Goal: Transaction & Acquisition: Purchase product/service

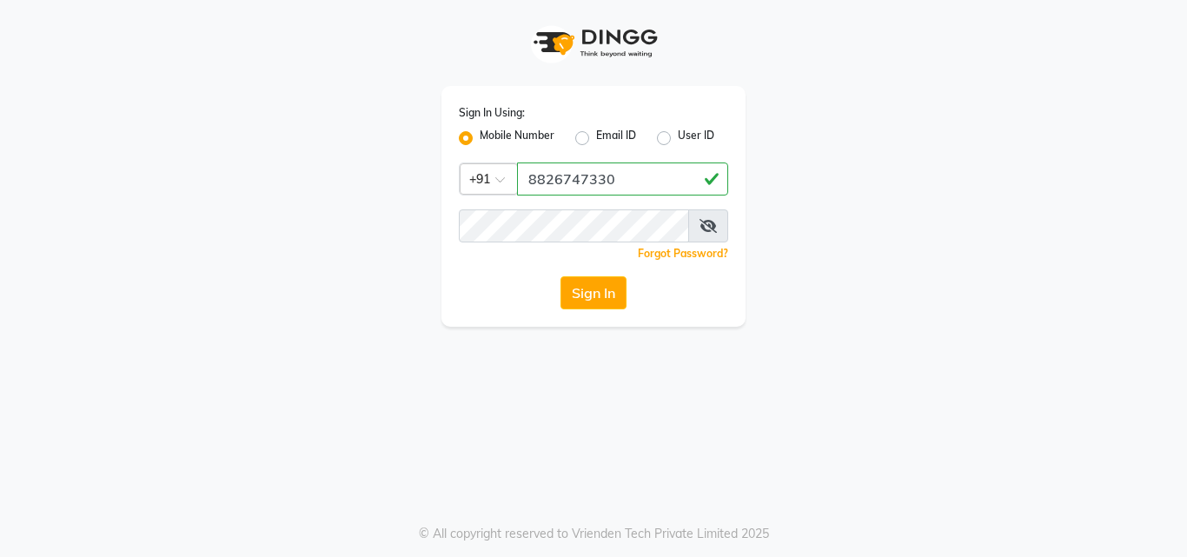
type input "8826747330"
click at [560, 276] on button "Sign In" at bounding box center [593, 292] width 66 height 33
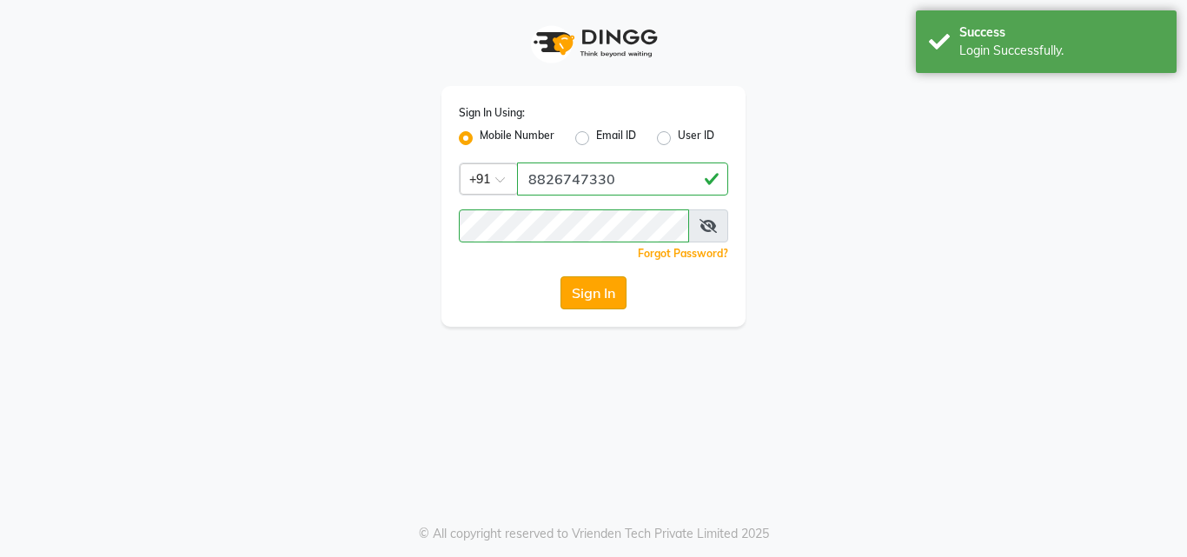
click at [594, 288] on button "Sign In" at bounding box center [593, 292] width 66 height 33
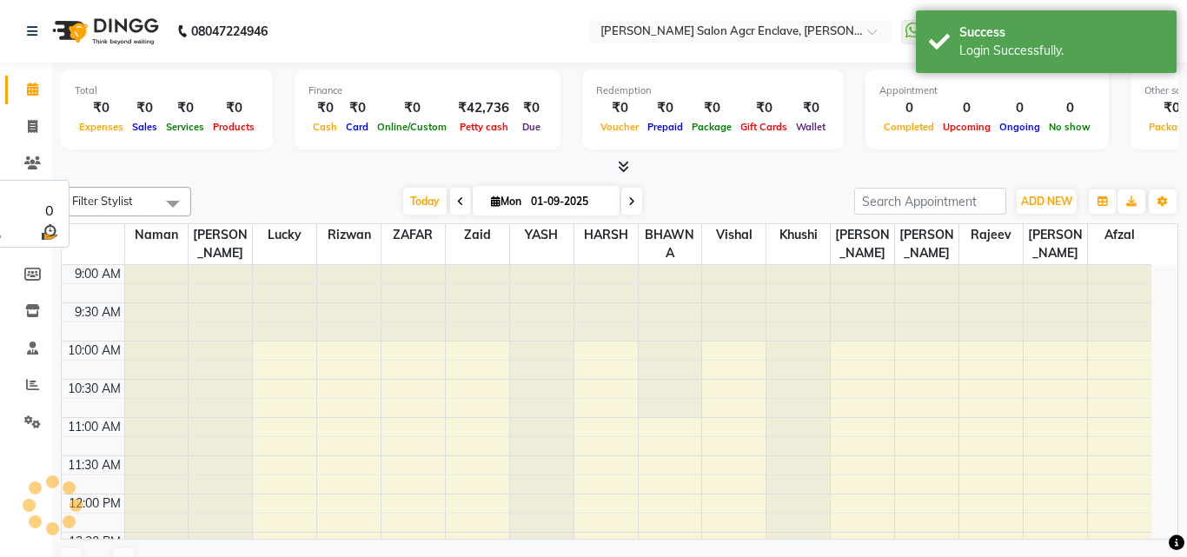
select select "en"
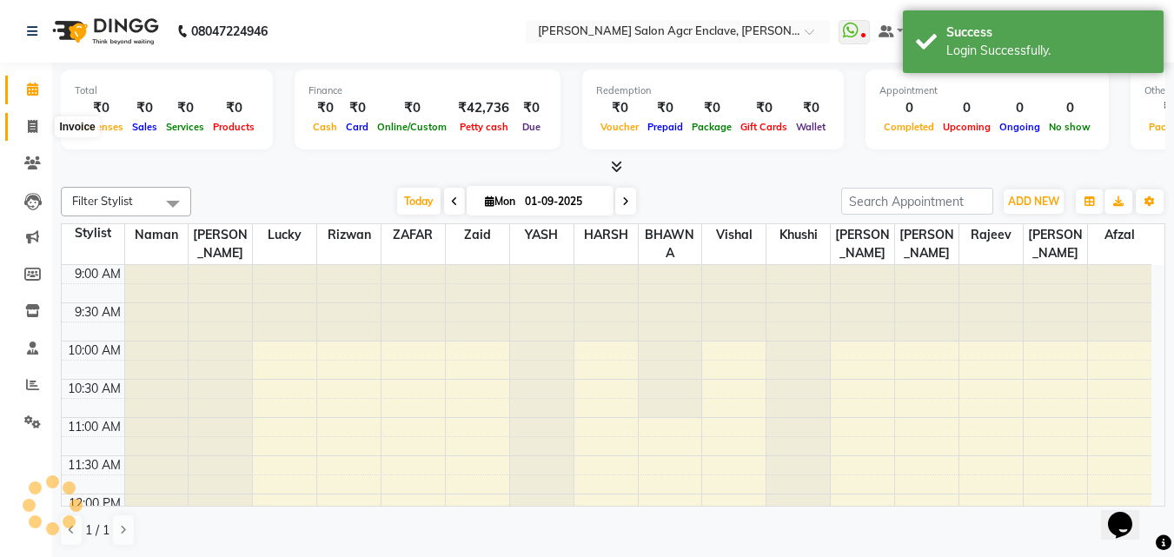
click at [30, 123] on icon at bounding box center [33, 126] width 10 height 13
select select "service"
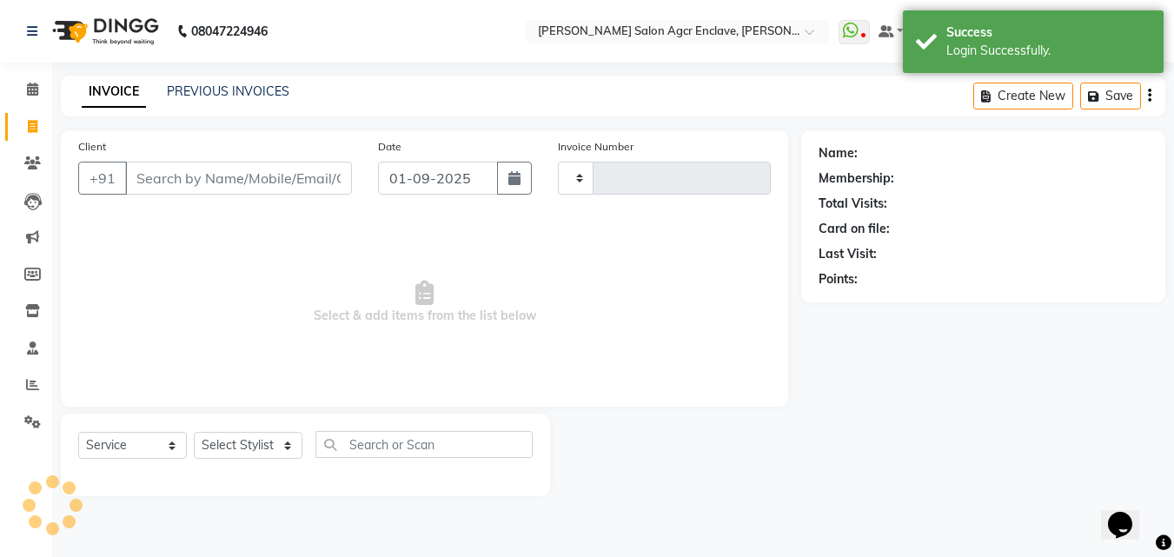
type input "0310"
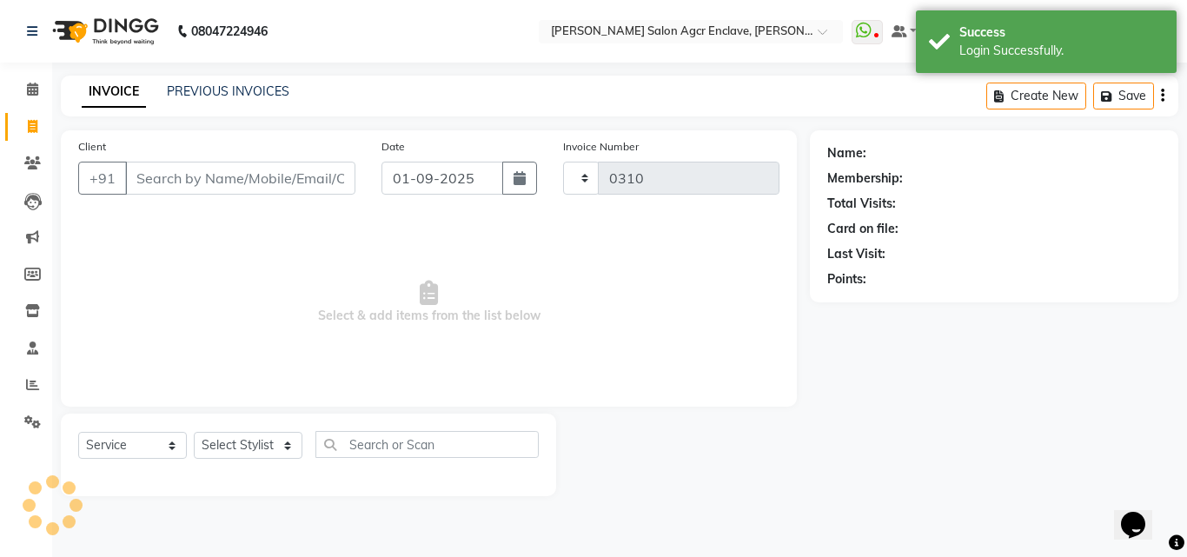
select select "8560"
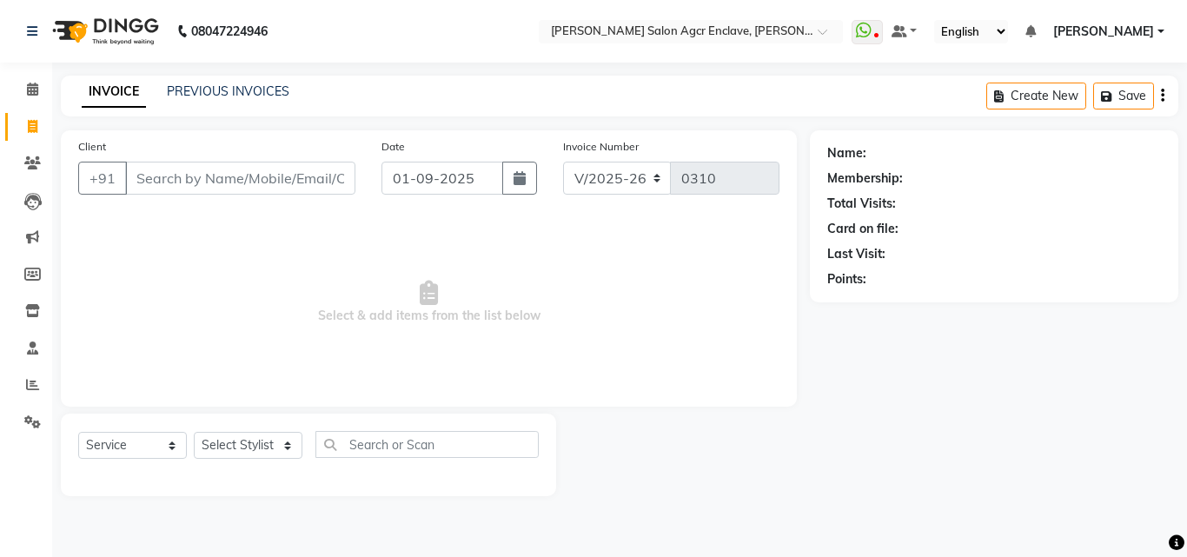
click at [169, 179] on input "Client" at bounding box center [240, 178] width 230 height 33
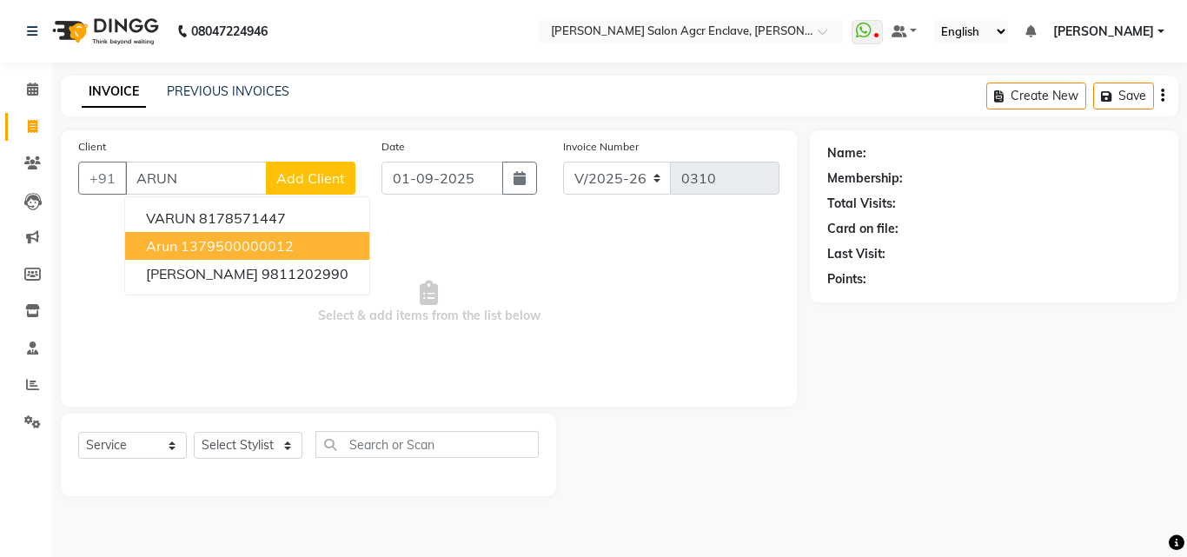
click at [165, 235] on button "Arun 1379500000012" at bounding box center [247, 246] width 244 height 28
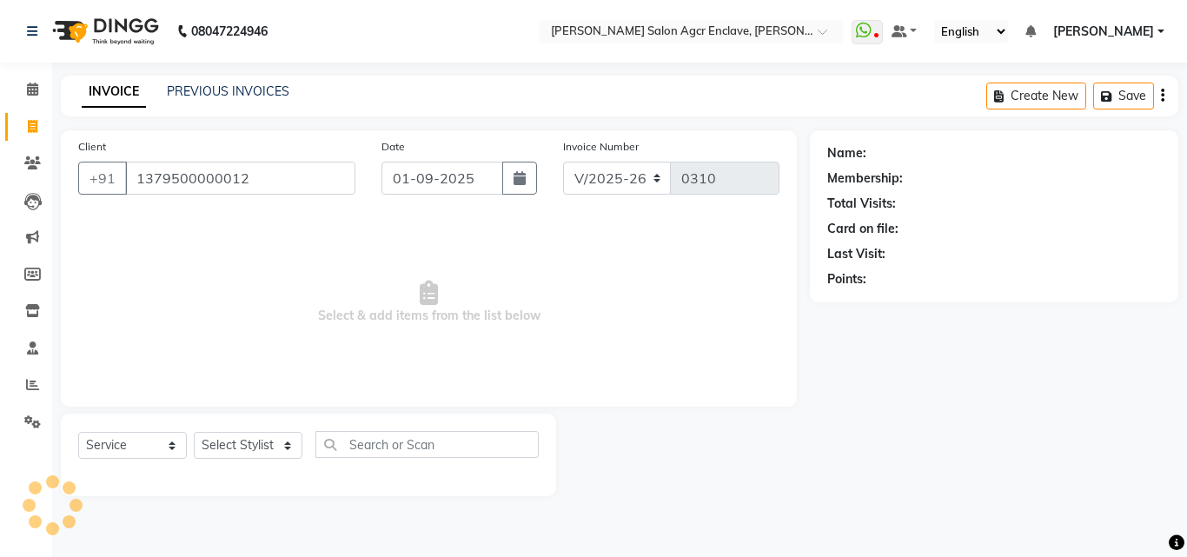
type input "1379500000012"
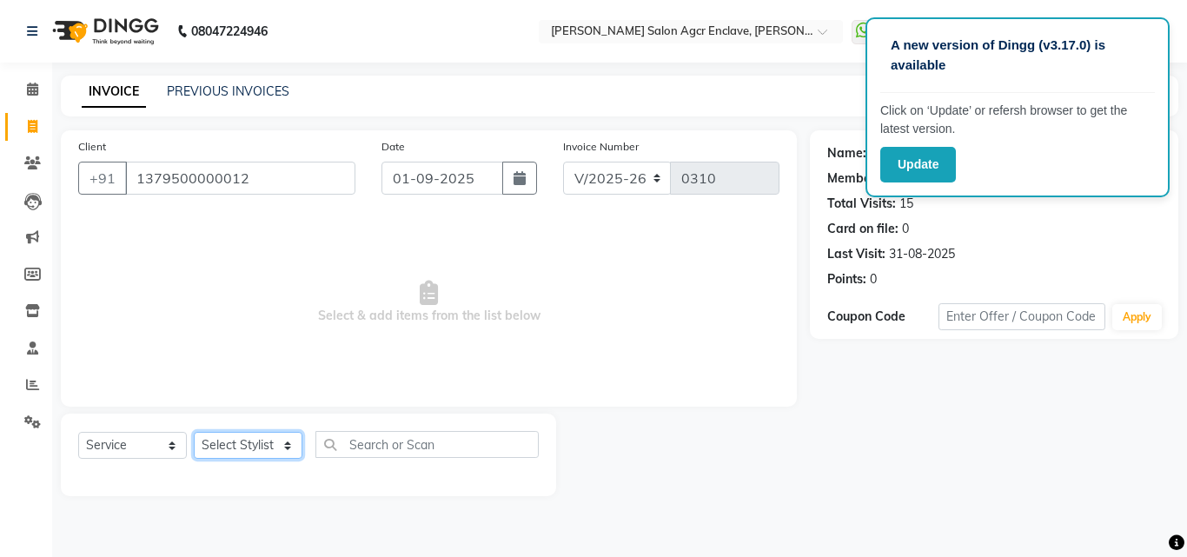
click at [241, 443] on select "Select Stylist Abhishek [PERSON_NAME] [PERSON_NAME] [PERSON_NAME] Lucky [PERSON…" at bounding box center [248, 445] width 109 height 27
select select "87659"
click at [194, 432] on select "Select Stylist Abhishek [PERSON_NAME] [PERSON_NAME] [PERSON_NAME] Lucky [PERSON…" at bounding box center [248, 445] width 109 height 27
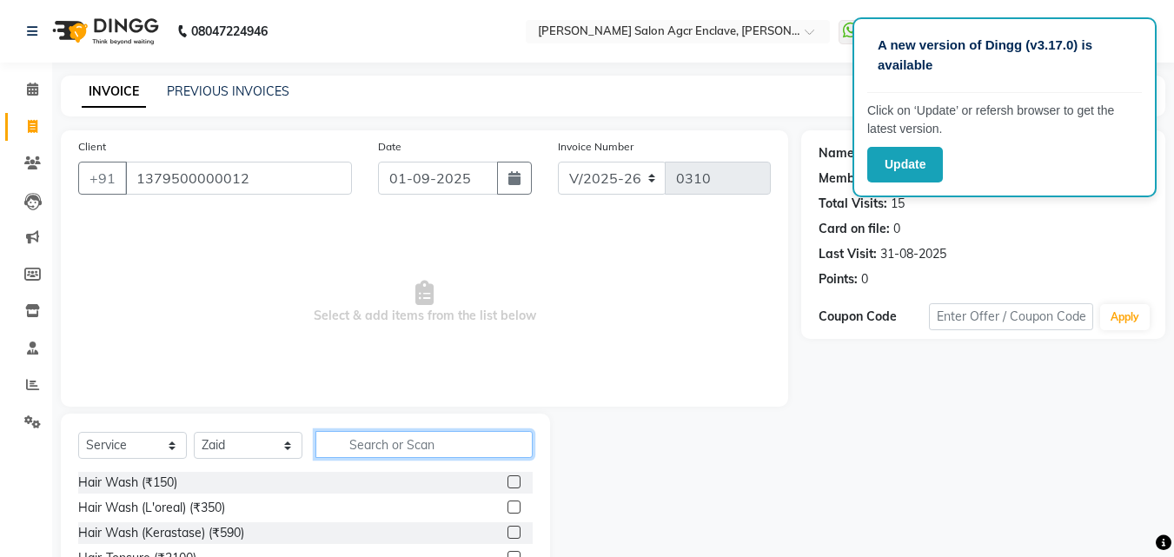
click at [375, 439] on input "text" at bounding box center [423, 444] width 217 height 27
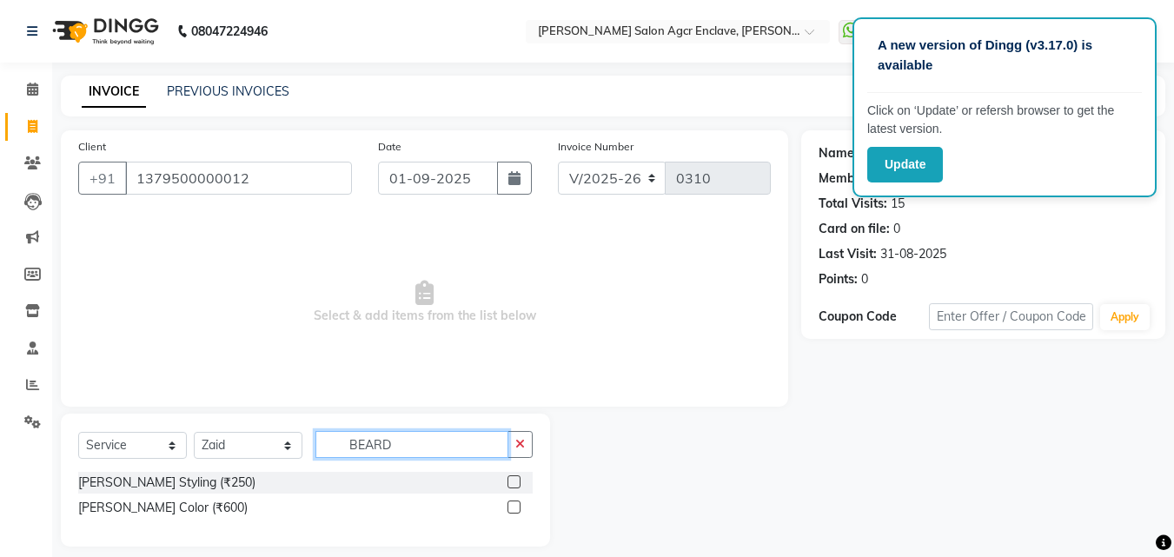
type input "BEARD"
click at [514, 481] on label at bounding box center [513, 481] width 13 height 13
click at [514, 481] on input "checkbox" at bounding box center [512, 482] width 11 height 11
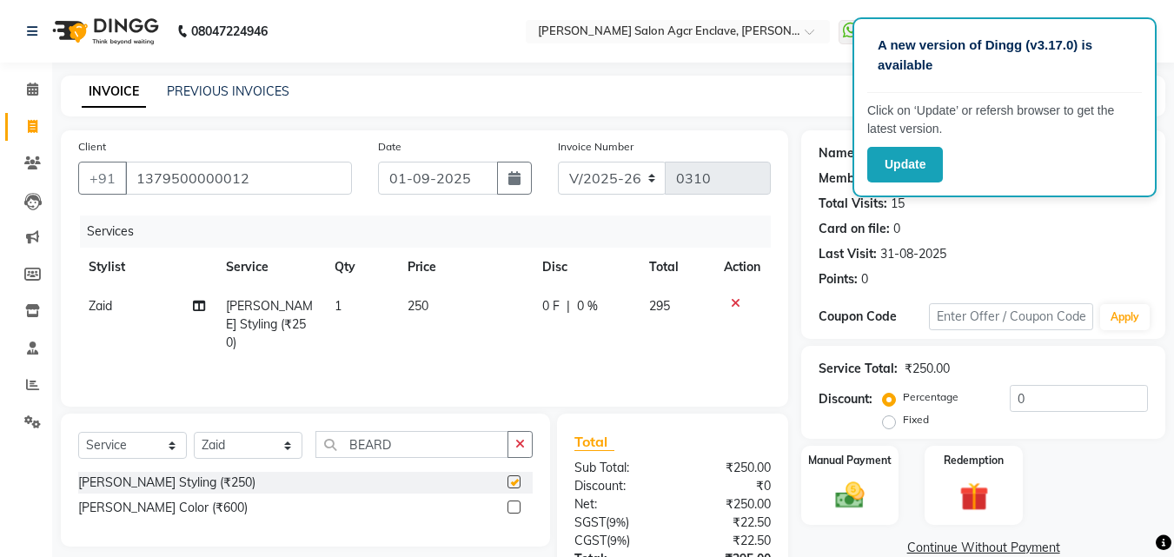
checkbox input "false"
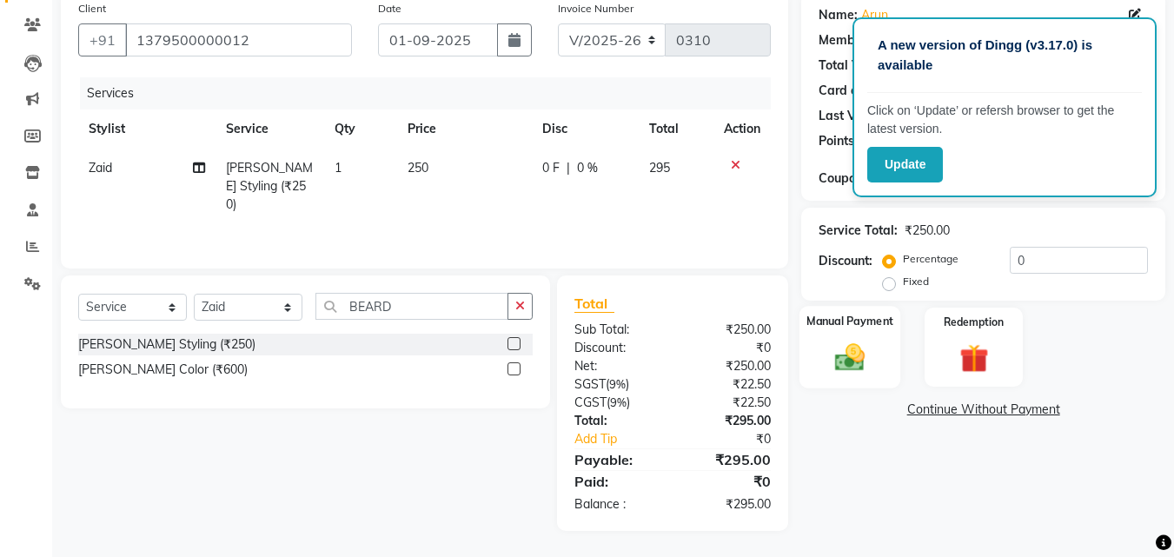
click at [848, 363] on img at bounding box center [849, 357] width 49 height 35
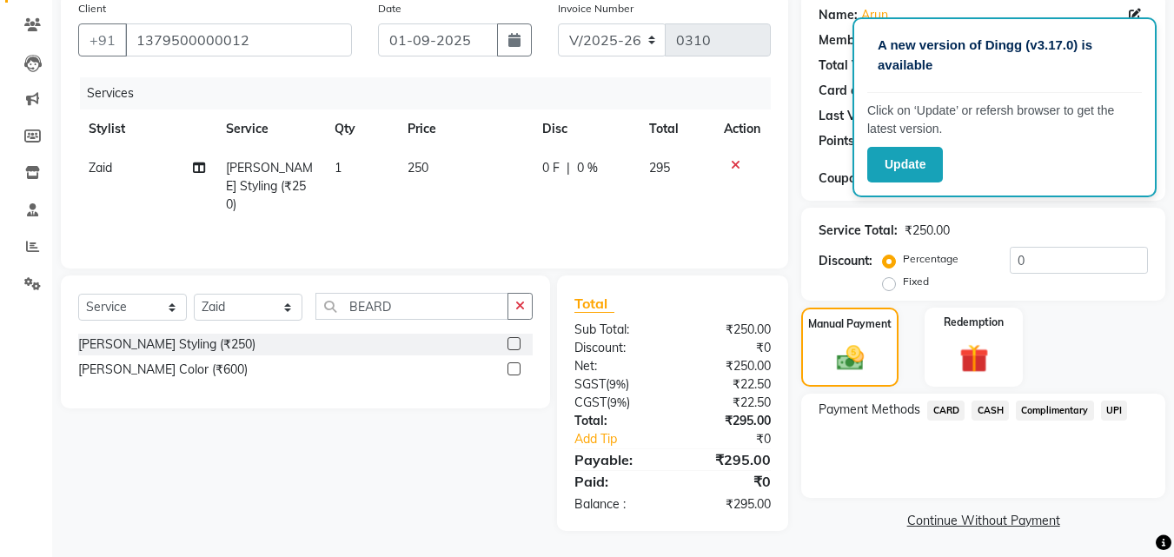
click at [984, 410] on span "CASH" at bounding box center [989, 411] width 37 height 20
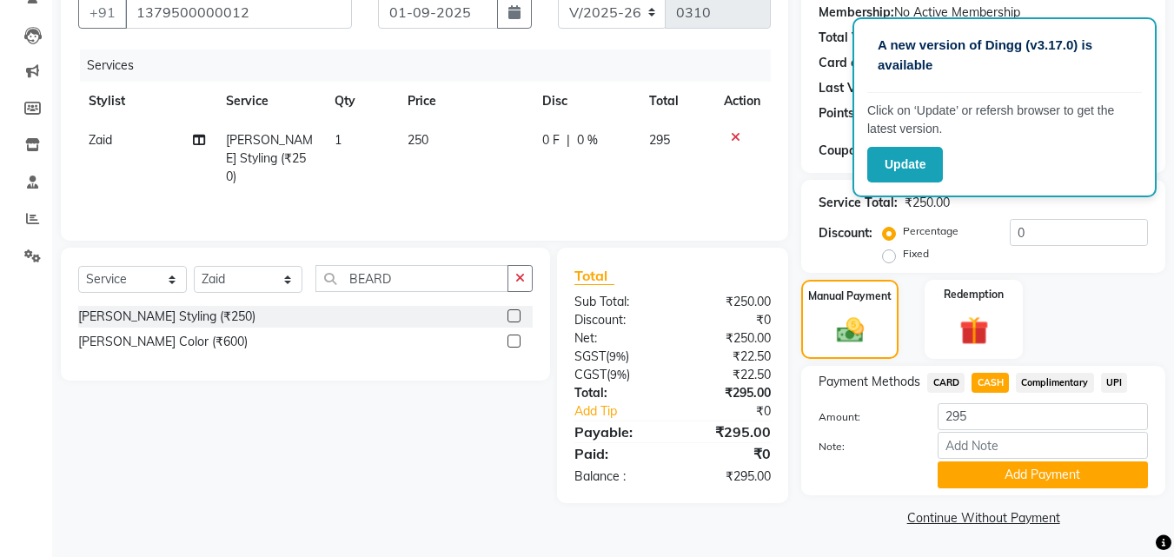
click at [960, 160] on div "Update" at bounding box center [1004, 165] width 275 height 36
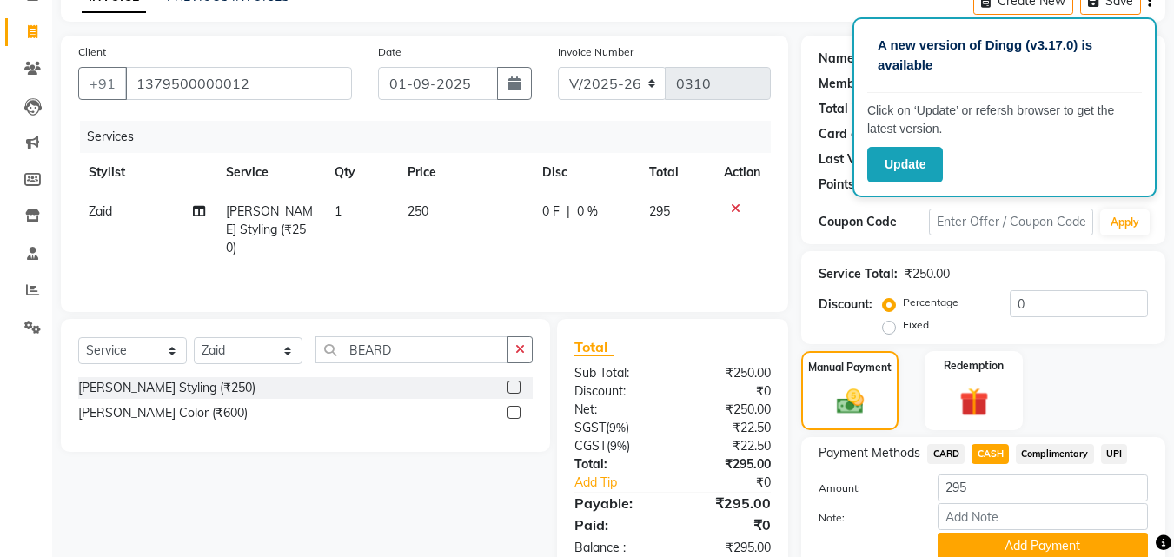
scroll to position [93, 0]
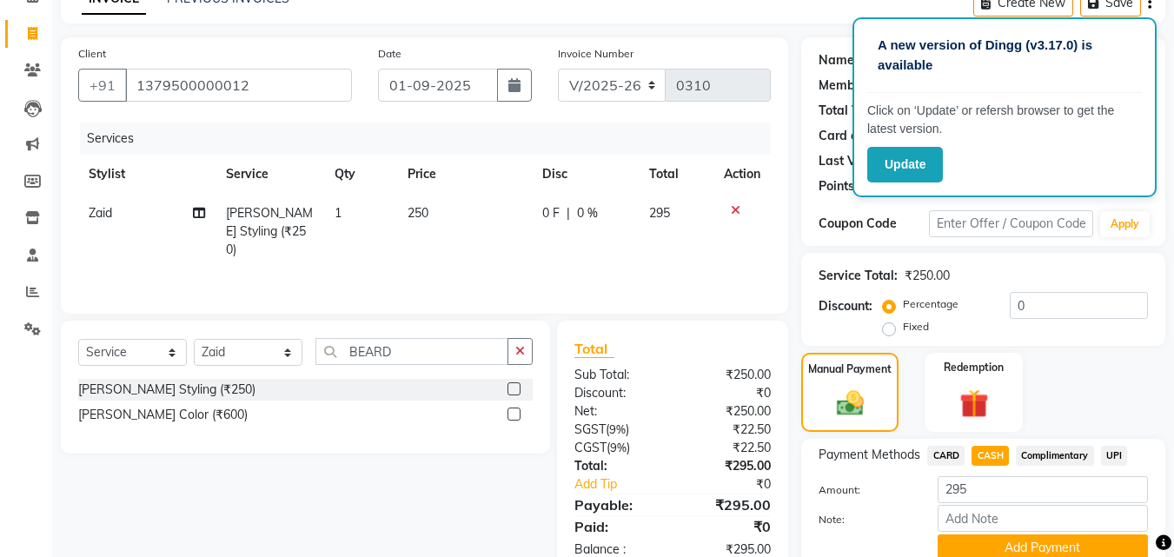
click at [1150, 3] on icon "button" at bounding box center [1149, 3] width 3 height 1
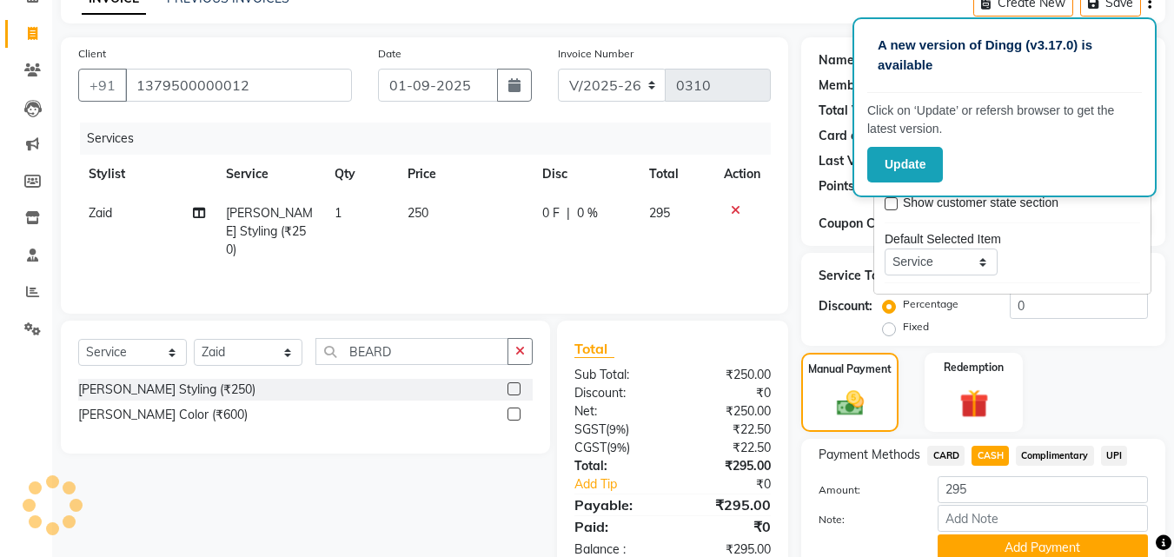
click at [1150, 3] on icon "button" at bounding box center [1149, 3] width 3 height 1
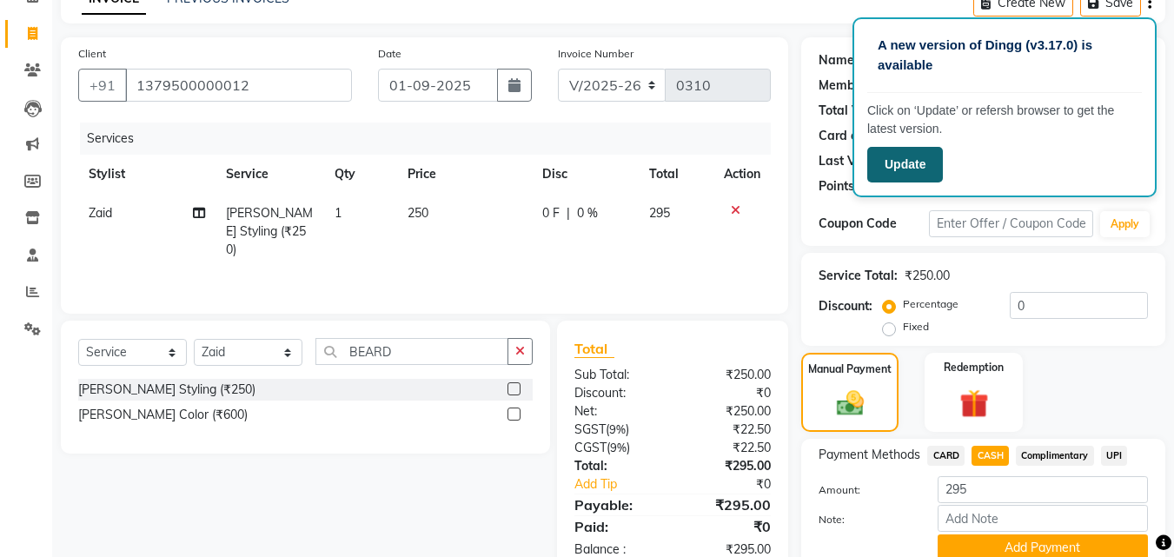
click at [892, 162] on button "Update" at bounding box center [905, 165] width 76 height 36
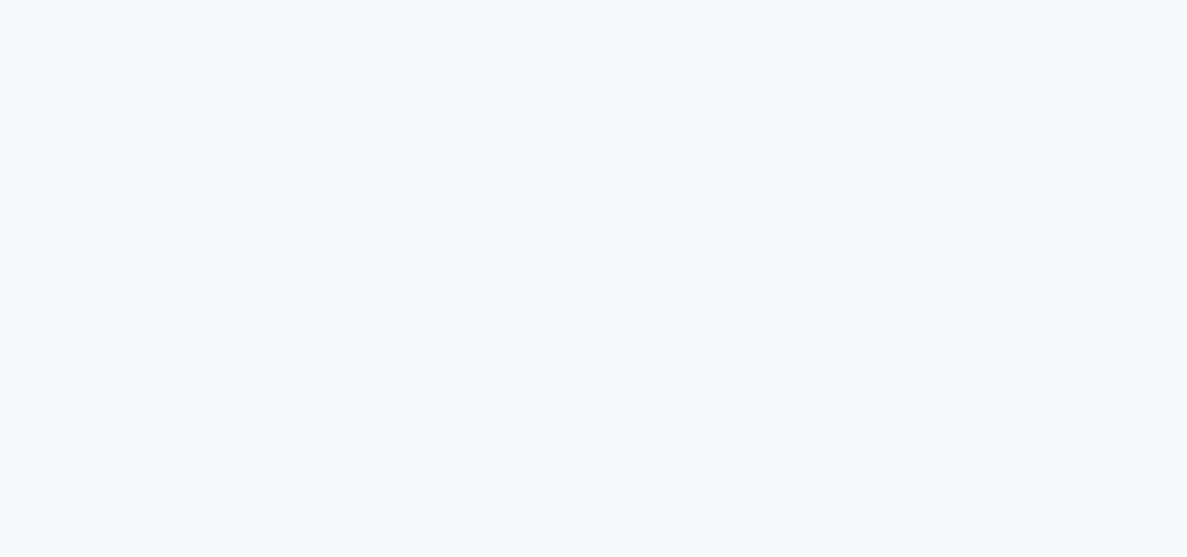
select select "service"
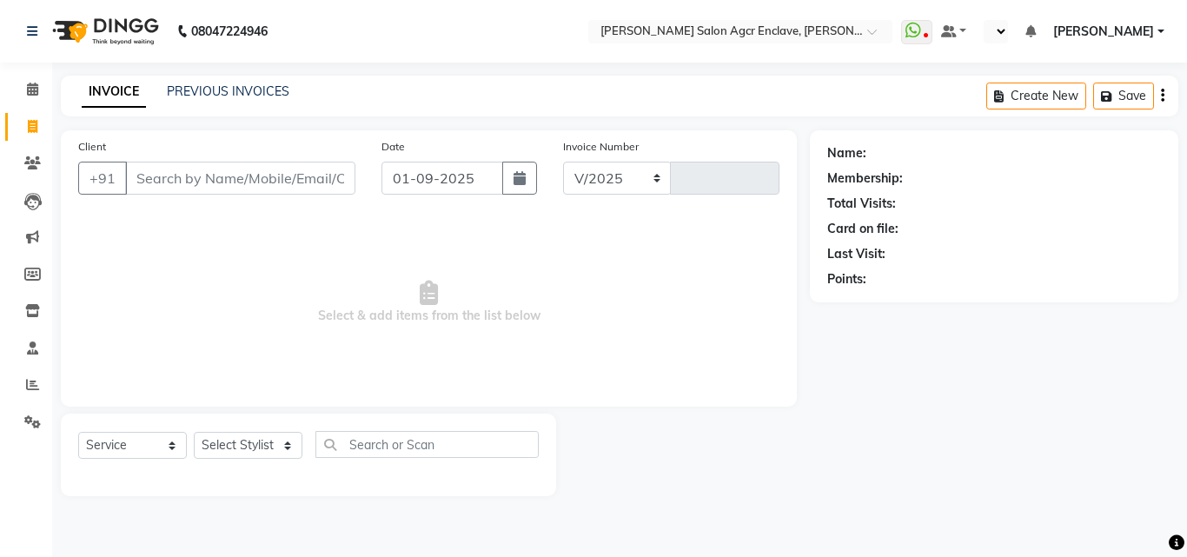
select select "8560"
type input "0310"
select select "en"
click at [224, 89] on link "PREVIOUS INVOICES" at bounding box center [228, 91] width 123 height 16
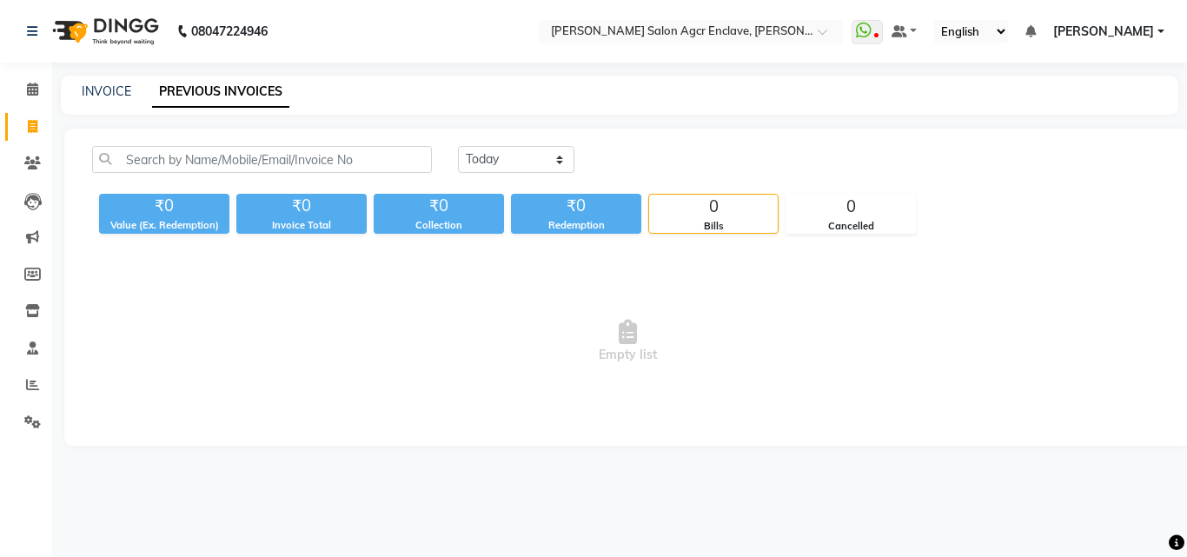
click at [98, 82] on div "INVOICE PREVIOUS INVOICES" at bounding box center [619, 95] width 1117 height 39
click at [109, 89] on link "INVOICE" at bounding box center [107, 91] width 50 height 16
select select "8560"
select select "service"
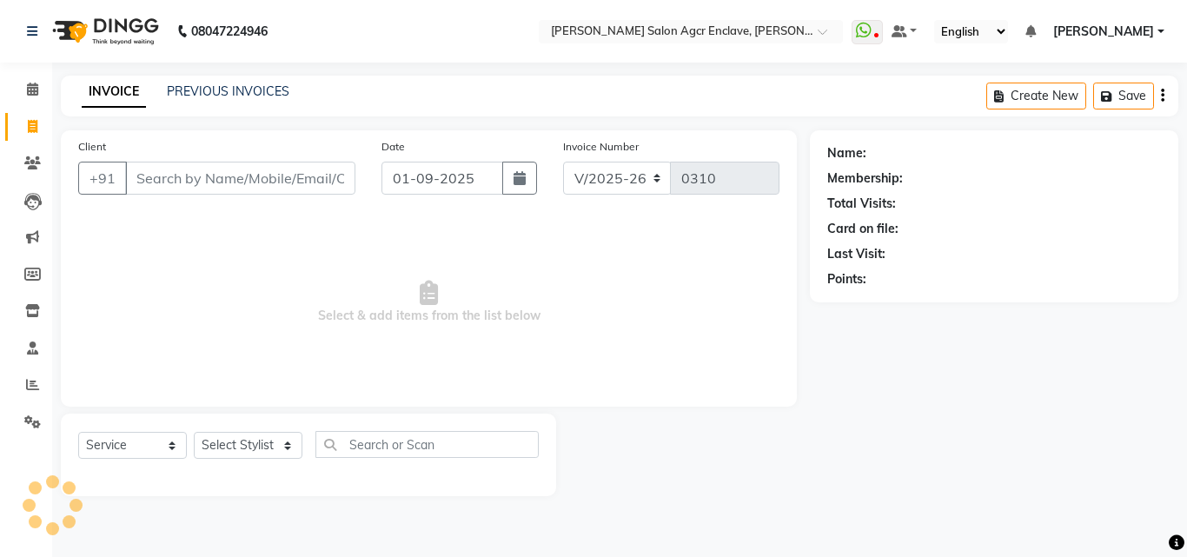
click at [109, 89] on link "INVOICE" at bounding box center [114, 91] width 64 height 31
click at [213, 186] on input "Client" at bounding box center [240, 178] width 230 height 33
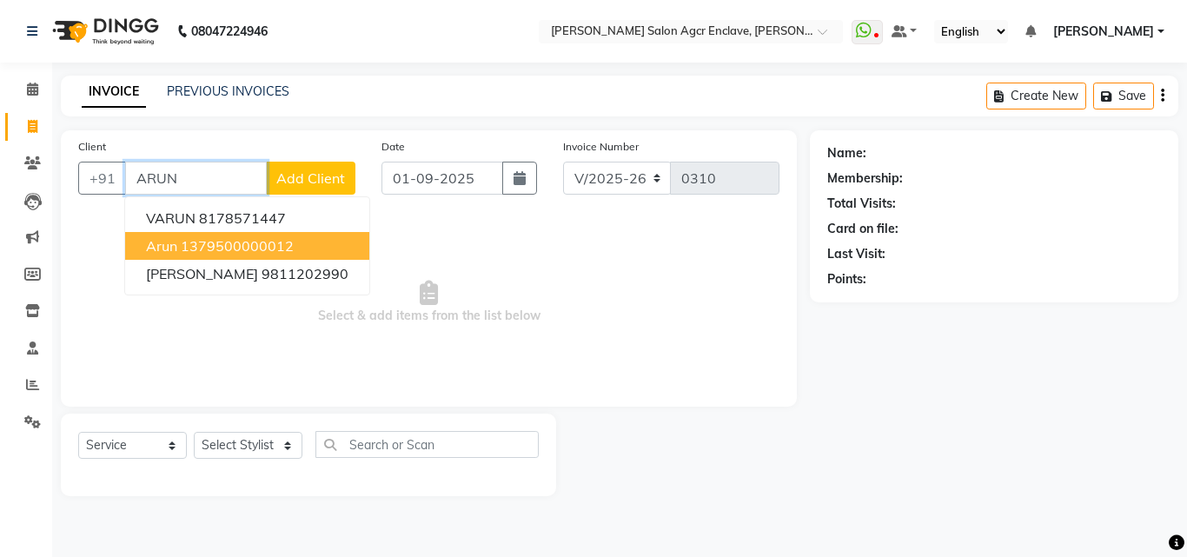
click at [223, 243] on ngb-highlight "1379500000012" at bounding box center [237, 245] width 113 height 17
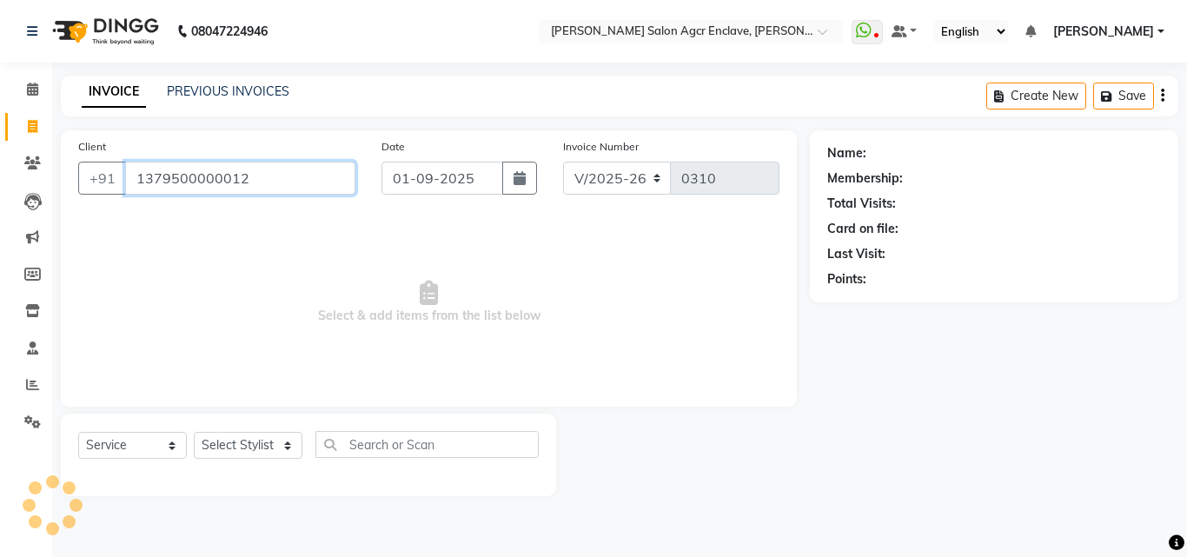
type input "1379500000012"
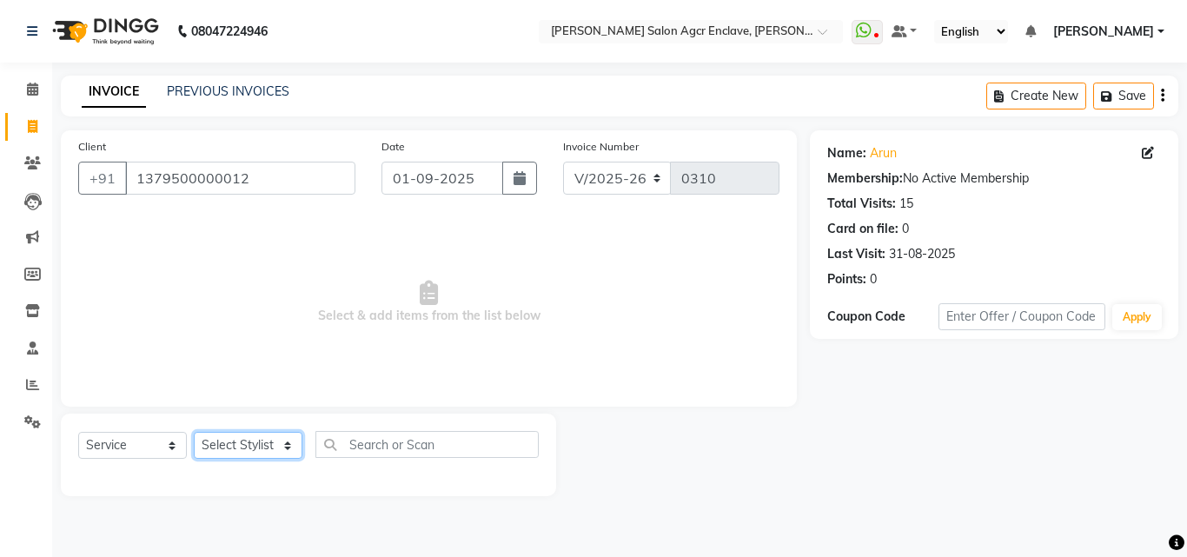
click at [255, 435] on select "Select Stylist Abhishek [PERSON_NAME] [PERSON_NAME] [PERSON_NAME] Lucky [PERSON…" at bounding box center [248, 445] width 109 height 27
select select "87659"
click at [194, 432] on select "Select Stylist Abhishek [PERSON_NAME] [PERSON_NAME] [PERSON_NAME] Lucky [PERSON…" at bounding box center [248, 445] width 109 height 27
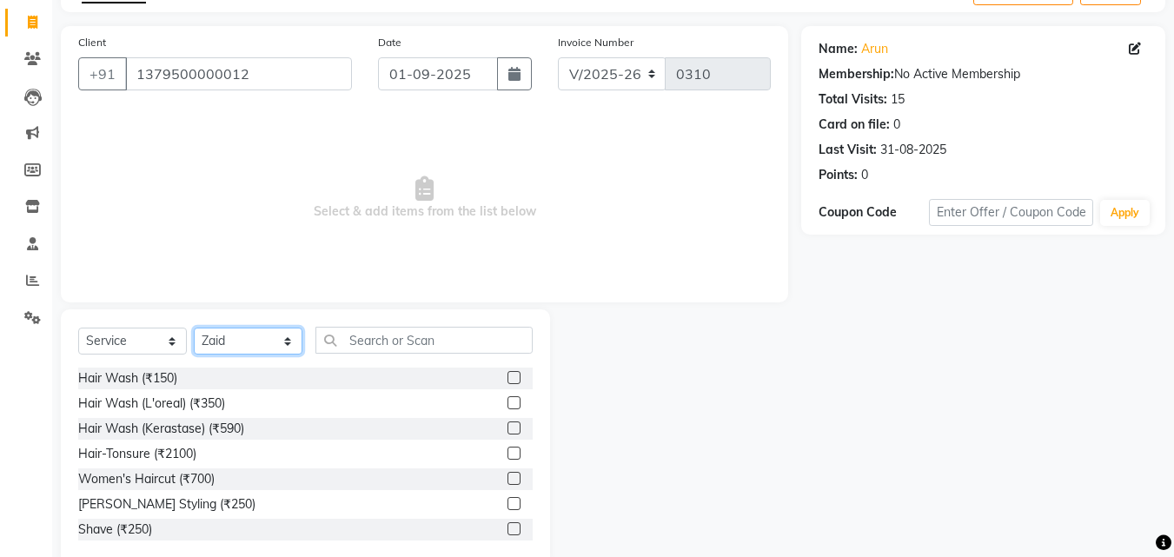
scroll to position [108, 0]
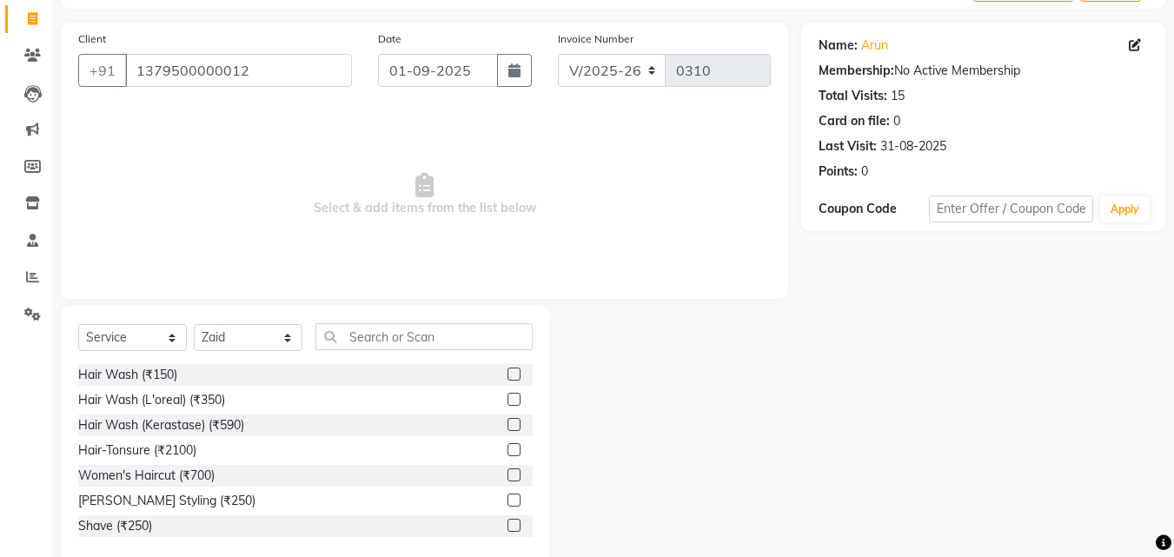
click at [507, 501] on label at bounding box center [513, 500] width 13 height 13
click at [507, 501] on input "checkbox" at bounding box center [512, 500] width 11 height 11
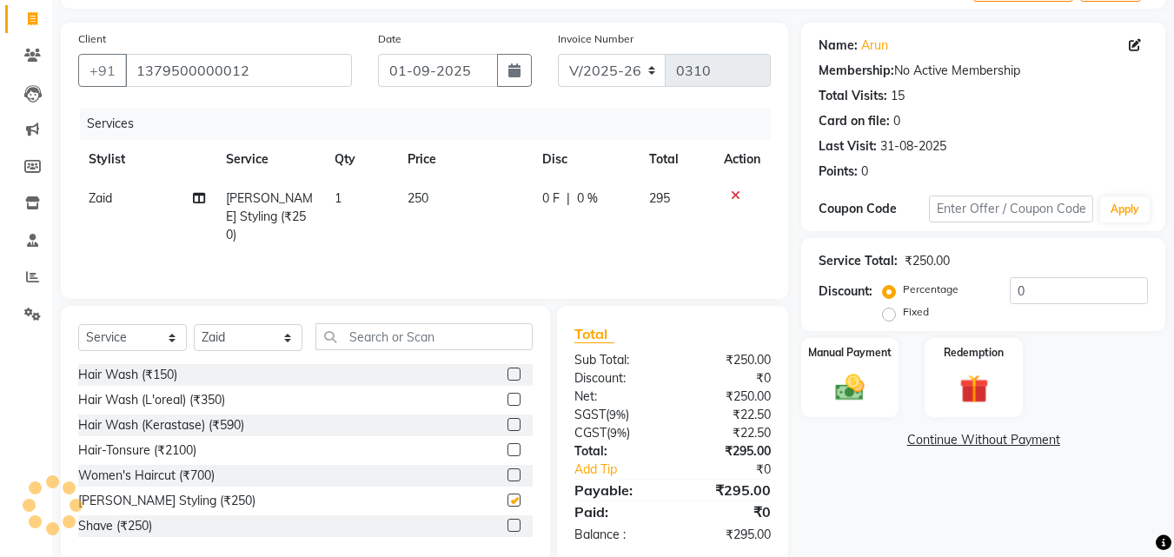
checkbox input "false"
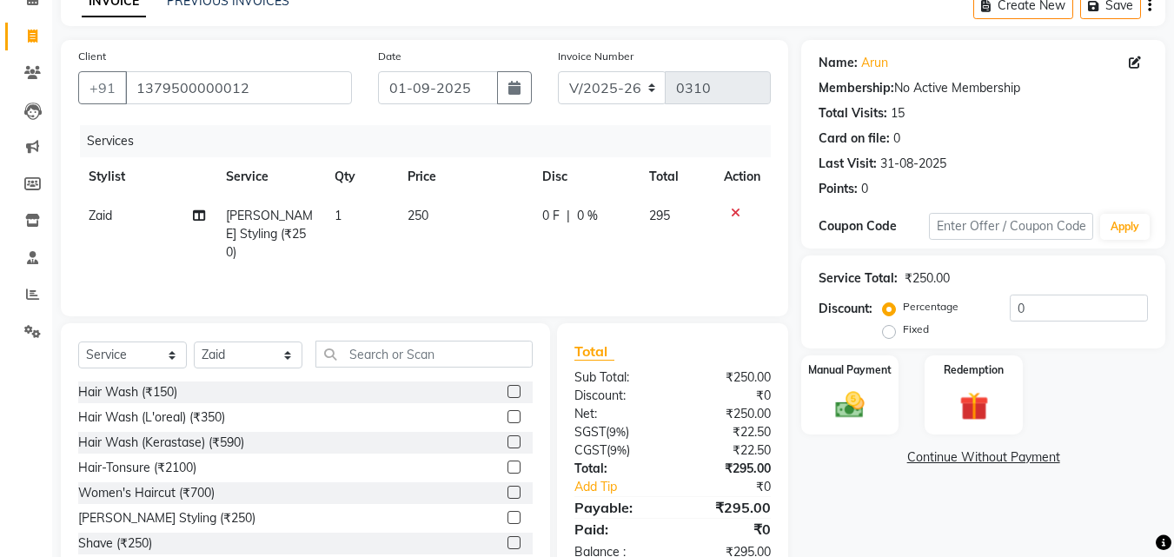
click at [1152, 8] on div "Create New Save" at bounding box center [1069, 5] width 192 height 41
click at [1148, 6] on icon "button" at bounding box center [1149, 5] width 3 height 1
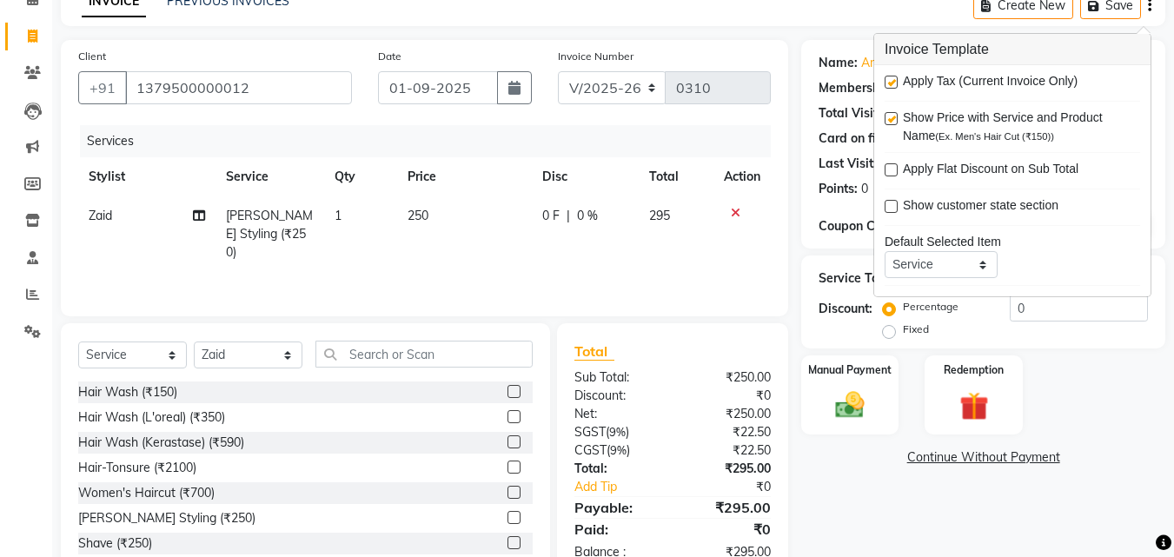
click at [888, 81] on label at bounding box center [891, 82] width 13 height 13
click at [888, 81] on input "checkbox" at bounding box center [890, 82] width 11 height 11
checkbox input "false"
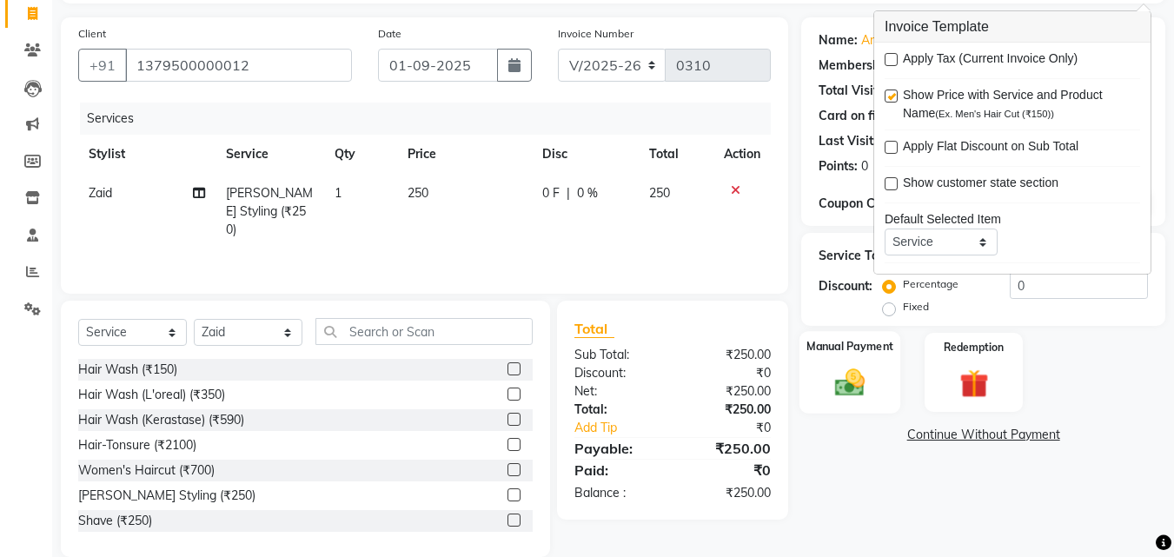
scroll to position [139, 0]
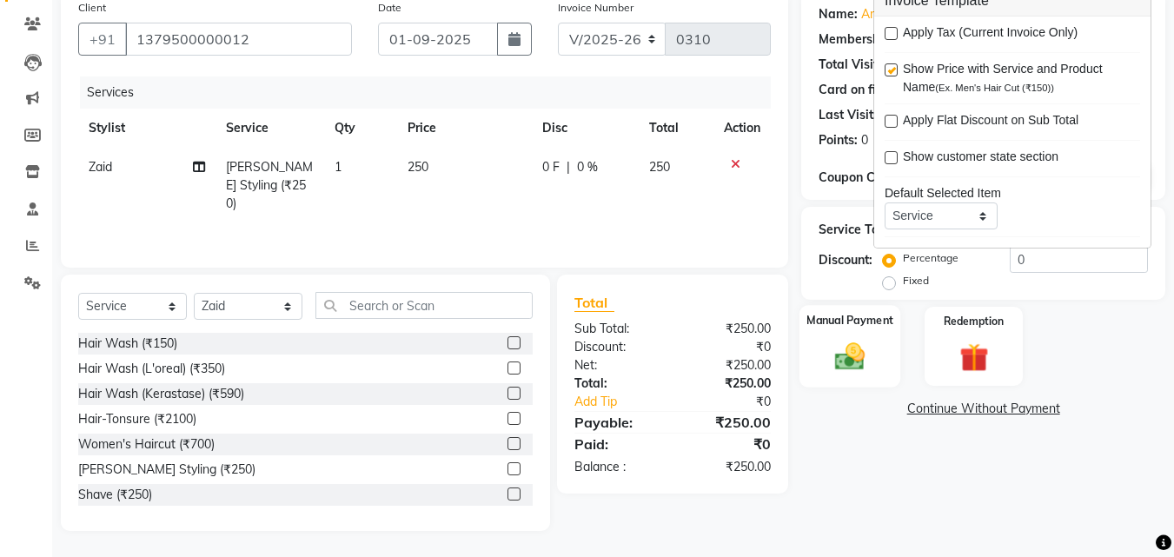
click at [848, 359] on img at bounding box center [849, 356] width 49 height 35
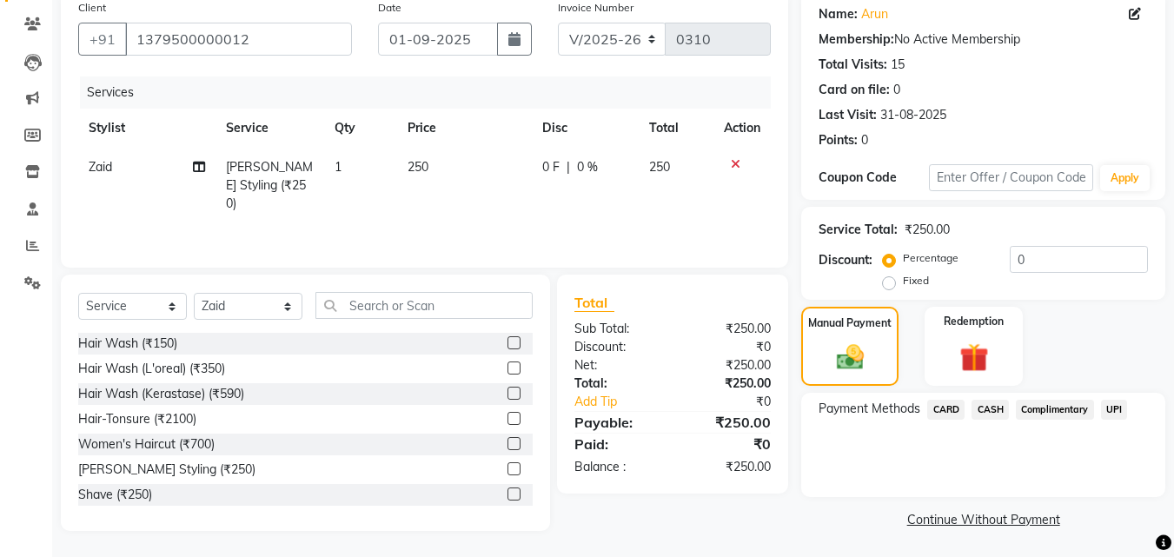
click at [993, 403] on span "CASH" at bounding box center [989, 410] width 37 height 20
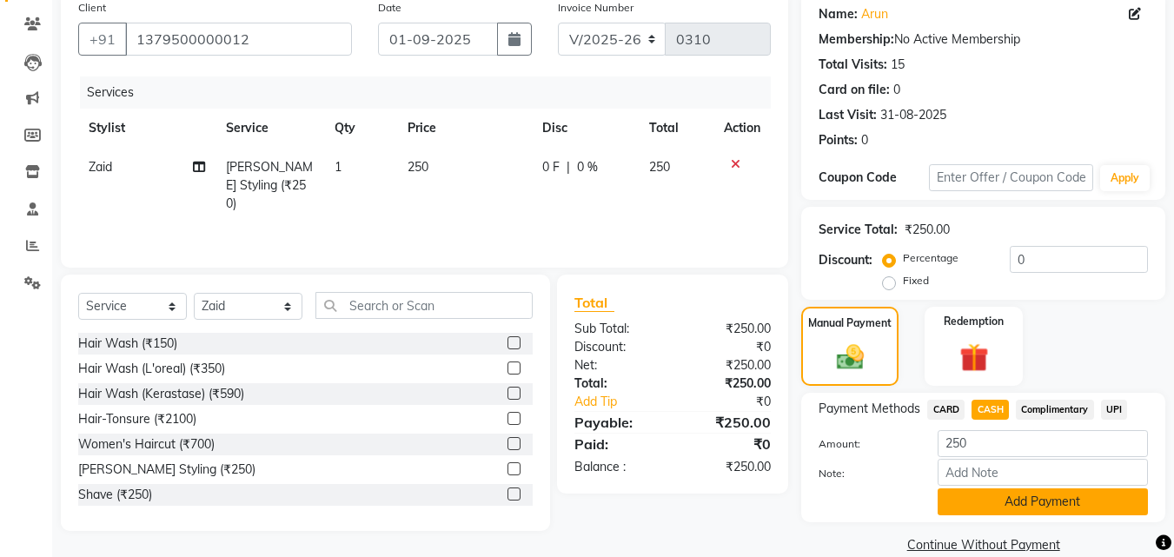
click at [1008, 496] on button "Add Payment" at bounding box center [1043, 501] width 210 height 27
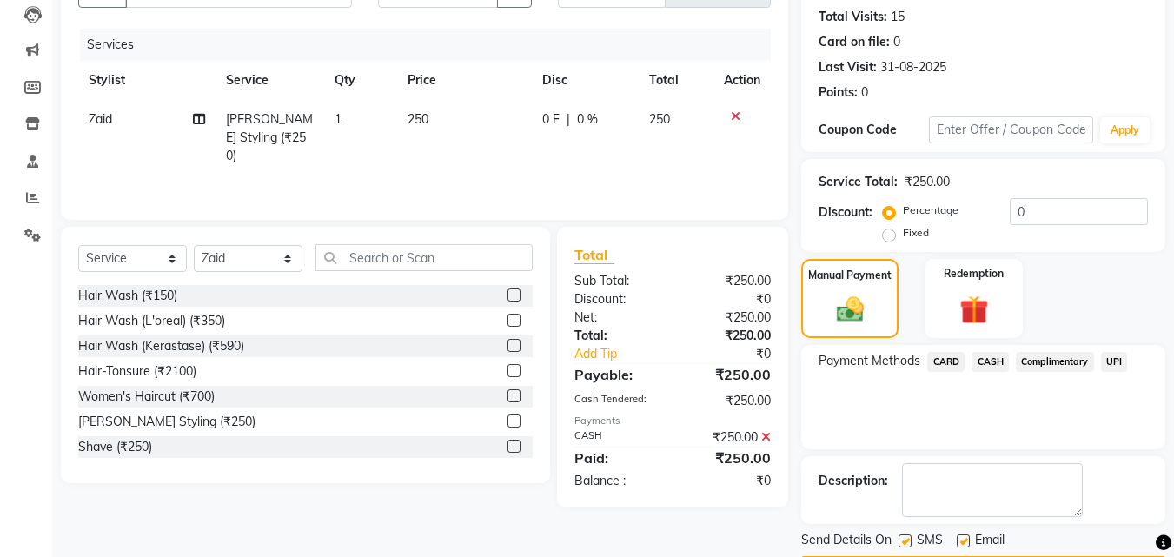
scroll to position [239, 0]
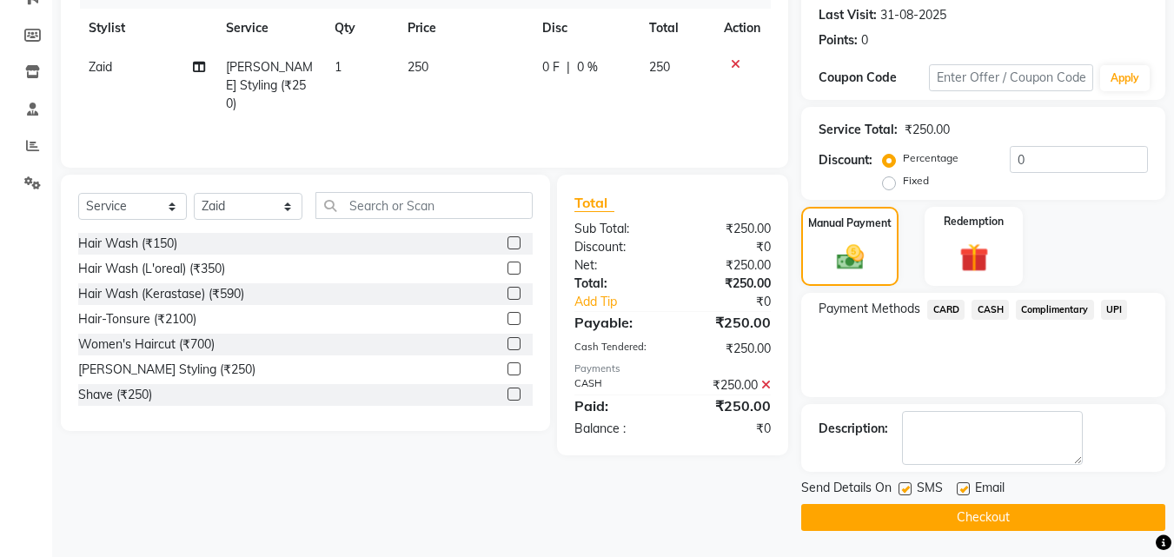
click at [987, 510] on button "Checkout" at bounding box center [983, 517] width 364 height 27
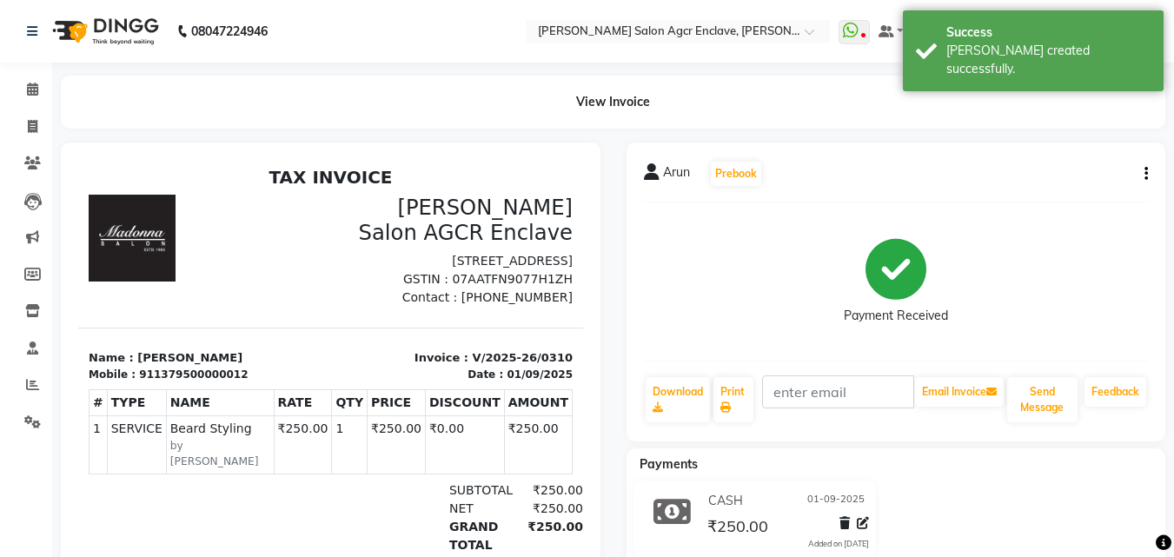
select select "service"
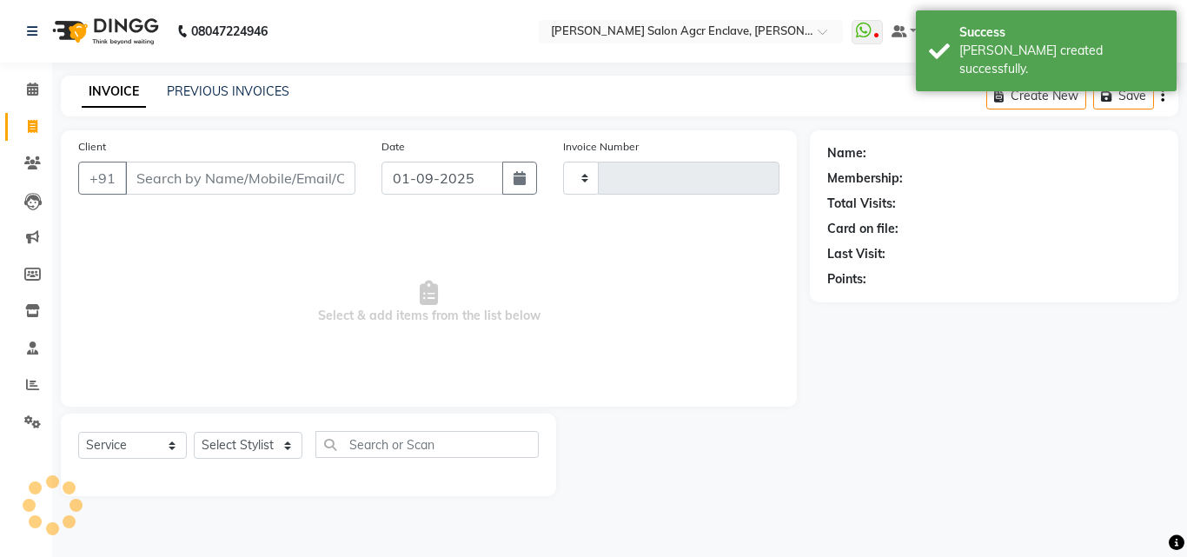
type input "0311"
select select "8560"
click at [247, 173] on input "Client" at bounding box center [240, 178] width 230 height 33
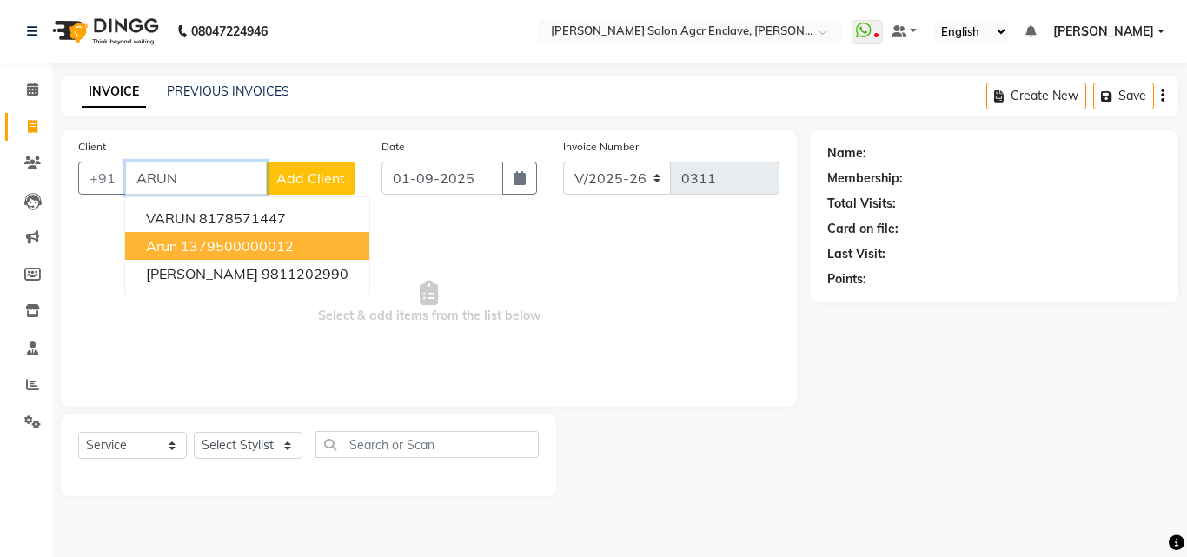
click at [223, 243] on ngb-highlight "1379500000012" at bounding box center [237, 245] width 113 height 17
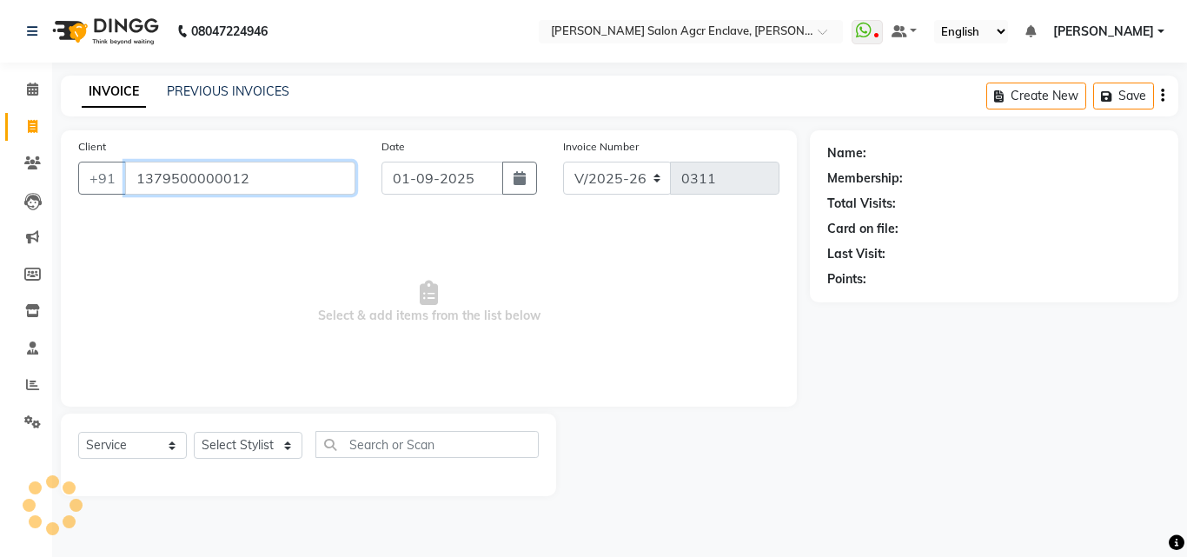
type input "1379500000012"
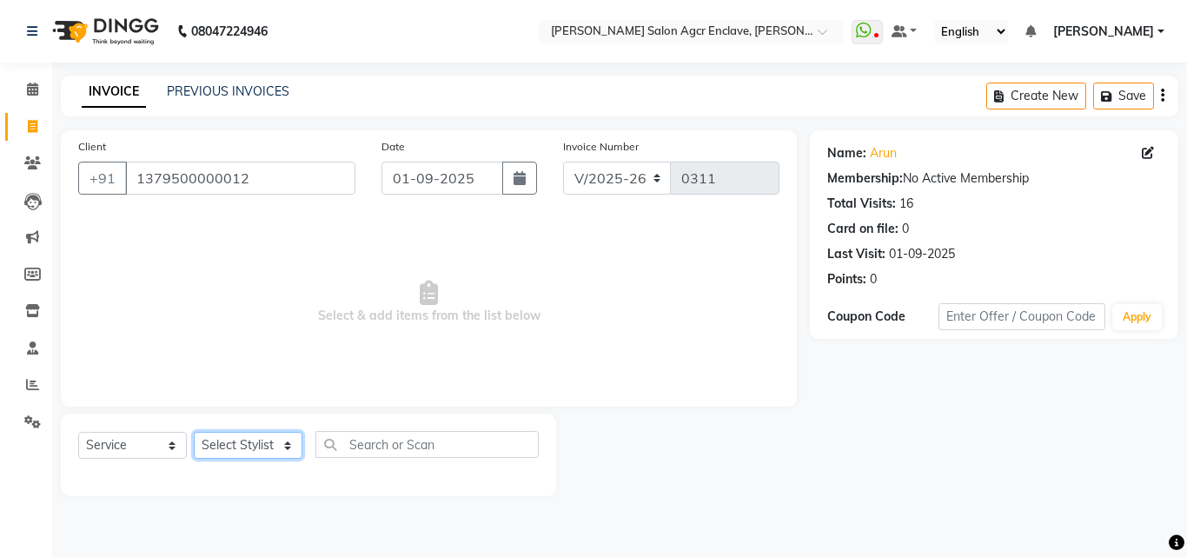
click at [248, 442] on select "Select Stylist Abhishek [PERSON_NAME] [PERSON_NAME] [PERSON_NAME] Lucky [PERSON…" at bounding box center [248, 445] width 109 height 27
select select "87658"
click at [194, 432] on select "Select Stylist Abhishek [PERSON_NAME] [PERSON_NAME] [PERSON_NAME] Lucky [PERSON…" at bounding box center [248, 445] width 109 height 27
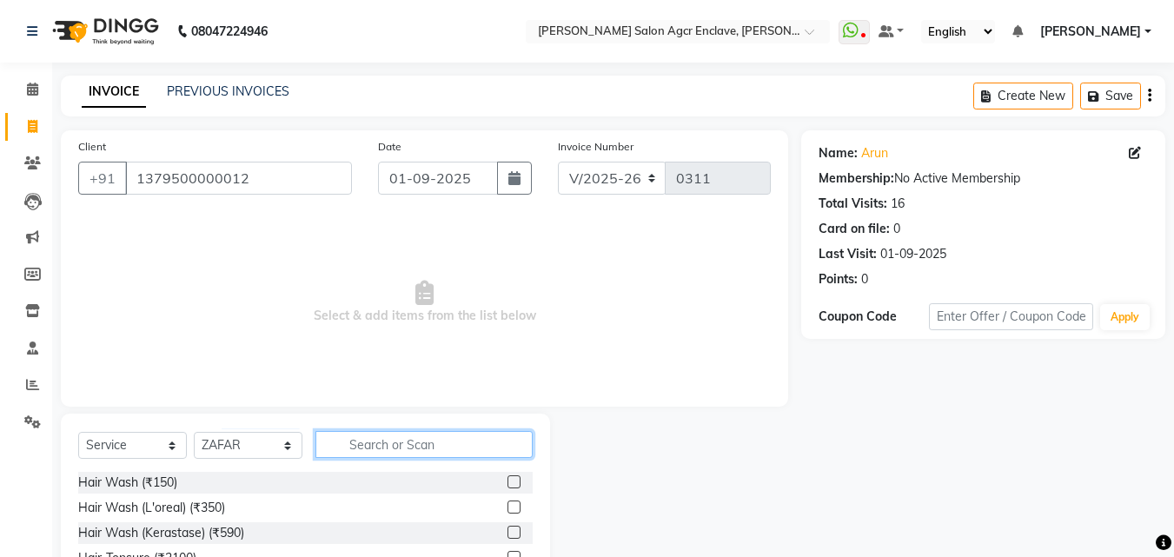
click at [395, 448] on input "text" at bounding box center [423, 444] width 217 height 27
type input "CUT"
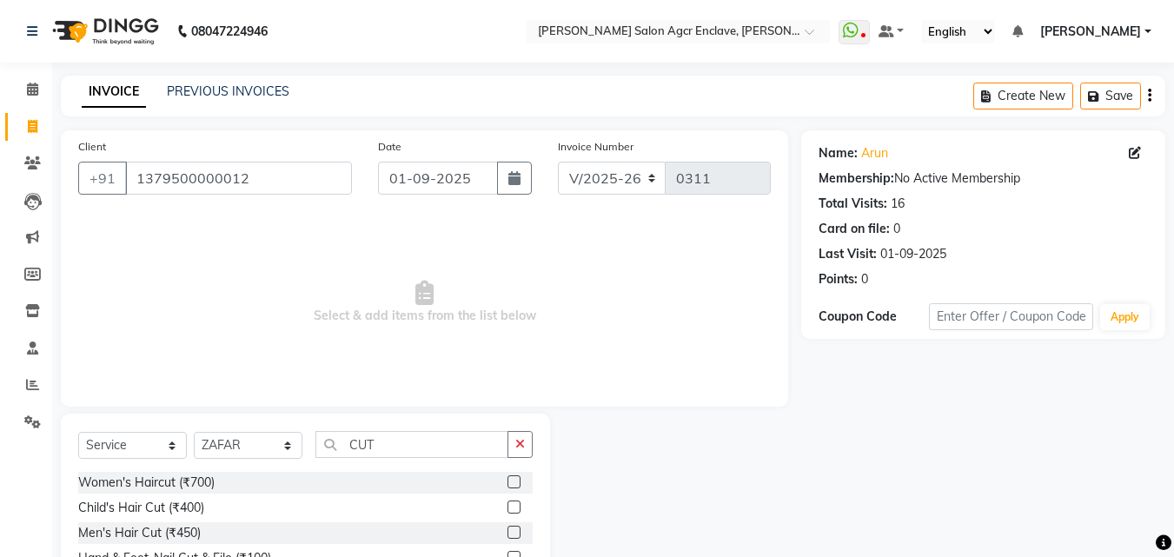
click at [516, 505] on label at bounding box center [513, 506] width 13 height 13
click at [516, 505] on input "checkbox" at bounding box center [512, 507] width 11 height 11
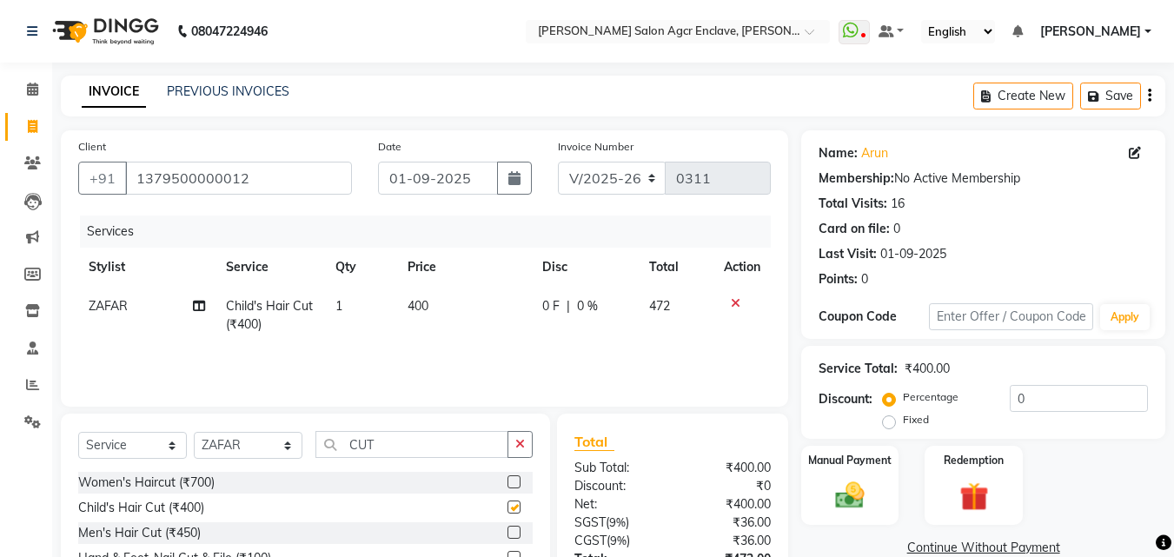
checkbox input "false"
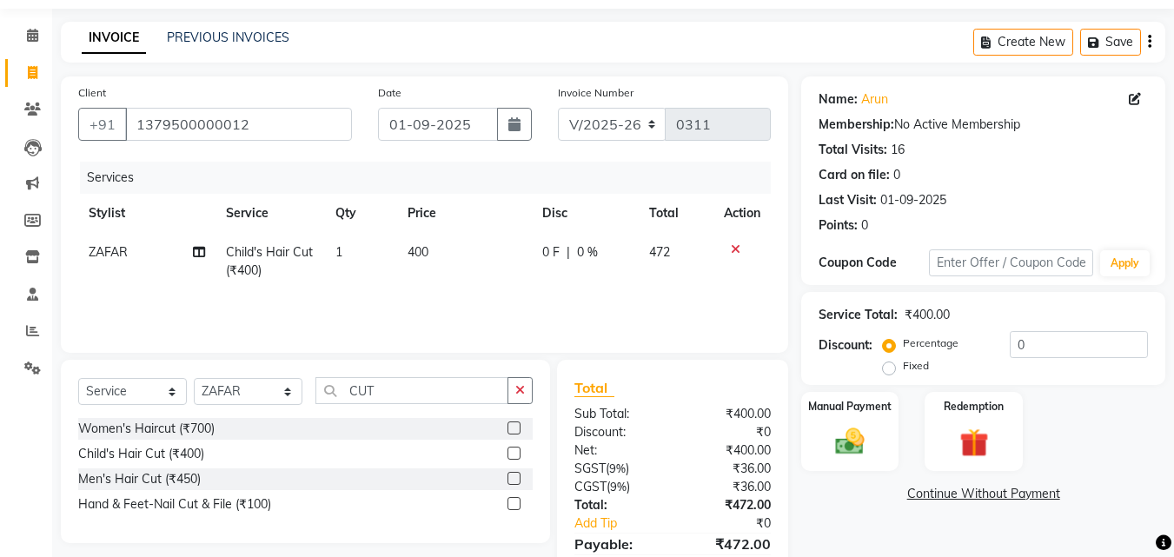
scroll to position [138, 0]
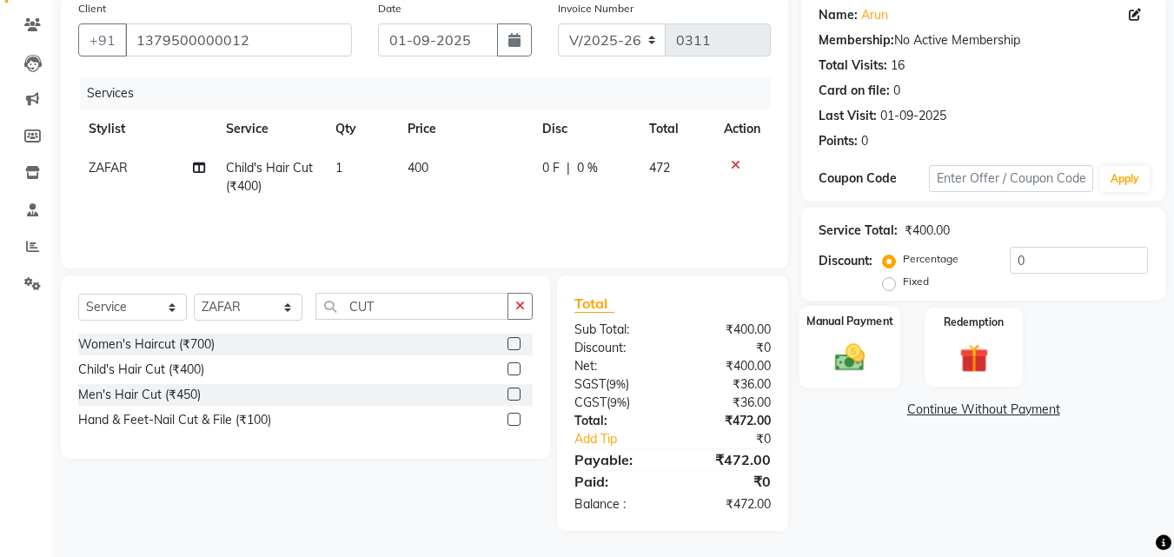
click at [839, 368] on img at bounding box center [849, 357] width 49 height 35
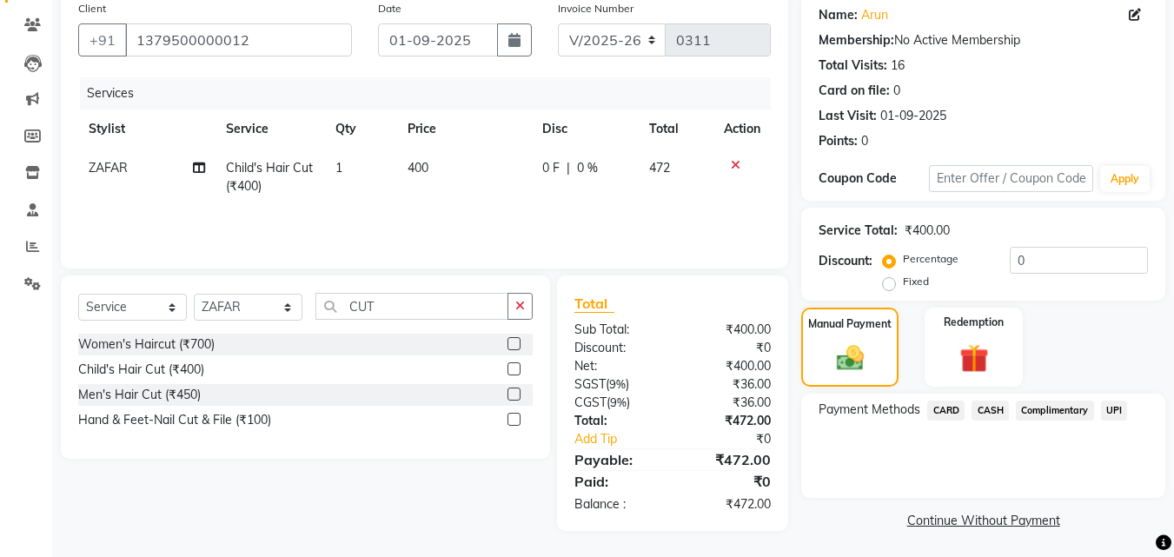
click at [984, 401] on span "CASH" at bounding box center [989, 411] width 37 height 20
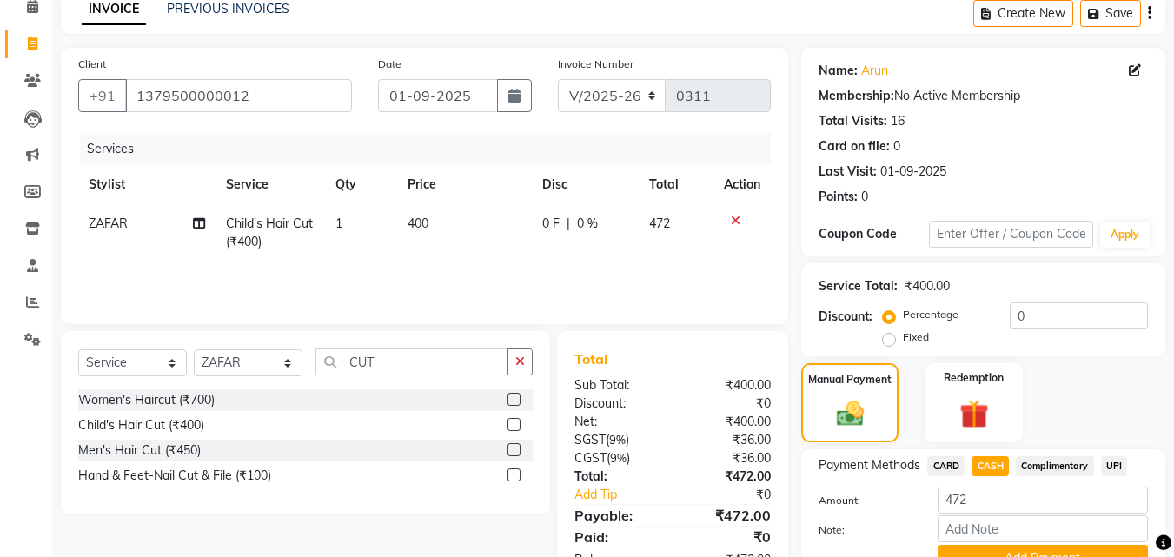
scroll to position [0, 0]
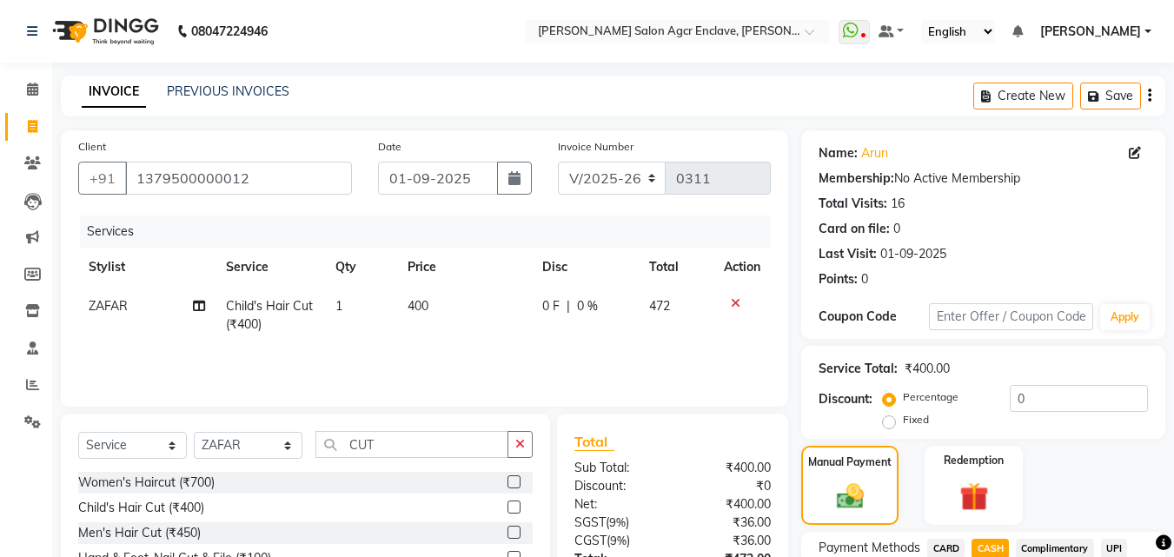
click at [1144, 90] on div "Create New Save" at bounding box center [1069, 96] width 192 height 41
click at [1150, 96] on icon "button" at bounding box center [1149, 96] width 3 height 1
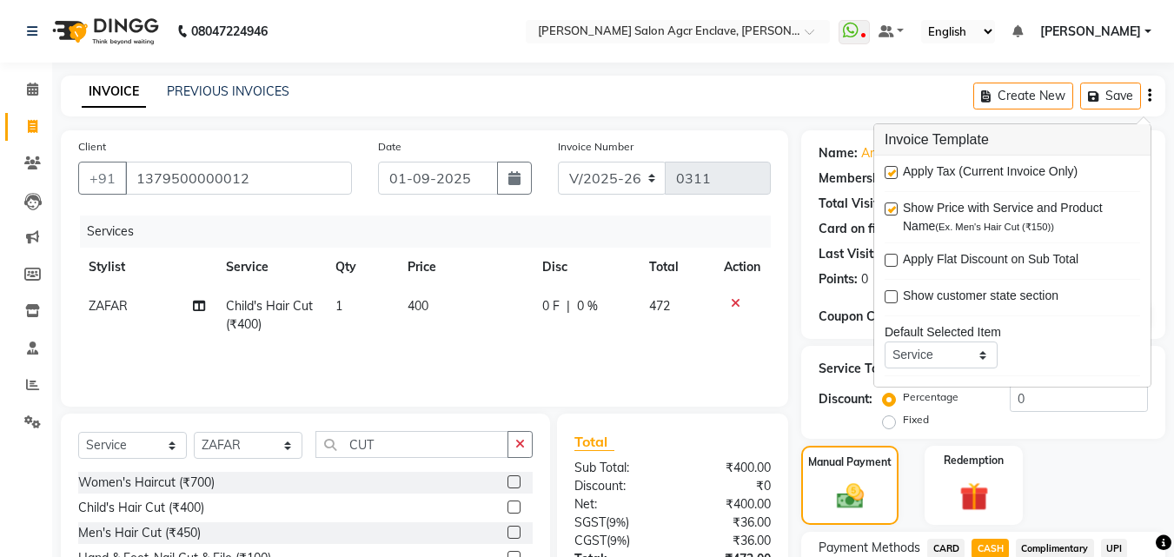
click at [913, 170] on span "Apply Tax (Current Invoice Only)" at bounding box center [990, 173] width 175 height 22
click at [892, 170] on label at bounding box center [891, 172] width 13 height 13
click at [892, 170] on input "checkbox" at bounding box center [890, 173] width 11 height 11
checkbox input "false"
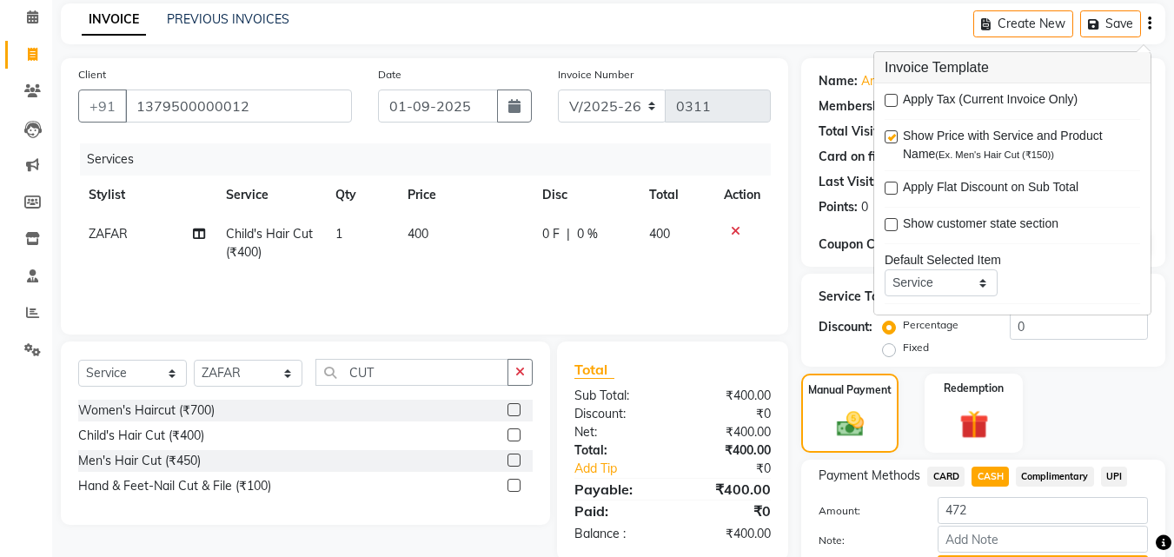
scroll to position [166, 0]
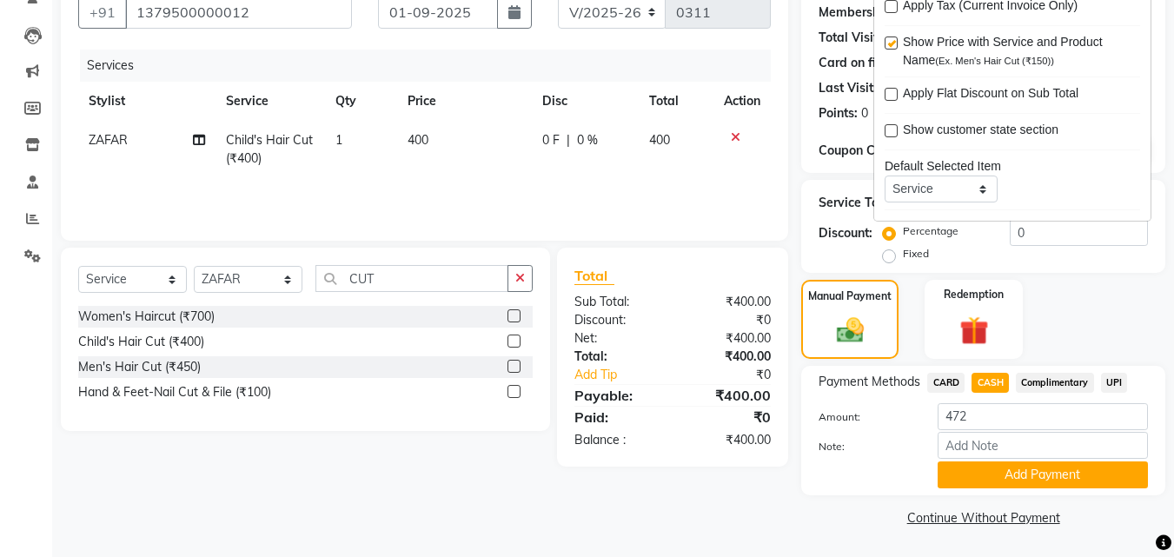
click at [1036, 382] on span "Complimentary" at bounding box center [1055, 383] width 78 height 20
type input "400"
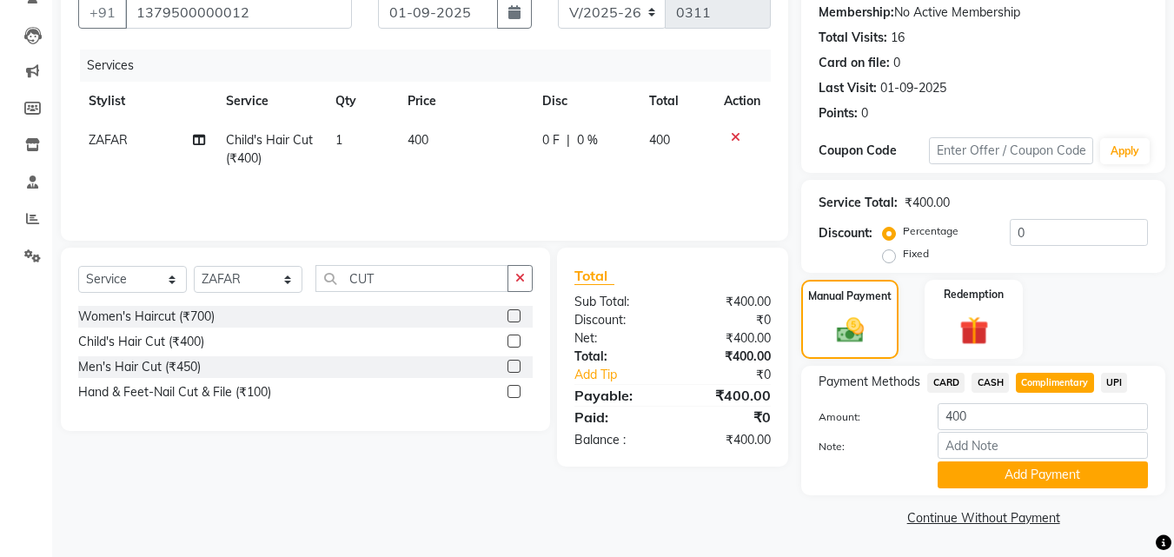
click at [991, 381] on span "CASH" at bounding box center [989, 383] width 37 height 20
click at [1006, 476] on button "Add Payment" at bounding box center [1043, 474] width 210 height 27
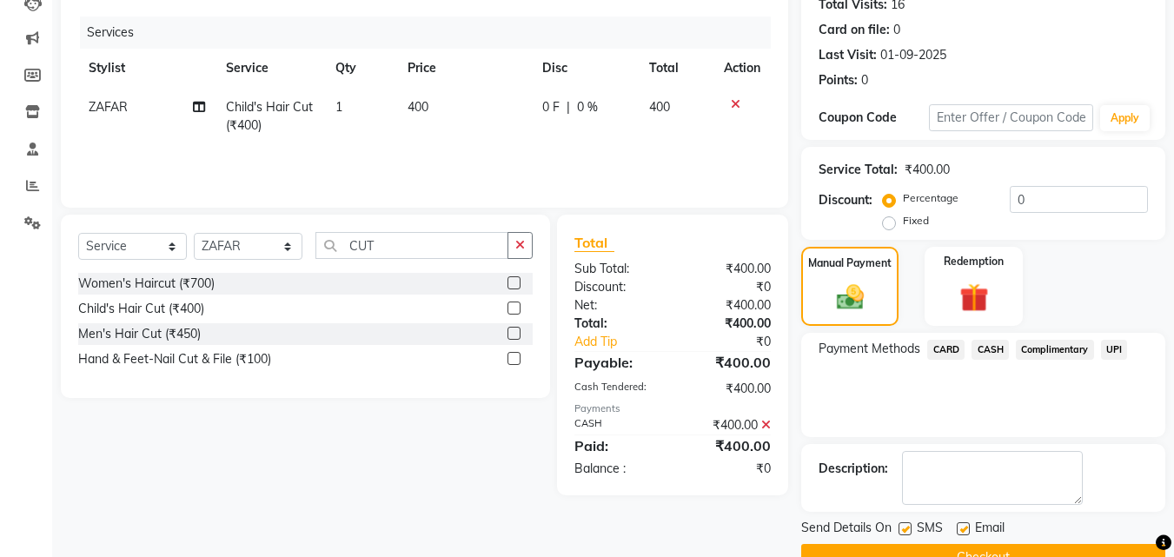
scroll to position [239, 0]
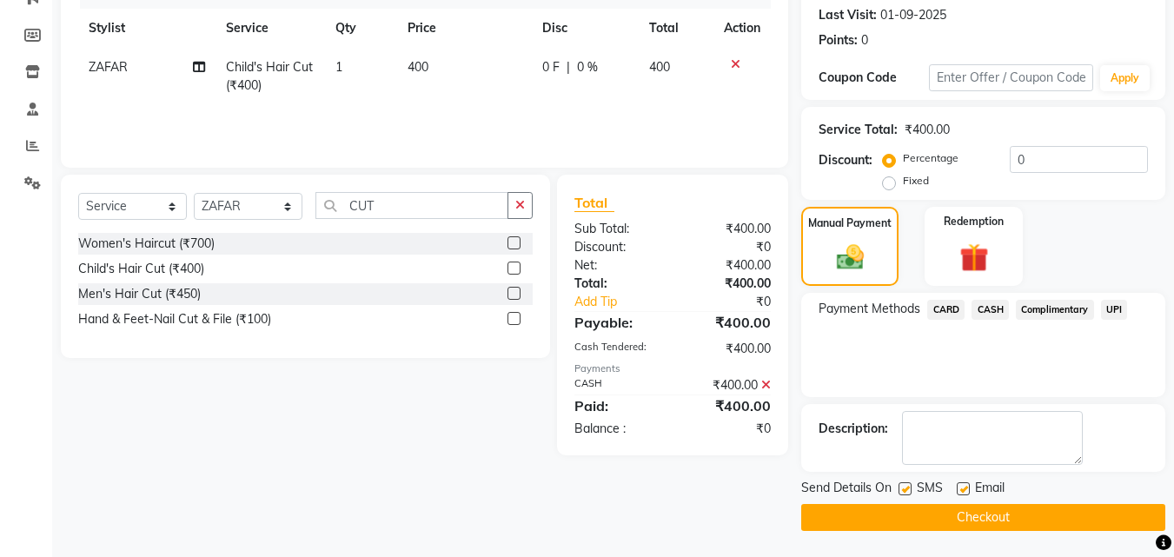
click at [878, 520] on button "Checkout" at bounding box center [983, 517] width 364 height 27
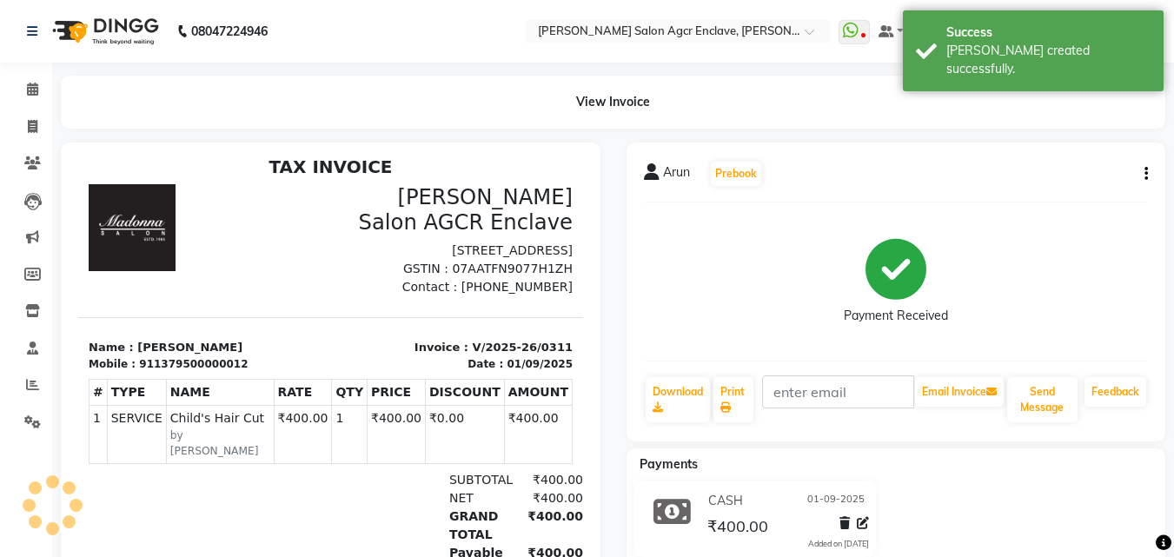
scroll to position [14, 0]
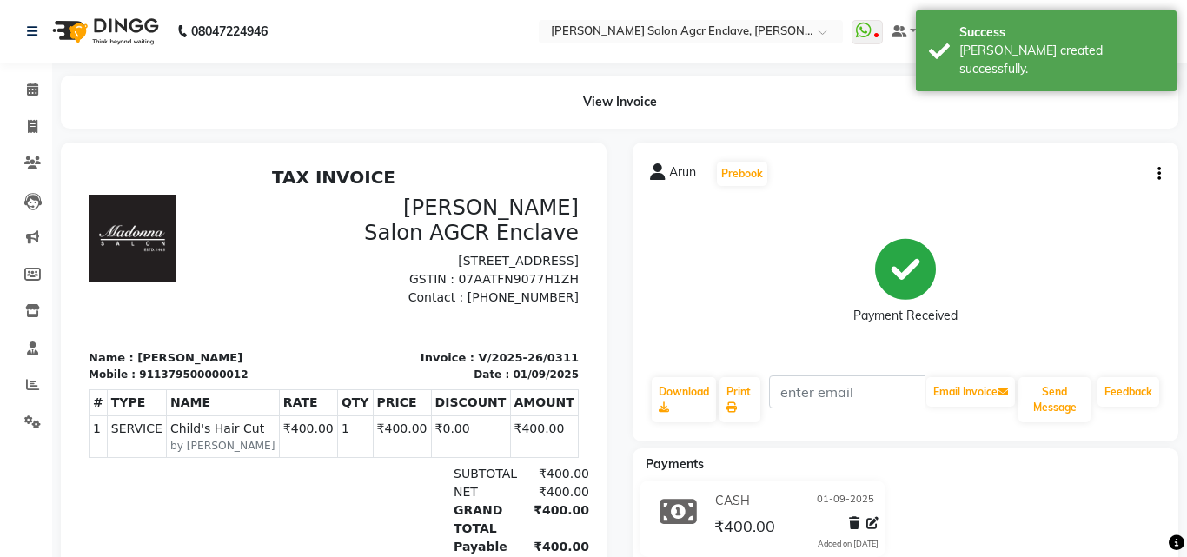
select select "8560"
select select "service"
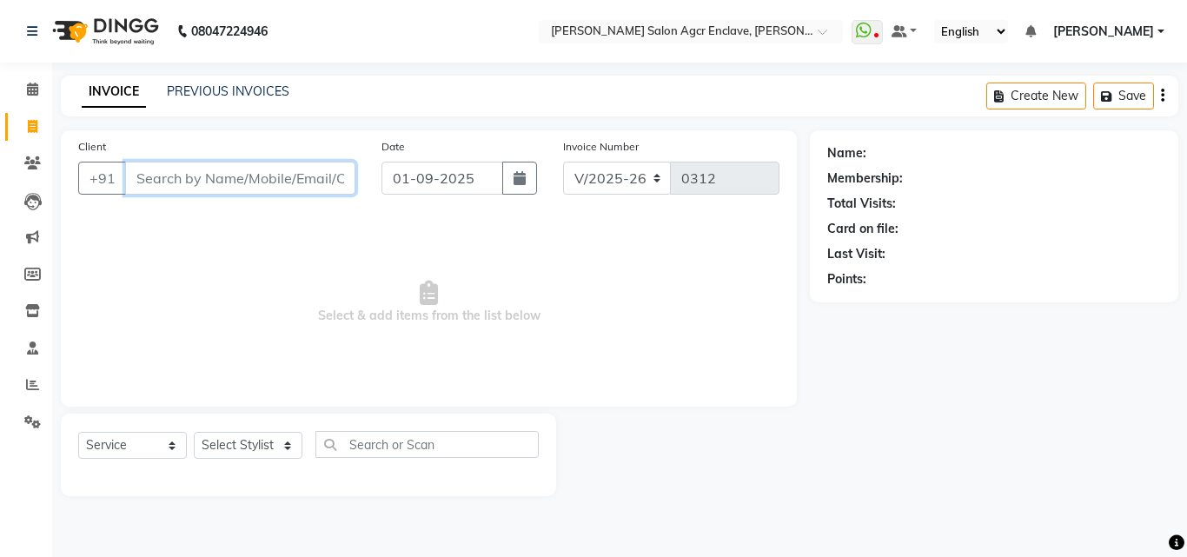
click at [238, 177] on input "Client" at bounding box center [240, 178] width 230 height 33
paste input "9990912723"
click at [238, 177] on input "9990912723" at bounding box center [240, 178] width 230 height 33
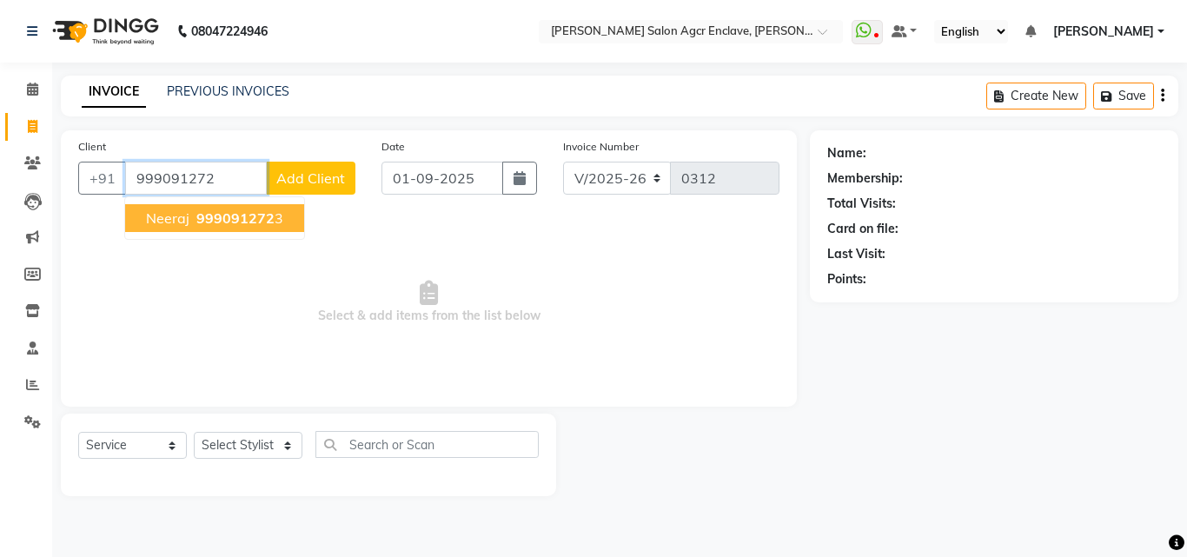
click at [215, 214] on span "999091272" at bounding box center [235, 217] width 78 height 17
type input "9990912723"
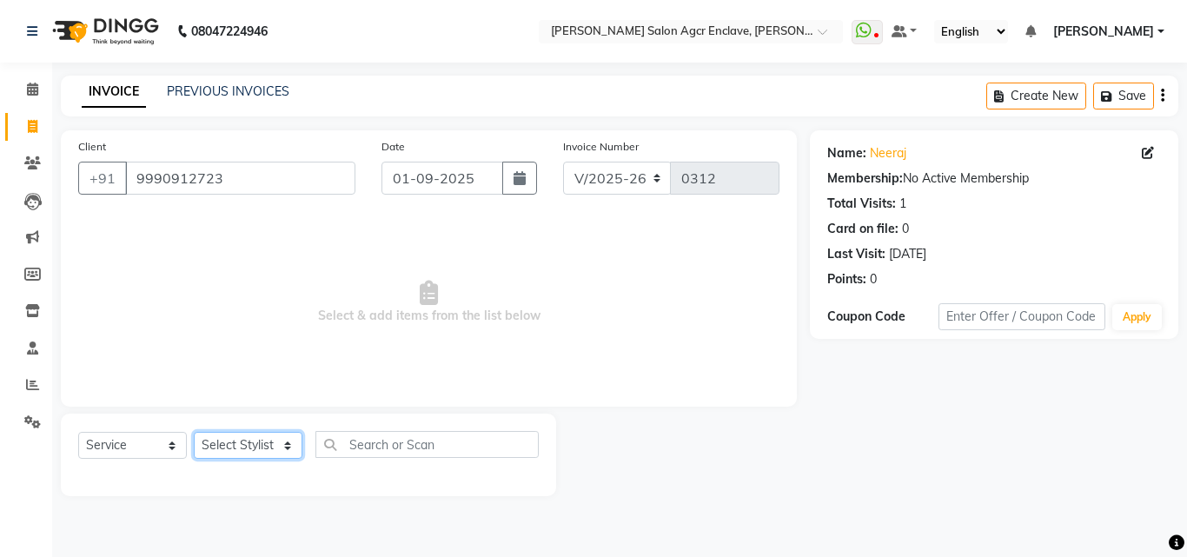
click at [261, 441] on select "Select Stylist Abhishek [PERSON_NAME] [PERSON_NAME] [PERSON_NAME] Lucky [PERSON…" at bounding box center [248, 445] width 109 height 27
select select "87659"
click at [194, 432] on select "Select Stylist Abhishek [PERSON_NAME] [PERSON_NAME] [PERSON_NAME] Lucky [PERSON…" at bounding box center [248, 445] width 109 height 27
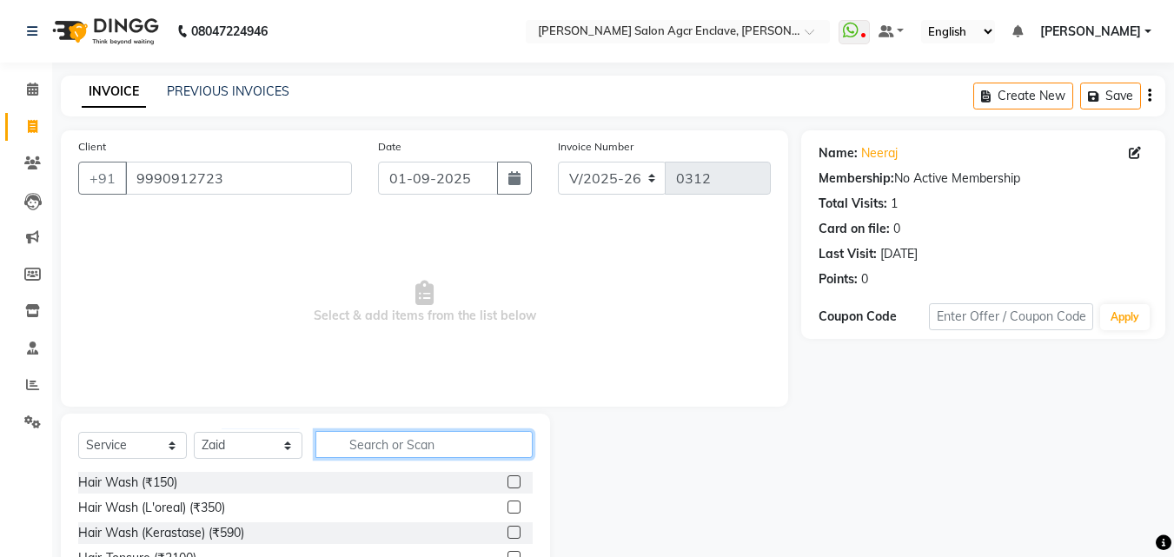
click at [368, 438] on input "text" at bounding box center [423, 444] width 217 height 27
type input "CUT"
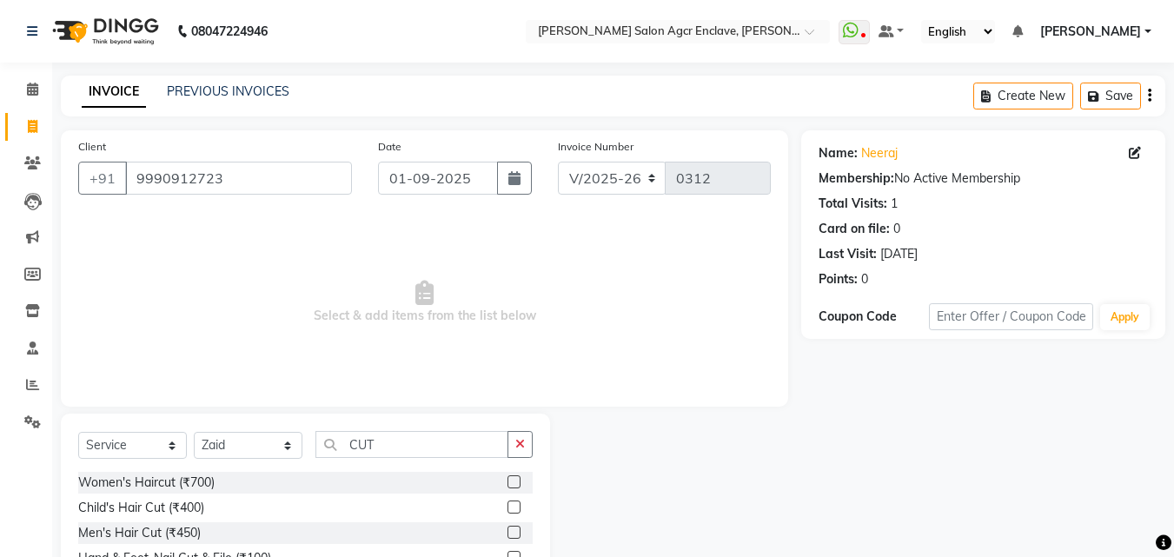
click at [514, 528] on label at bounding box center [513, 532] width 13 height 13
click at [514, 528] on input "checkbox" at bounding box center [512, 532] width 11 height 11
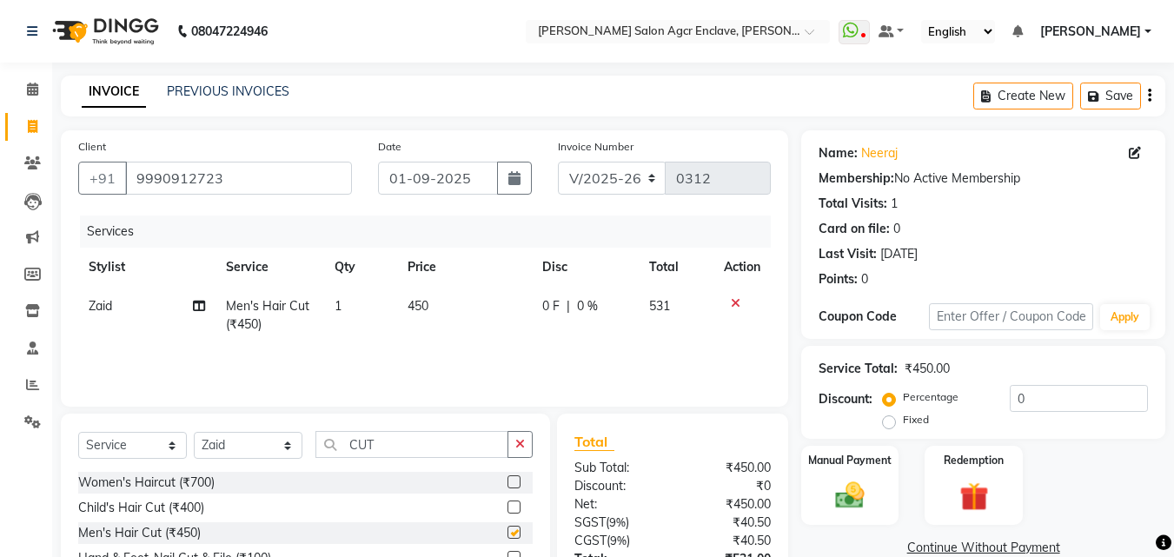
checkbox input "false"
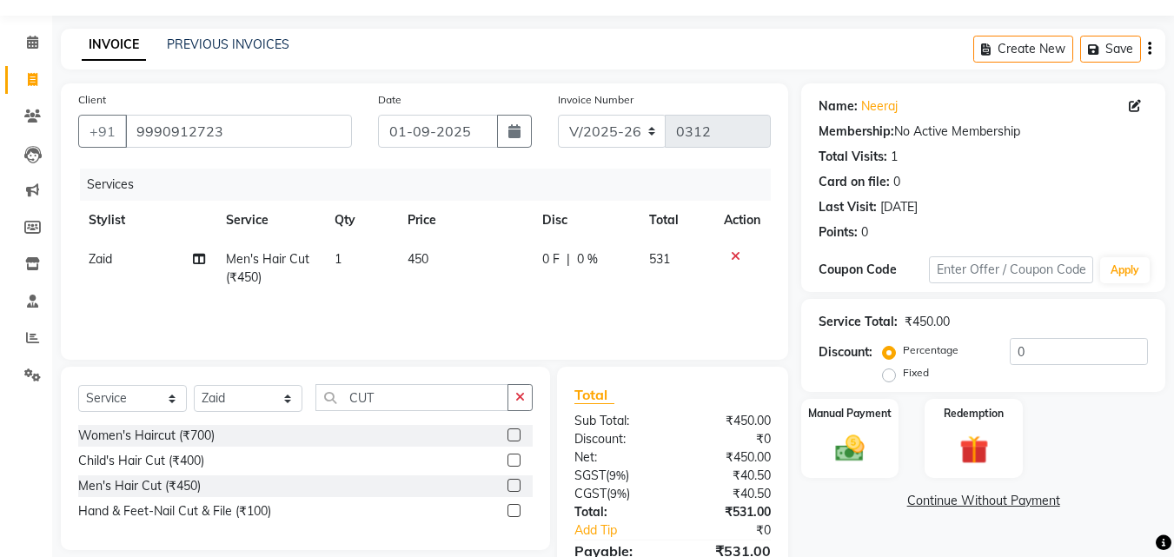
scroll to position [138, 0]
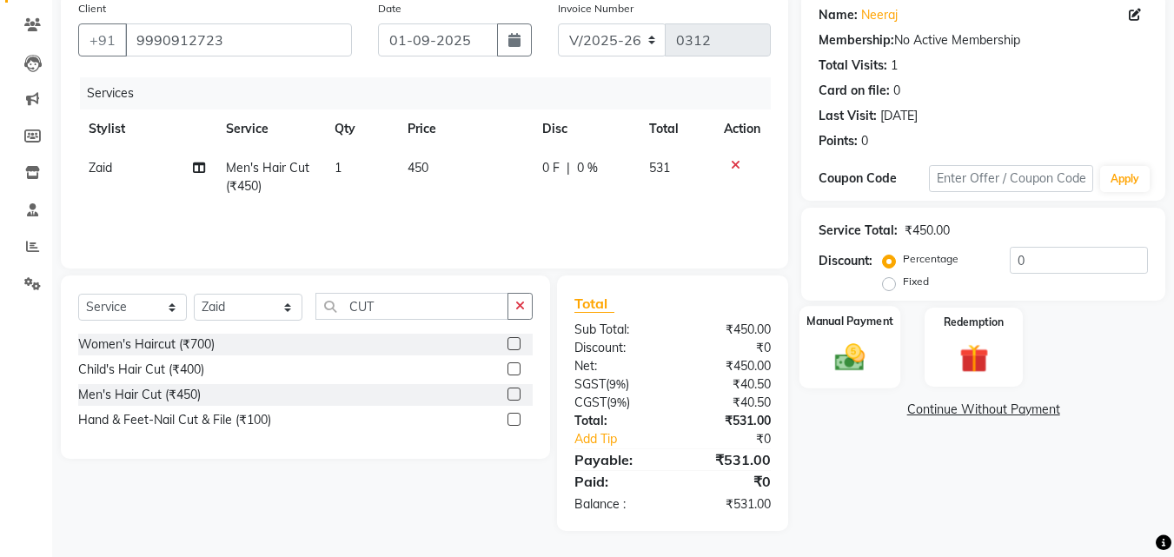
click at [832, 361] on img at bounding box center [849, 357] width 49 height 35
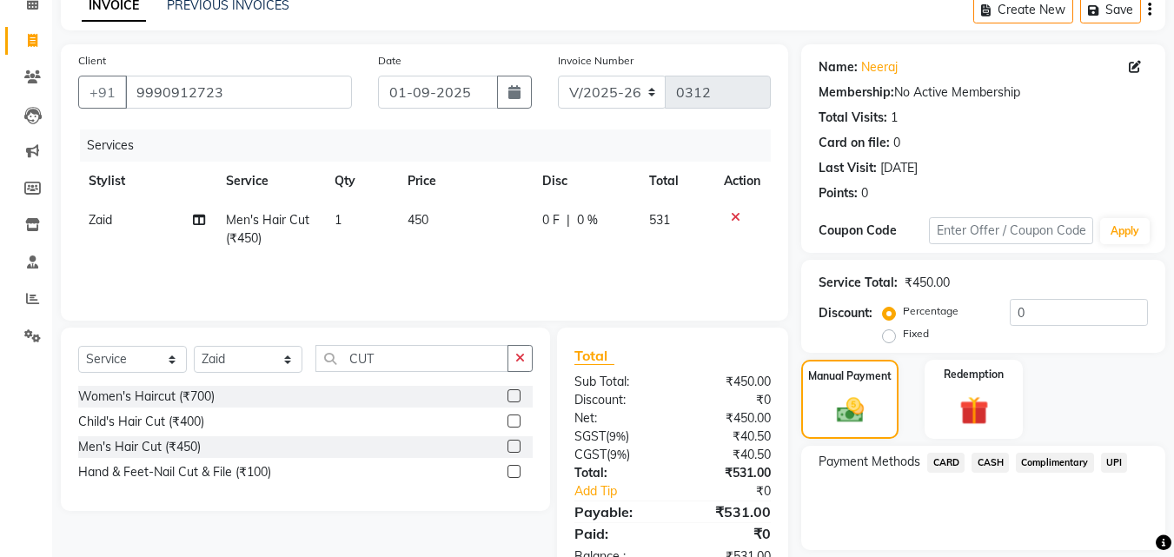
scroll to position [0, 0]
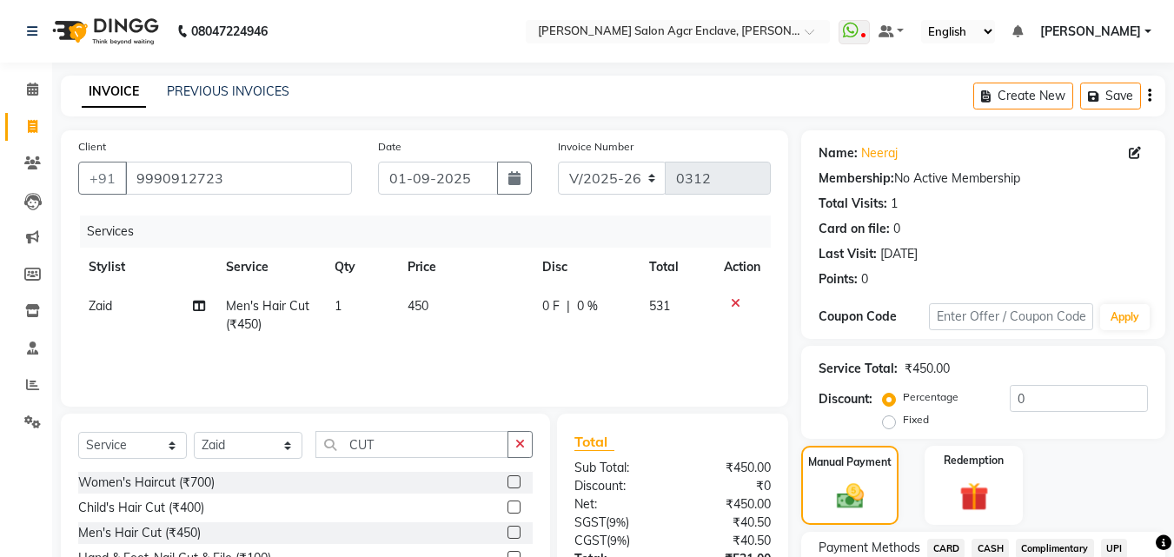
click at [1148, 86] on button "button" at bounding box center [1149, 96] width 3 height 41
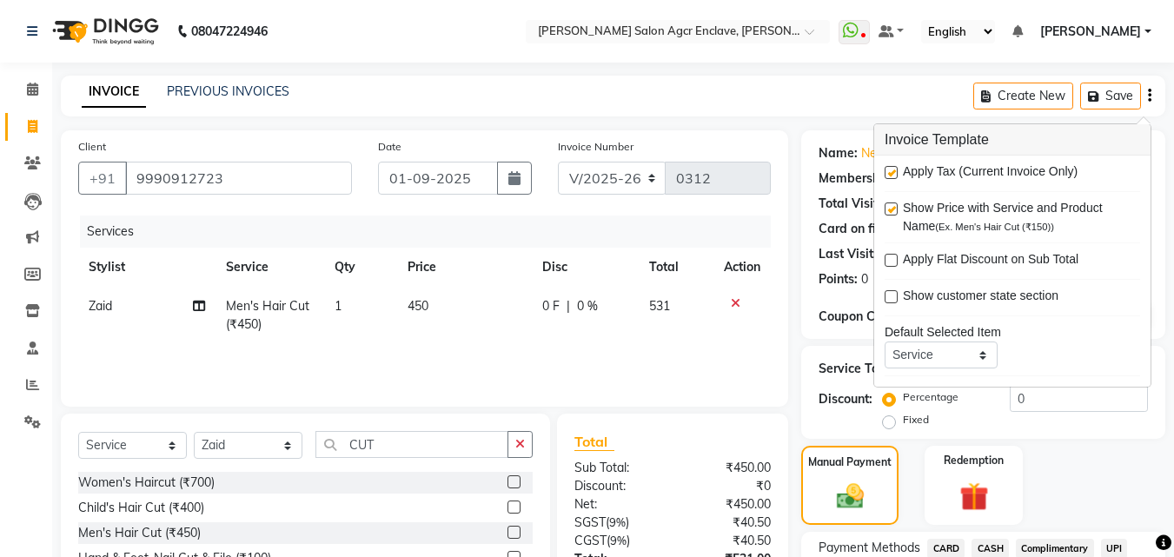
click at [893, 173] on label at bounding box center [891, 172] width 13 height 13
click at [893, 173] on input "checkbox" at bounding box center [890, 173] width 11 height 11
checkbox input "false"
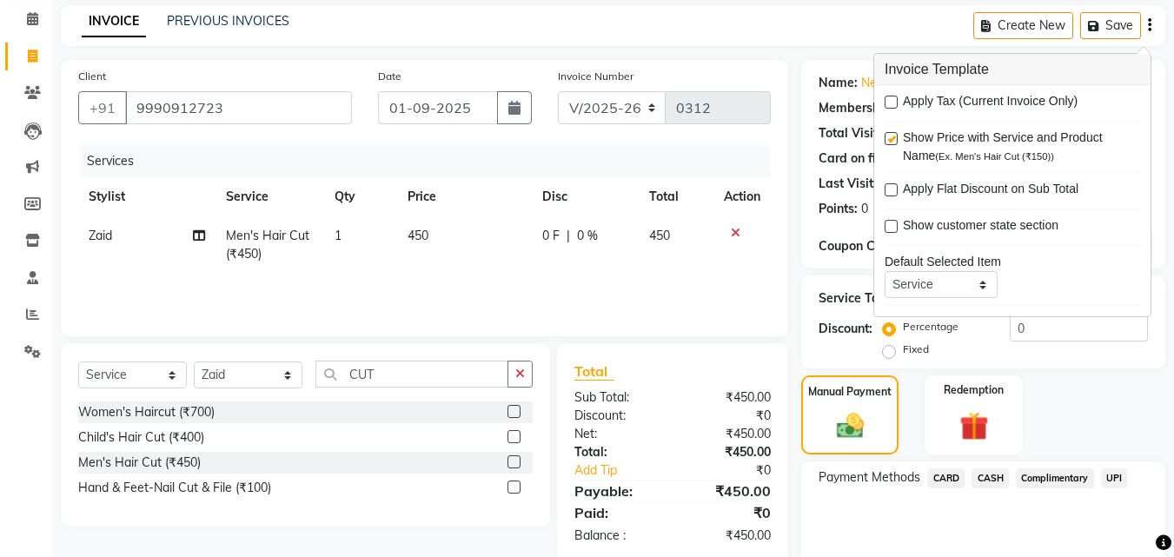
scroll to position [141, 0]
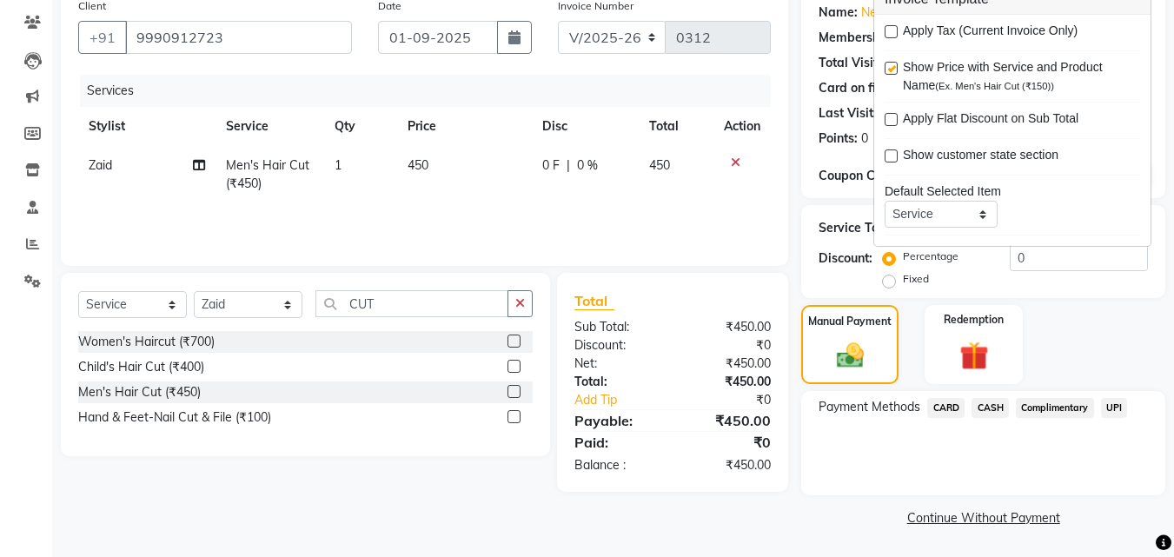
click at [1105, 402] on span "UPI" at bounding box center [1114, 408] width 27 height 20
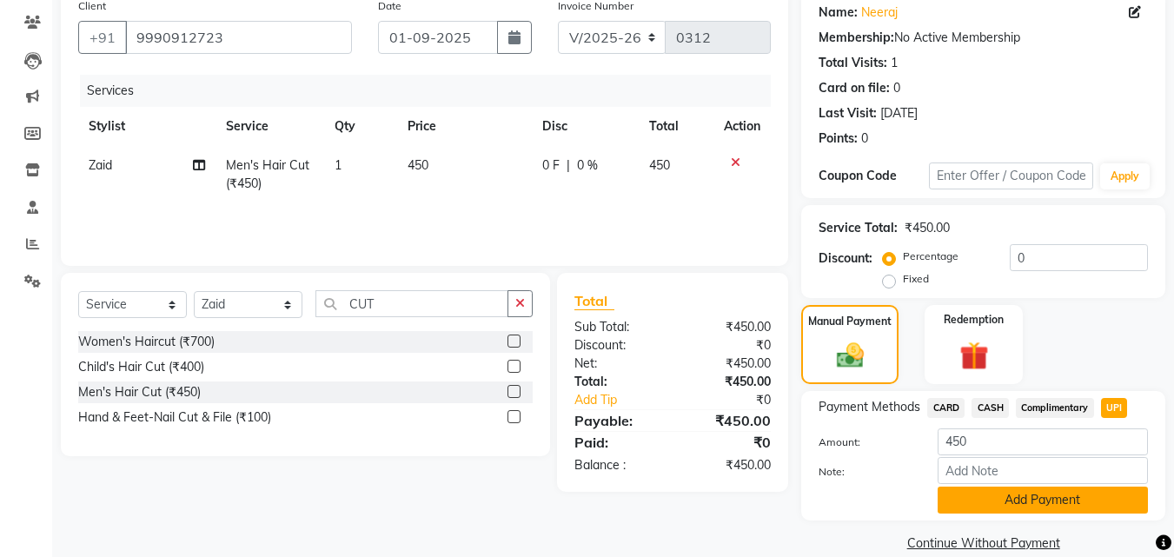
click at [1024, 502] on button "Add Payment" at bounding box center [1043, 500] width 210 height 27
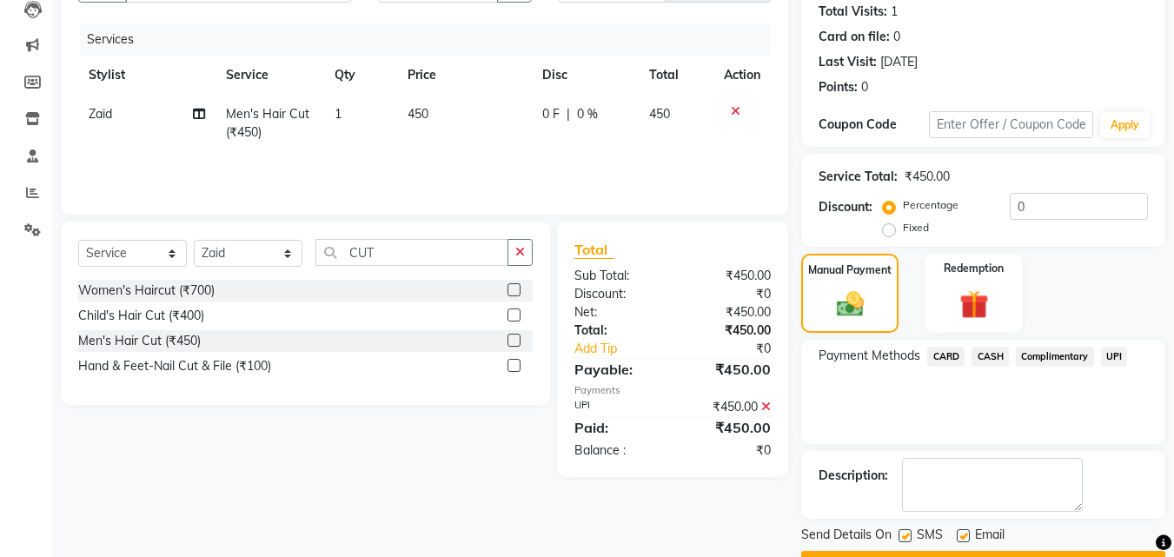
scroll to position [239, 0]
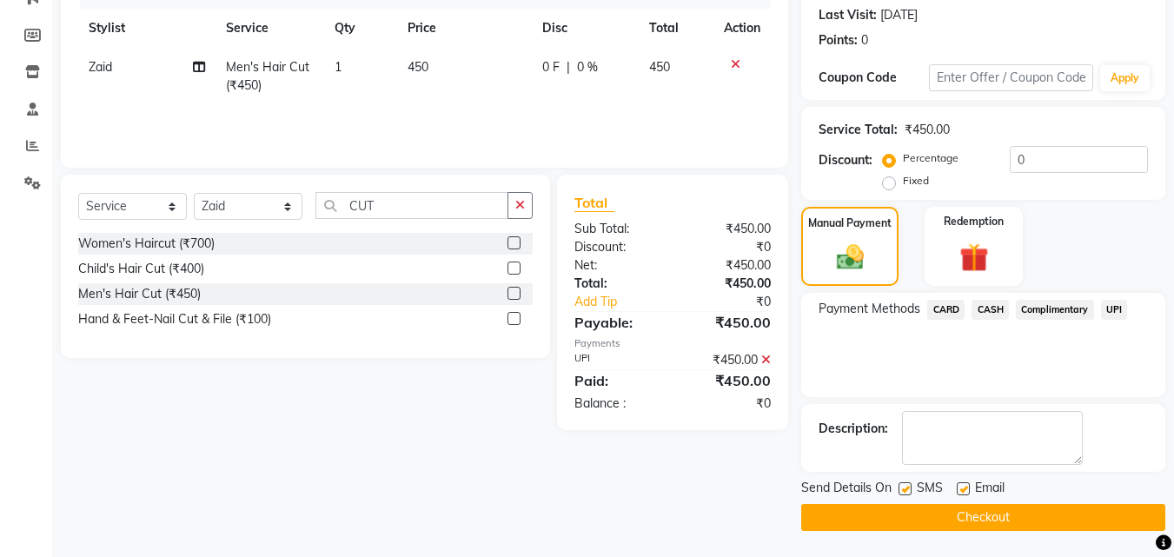
click at [982, 507] on button "Checkout" at bounding box center [983, 517] width 364 height 27
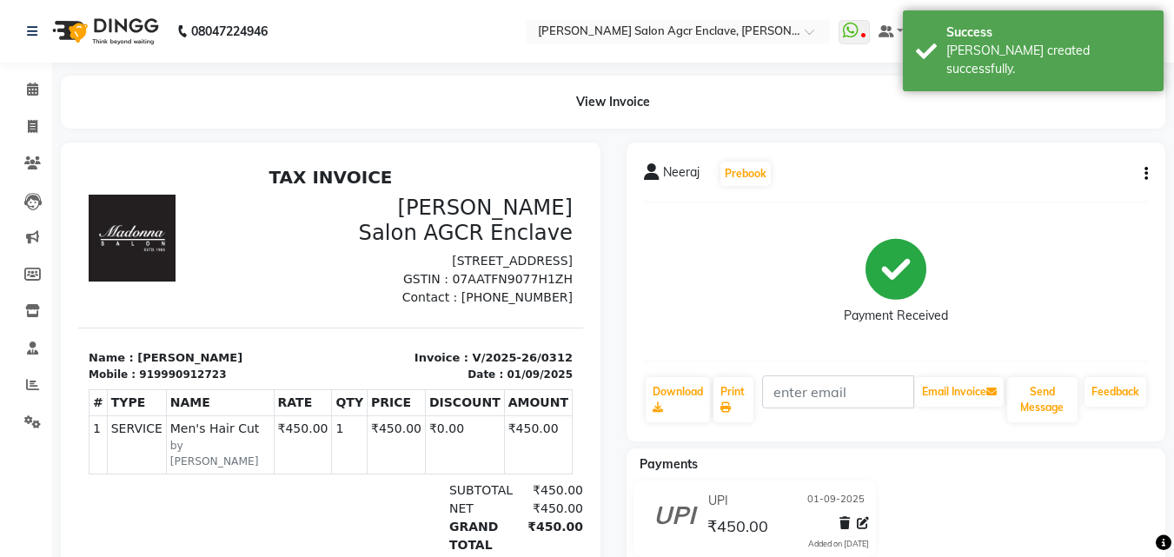
select select "service"
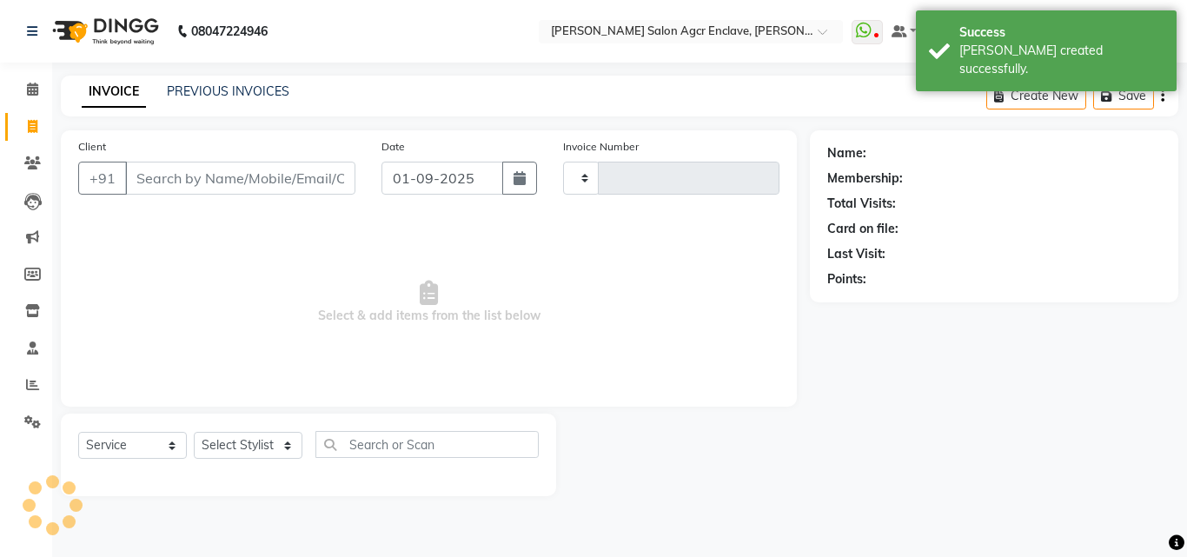
type input "0313"
select select "8560"
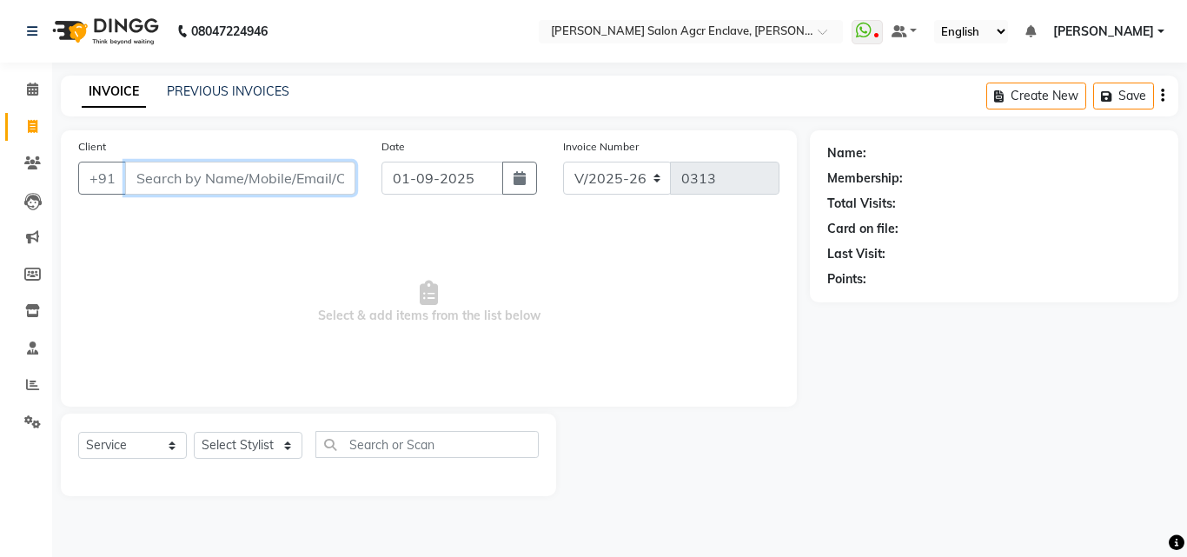
click at [267, 185] on input "Client" at bounding box center [240, 178] width 230 height 33
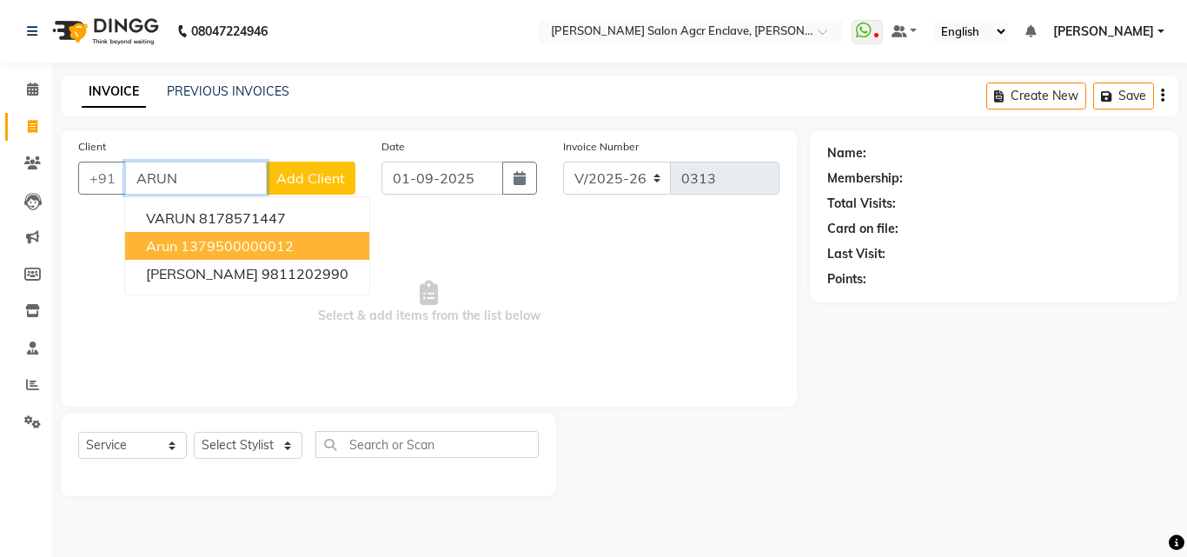
click at [265, 237] on ngb-highlight "1379500000012" at bounding box center [237, 245] width 113 height 17
type input "1379500000012"
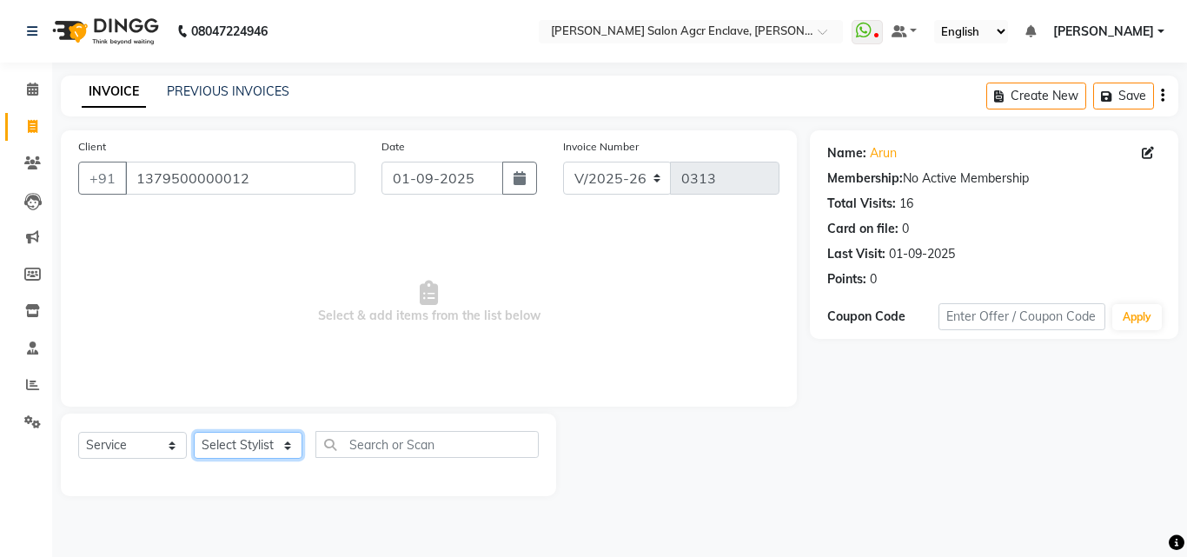
click at [267, 443] on select "Select Stylist Abhishek [PERSON_NAME] [PERSON_NAME] [PERSON_NAME] Lucky [PERSON…" at bounding box center [248, 445] width 109 height 27
select select "87656"
click at [194, 432] on select "Select Stylist Abhishek [PERSON_NAME] [PERSON_NAME] [PERSON_NAME] Lucky [PERSON…" at bounding box center [248, 445] width 109 height 27
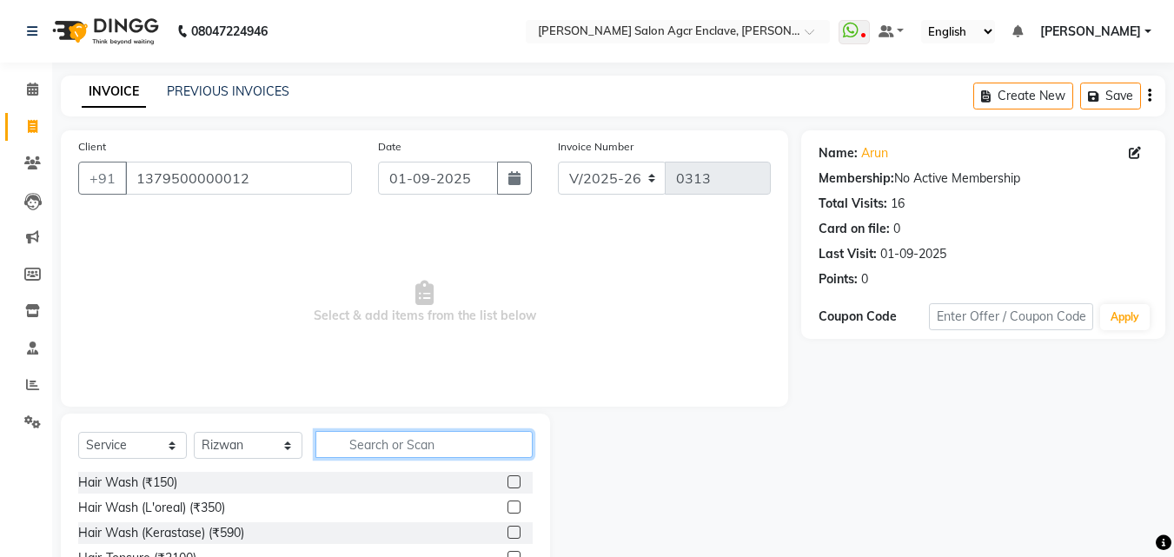
click at [376, 454] on input "text" at bounding box center [423, 444] width 217 height 27
type input "D TAN"
click at [512, 481] on label at bounding box center [513, 481] width 13 height 13
click at [512, 481] on input "checkbox" at bounding box center [512, 482] width 11 height 11
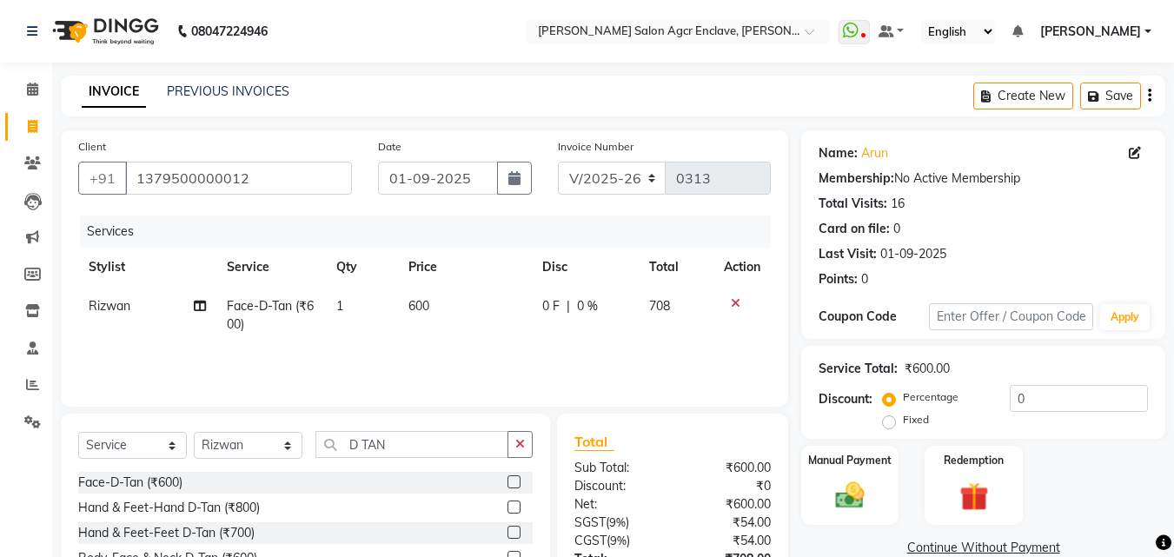
click at [512, 481] on label at bounding box center [513, 481] width 13 height 13
click at [512, 481] on input "checkbox" at bounding box center [512, 482] width 11 height 11
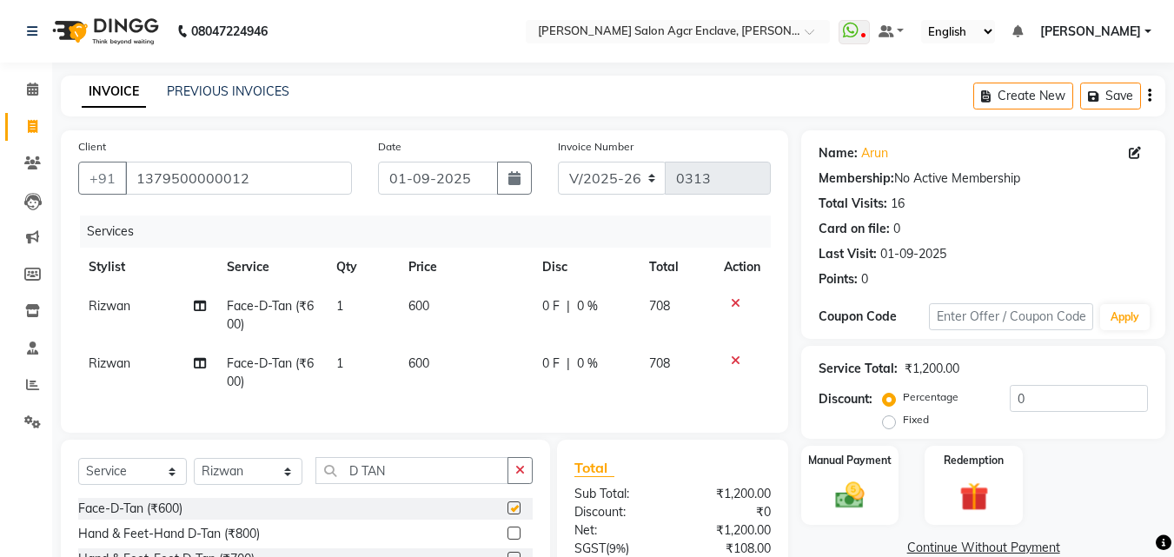
checkbox input "false"
click at [517, 476] on icon "button" at bounding box center [520, 470] width 10 height 12
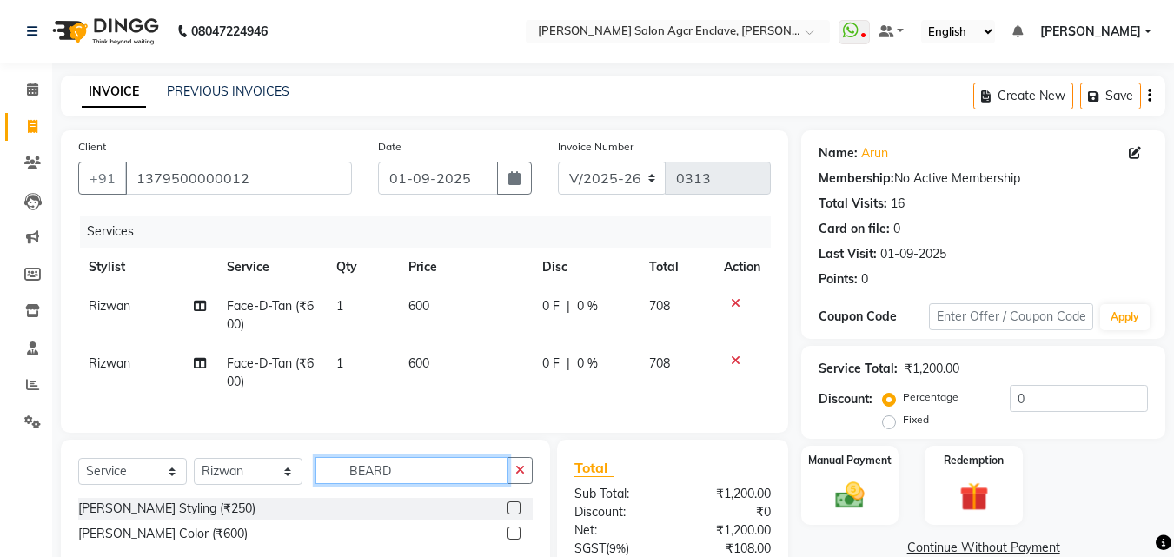
type input "BEARD"
click at [512, 514] on label at bounding box center [513, 507] width 13 height 13
click at [512, 514] on input "checkbox" at bounding box center [512, 508] width 11 height 11
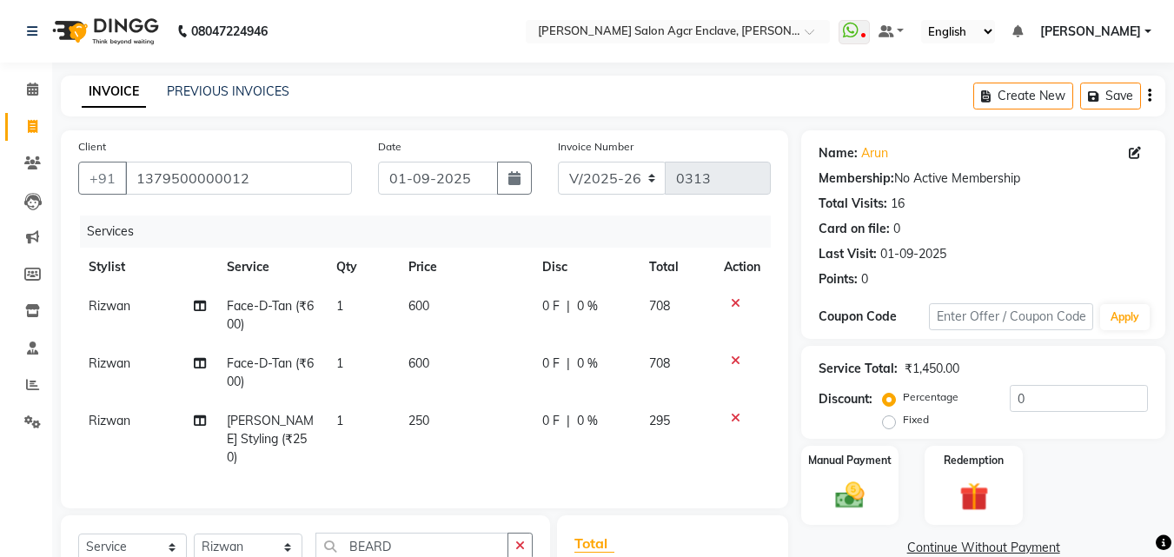
checkbox input "false"
click at [340, 416] on span "1" at bounding box center [339, 421] width 7 height 16
select select "87656"
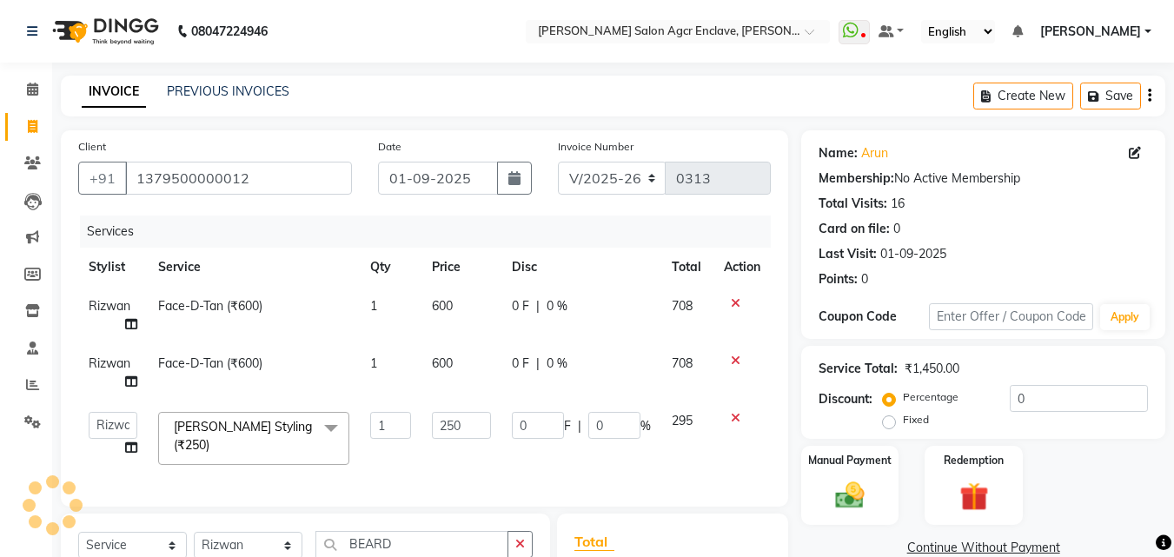
click at [340, 416] on span at bounding box center [331, 428] width 35 height 33
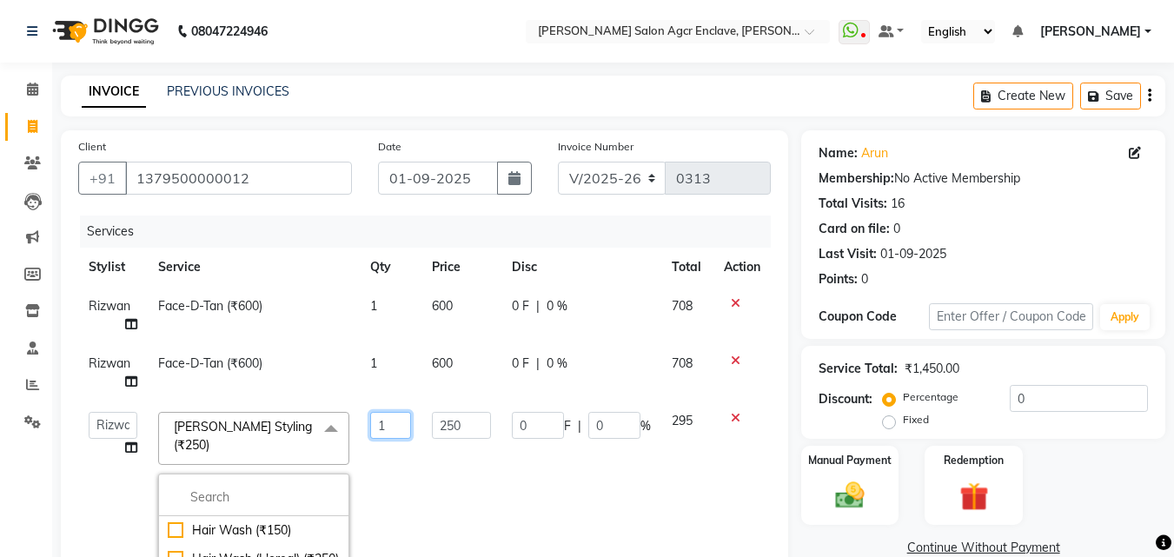
click at [389, 428] on input "1" at bounding box center [390, 425] width 41 height 27
type input "3"
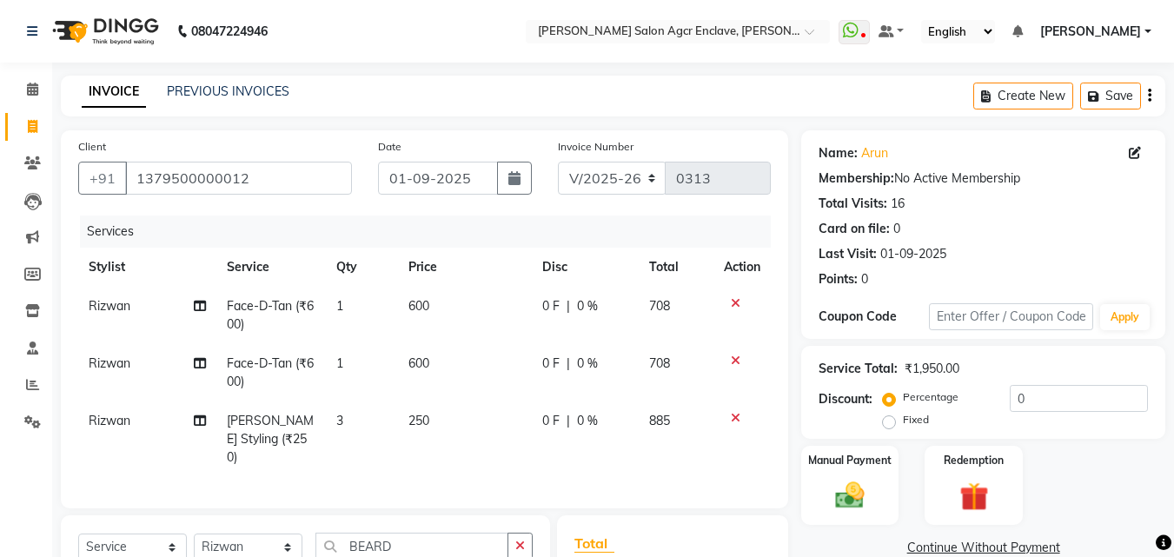
click at [500, 461] on div "Services Stylist Service Qty Price Disc Total Action [PERSON_NAME] Face-[PERSON…" at bounding box center [424, 352] width 693 height 275
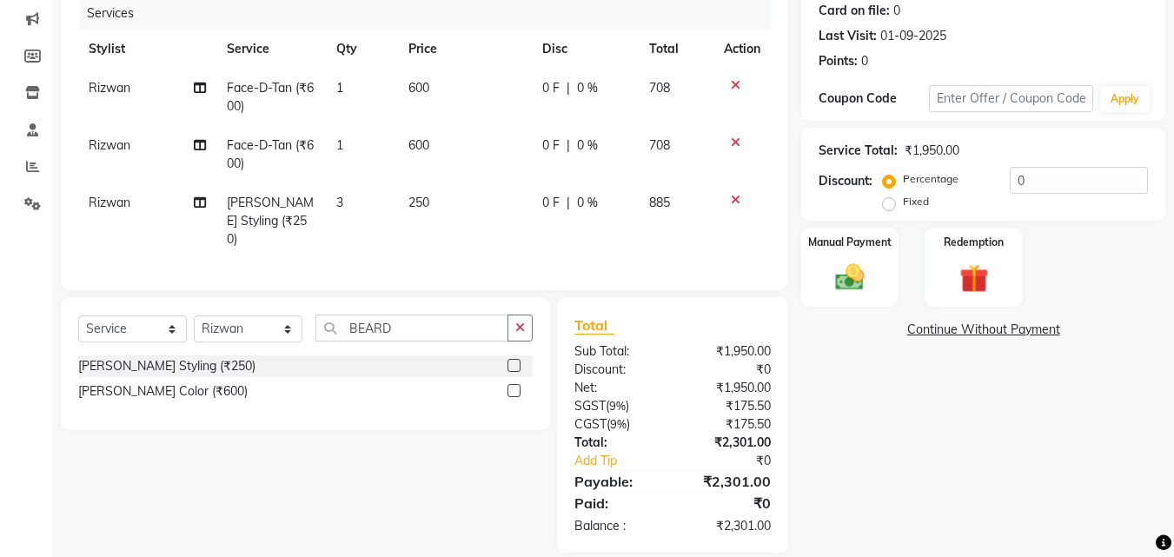
scroll to position [235, 0]
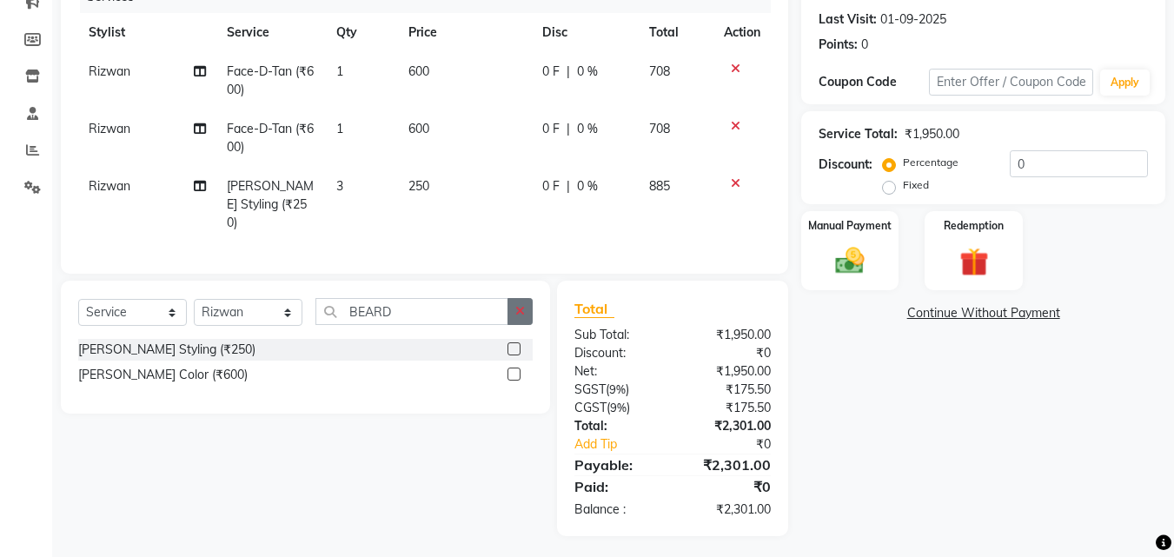
click at [520, 319] on button "button" at bounding box center [519, 311] width 25 height 27
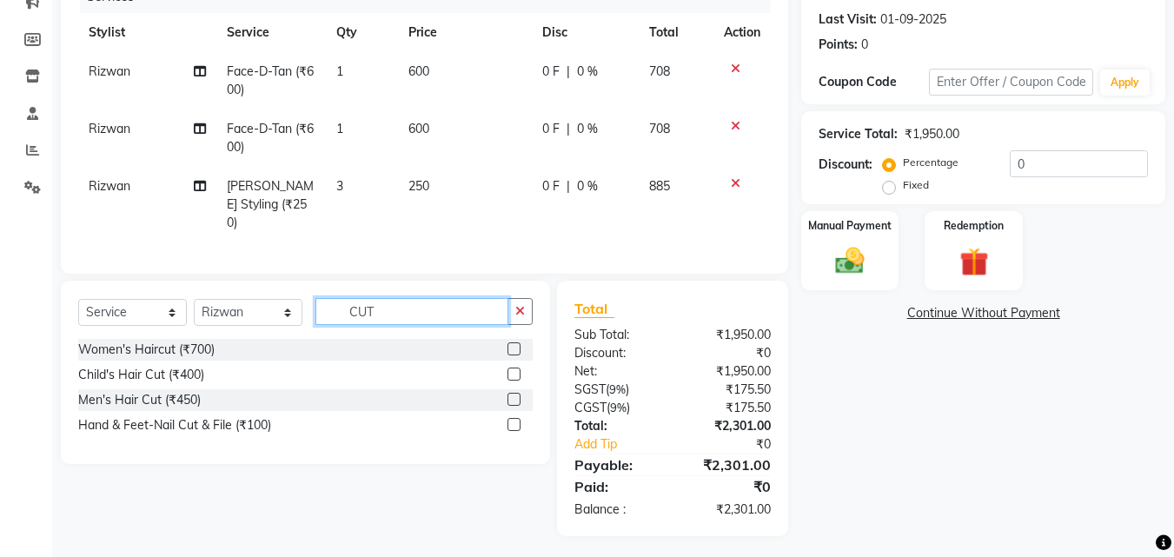
type input "CUT"
click at [514, 395] on label at bounding box center [513, 399] width 13 height 13
click at [514, 395] on input "checkbox" at bounding box center [512, 399] width 11 height 11
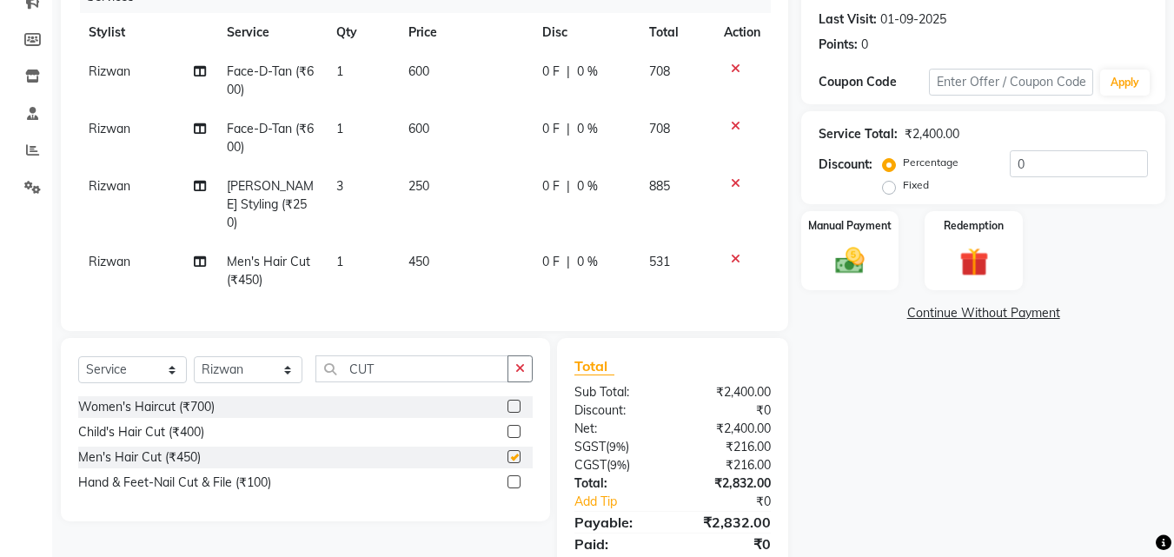
checkbox input "false"
click at [842, 376] on div "Name: Arun Membership: No Active Membership Total Visits: 16 Card on file: 0 La…" at bounding box center [989, 245] width 377 height 698
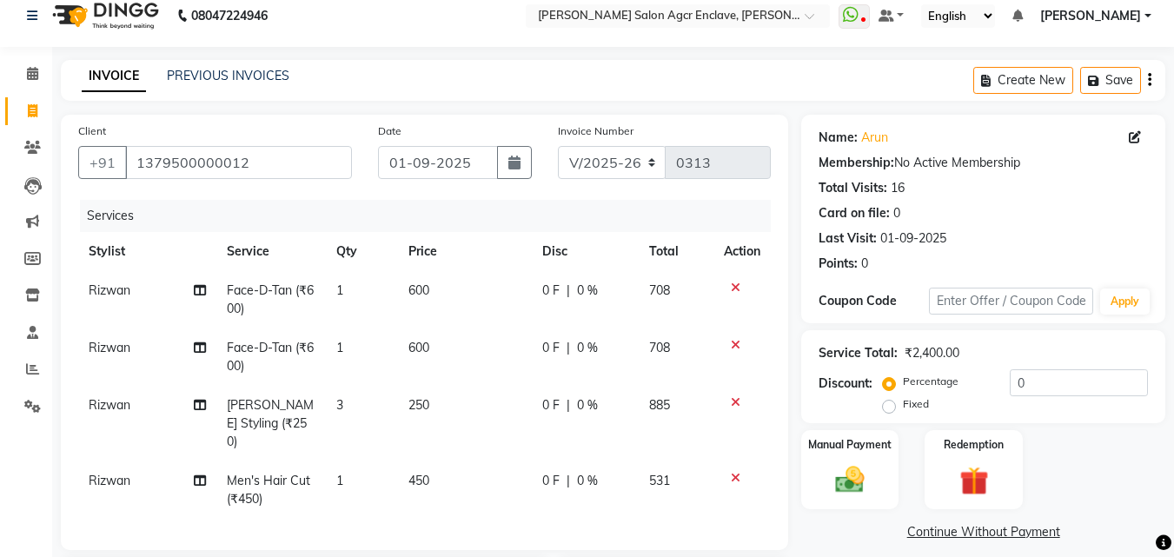
scroll to position [0, 0]
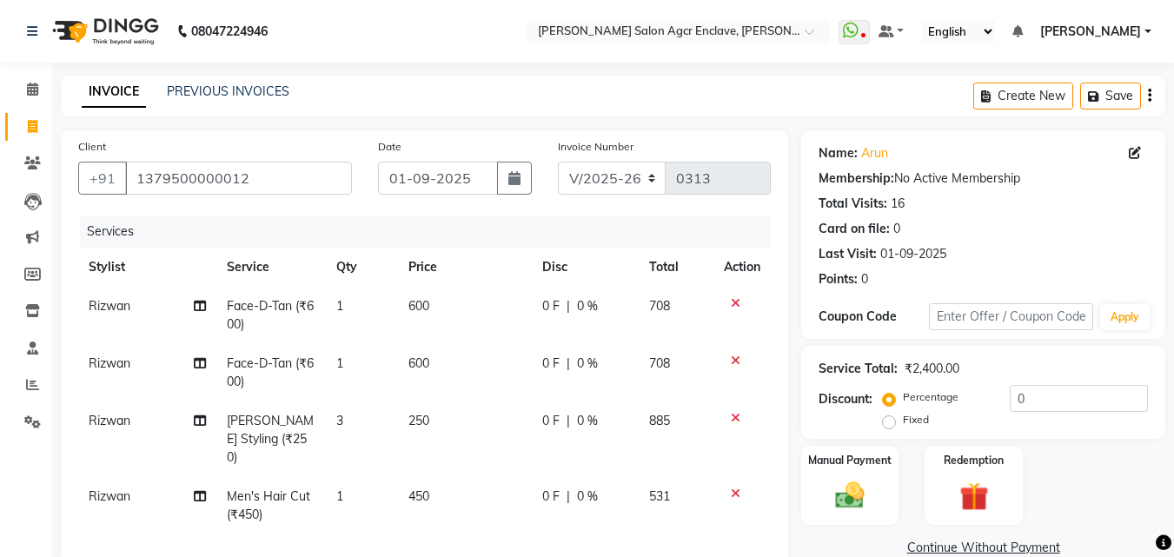
click at [1146, 92] on div "Create New Save" at bounding box center [1069, 96] width 192 height 41
click at [1150, 96] on icon "button" at bounding box center [1149, 96] width 3 height 1
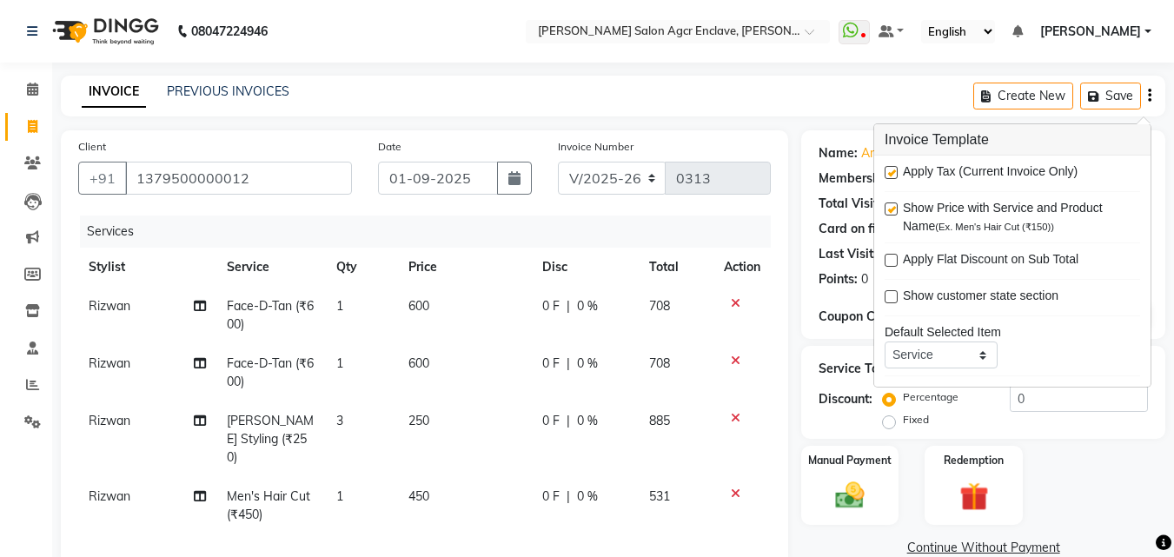
click at [892, 171] on label at bounding box center [891, 172] width 13 height 13
click at [892, 171] on input "checkbox" at bounding box center [890, 173] width 11 height 11
checkbox input "false"
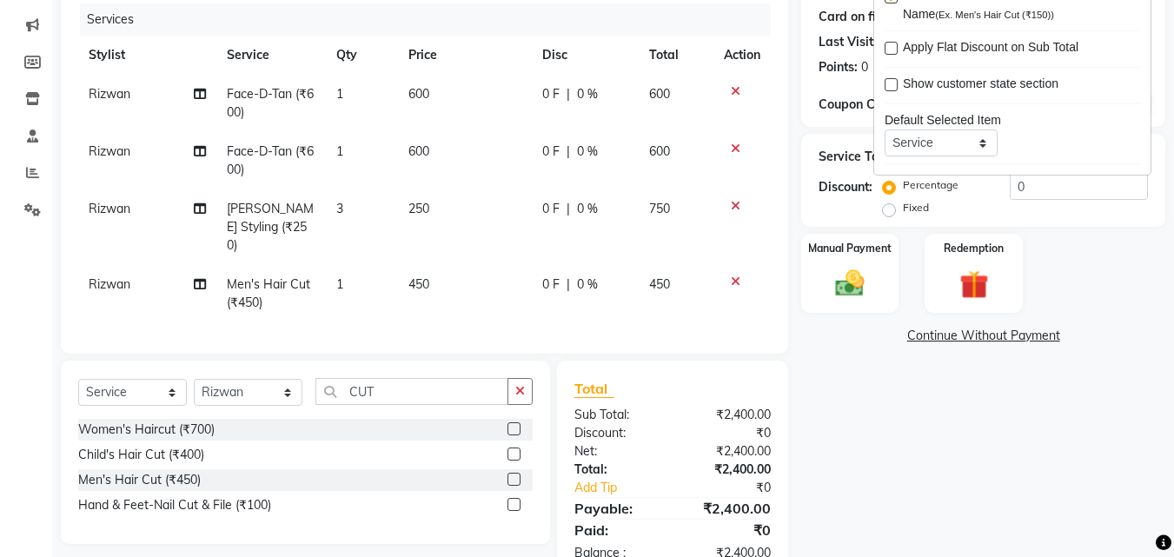
scroll to position [255, 0]
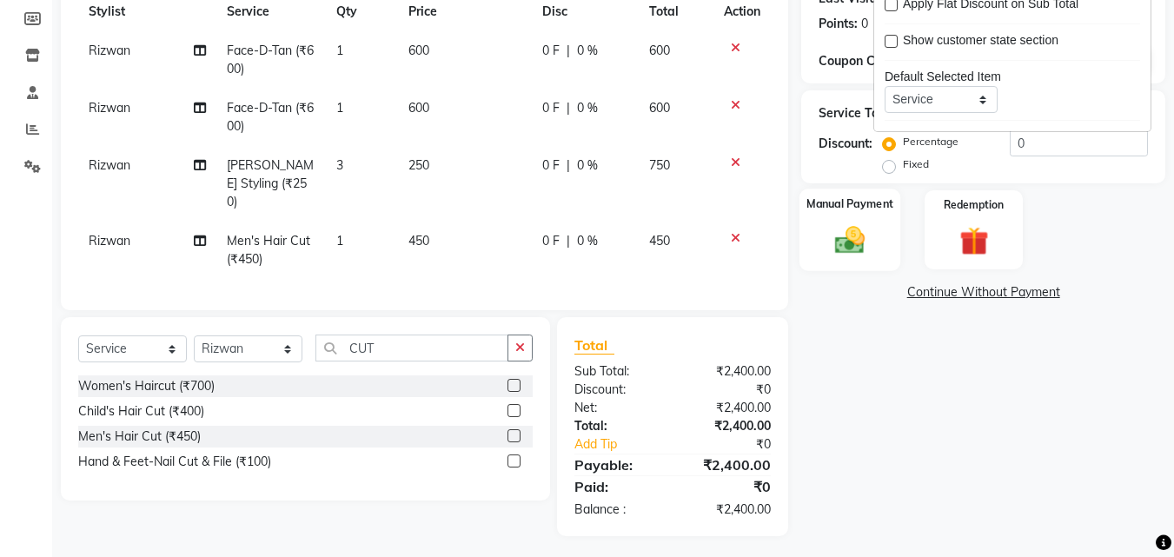
click at [845, 236] on img at bounding box center [849, 239] width 49 height 35
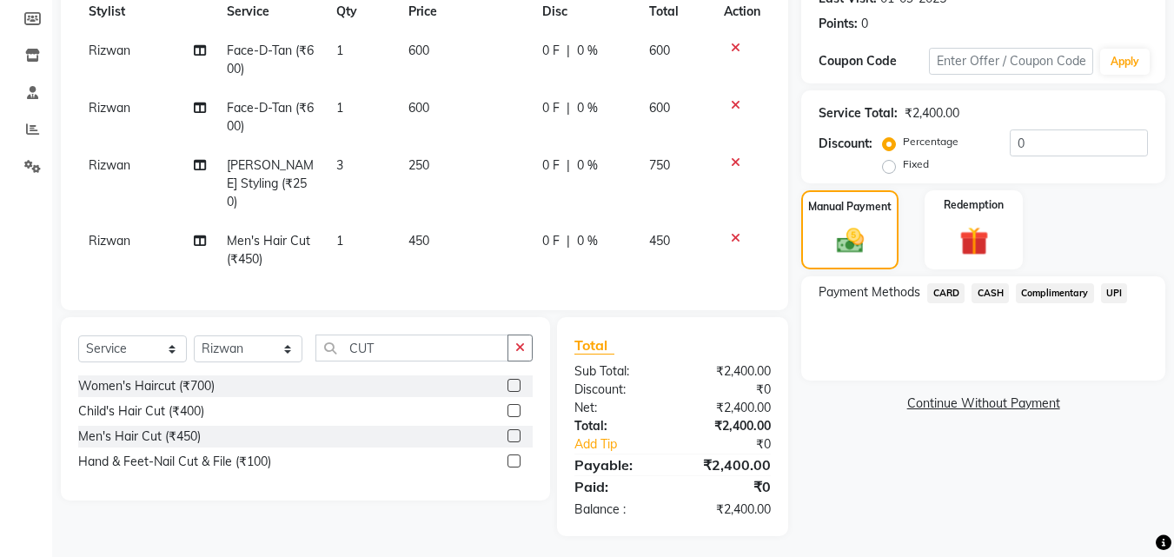
click at [600, 454] on div "Payable:" at bounding box center [616, 464] width 111 height 21
click at [600, 435] on link "Add Tip" at bounding box center [625, 444] width 129 height 18
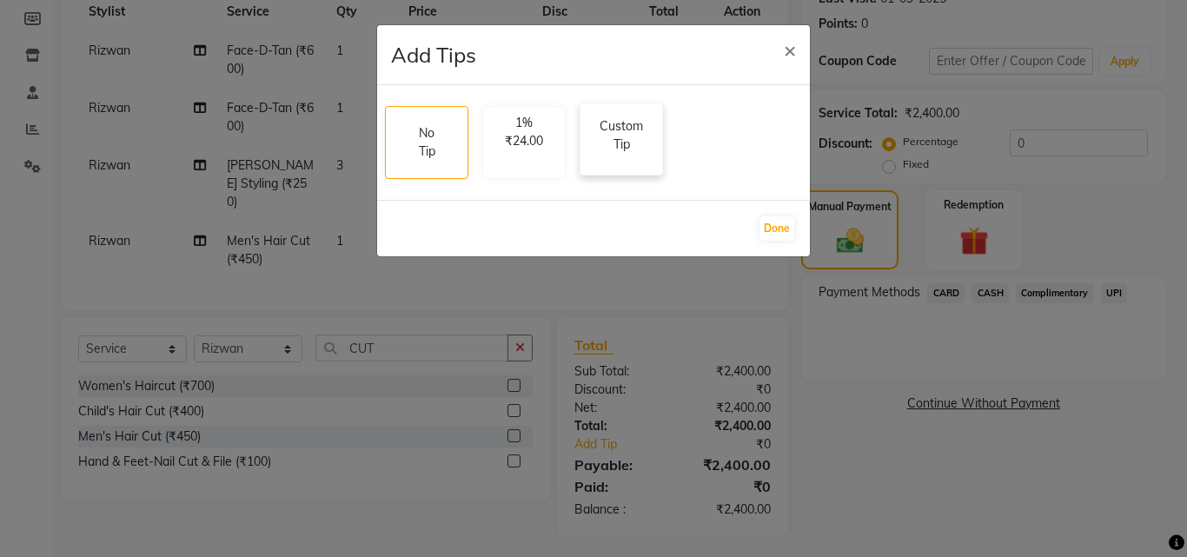
click at [632, 152] on p "Custom Tip" at bounding box center [621, 135] width 61 height 36
select select "87656"
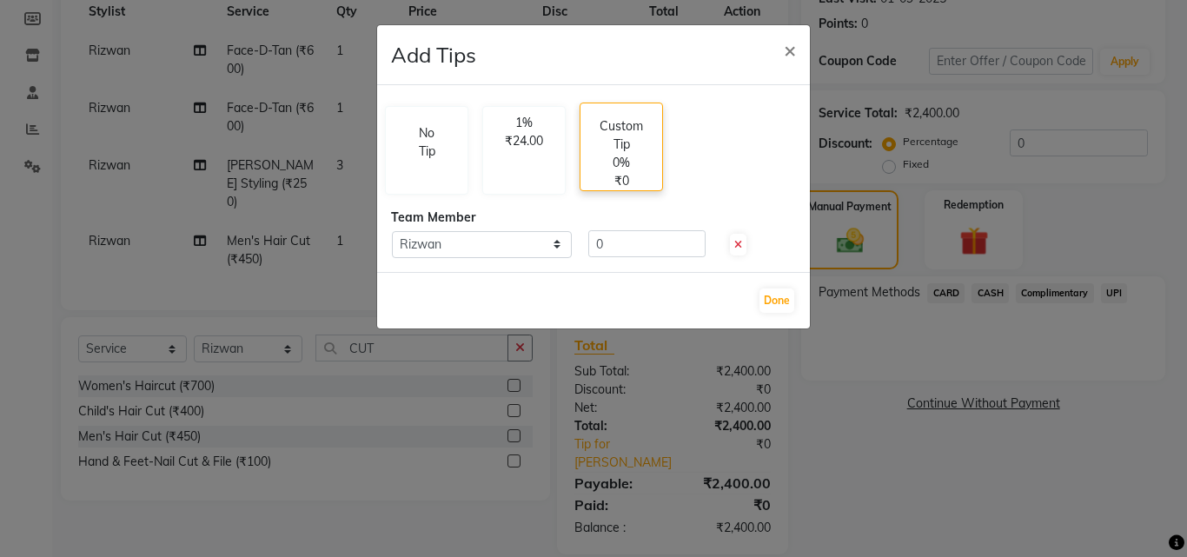
click at [632, 152] on p "Custom Tip" at bounding box center [621, 135] width 61 height 36
click at [630, 241] on input "0" at bounding box center [646, 243] width 117 height 27
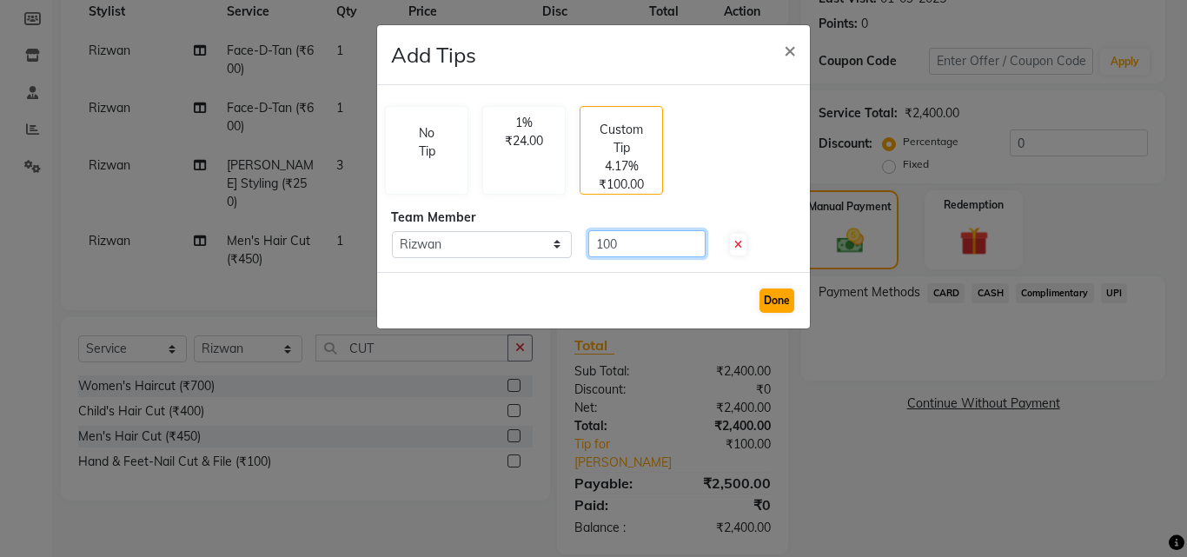
type input "100"
click at [767, 291] on button "Done" at bounding box center [776, 300] width 35 height 24
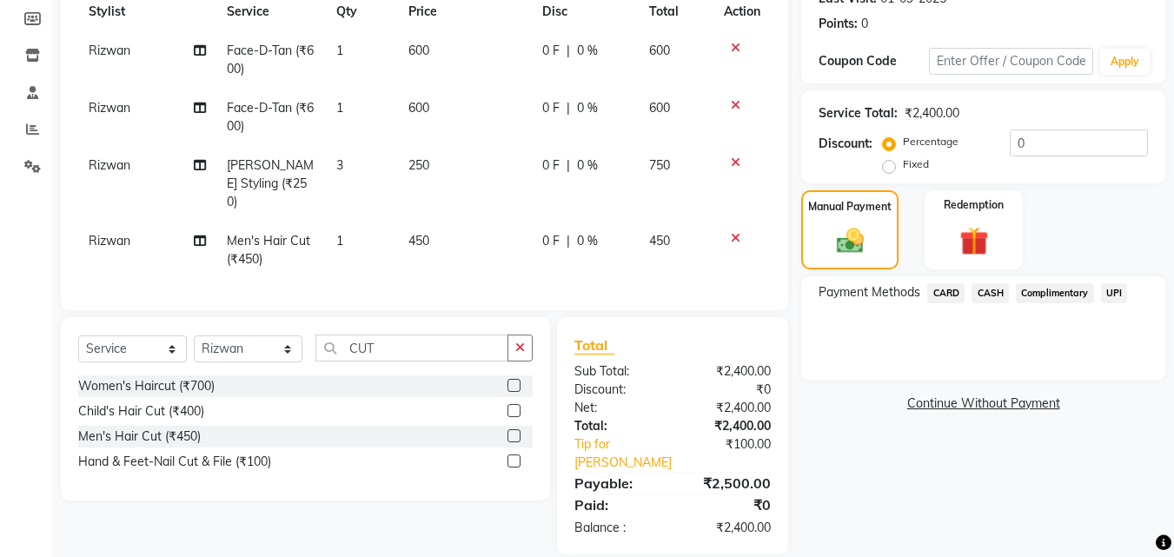
click at [1115, 286] on span "UPI" at bounding box center [1114, 293] width 27 height 20
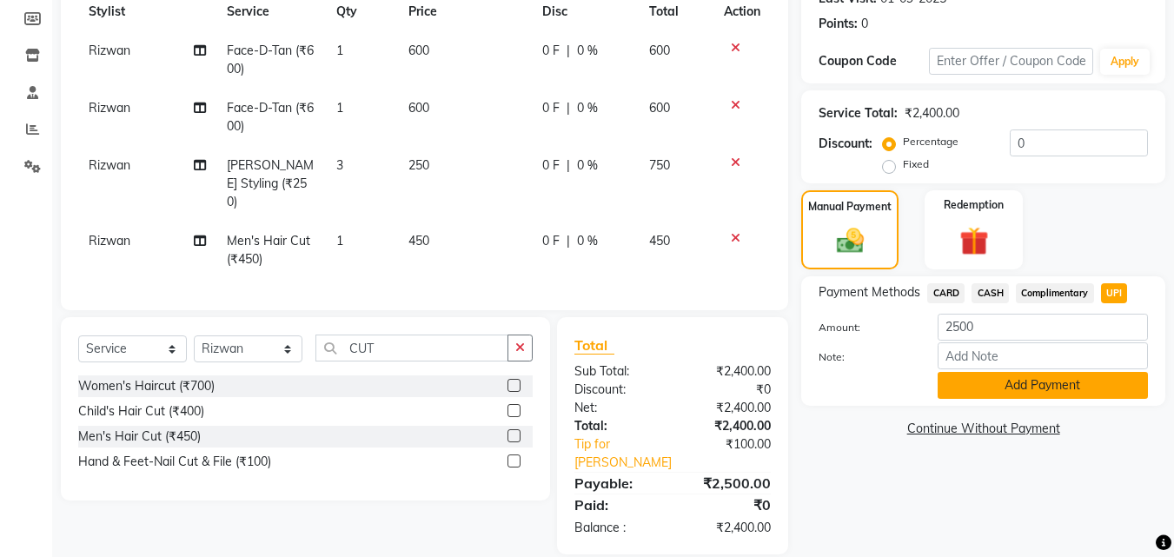
click at [998, 381] on button "Add Payment" at bounding box center [1043, 385] width 210 height 27
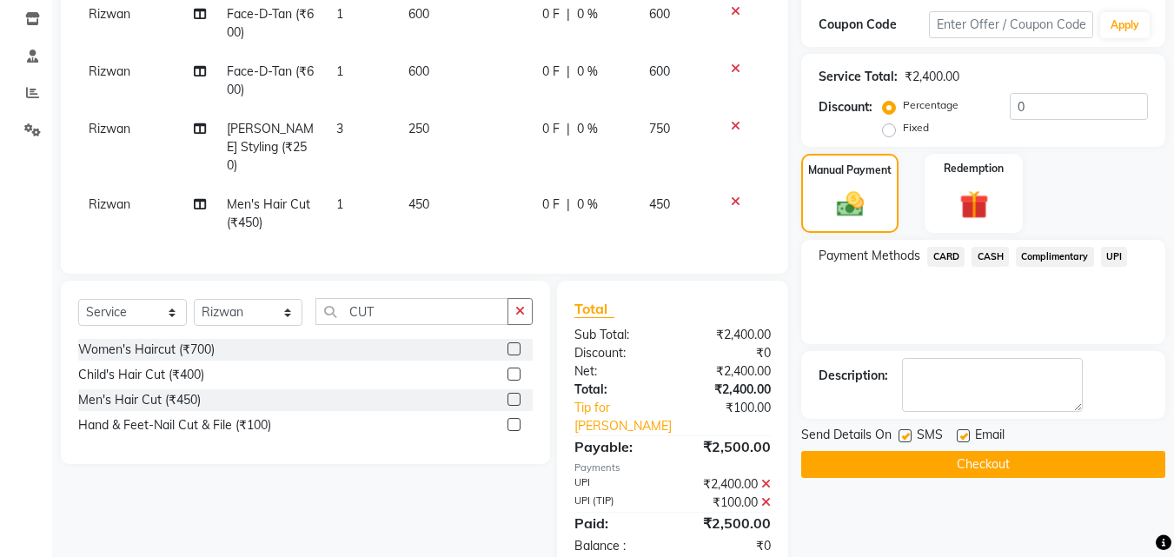
scroll to position [310, 0]
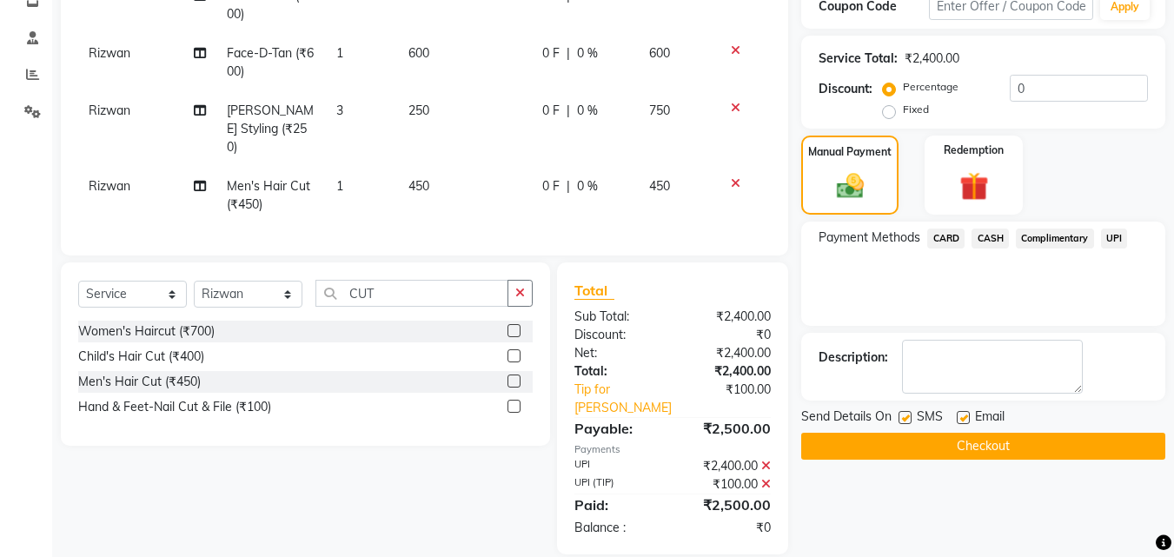
click at [978, 452] on button "Checkout" at bounding box center [983, 446] width 364 height 27
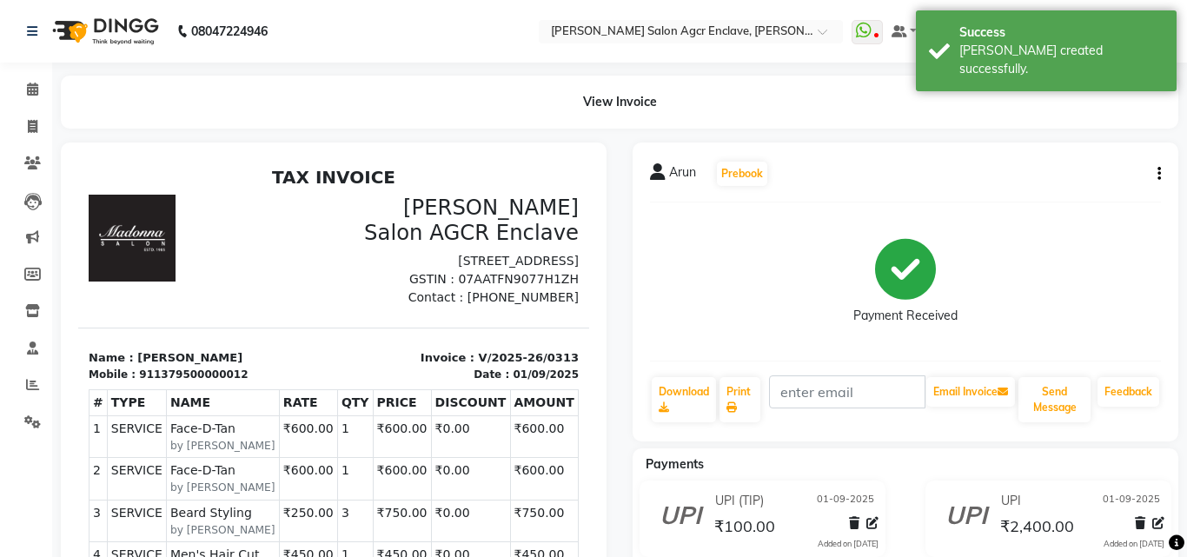
select select "8560"
select select "service"
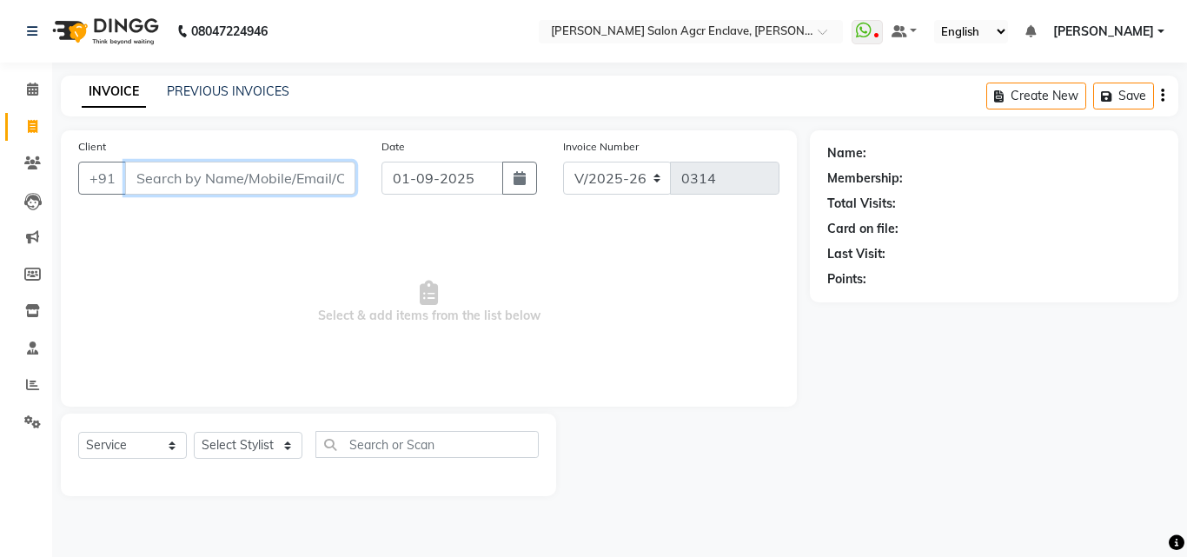
click at [253, 173] on input "Client" at bounding box center [240, 178] width 230 height 33
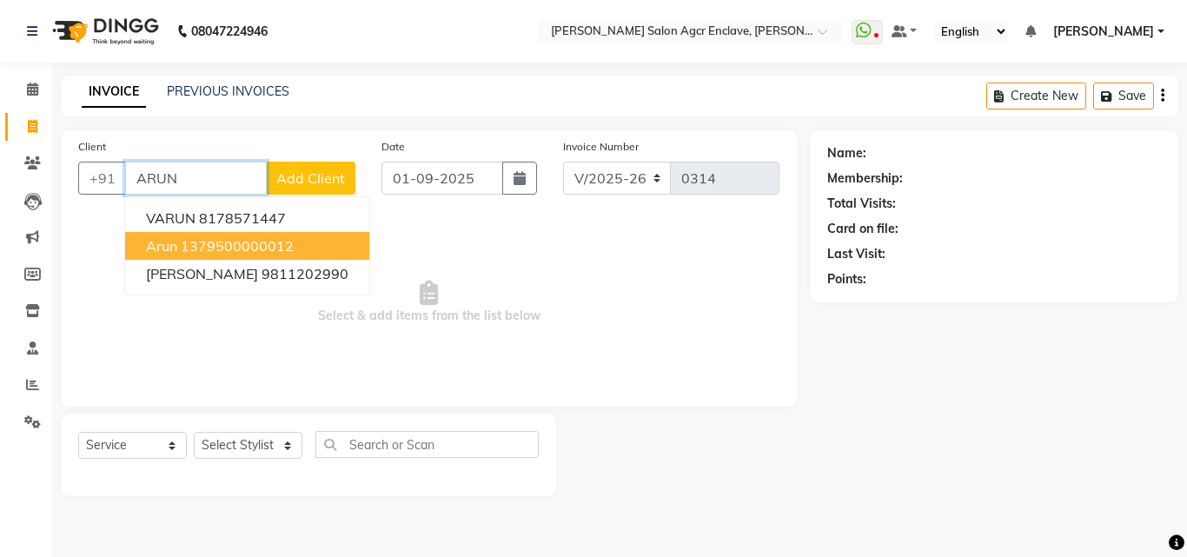
click at [205, 242] on ngb-highlight "1379500000012" at bounding box center [237, 245] width 113 height 17
type input "1379500000012"
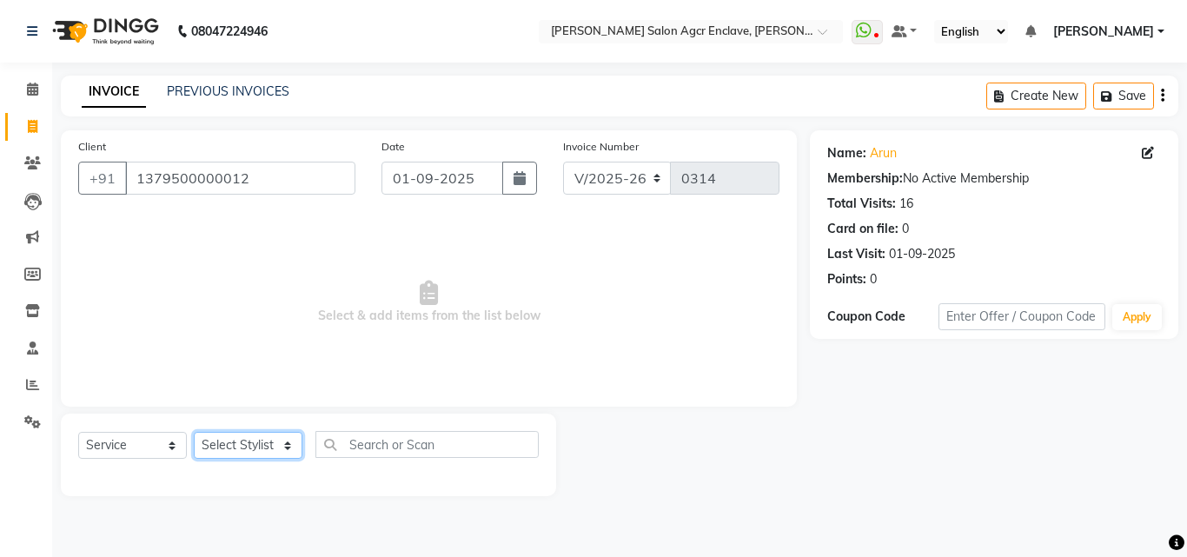
click at [258, 445] on select "Select Stylist Abhishek [PERSON_NAME] [PERSON_NAME] [PERSON_NAME] Lucky [PERSON…" at bounding box center [248, 445] width 109 height 27
select select "87656"
click at [194, 432] on select "Select Stylist Abhishek [PERSON_NAME] [PERSON_NAME] [PERSON_NAME] Lucky [PERSON…" at bounding box center [248, 445] width 109 height 27
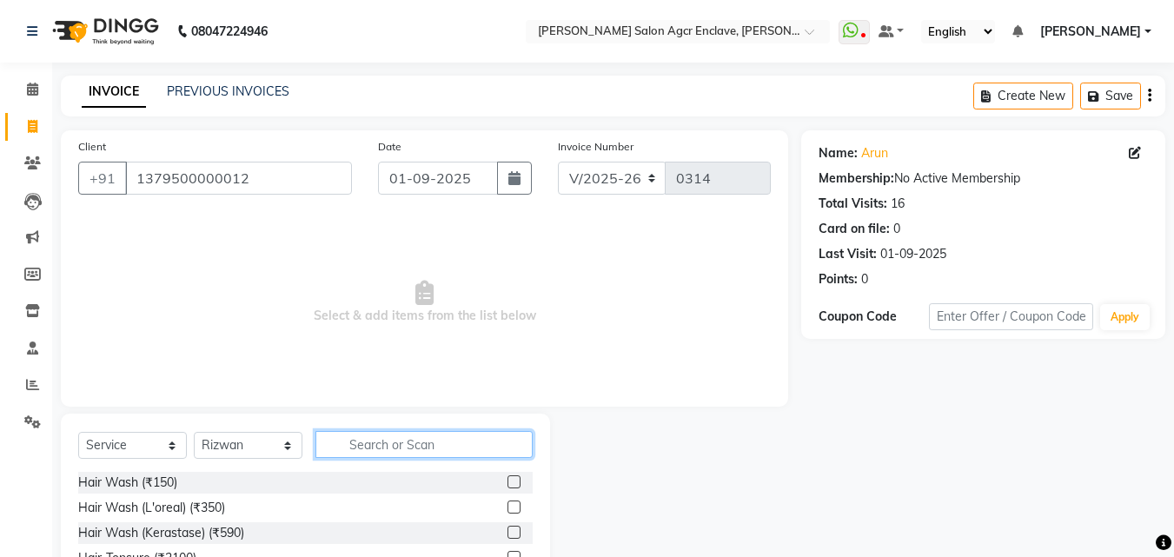
click at [395, 447] on input "text" at bounding box center [423, 444] width 217 height 27
type input "COLOR"
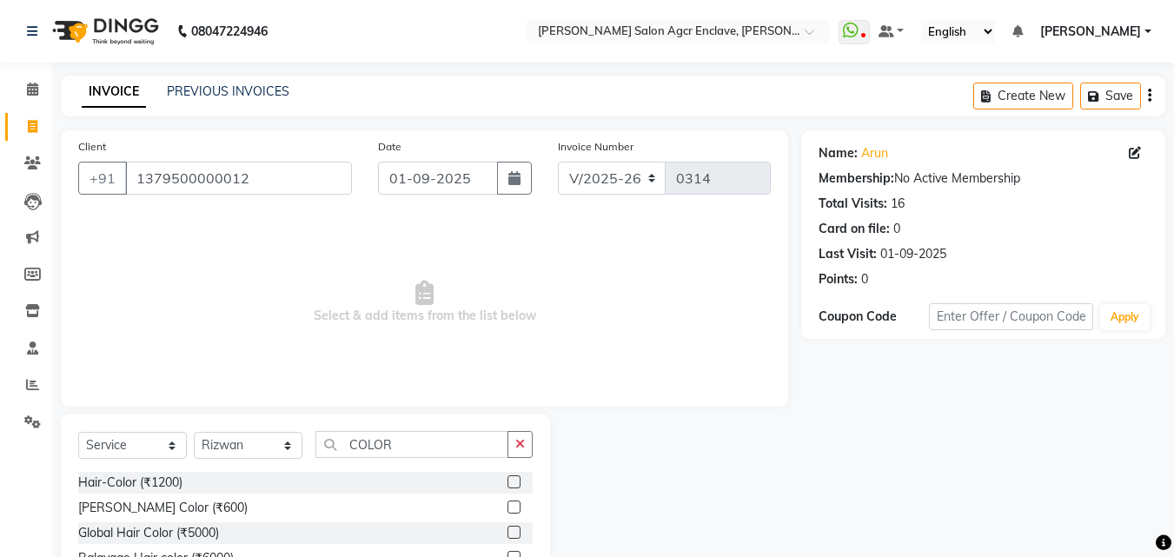
click at [512, 477] on label at bounding box center [513, 481] width 13 height 13
click at [512, 477] on input "checkbox" at bounding box center [512, 482] width 11 height 11
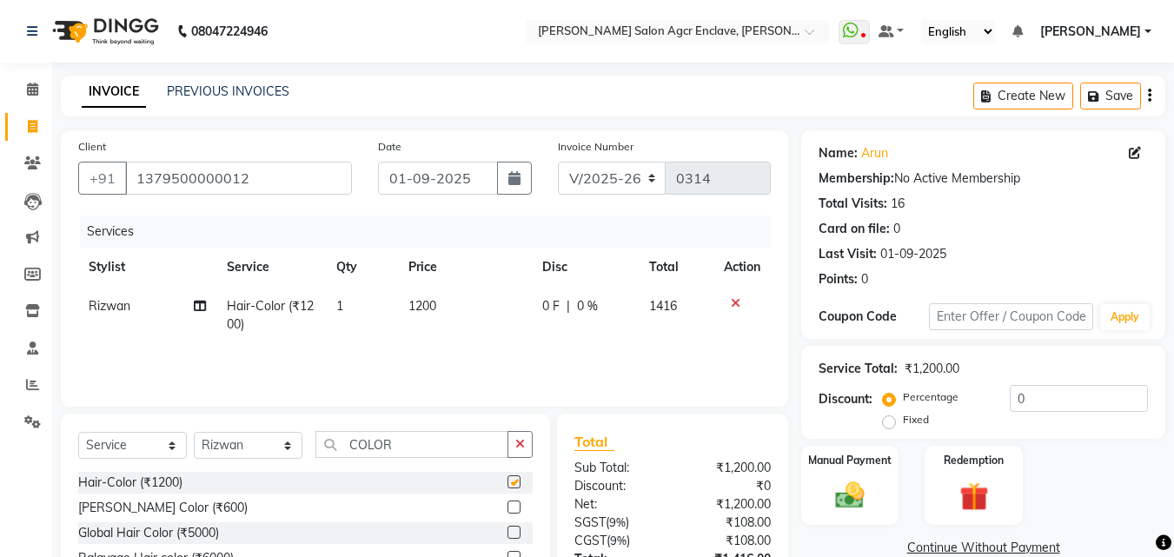
checkbox input "false"
click at [520, 434] on button "button" at bounding box center [519, 444] width 25 height 27
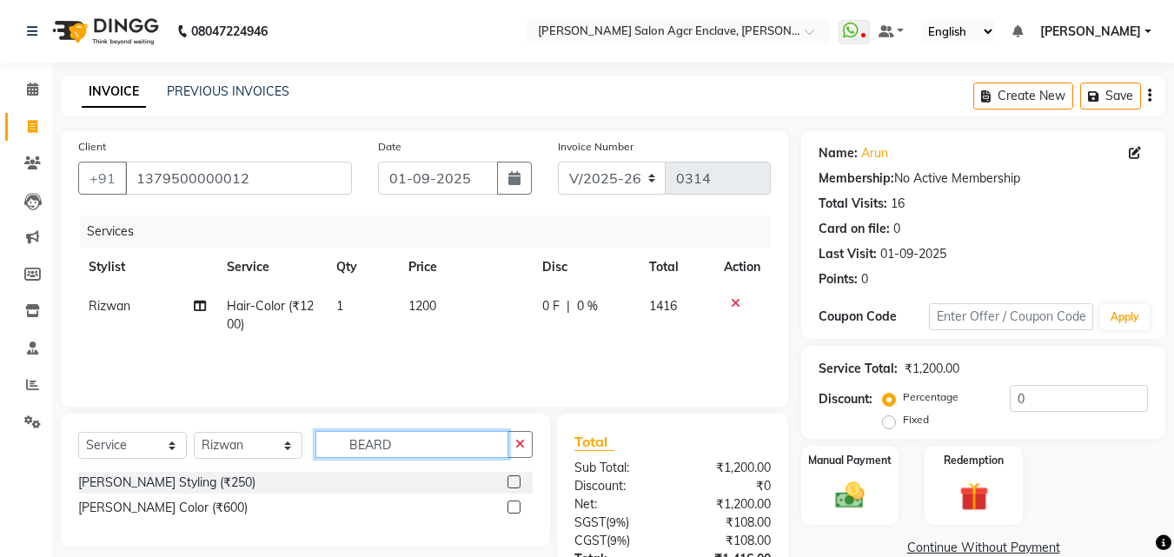
type input "BEARD"
click at [514, 482] on label at bounding box center [513, 481] width 13 height 13
click at [514, 482] on input "checkbox" at bounding box center [512, 482] width 11 height 11
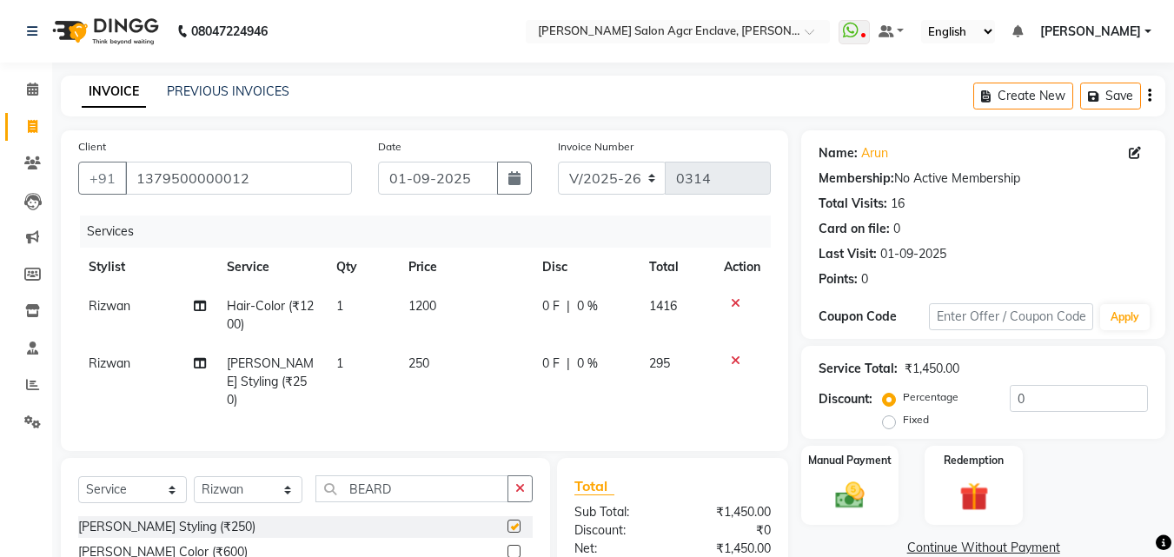
checkbox input "false"
click at [519, 403] on div "Services Stylist Service Qty Price Disc Total Action [PERSON_NAME] Hair-Color (…" at bounding box center [424, 324] width 693 height 218
click at [421, 304] on span "1200" at bounding box center [422, 306] width 28 height 16
select select "87656"
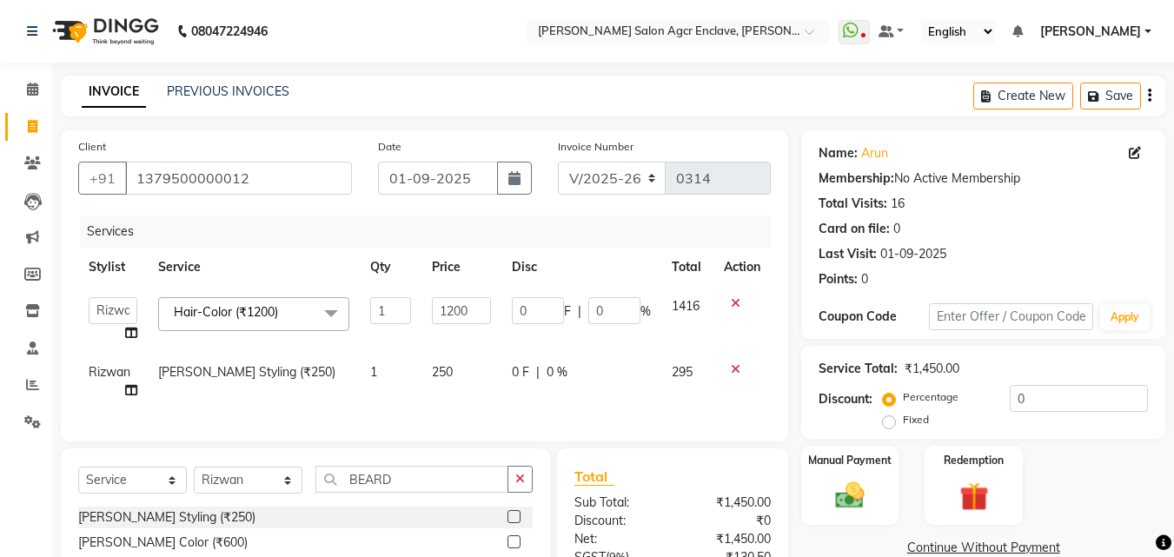
click at [421, 304] on td "1" at bounding box center [391, 320] width 62 height 66
click at [467, 305] on td "1200" at bounding box center [460, 320] width 79 height 66
select select "87656"
click at [467, 305] on input "1200" at bounding box center [461, 310] width 58 height 27
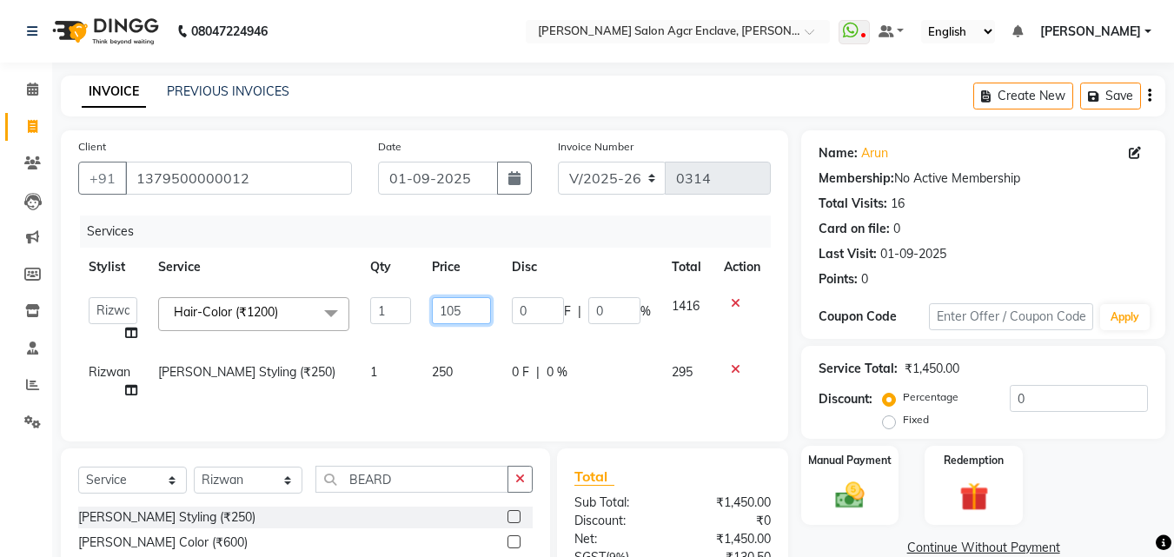
type input "1050"
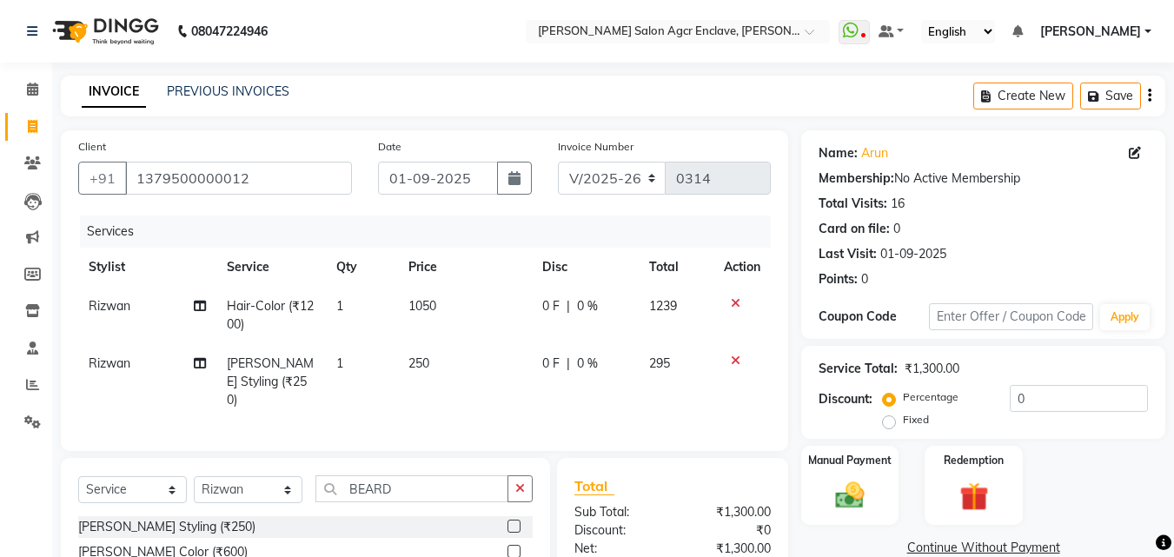
click at [1150, 96] on icon "button" at bounding box center [1149, 96] width 3 height 1
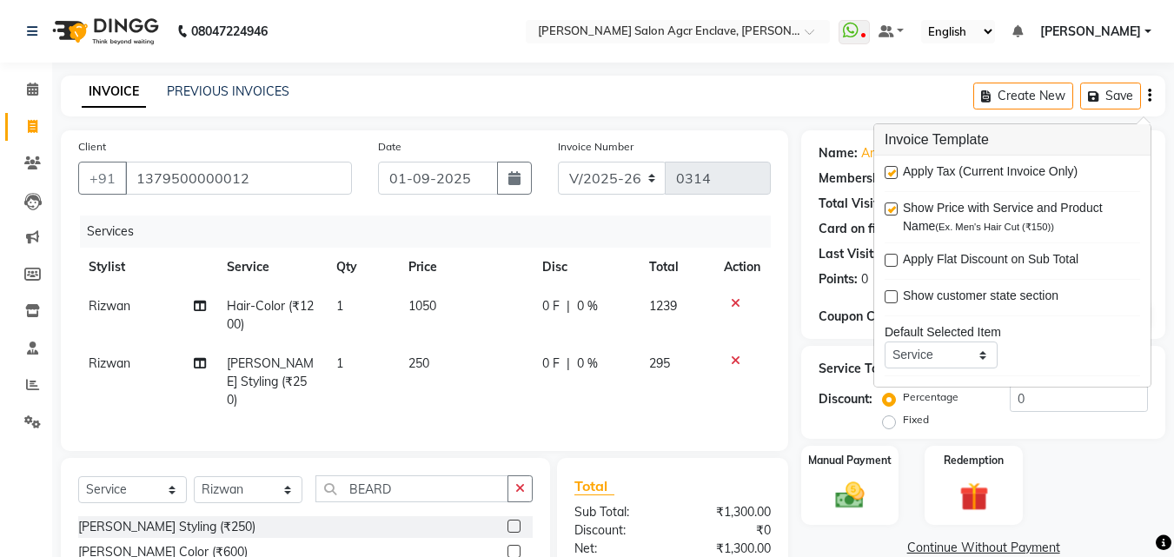
click at [889, 171] on label at bounding box center [891, 172] width 13 height 13
click at [889, 171] on input "checkbox" at bounding box center [890, 173] width 11 height 11
checkbox input "false"
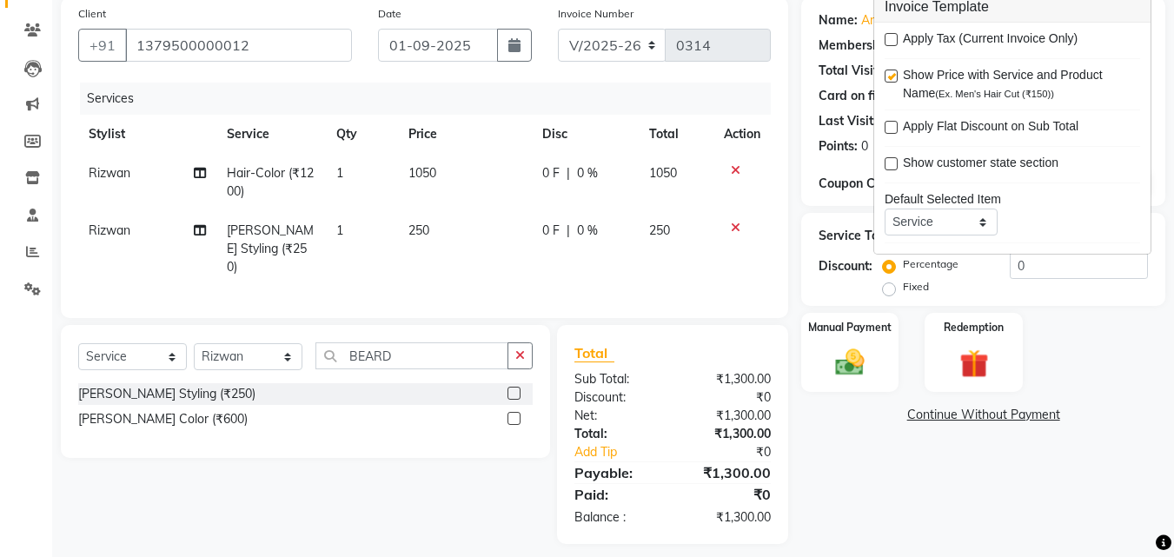
scroll to position [141, 0]
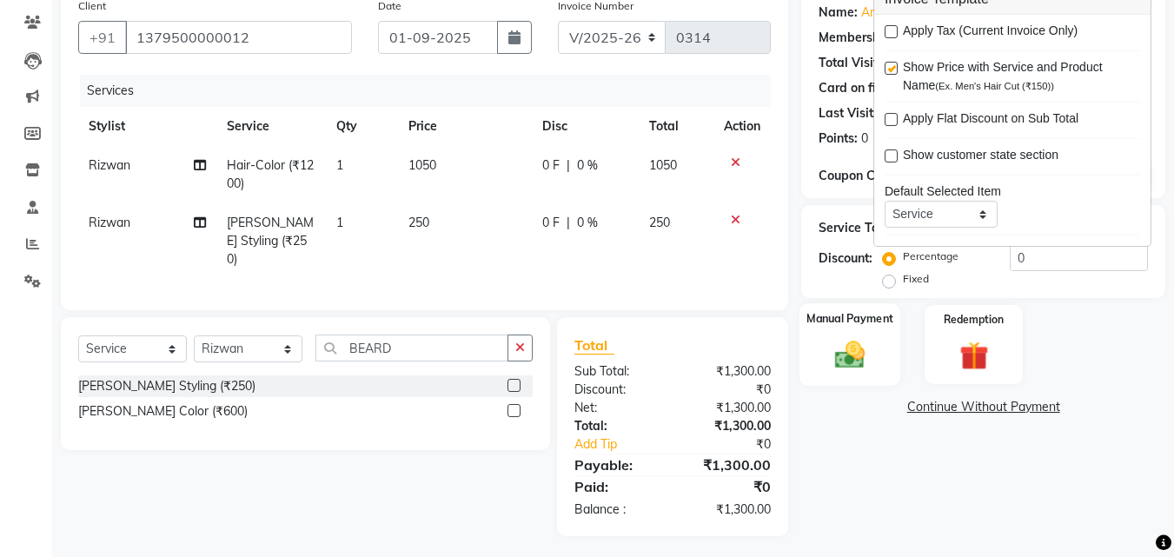
click at [850, 355] on img at bounding box center [849, 354] width 49 height 35
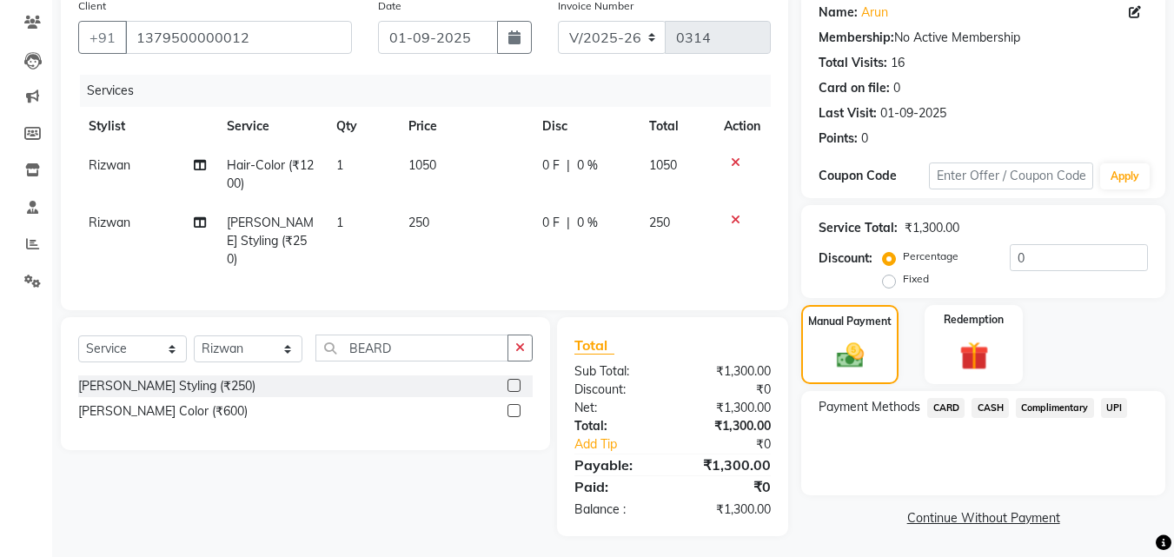
click at [991, 403] on span "CASH" at bounding box center [989, 408] width 37 height 20
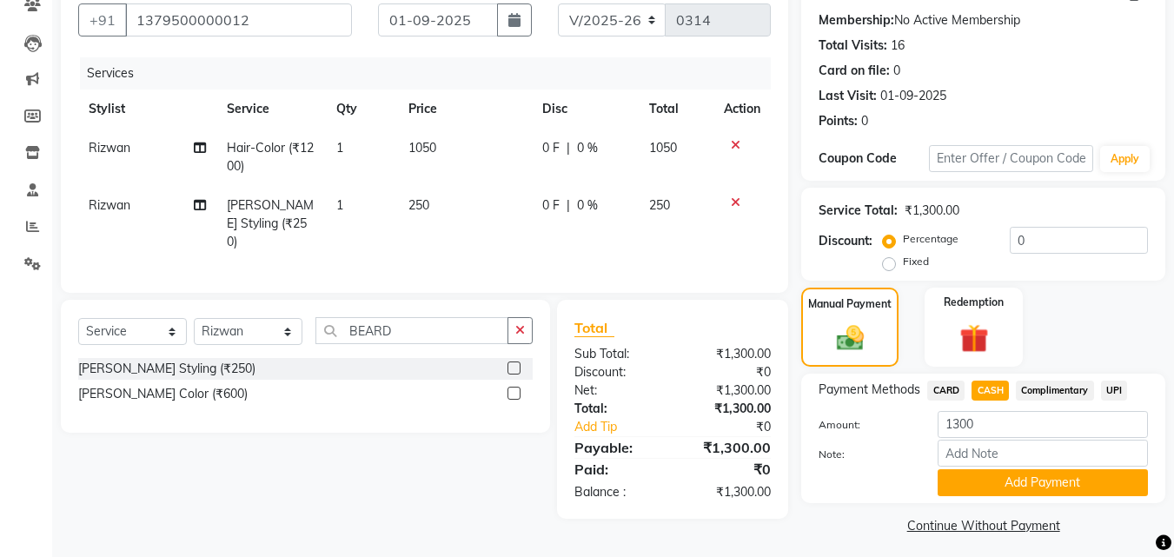
scroll to position [166, 0]
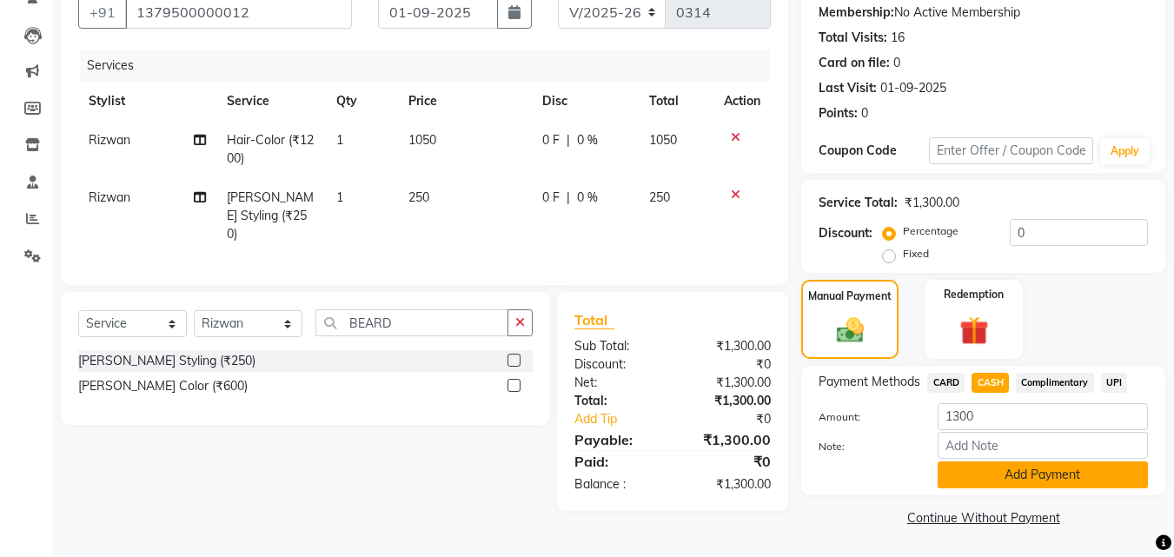
click at [1023, 476] on button "Add Payment" at bounding box center [1043, 474] width 210 height 27
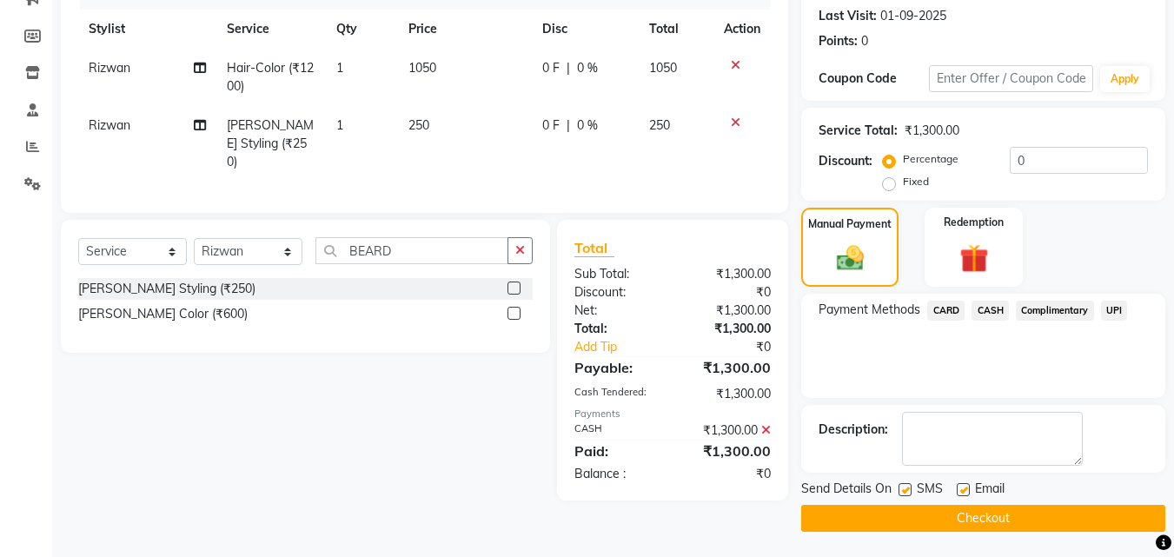
scroll to position [239, 0]
click at [991, 506] on button "Checkout" at bounding box center [983, 517] width 364 height 27
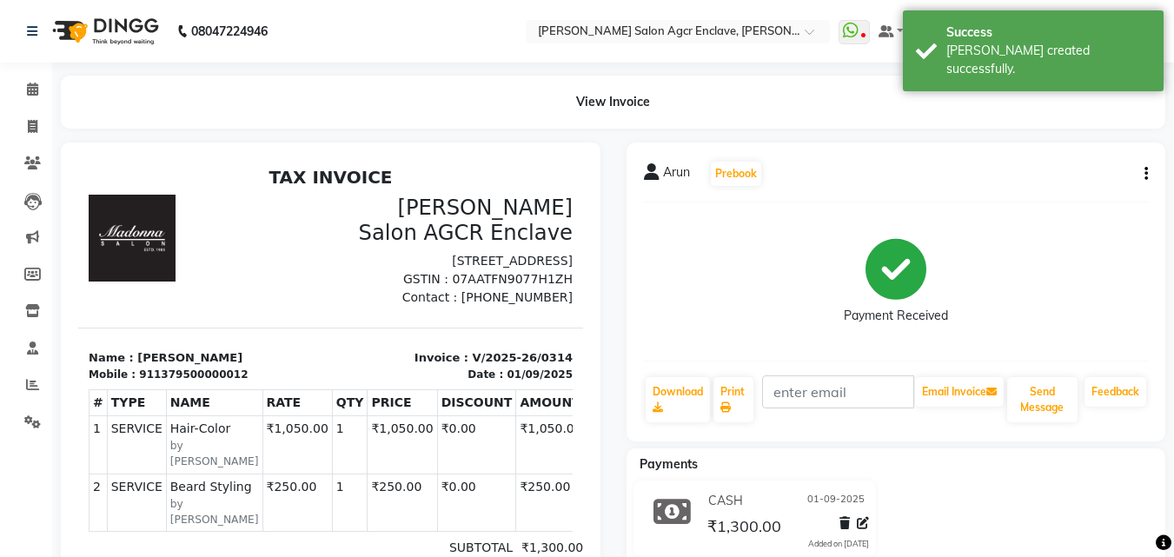
select select "service"
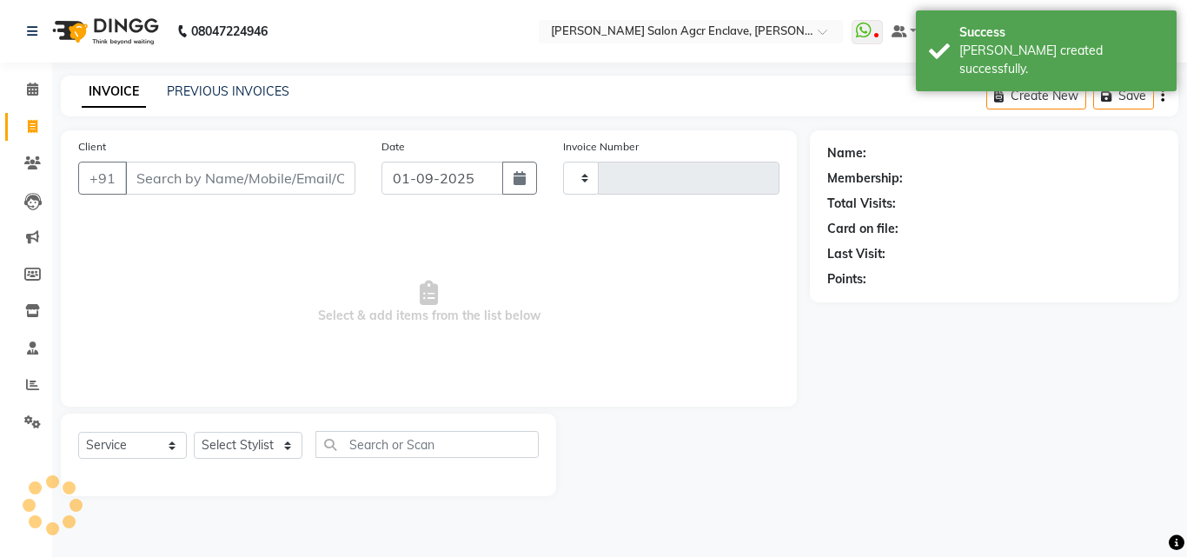
type input "0315"
select select "8560"
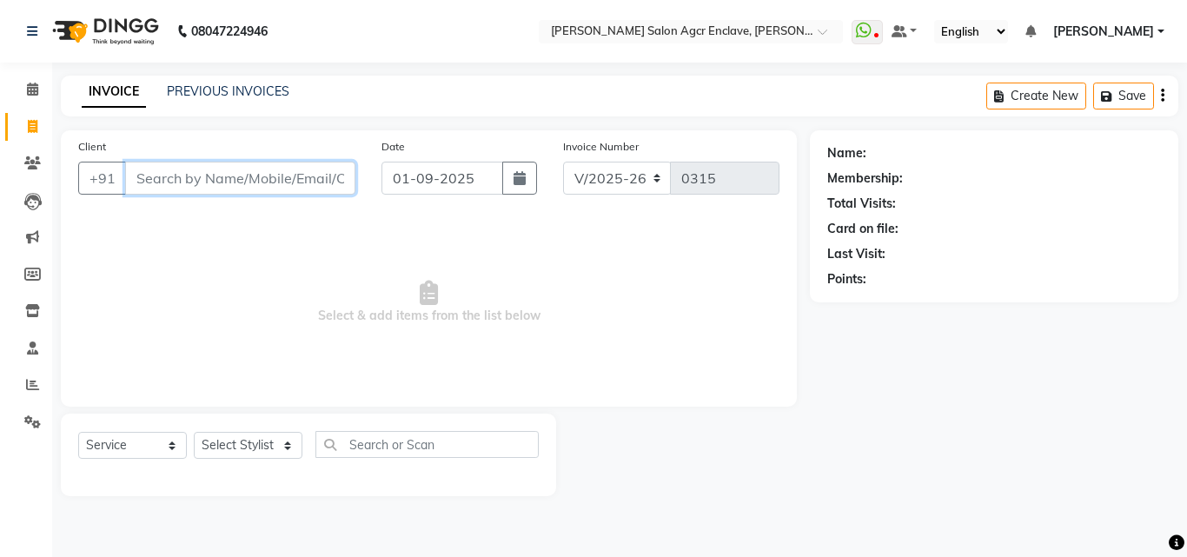
click at [293, 169] on input "Client" at bounding box center [240, 178] width 230 height 33
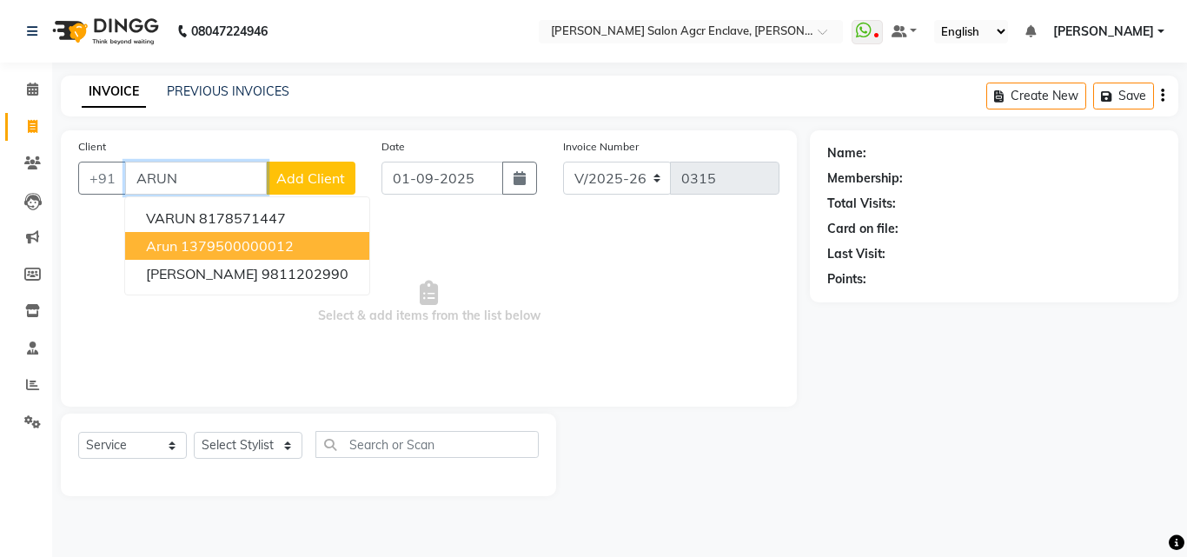
click at [249, 240] on ngb-highlight "1379500000012" at bounding box center [237, 245] width 113 height 17
type input "1379500000012"
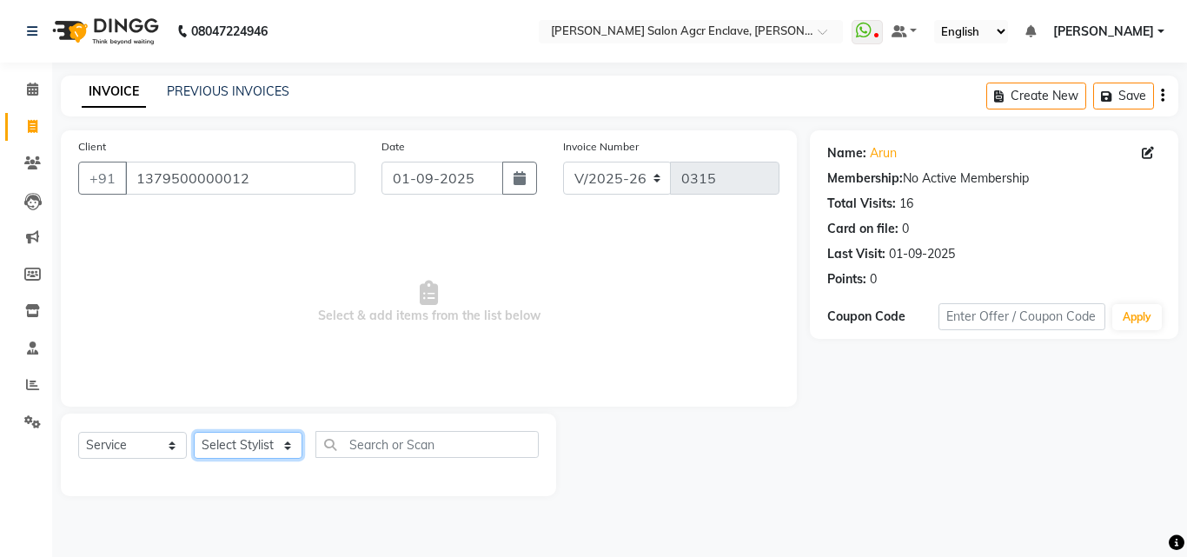
click at [255, 440] on select "Select Stylist Abhishek [PERSON_NAME] [PERSON_NAME] [PERSON_NAME] Lucky [PERSON…" at bounding box center [248, 445] width 109 height 27
select select "87656"
click at [194, 432] on select "Select Stylist Abhishek [PERSON_NAME] [PERSON_NAME] [PERSON_NAME] Lucky [PERSON…" at bounding box center [248, 445] width 109 height 27
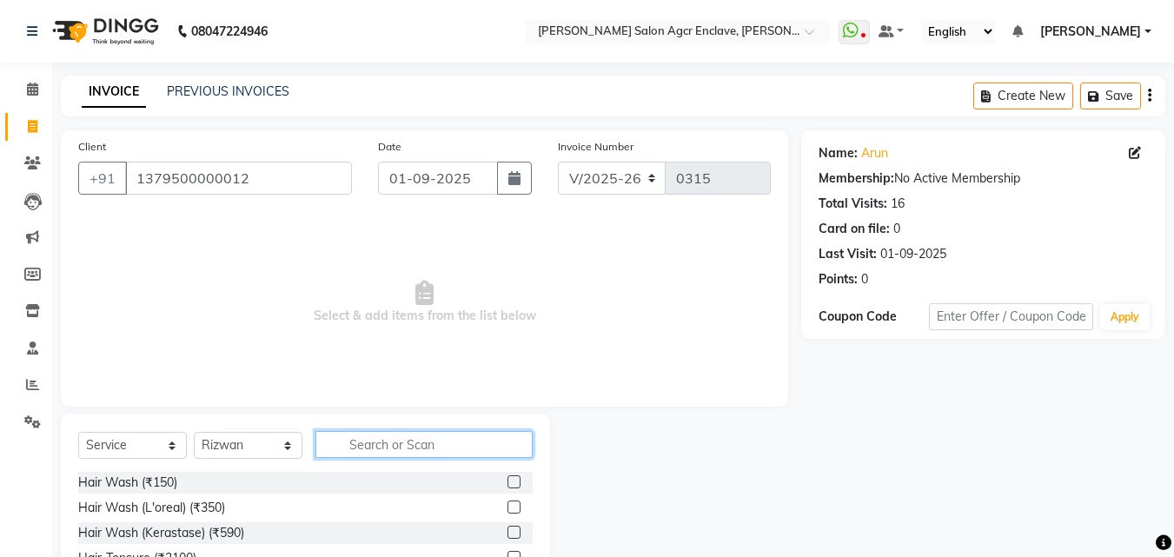
click at [354, 444] on input "text" at bounding box center [423, 444] width 217 height 27
type input "CUT"
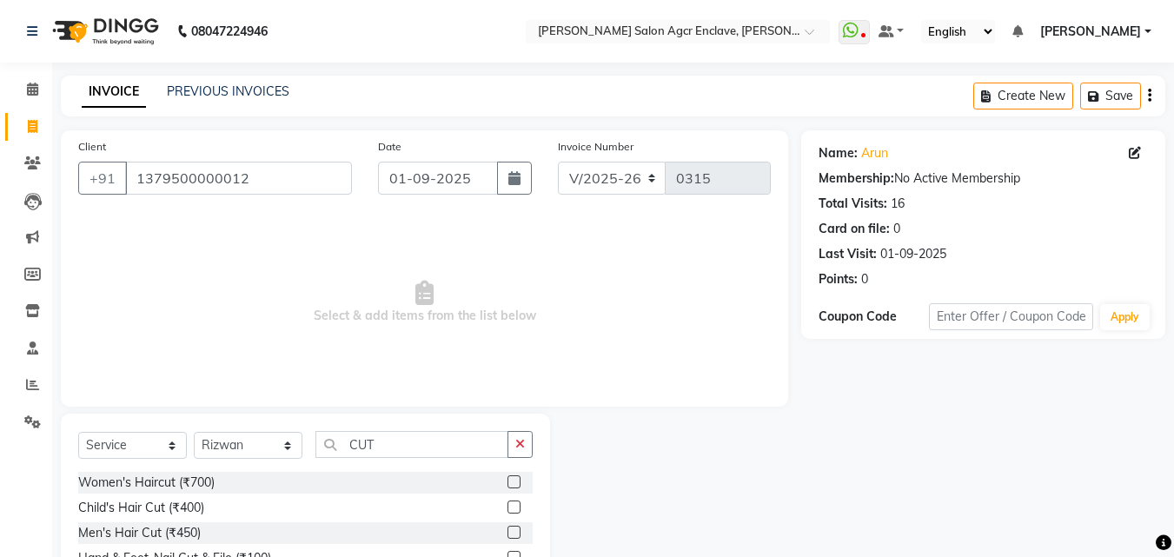
click at [514, 530] on label at bounding box center [513, 532] width 13 height 13
click at [514, 530] on input "checkbox" at bounding box center [512, 532] width 11 height 11
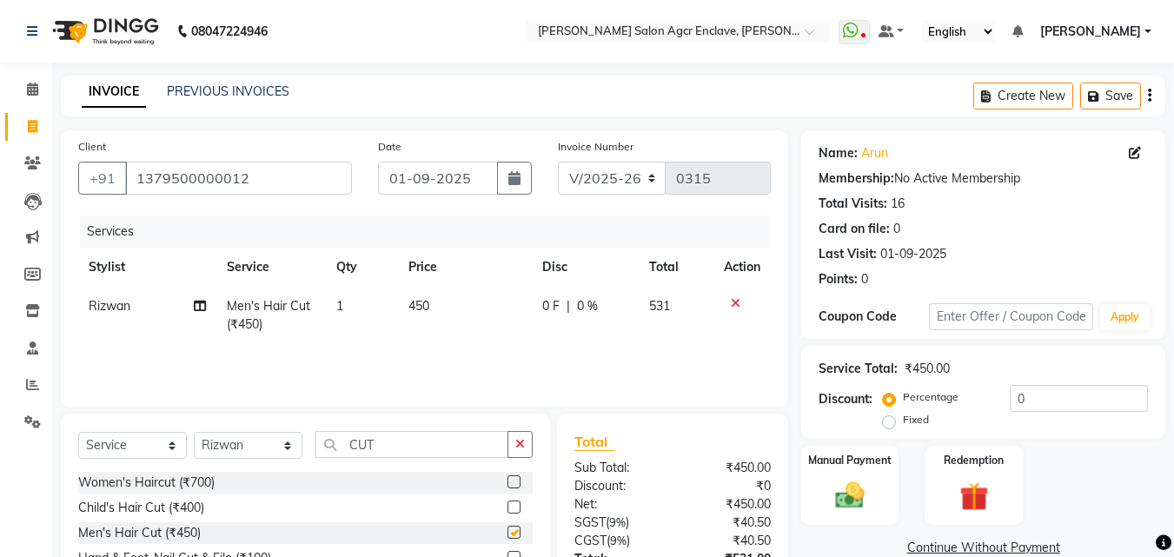
checkbox input "false"
click at [516, 442] on icon "button" at bounding box center [520, 444] width 10 height 12
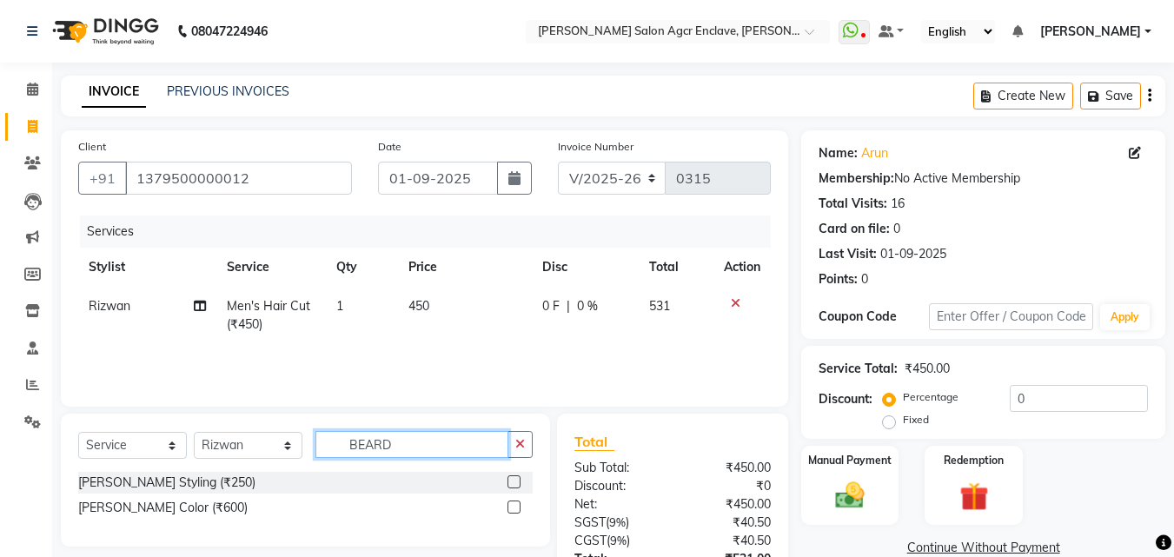
type input "BEARD"
click at [516, 479] on label at bounding box center [513, 481] width 13 height 13
click at [516, 479] on input "checkbox" at bounding box center [512, 482] width 11 height 11
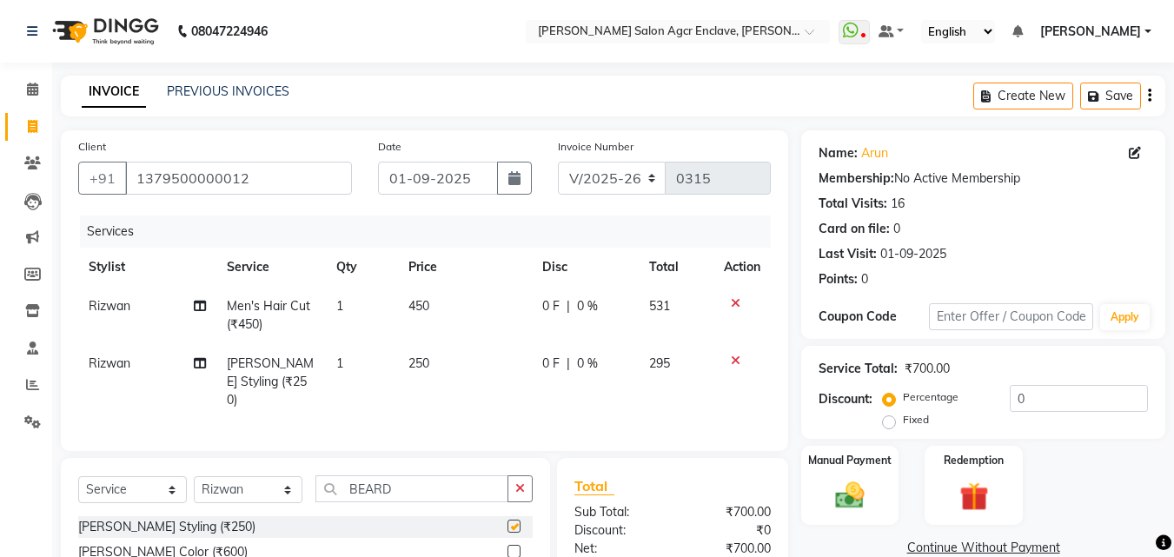
checkbox input "false"
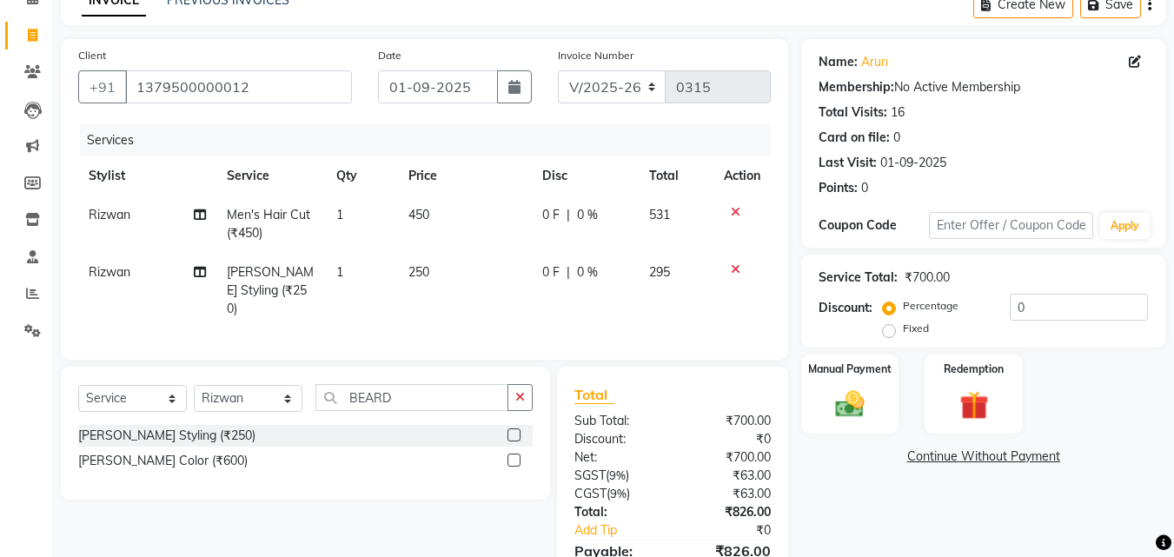
scroll to position [97, 0]
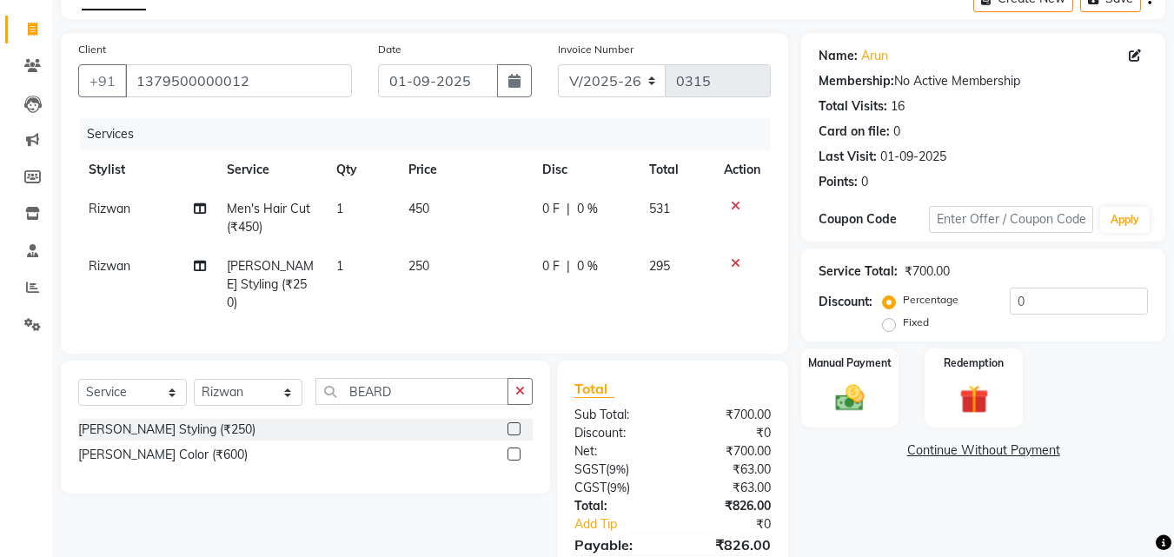
click at [550, 206] on span "0 F" at bounding box center [550, 209] width 17 height 18
select select "87656"
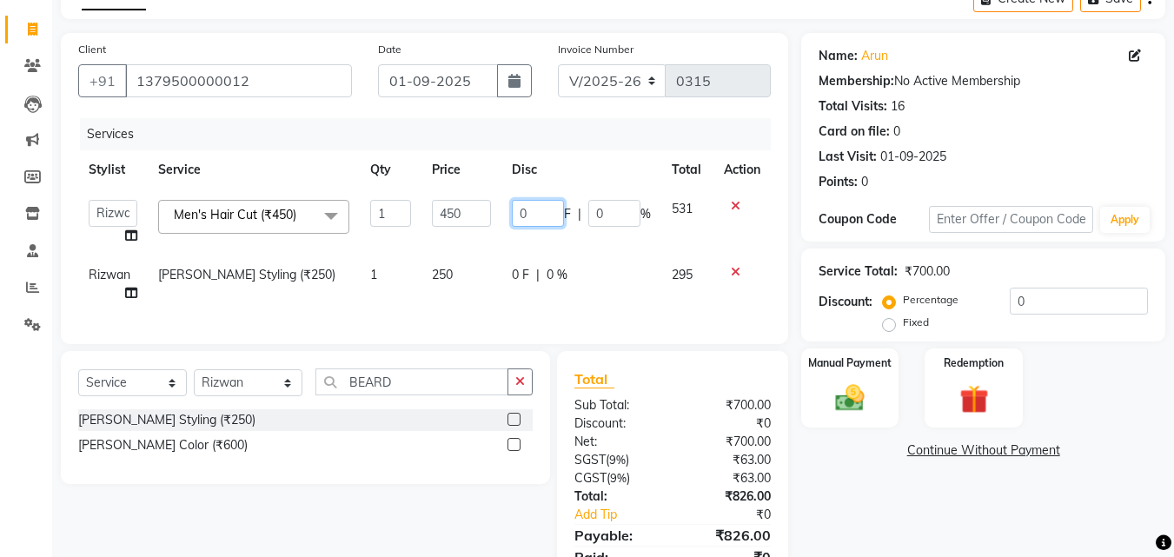
click at [550, 206] on input "0" at bounding box center [538, 213] width 52 height 27
type input "50"
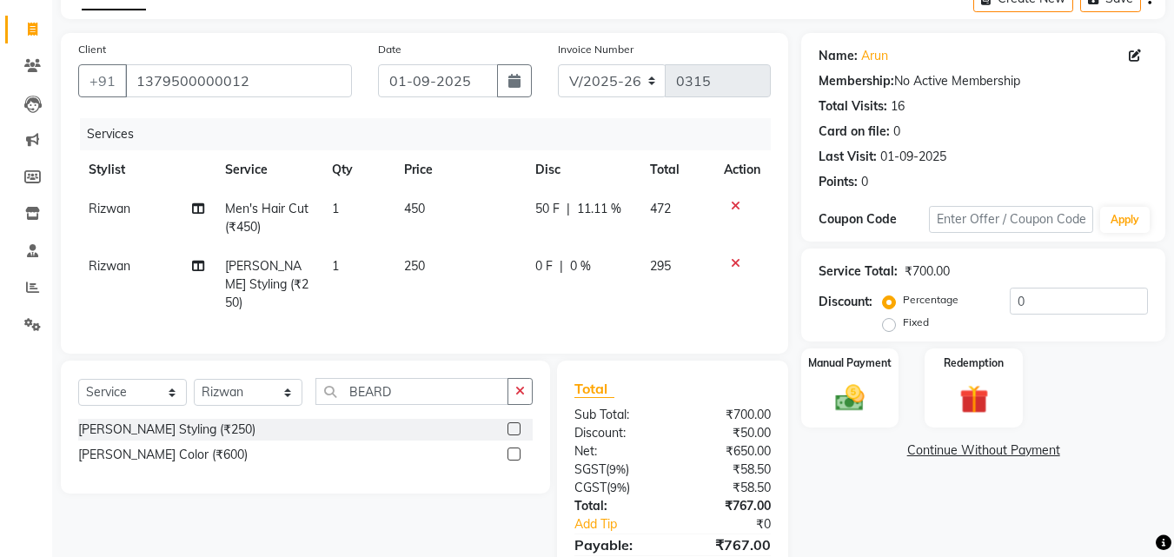
click at [515, 276] on tr "[PERSON_NAME] Styling (₹250) 1 250 0 F | 0 % 295" at bounding box center [424, 285] width 693 height 76
click at [515, 276] on td "250" at bounding box center [459, 285] width 131 height 76
select select "87656"
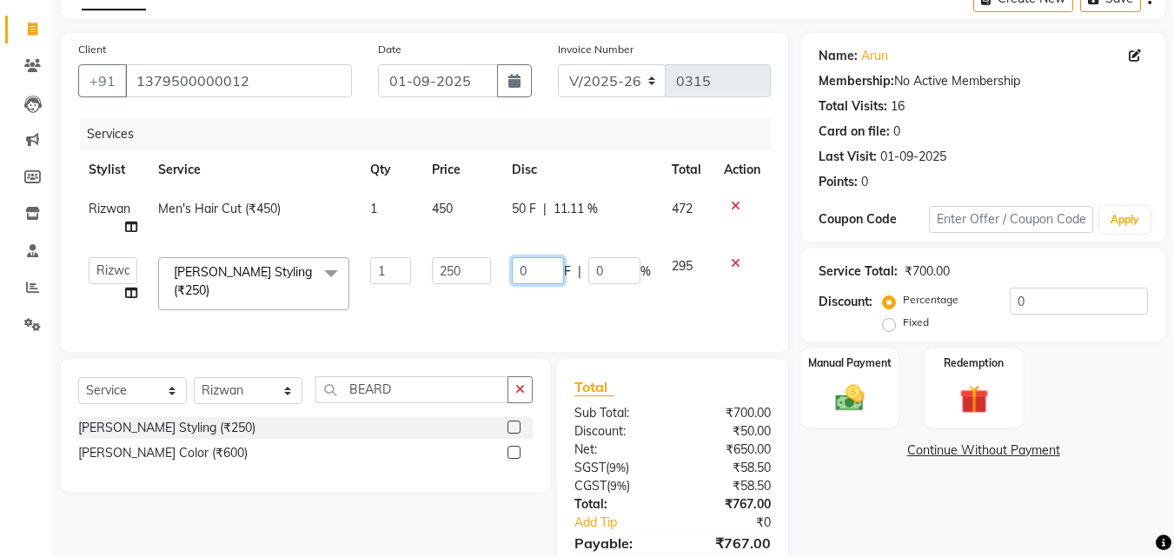
click at [515, 276] on input "0" at bounding box center [538, 270] width 52 height 27
type input "50"
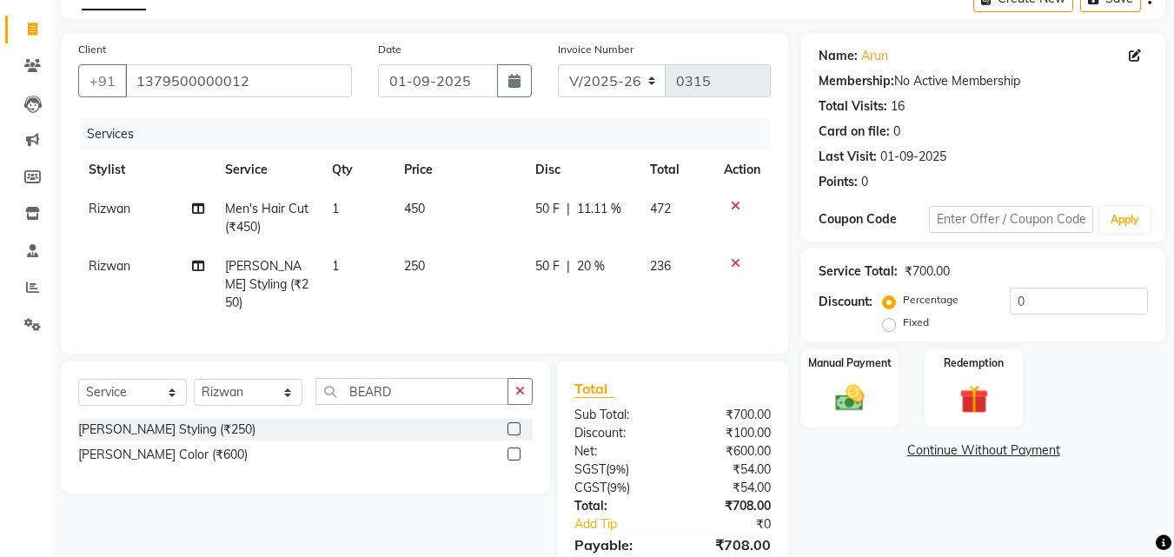
click at [594, 162] on th "Disc" at bounding box center [582, 169] width 114 height 39
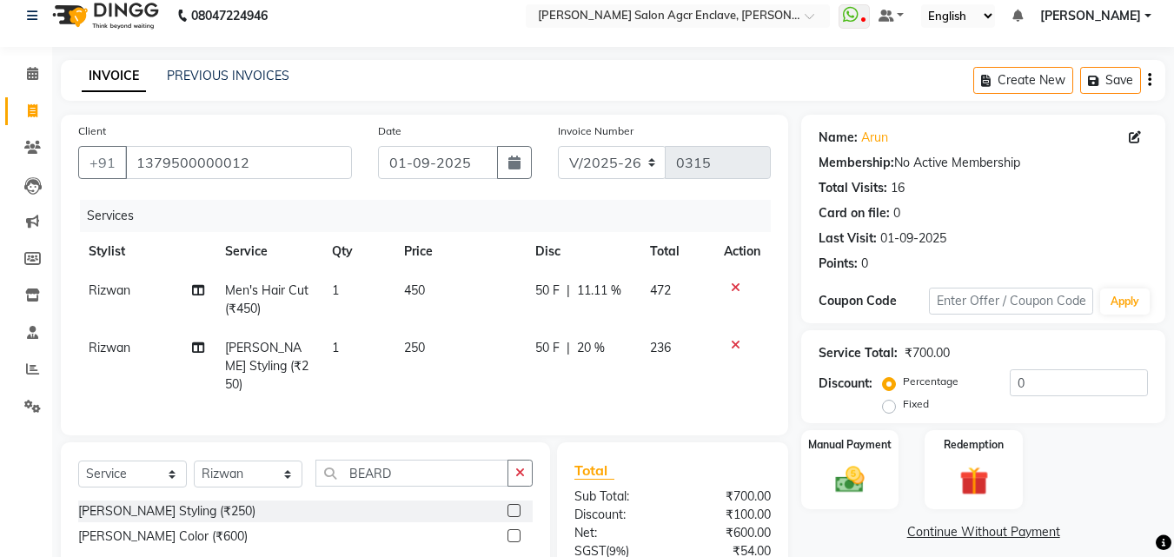
scroll to position [0, 0]
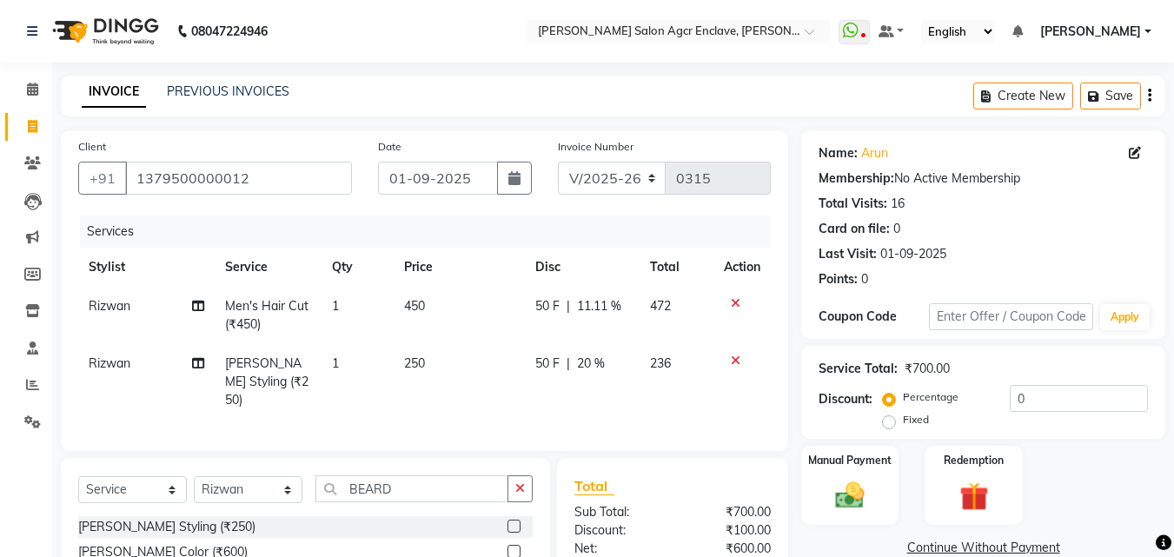
click at [1148, 96] on icon "button" at bounding box center [1149, 96] width 3 height 1
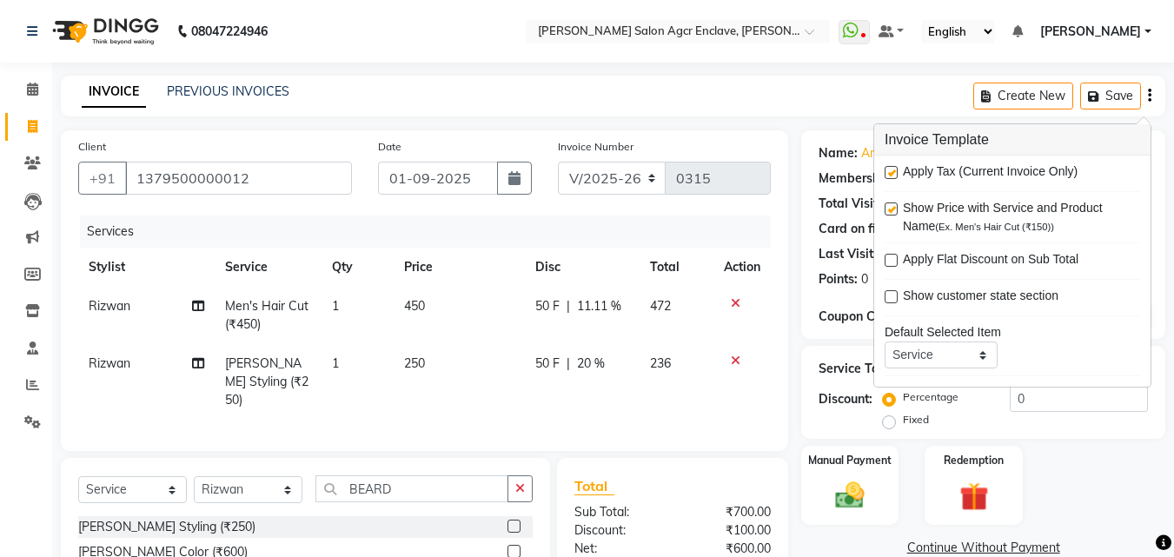
click at [892, 170] on label at bounding box center [891, 172] width 13 height 13
click at [892, 170] on input "checkbox" at bounding box center [890, 173] width 11 height 11
checkbox input "false"
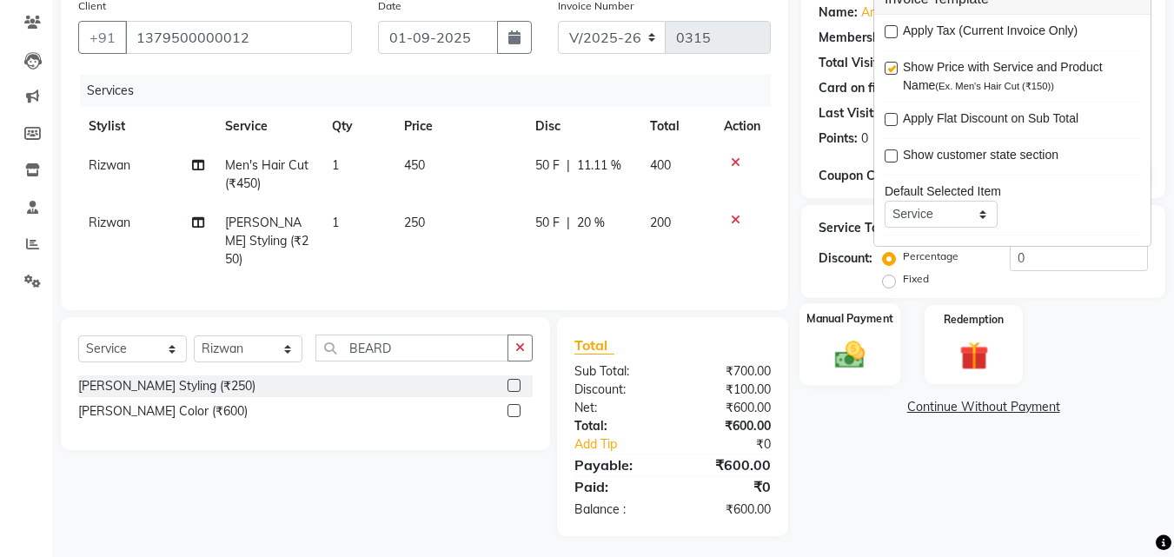
click at [858, 344] on img at bounding box center [849, 354] width 49 height 35
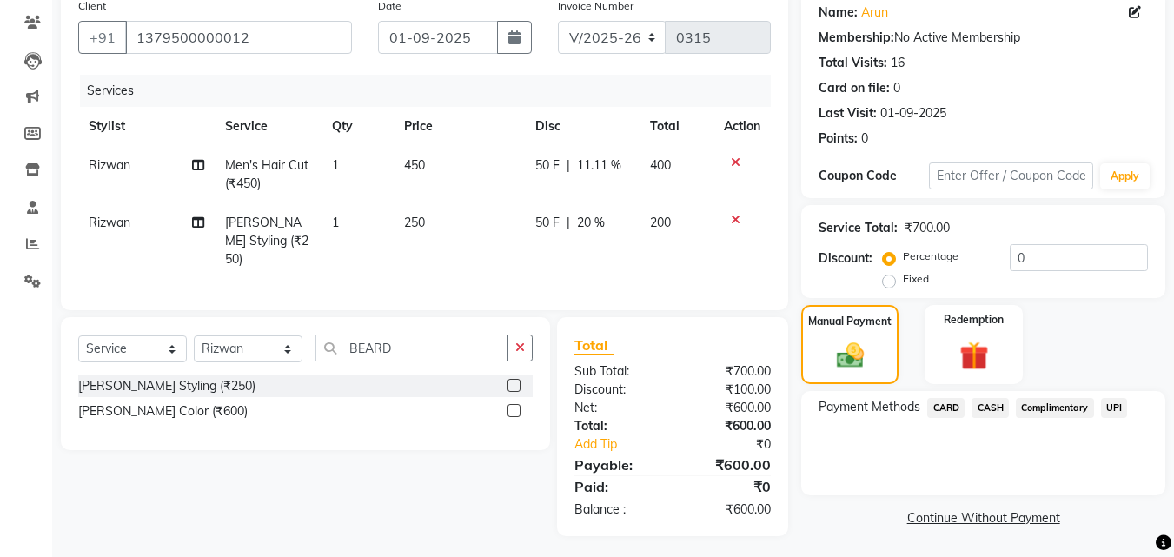
click at [992, 404] on span "CASH" at bounding box center [989, 408] width 37 height 20
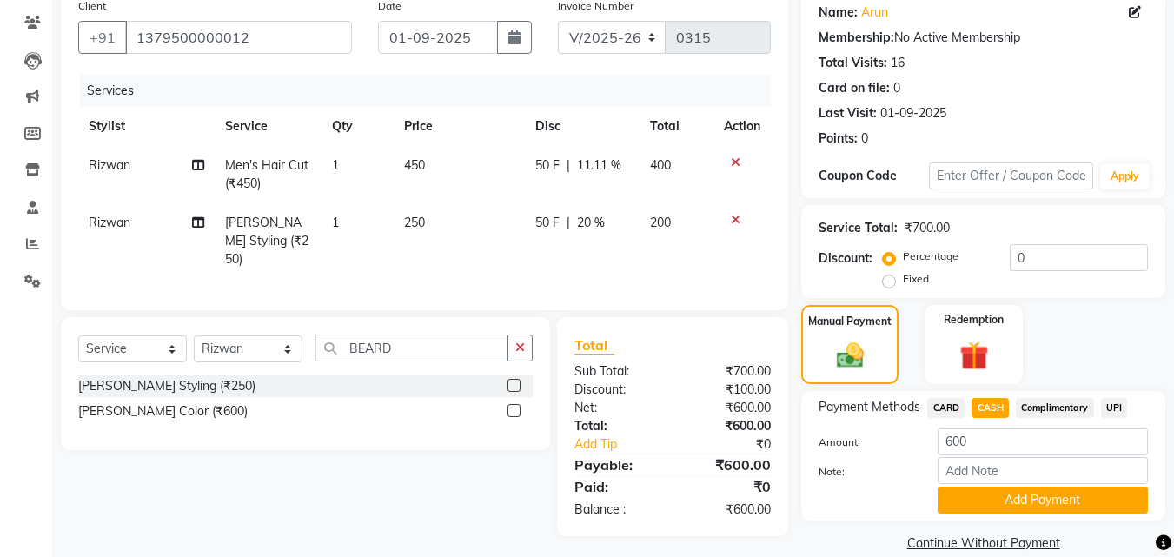
scroll to position [166, 0]
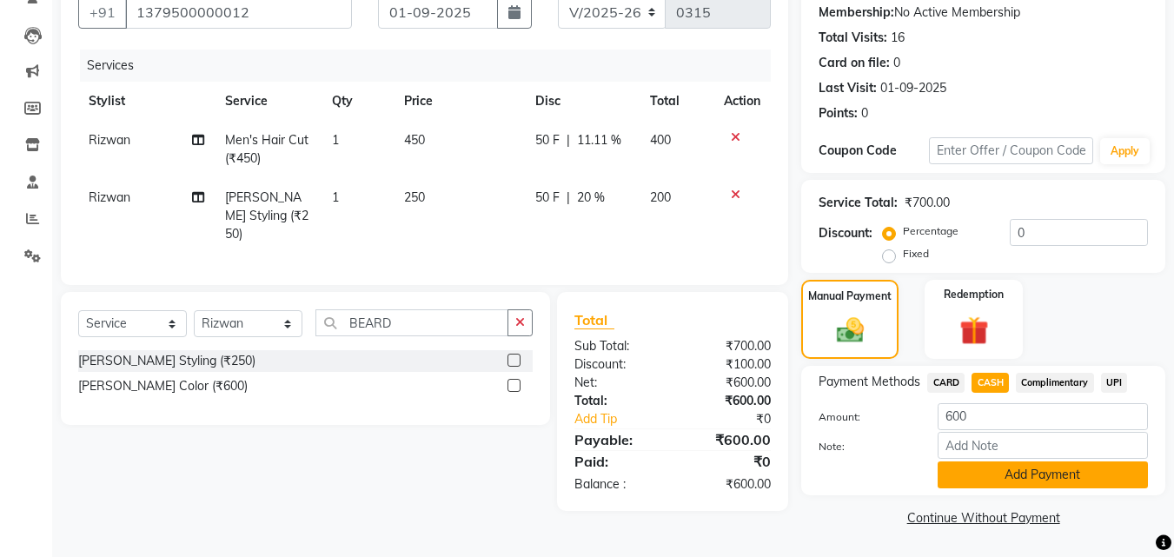
click at [999, 474] on button "Add Payment" at bounding box center [1043, 474] width 210 height 27
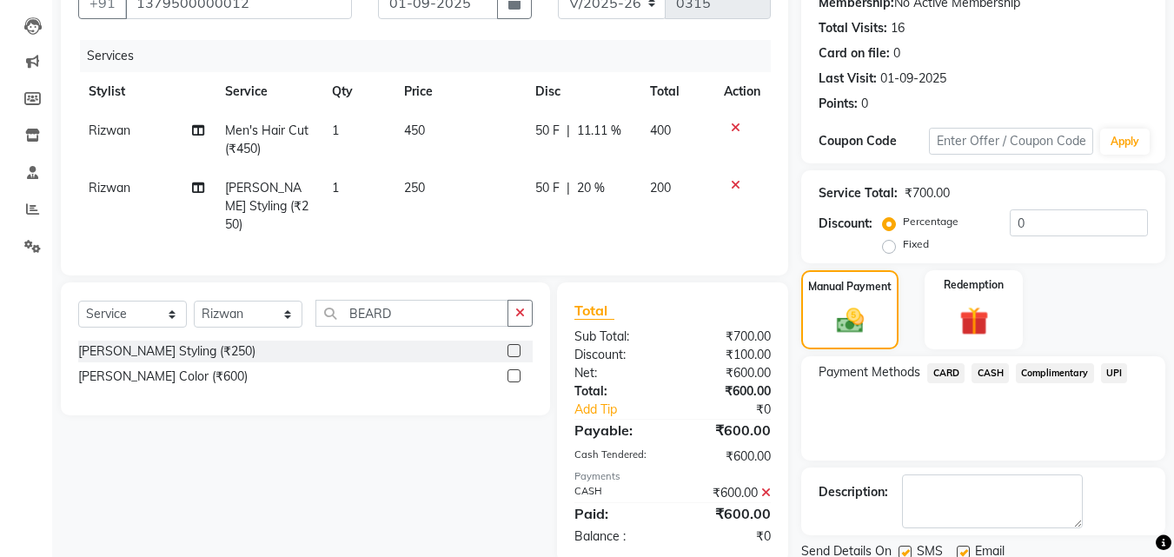
scroll to position [239, 0]
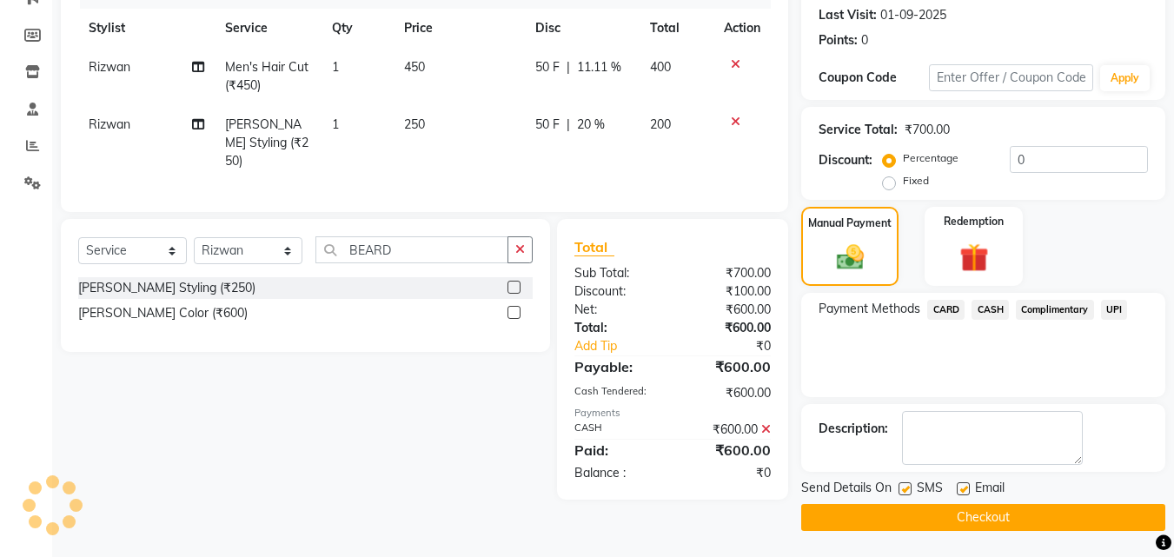
click at [987, 511] on button "Checkout" at bounding box center [983, 517] width 364 height 27
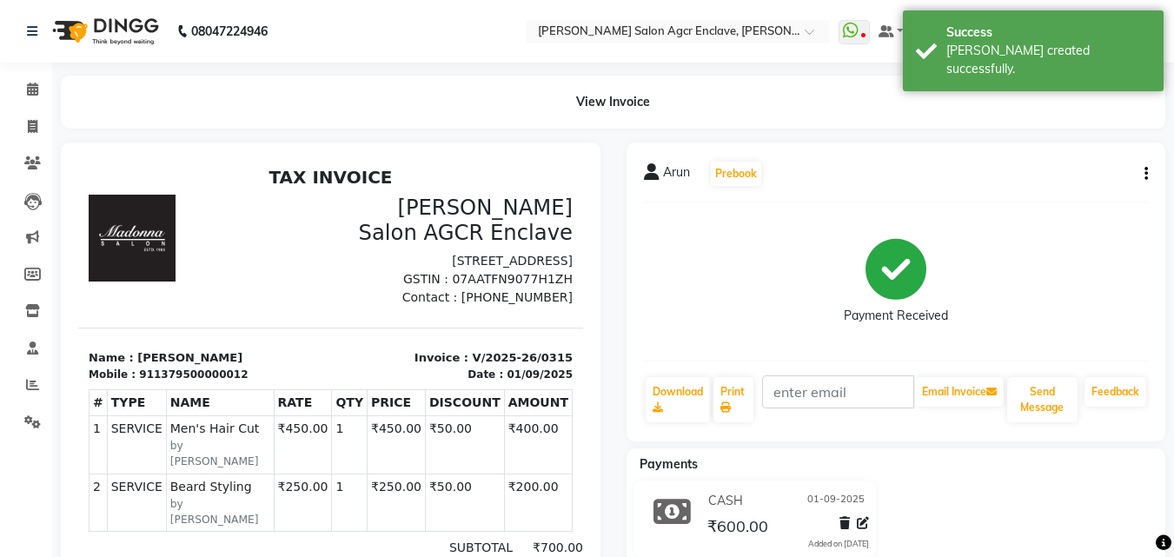
select select "service"
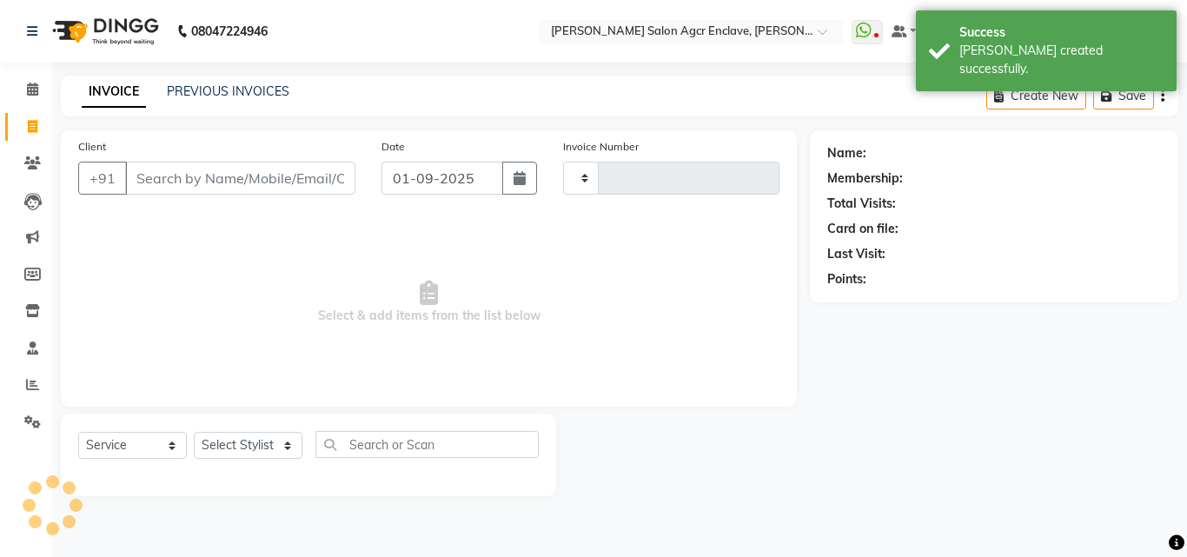
type input "0316"
select select "8560"
click at [250, 183] on input "Client" at bounding box center [240, 178] width 230 height 33
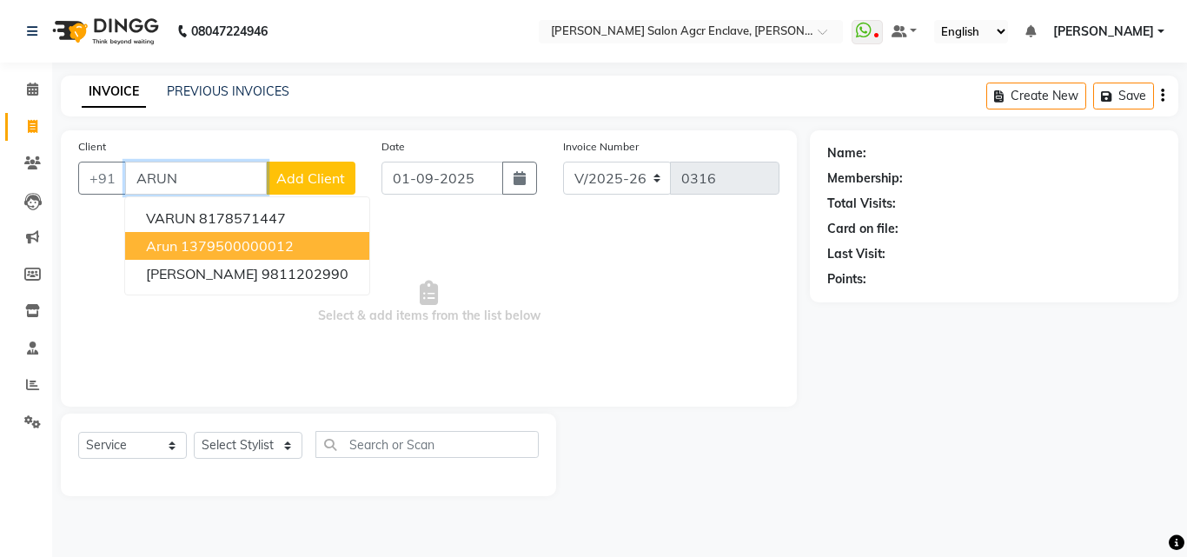
click at [249, 240] on ngb-highlight "1379500000012" at bounding box center [237, 245] width 113 height 17
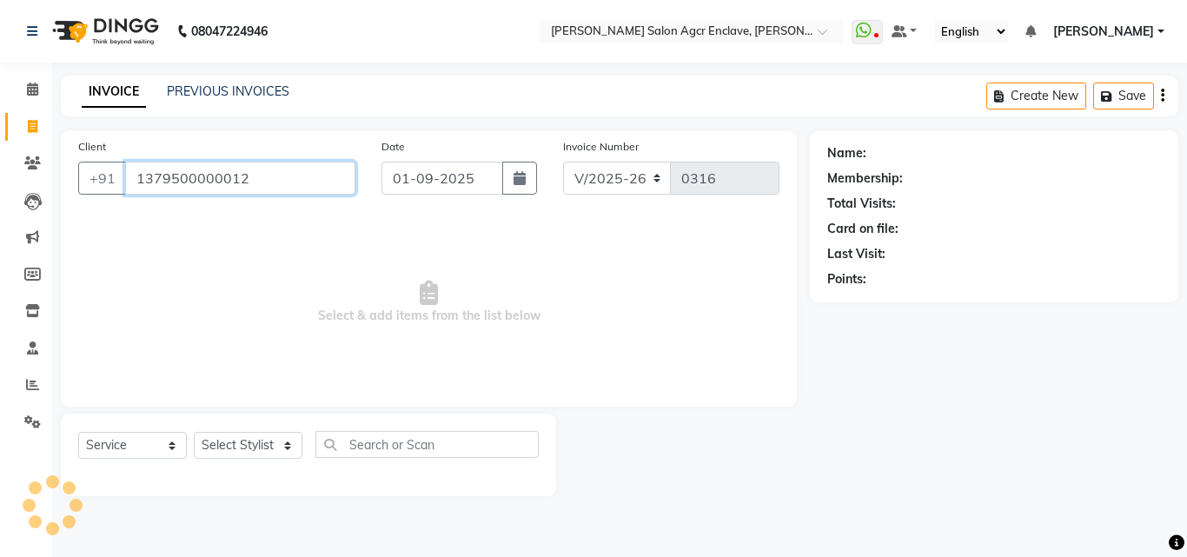
type input "1379500000012"
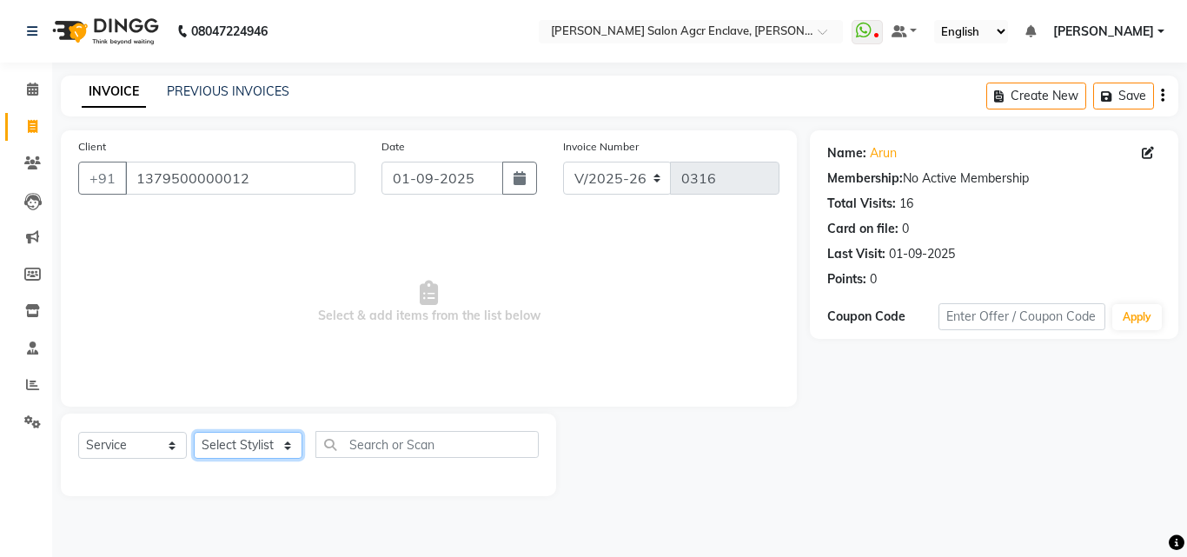
click at [254, 437] on select "Select Stylist Abhishek [PERSON_NAME] [PERSON_NAME] [PERSON_NAME] Lucky [PERSON…" at bounding box center [248, 445] width 109 height 27
select select "87656"
click at [194, 432] on select "Select Stylist Abhishek [PERSON_NAME] [PERSON_NAME] [PERSON_NAME] Lucky [PERSON…" at bounding box center [248, 445] width 109 height 27
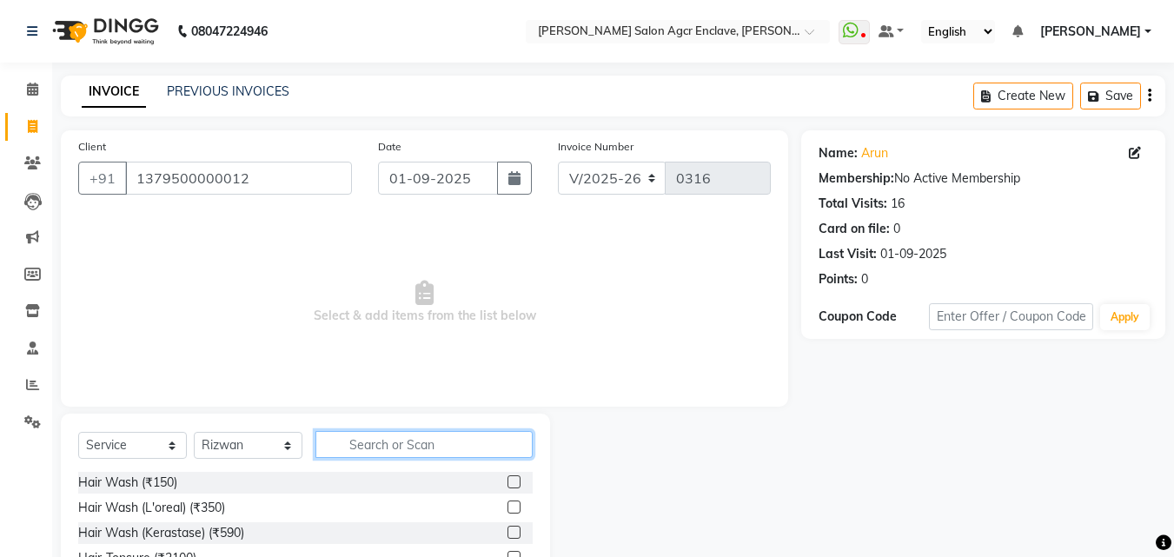
click at [407, 445] on input "text" at bounding box center [423, 444] width 217 height 27
type input "CUT"
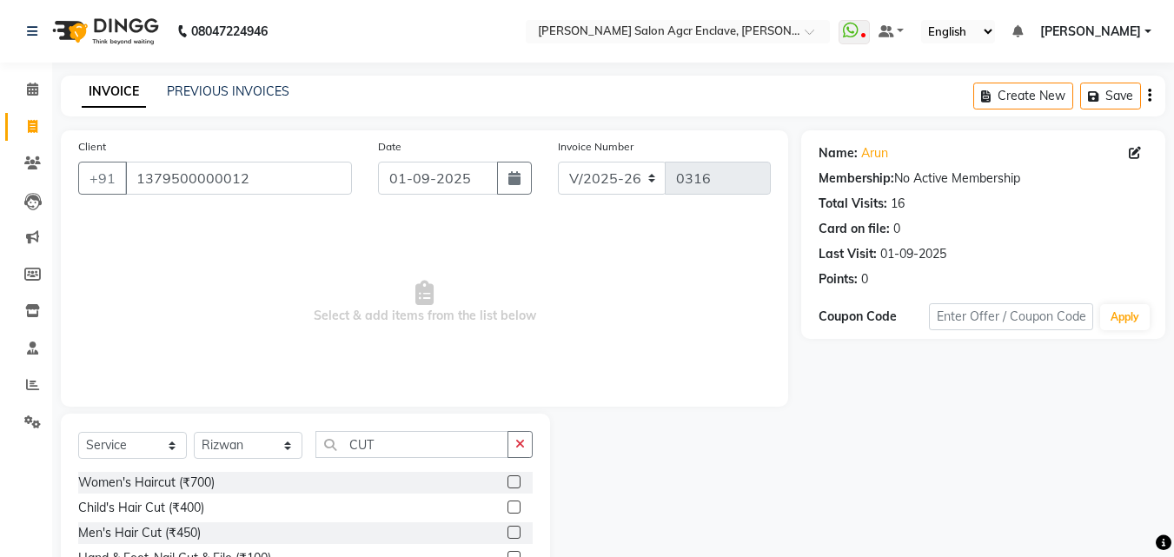
click at [515, 529] on label at bounding box center [513, 532] width 13 height 13
click at [515, 529] on input "checkbox" at bounding box center [512, 532] width 11 height 11
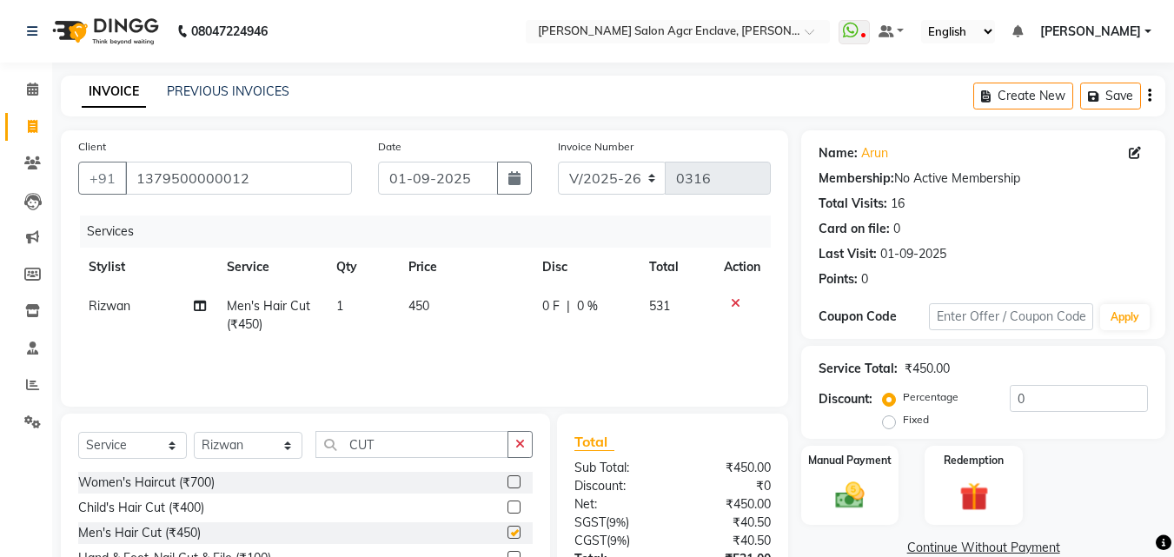
checkbox input "false"
click at [516, 441] on icon "button" at bounding box center [520, 444] width 10 height 12
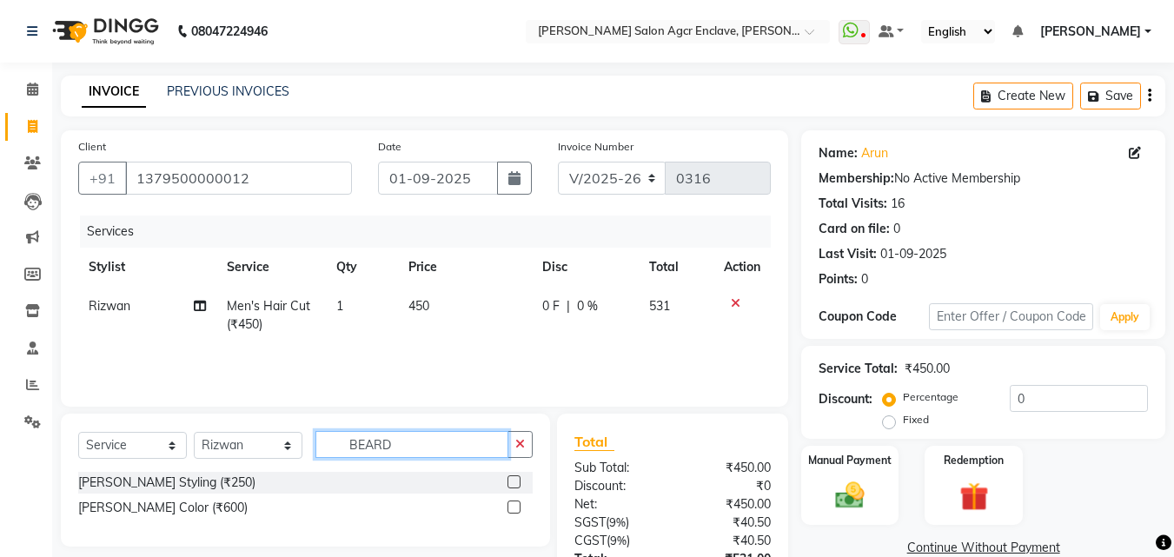
type input "BEARD"
click at [518, 482] on label at bounding box center [513, 481] width 13 height 13
click at [518, 482] on input "checkbox" at bounding box center [512, 482] width 11 height 11
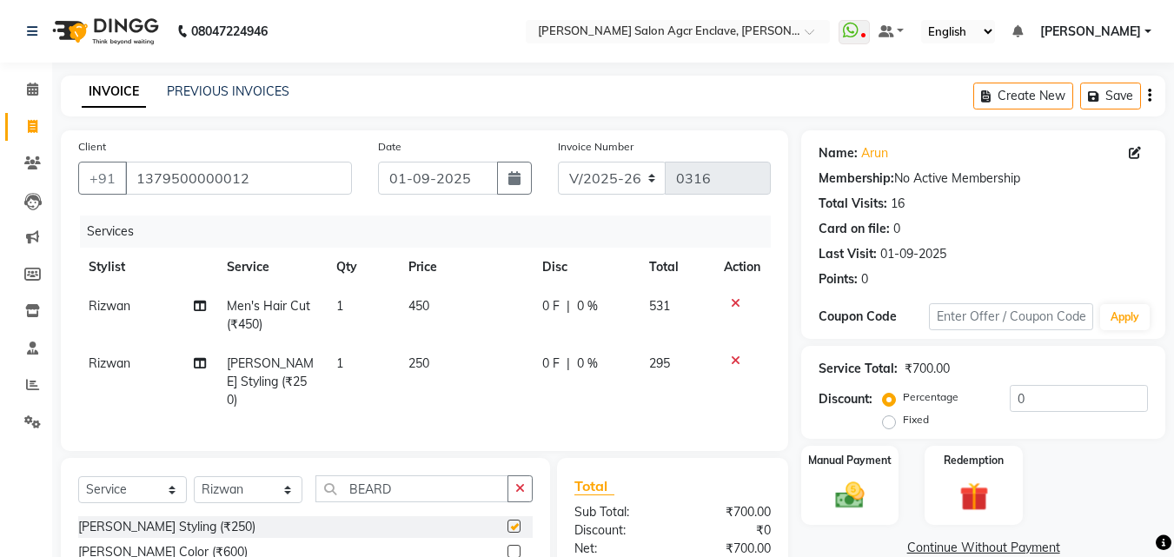
checkbox input "false"
click at [1149, 96] on icon "button" at bounding box center [1149, 96] width 3 height 1
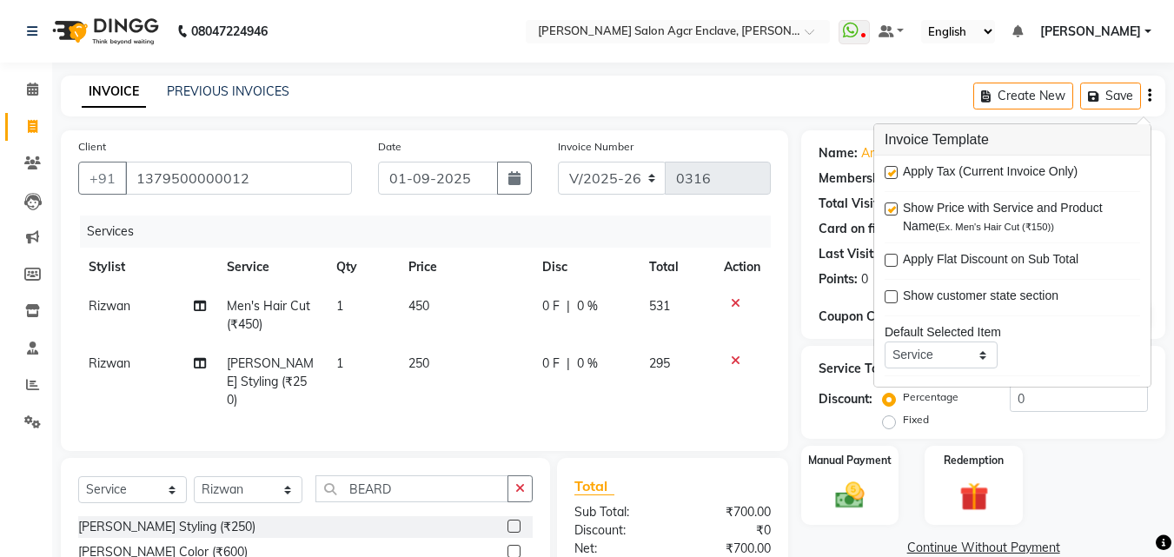
click at [891, 171] on label at bounding box center [891, 172] width 13 height 13
click at [891, 171] on input "checkbox" at bounding box center [890, 173] width 11 height 11
checkbox input "false"
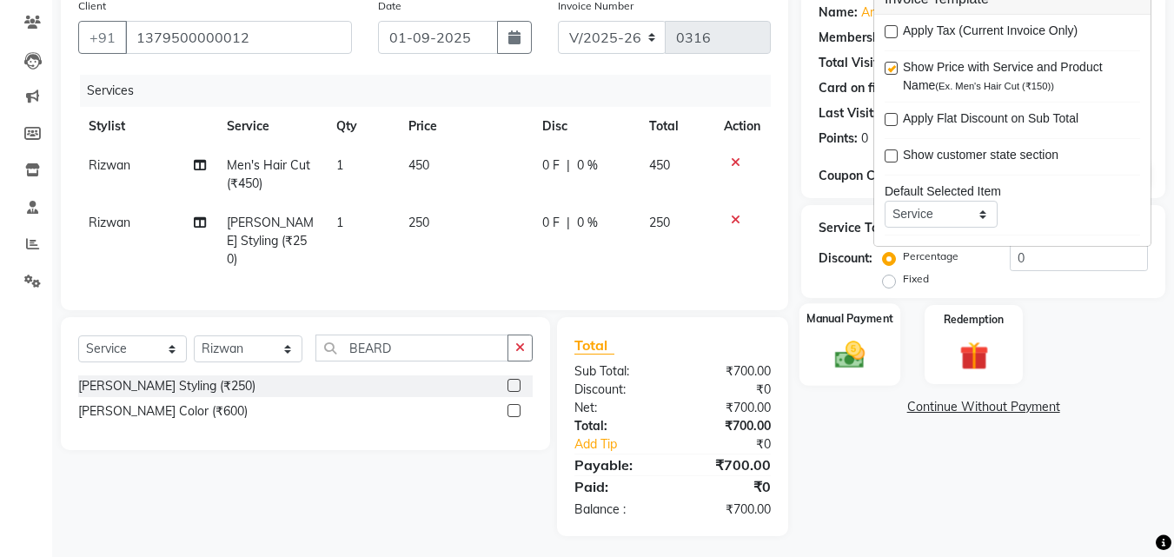
click at [843, 347] on img at bounding box center [849, 354] width 49 height 35
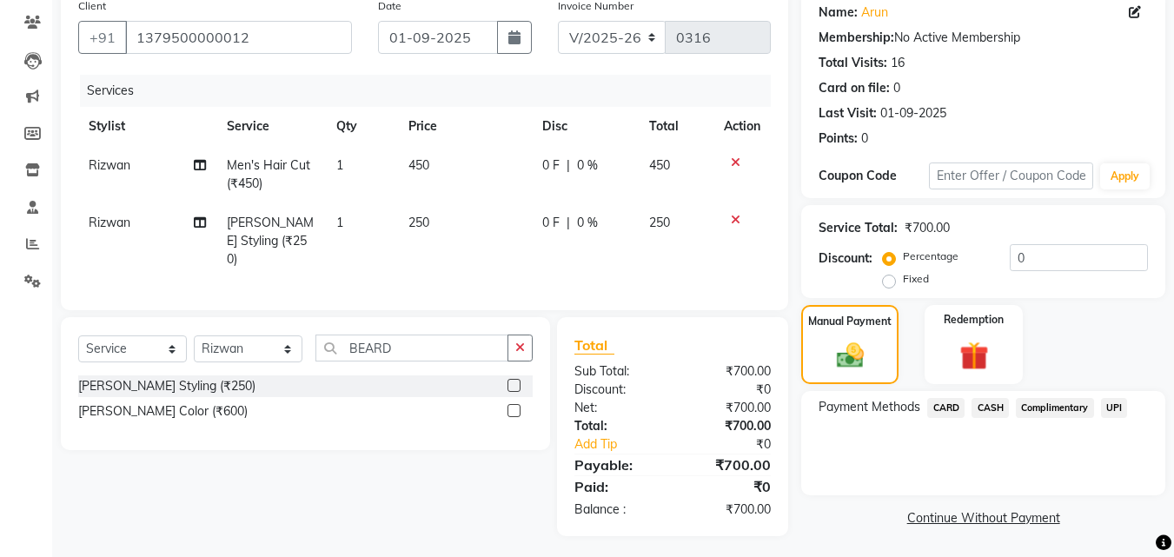
click at [988, 407] on span "CASH" at bounding box center [989, 408] width 37 height 20
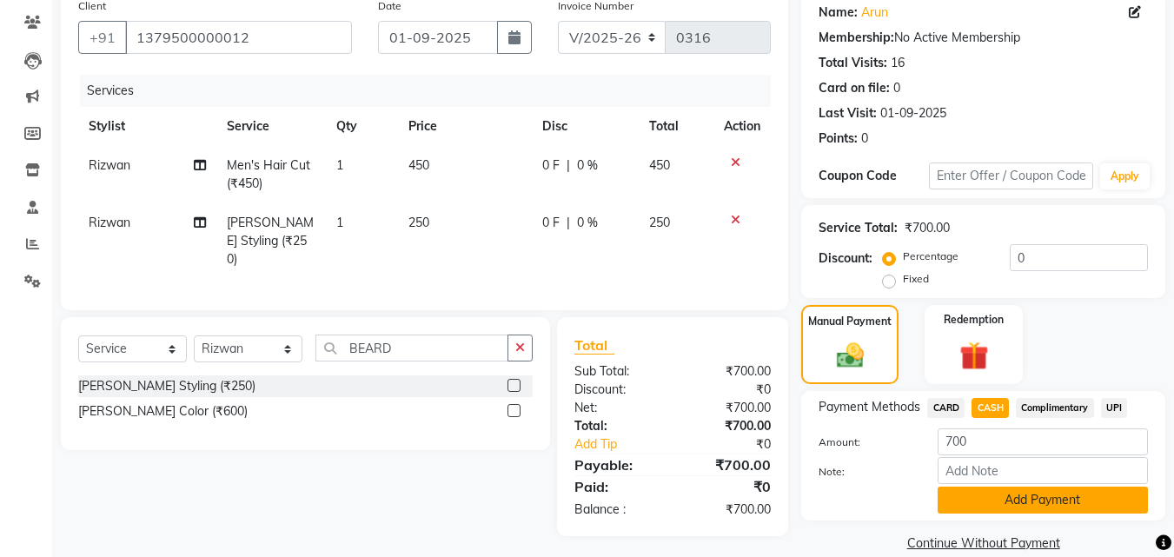
click at [998, 511] on button "Add Payment" at bounding box center [1043, 500] width 210 height 27
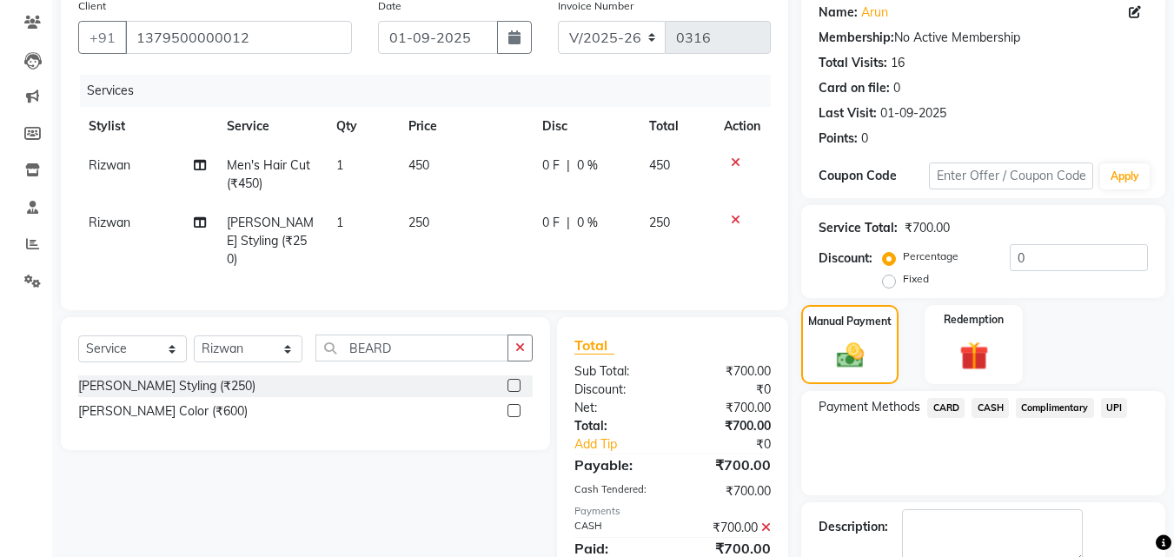
scroll to position [239, 0]
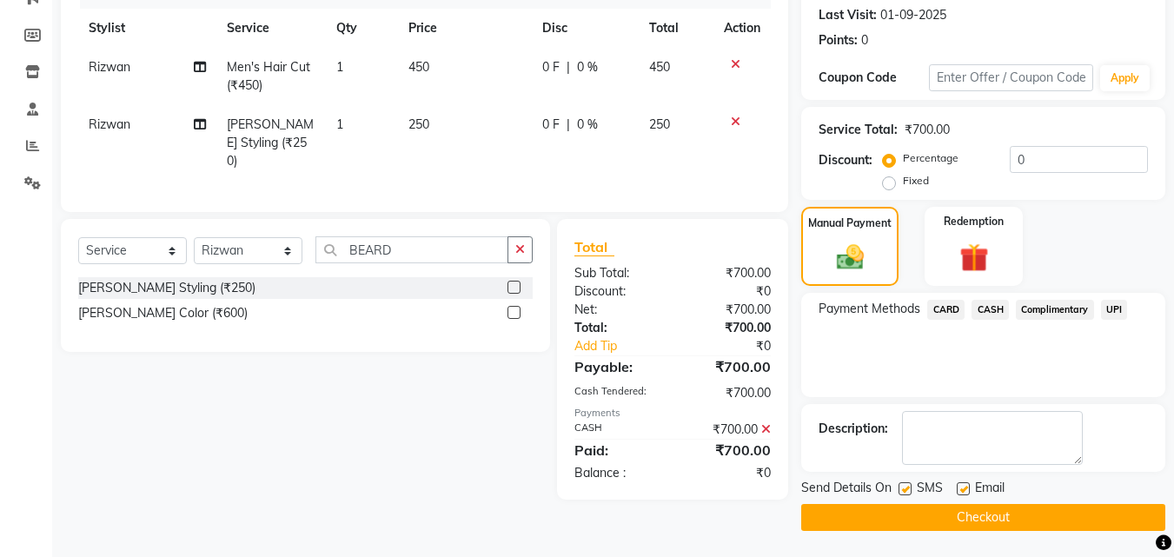
click at [980, 518] on button "Checkout" at bounding box center [983, 517] width 364 height 27
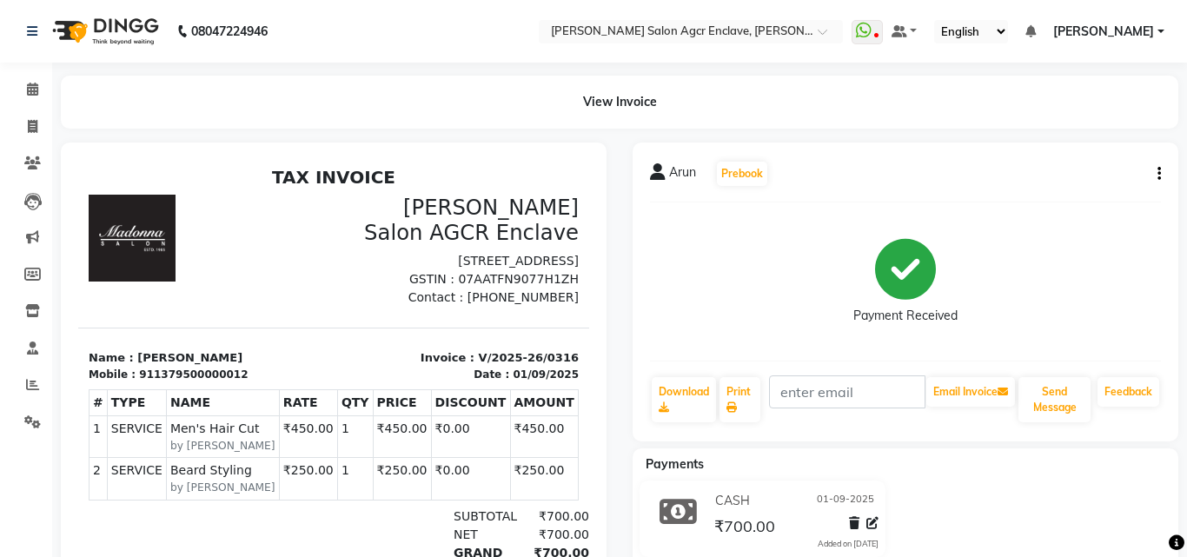
select select "service"
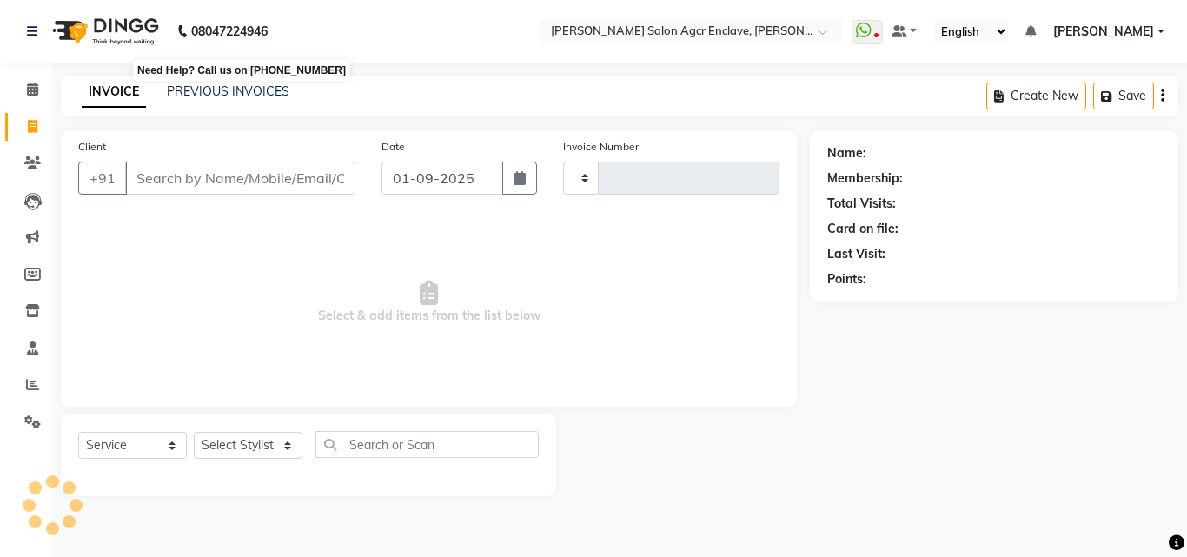
type input "0317"
select select "8560"
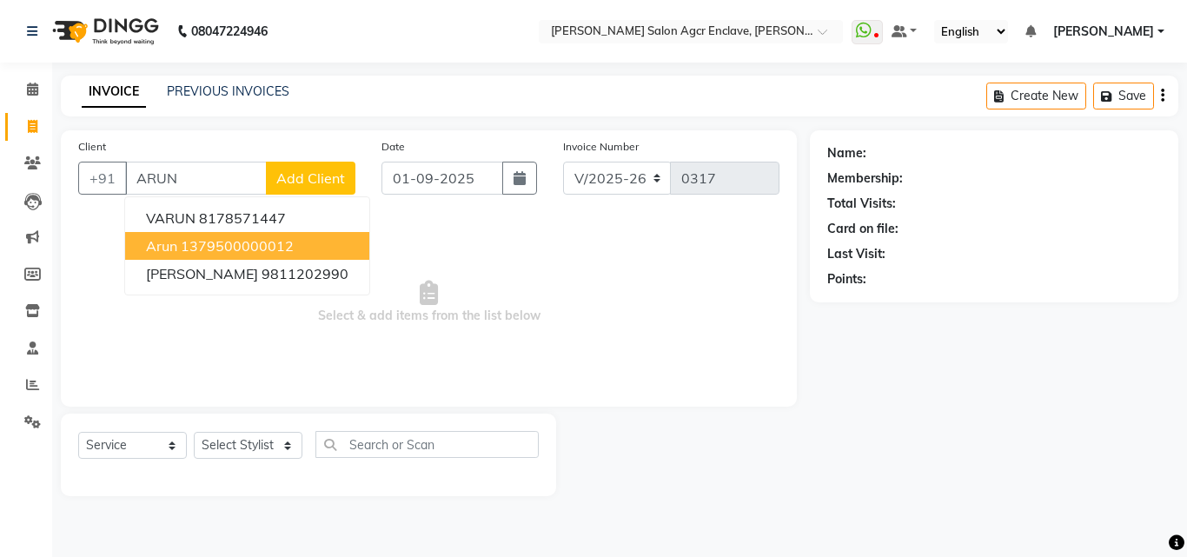
click at [216, 238] on ngb-highlight "1379500000012" at bounding box center [237, 245] width 113 height 17
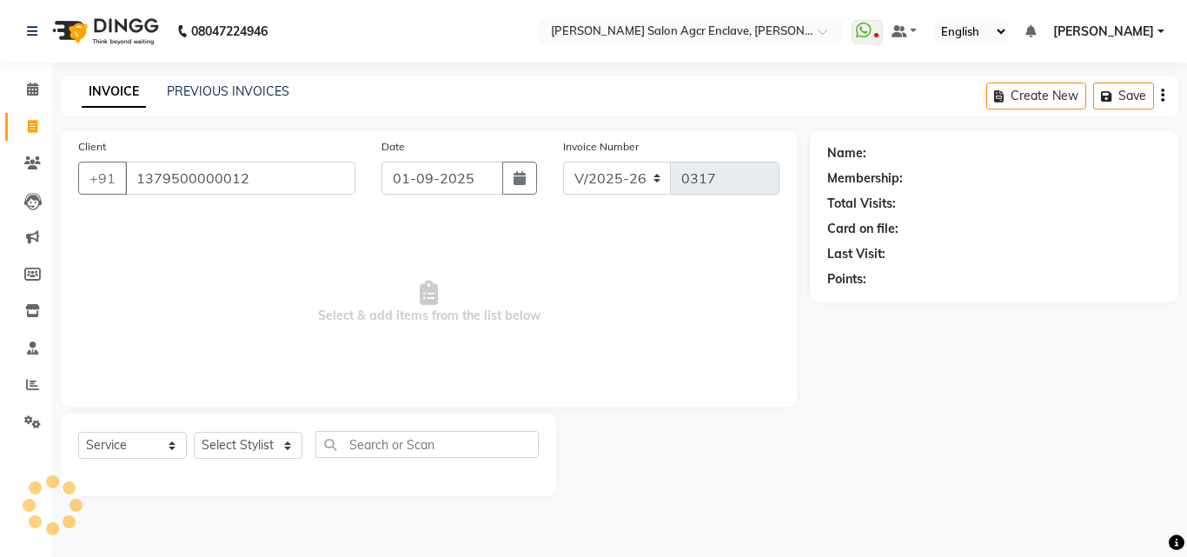
type input "1379500000012"
click at [268, 447] on select "Select Stylist Abhishek [PERSON_NAME] [PERSON_NAME] [PERSON_NAME] Lucky [PERSON…" at bounding box center [248, 445] width 109 height 27
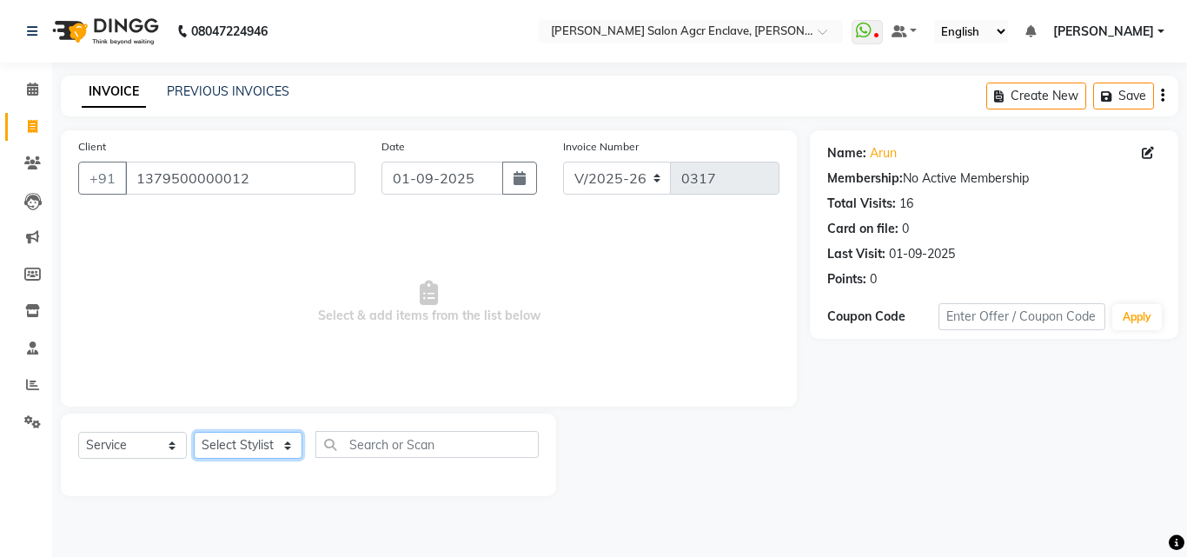
select select "87659"
click at [194, 432] on select "Select Stylist Abhishek [PERSON_NAME] [PERSON_NAME] [PERSON_NAME] Lucky [PERSON…" at bounding box center [248, 445] width 109 height 27
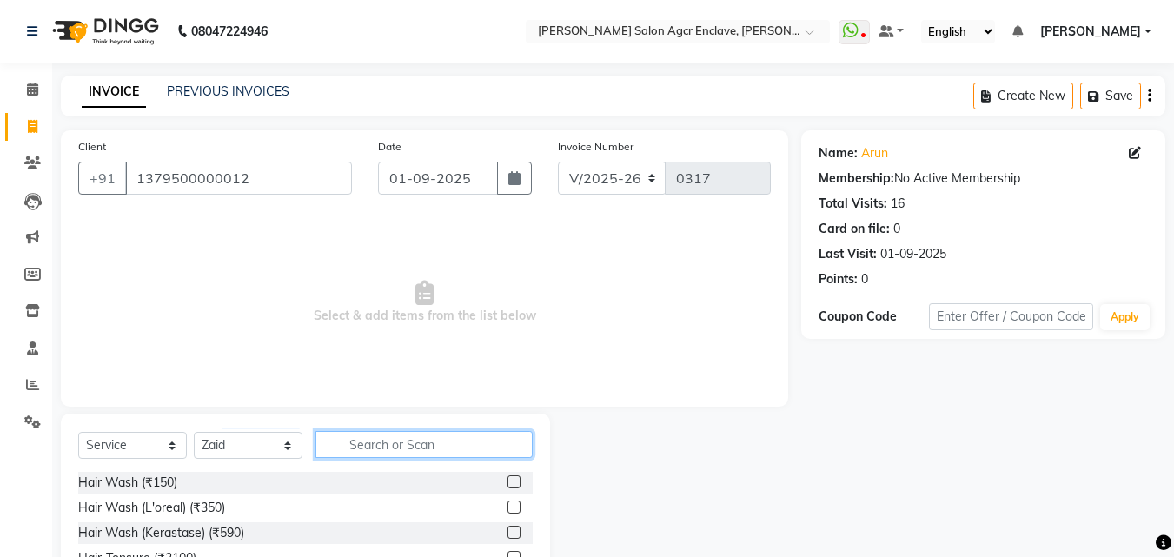
click at [354, 438] on input "text" at bounding box center [423, 444] width 217 height 27
type input "CUT"
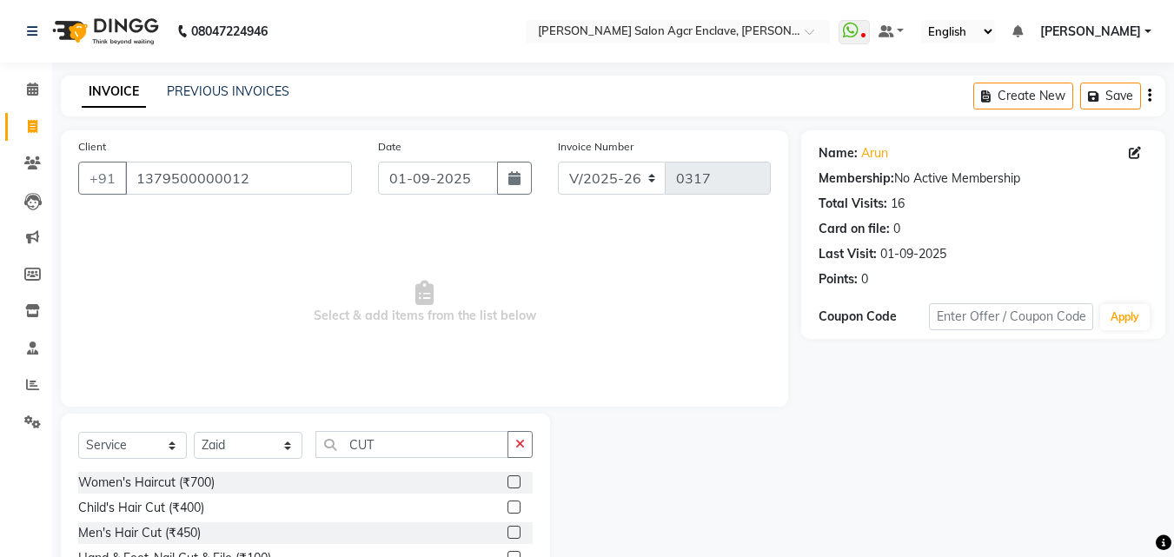
click at [514, 532] on label at bounding box center [513, 532] width 13 height 13
click at [514, 532] on input "checkbox" at bounding box center [512, 532] width 11 height 11
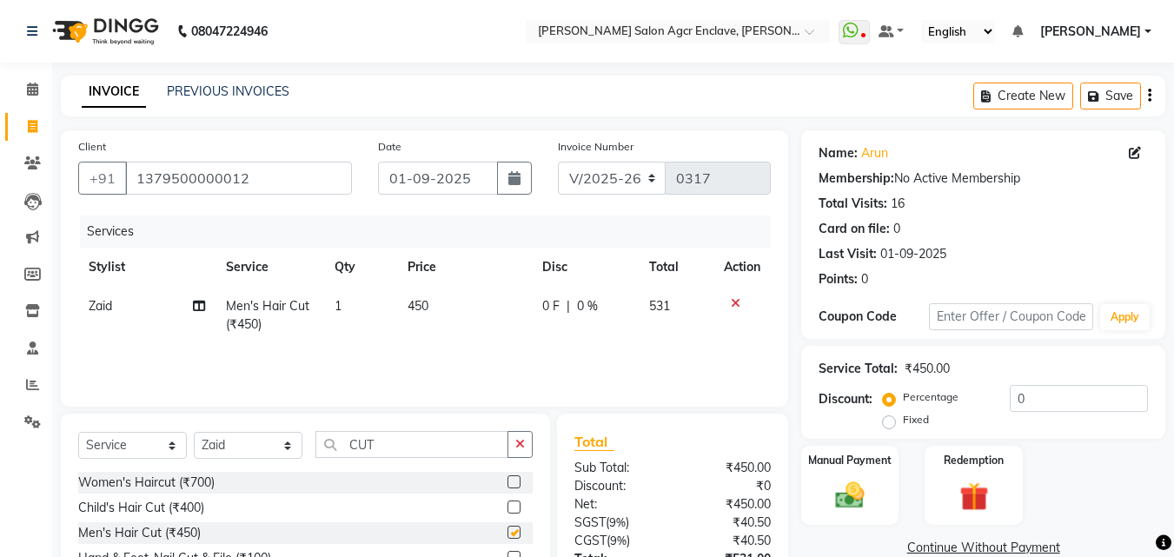
checkbox input "false"
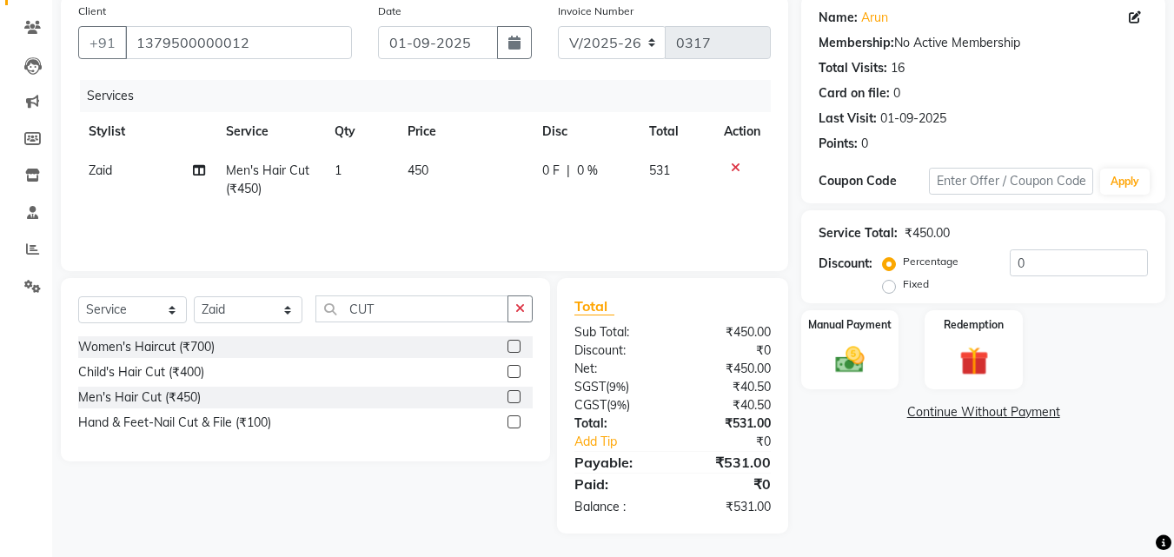
scroll to position [138, 0]
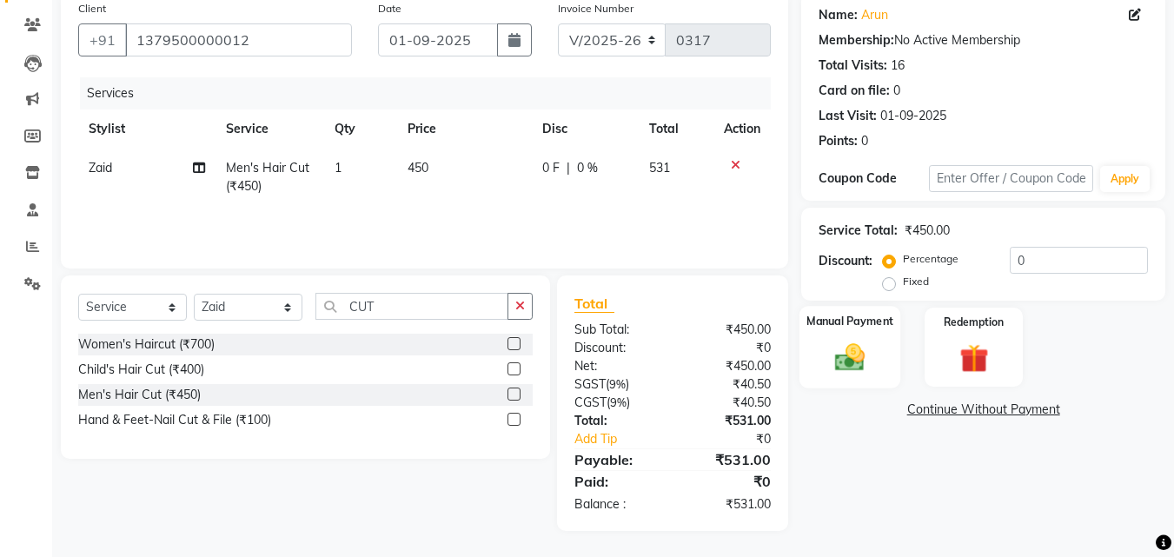
click at [872, 341] on img at bounding box center [849, 357] width 49 height 35
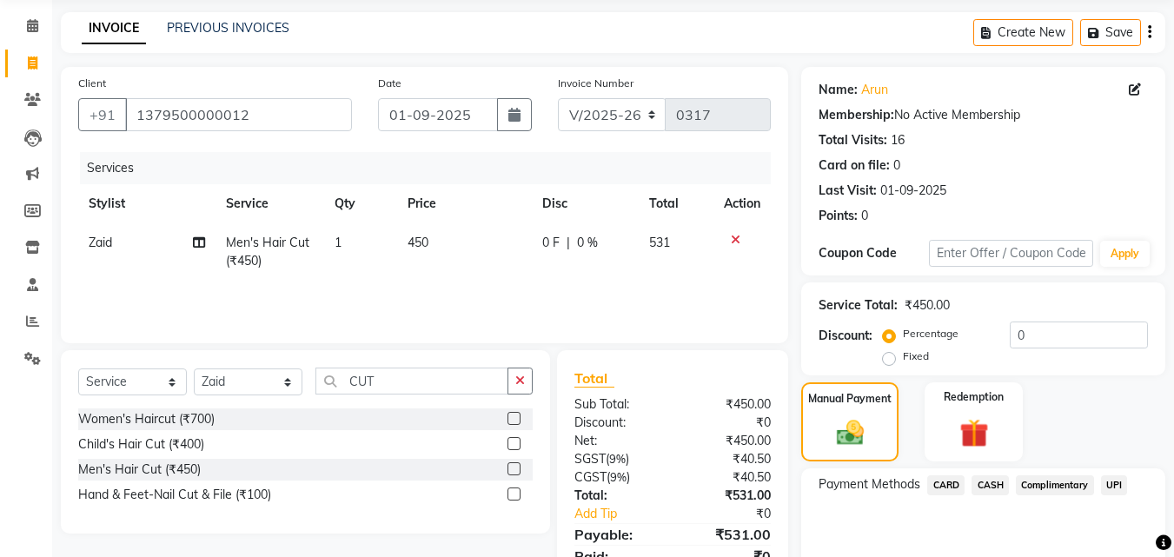
scroll to position [0, 0]
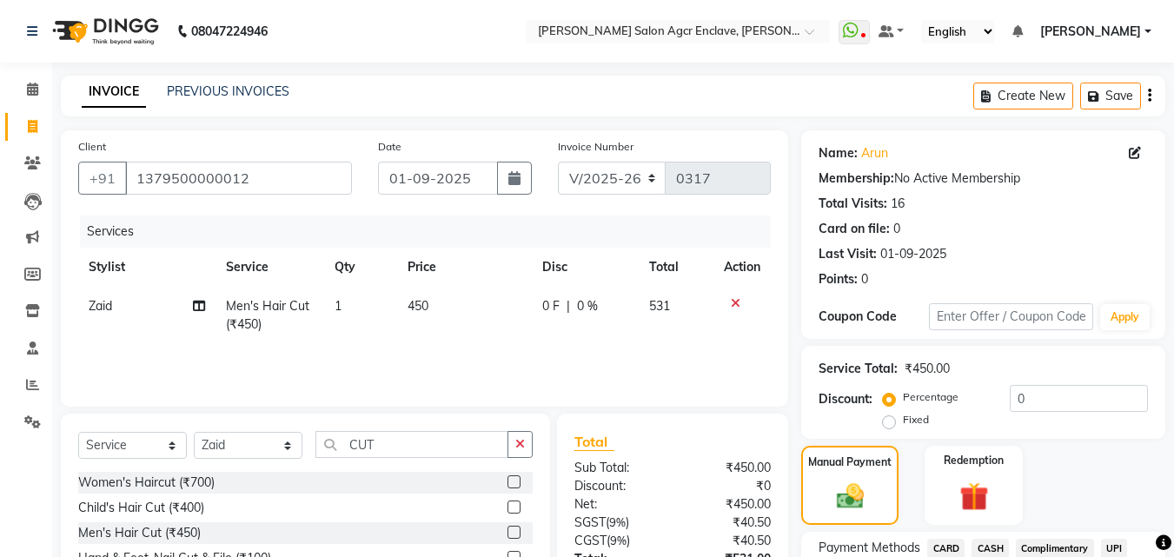
click at [1150, 96] on icon "button" at bounding box center [1149, 96] width 3 height 1
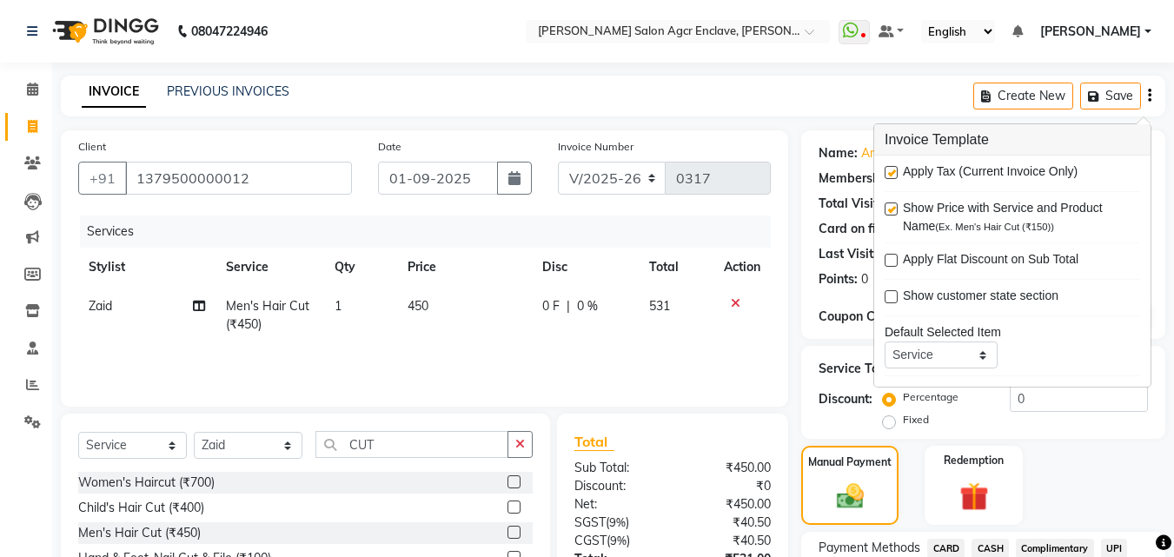
click at [896, 169] on label at bounding box center [891, 172] width 13 height 13
click at [896, 169] on input "checkbox" at bounding box center [890, 173] width 11 height 11
checkbox input "false"
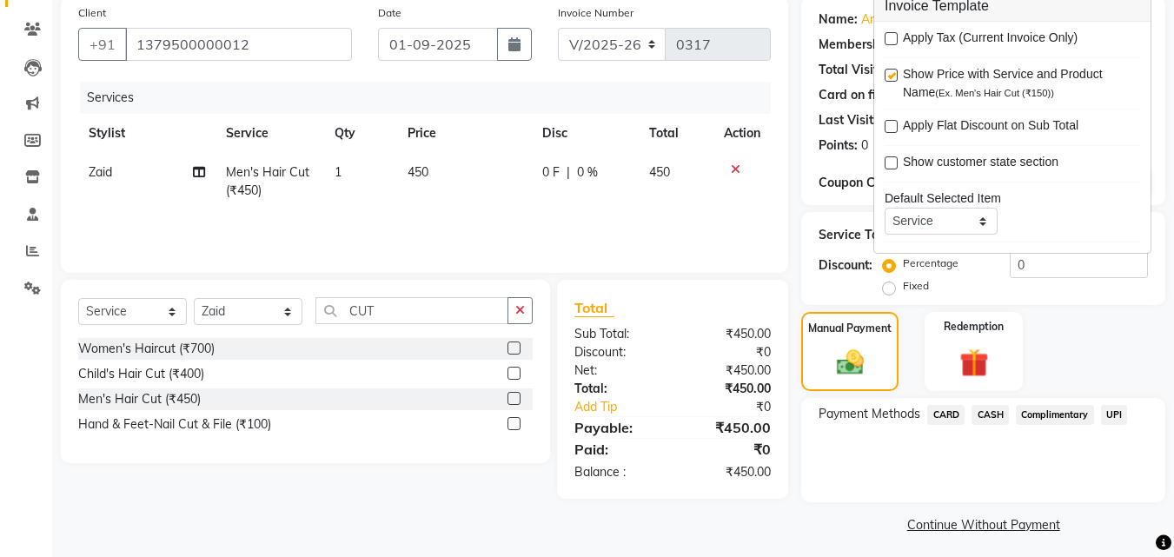
scroll to position [141, 0]
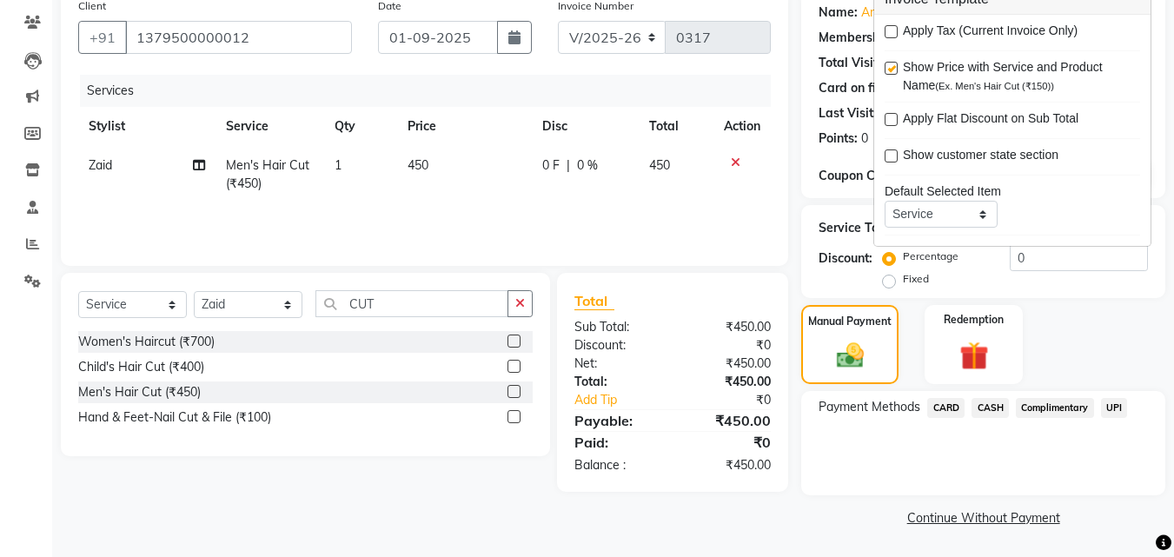
click at [995, 404] on span "CASH" at bounding box center [989, 408] width 37 height 20
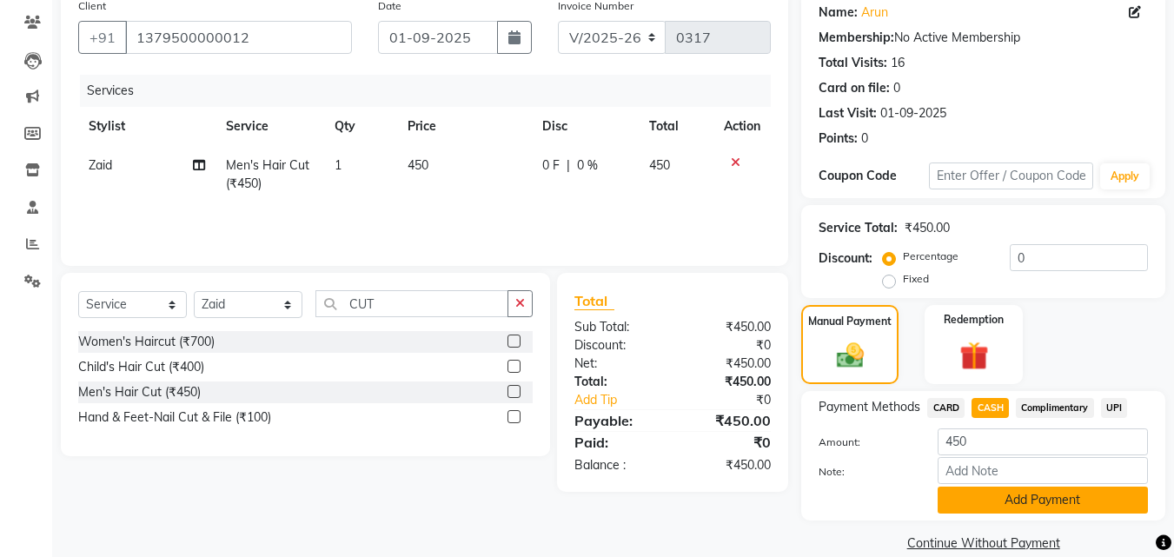
click at [1018, 500] on button "Add Payment" at bounding box center [1043, 500] width 210 height 27
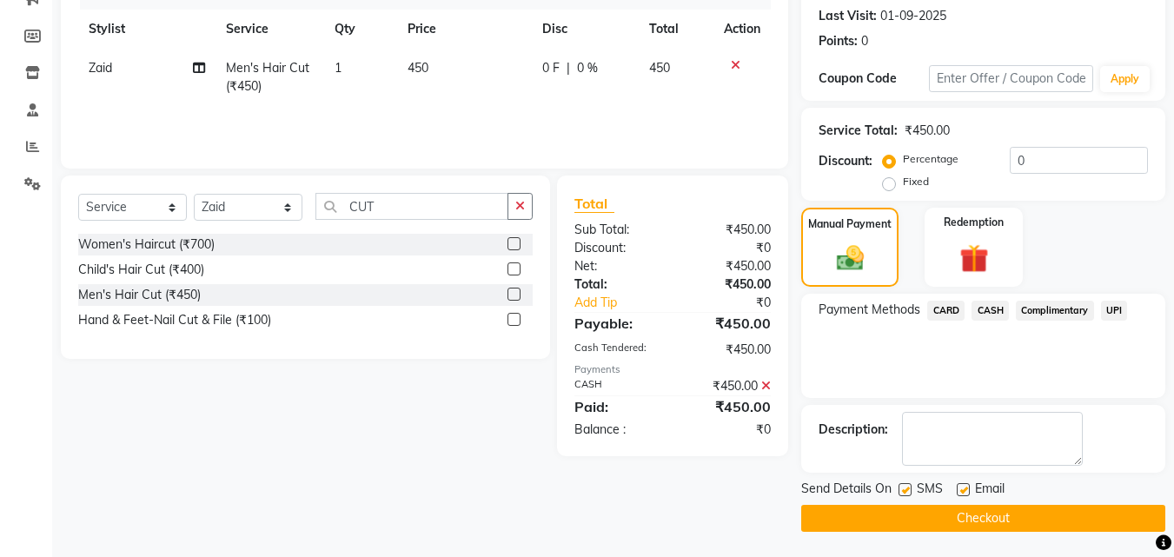
scroll to position [239, 0]
click at [974, 517] on button "Checkout" at bounding box center [983, 517] width 364 height 27
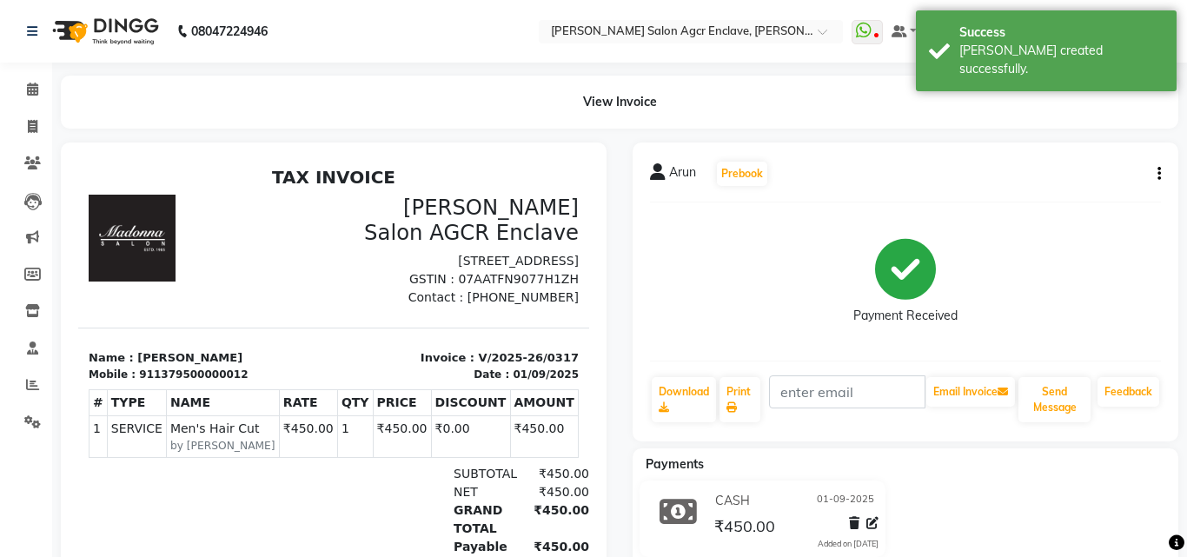
select select "service"
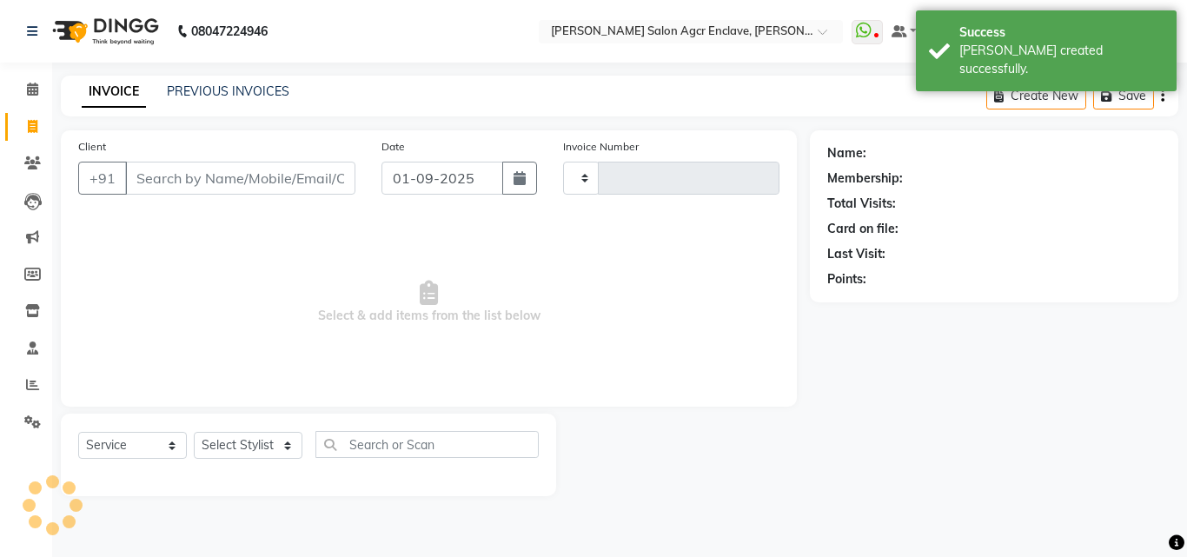
type input "0318"
select select "8560"
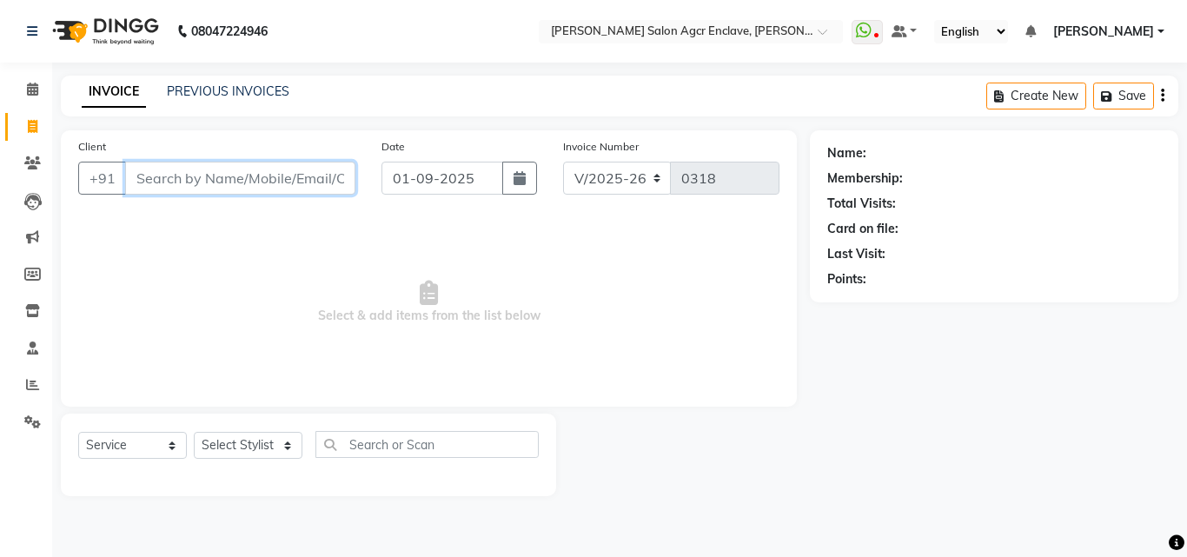
click at [241, 174] on input "Client" at bounding box center [240, 178] width 230 height 33
paste input "9555554746"
click at [241, 174] on input "9555554746" at bounding box center [240, 178] width 230 height 33
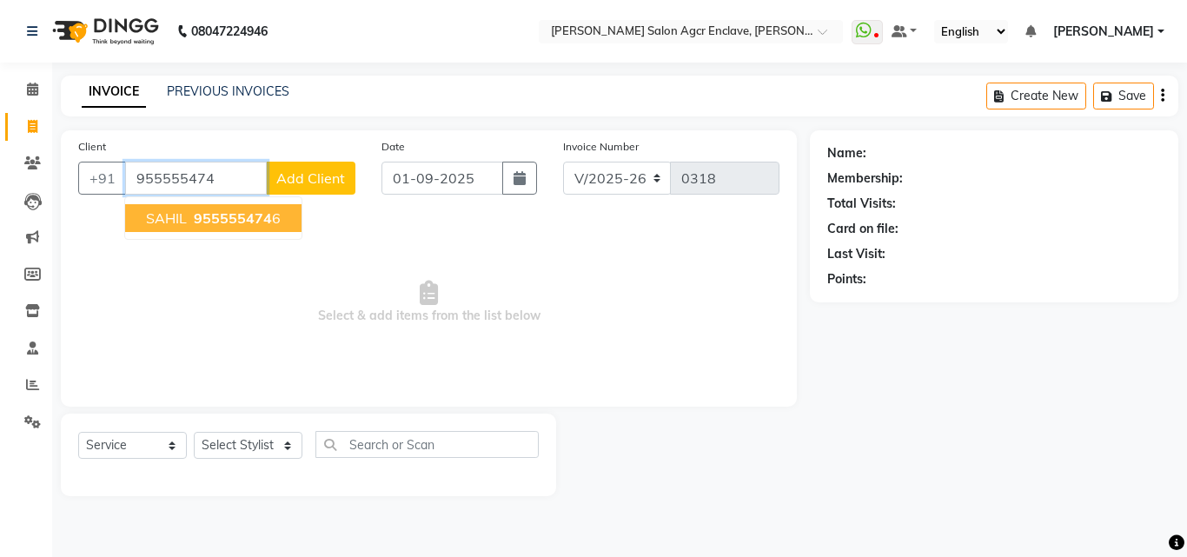
click at [230, 217] on span "955555474" at bounding box center [233, 217] width 78 height 17
type input "9555554746"
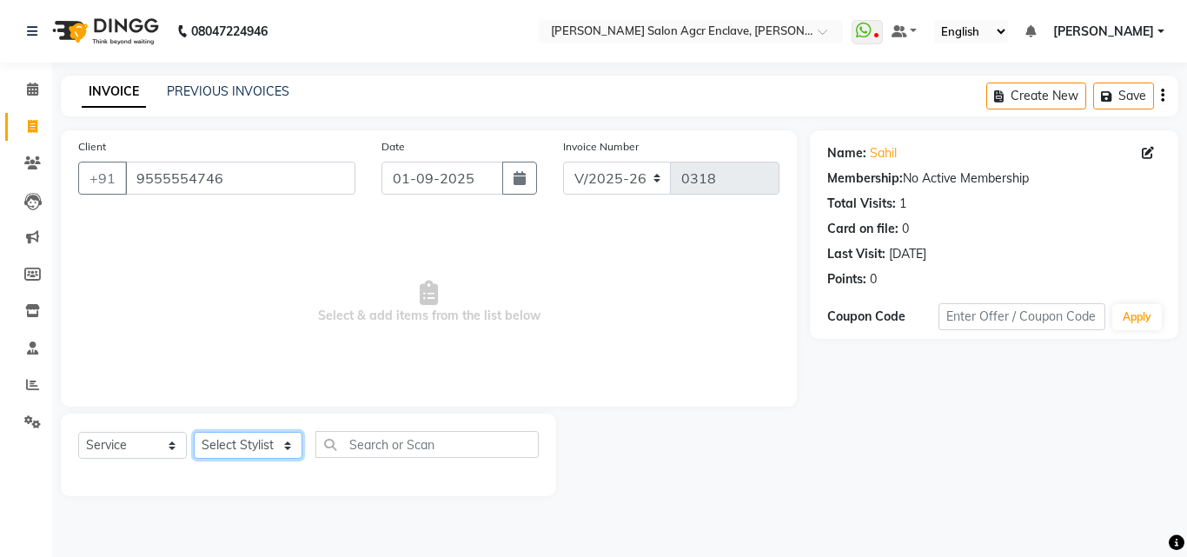
click at [256, 447] on select "Select Stylist Abhishek [PERSON_NAME] [PERSON_NAME] [PERSON_NAME] Lucky [PERSON…" at bounding box center [248, 445] width 109 height 27
click at [194, 432] on select "Select Stylist Abhishek [PERSON_NAME] [PERSON_NAME] [PERSON_NAME] Lucky [PERSON…" at bounding box center [248, 445] width 109 height 27
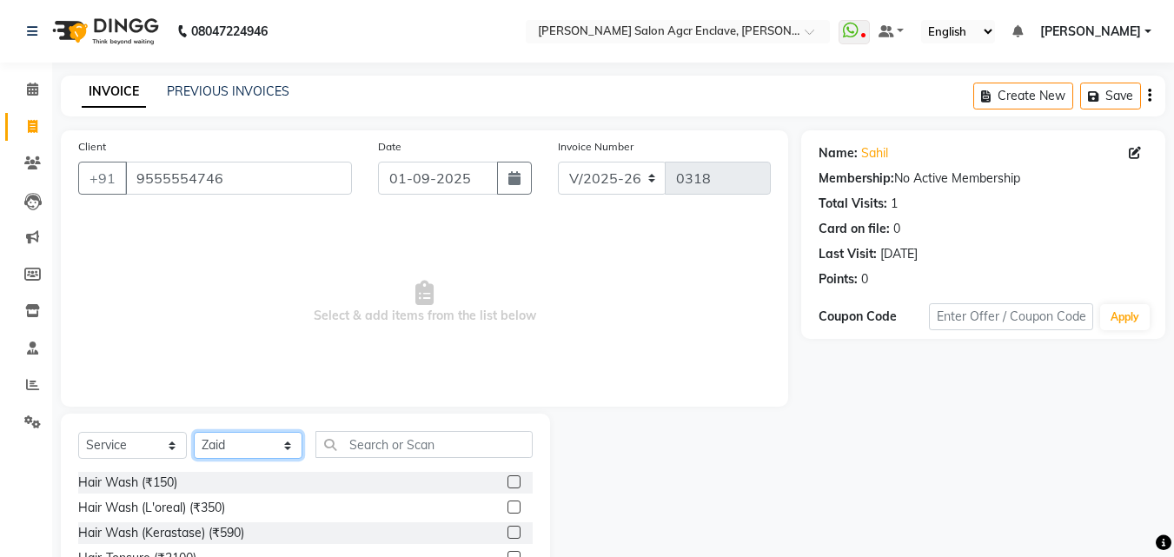
scroll to position [93, 0]
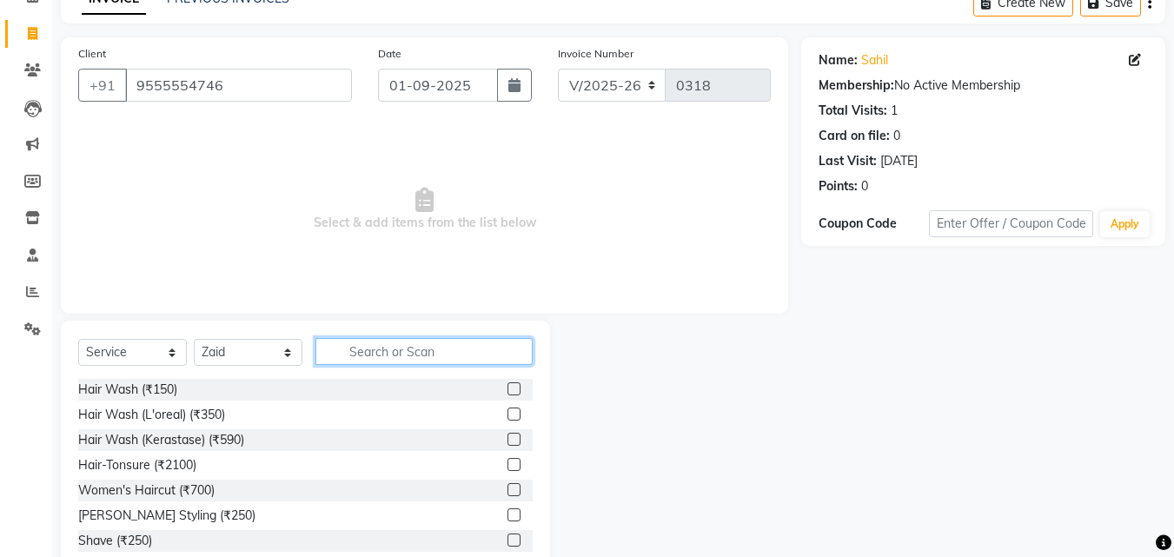
click at [367, 348] on input "text" at bounding box center [423, 351] width 217 height 27
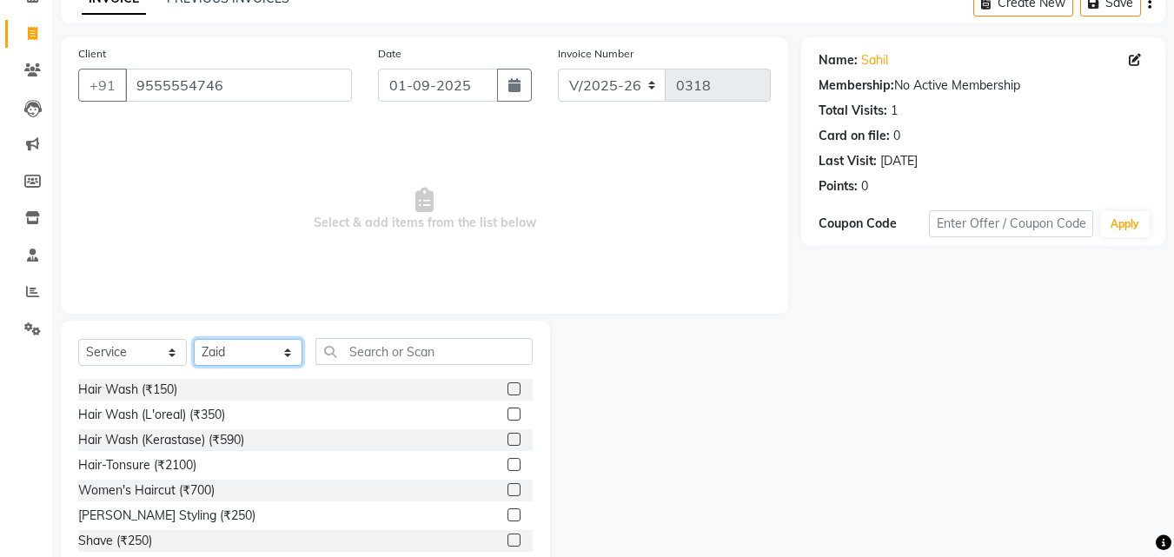
click at [268, 354] on select "Select Stylist Abhishek [PERSON_NAME] [PERSON_NAME] [PERSON_NAME] Lucky [PERSON…" at bounding box center [248, 352] width 109 height 27
select select "87658"
click at [194, 339] on select "Select Stylist Abhishek [PERSON_NAME] [PERSON_NAME] [PERSON_NAME] Lucky [PERSON…" at bounding box center [248, 352] width 109 height 27
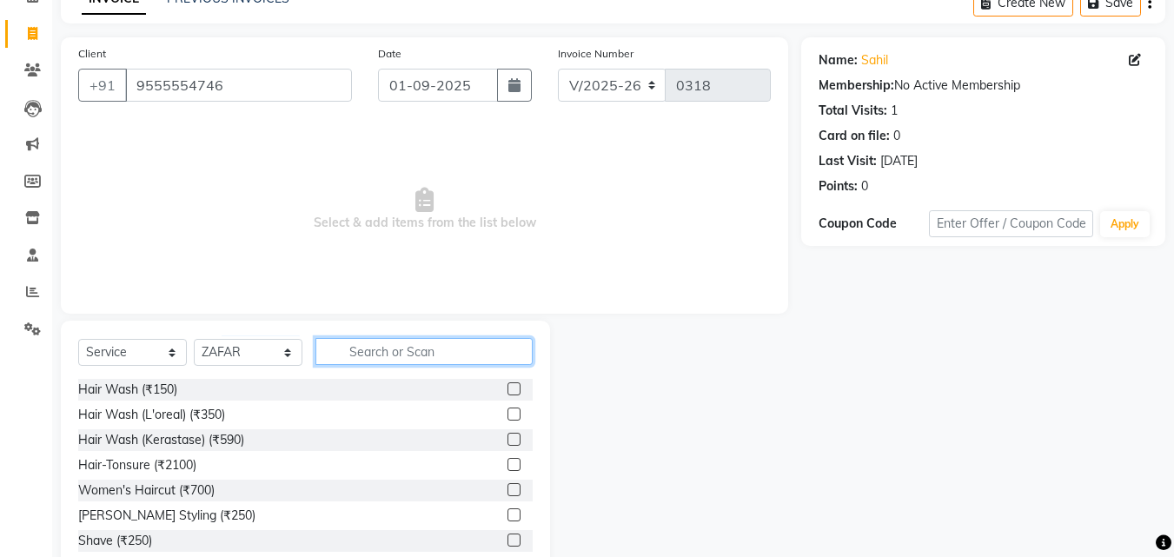
click at [362, 356] on input "text" at bounding box center [423, 351] width 217 height 27
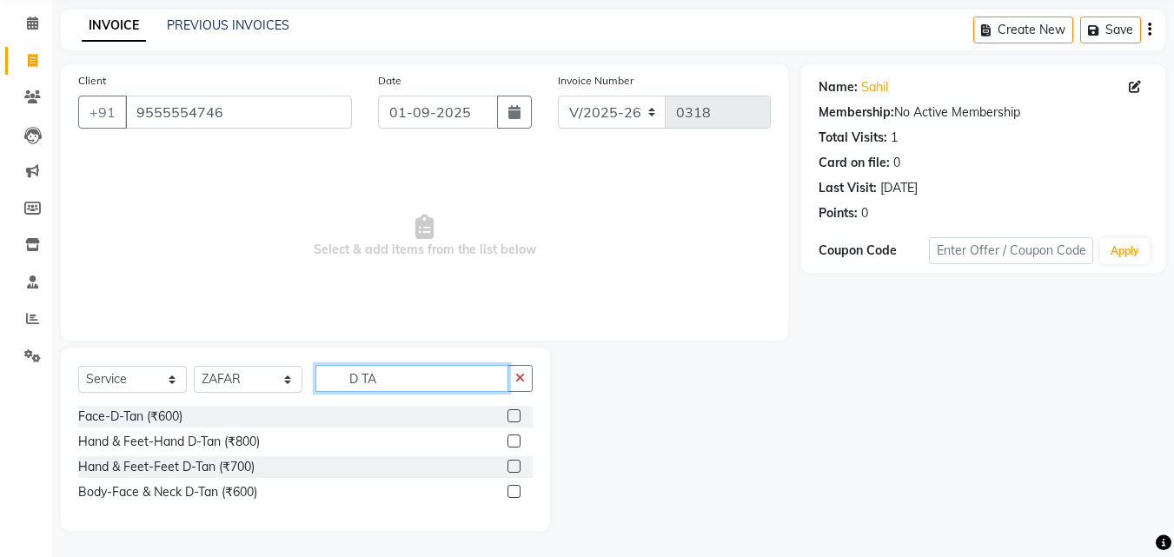
scroll to position [66, 0]
type input "D TAN"
click at [512, 414] on label at bounding box center [513, 415] width 13 height 13
click at [512, 414] on input "checkbox" at bounding box center [512, 416] width 11 height 11
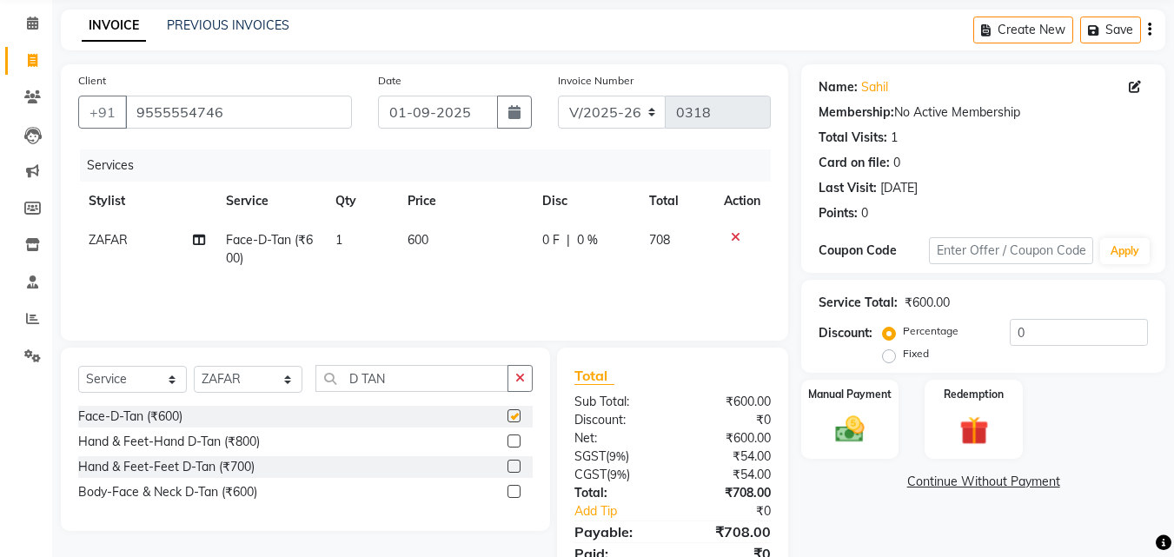
checkbox input "false"
click at [513, 386] on button "button" at bounding box center [519, 378] width 25 height 27
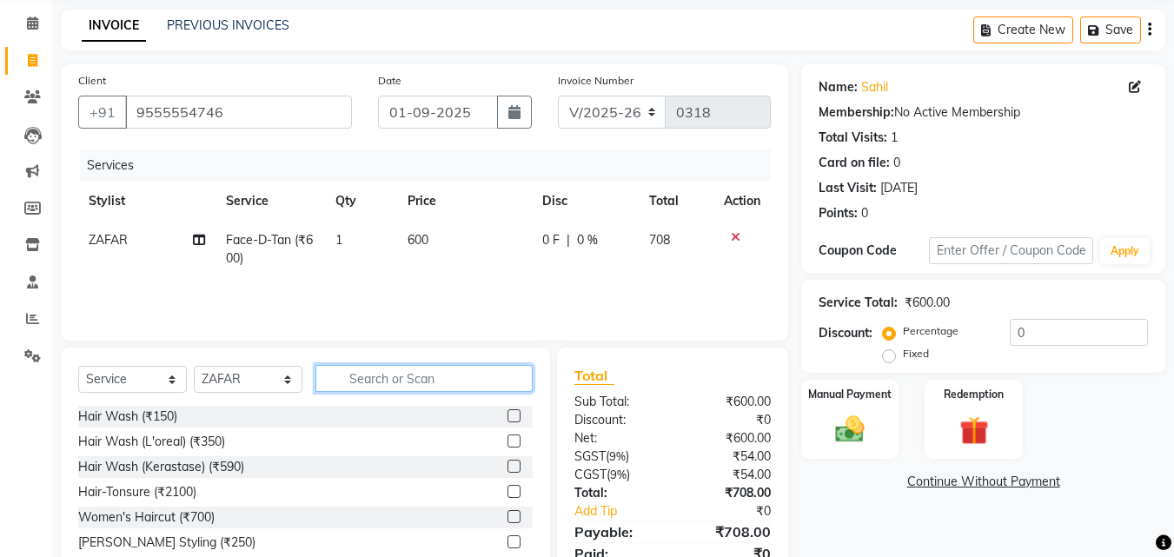
click at [414, 376] on input "text" at bounding box center [423, 378] width 217 height 27
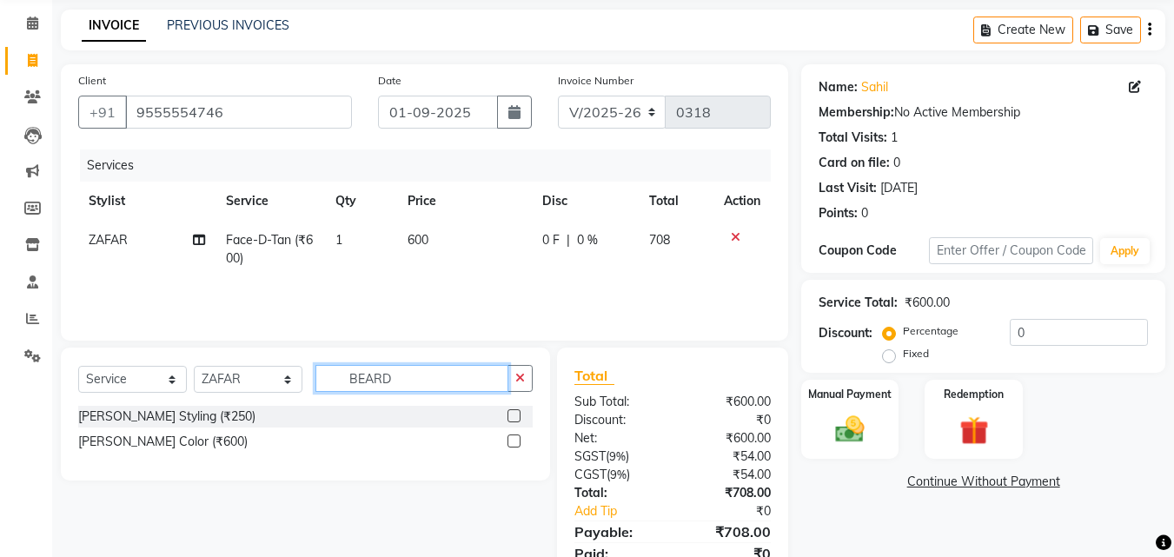
type input "BEARD"
click at [507, 412] on label at bounding box center [513, 415] width 13 height 13
click at [507, 412] on input "checkbox" at bounding box center [512, 416] width 11 height 11
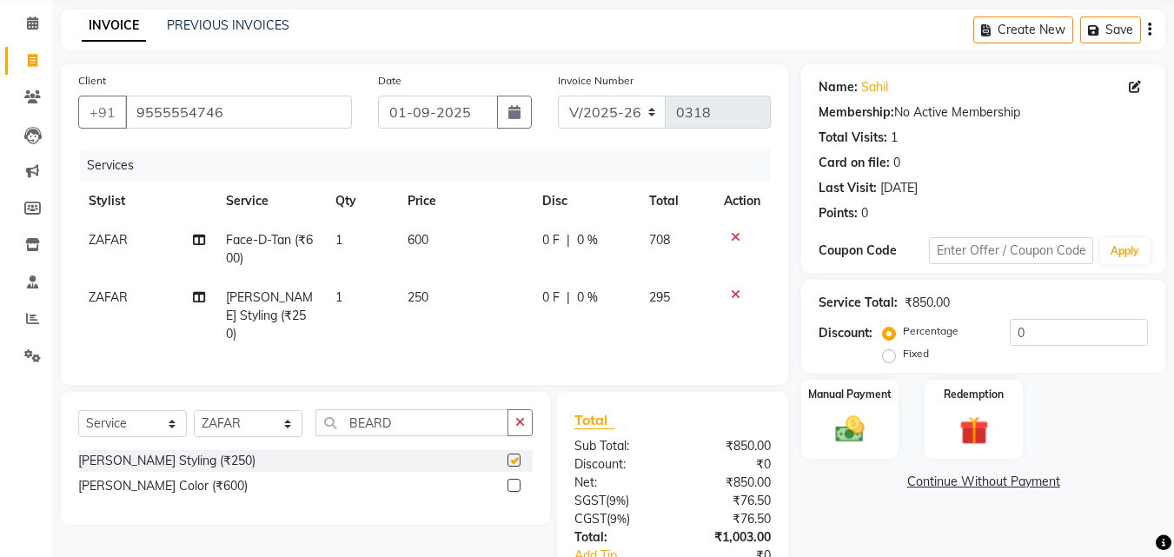
checkbox input "false"
click at [414, 233] on span "600" at bounding box center [418, 240] width 21 height 16
select select "87658"
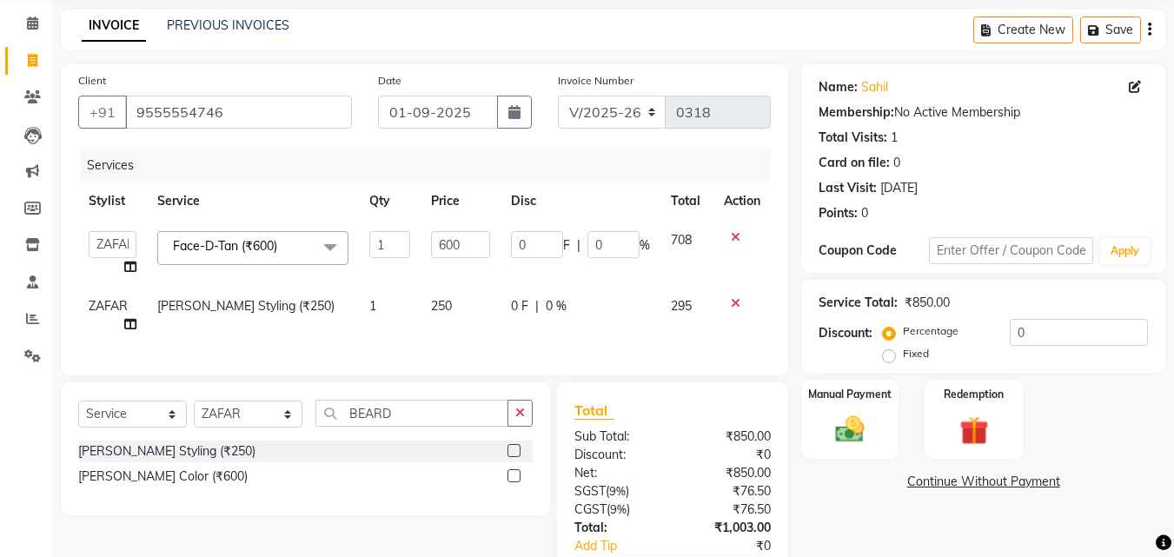
click at [414, 233] on td "1" at bounding box center [390, 254] width 62 height 66
click at [447, 260] on td "600" at bounding box center [461, 254] width 80 height 66
select select "87658"
click at [447, 260] on td "600" at bounding box center [461, 254] width 80 height 66
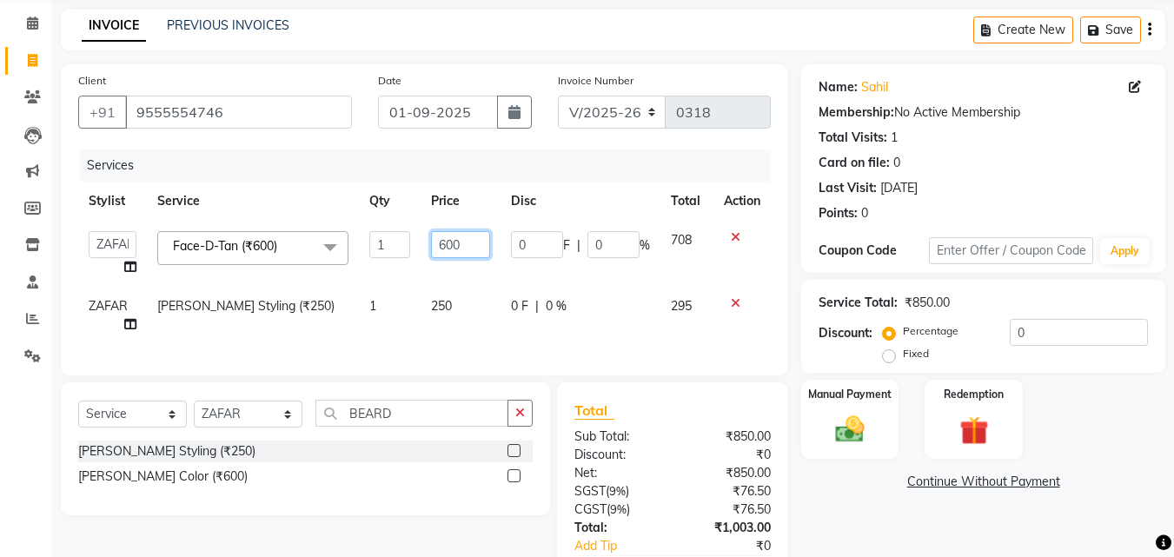
click at [449, 245] on input "600" at bounding box center [460, 244] width 59 height 27
type input "700"
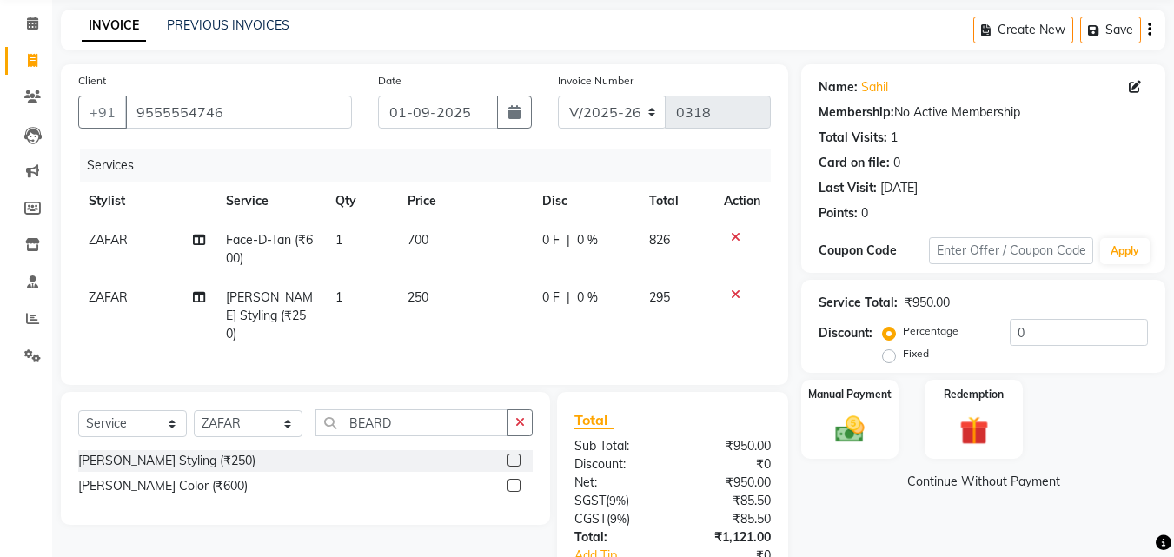
click at [624, 325] on td "0 F | 0 %" at bounding box center [585, 316] width 107 height 76
select select "87658"
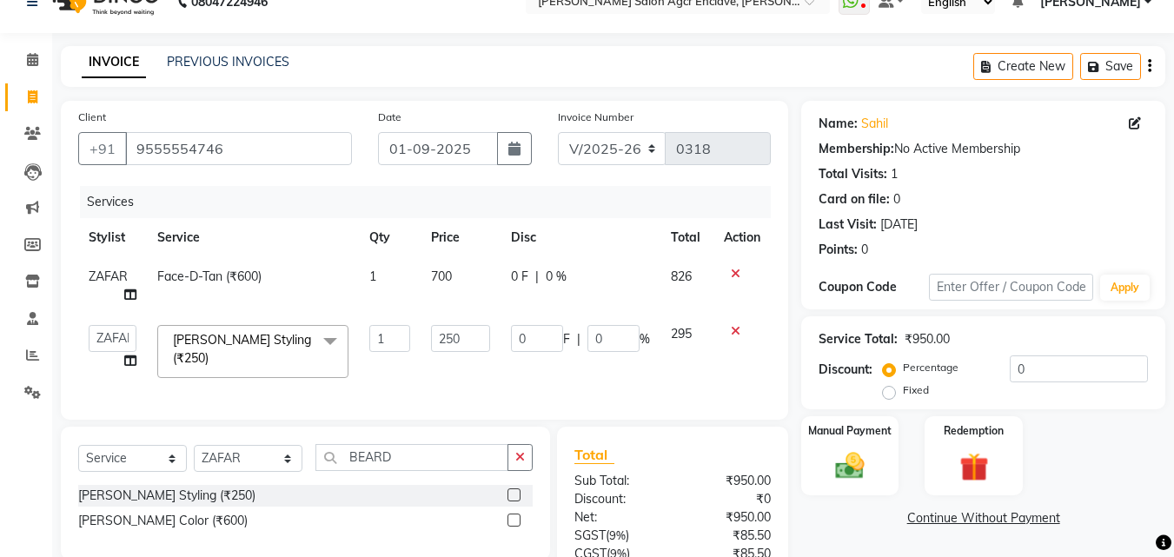
scroll to position [0, 0]
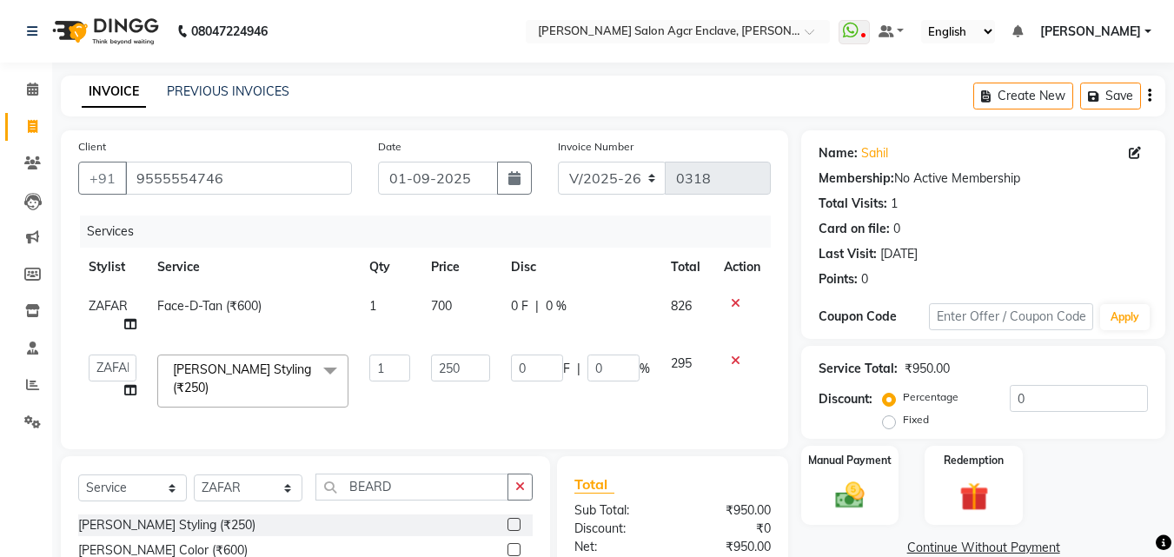
click at [1150, 96] on icon "button" at bounding box center [1149, 96] width 3 height 1
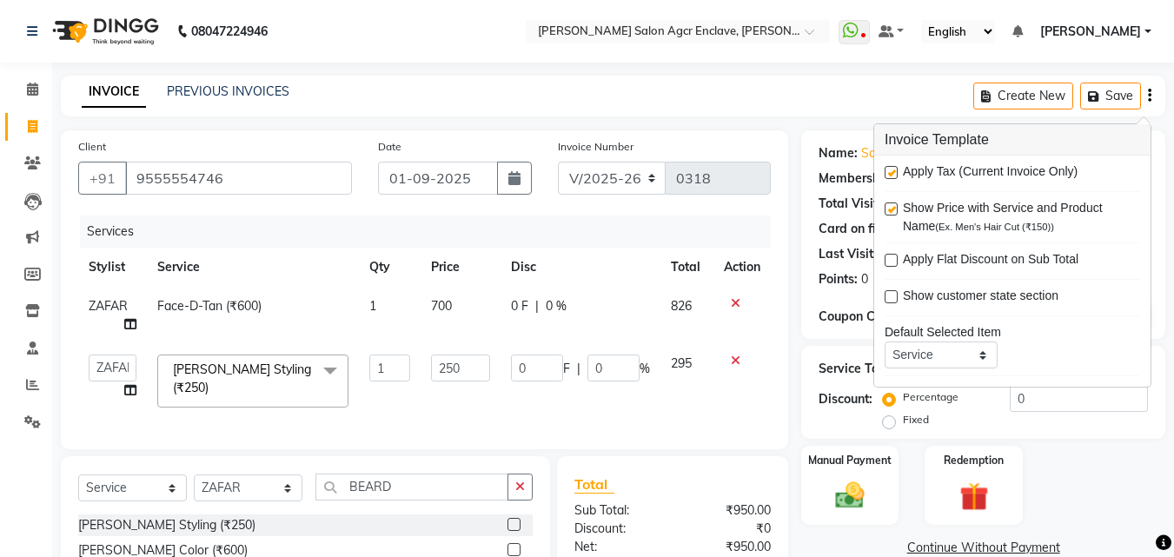
click at [890, 169] on label at bounding box center [891, 172] width 13 height 13
click at [890, 169] on input "checkbox" at bounding box center [890, 173] width 11 height 11
checkbox input "false"
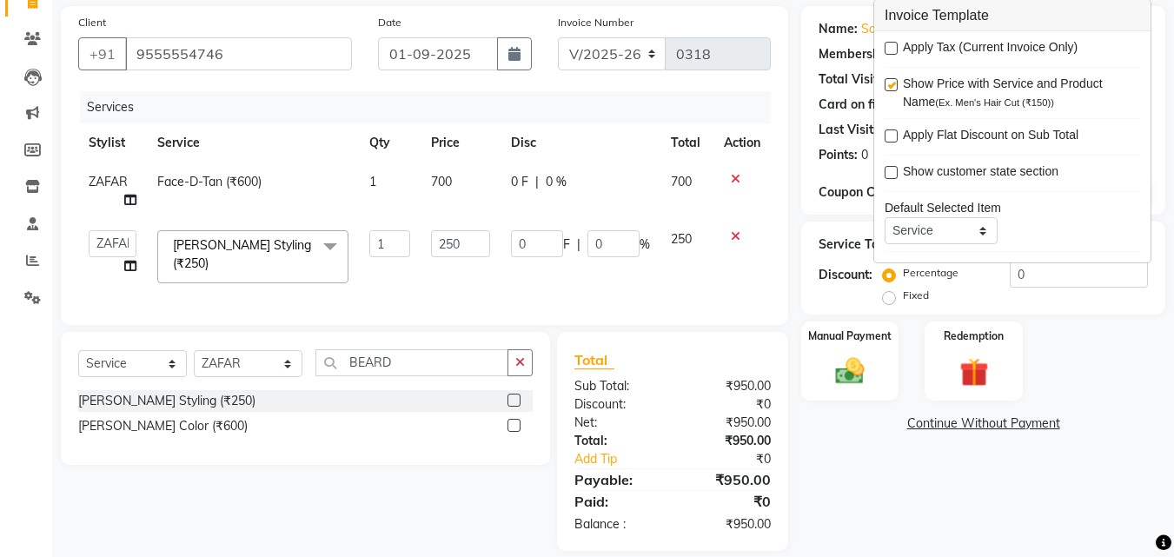
scroll to position [149, 0]
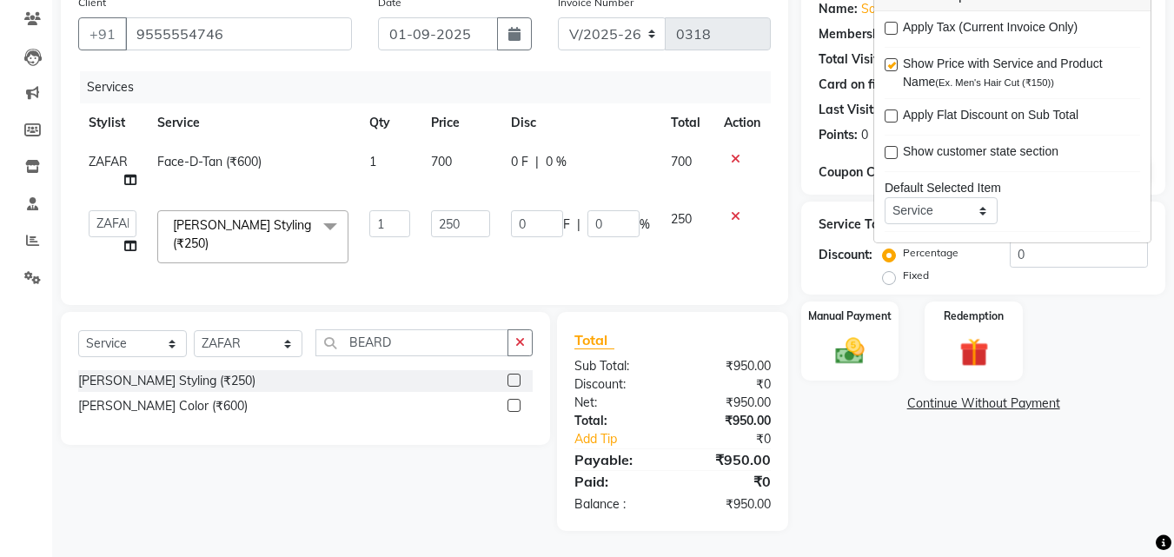
click at [524, 262] on div "Services Stylist Service Qty Price Disc Total Action ZAFAR Face-D-Tan (₹600) 1 …" at bounding box center [424, 179] width 693 height 216
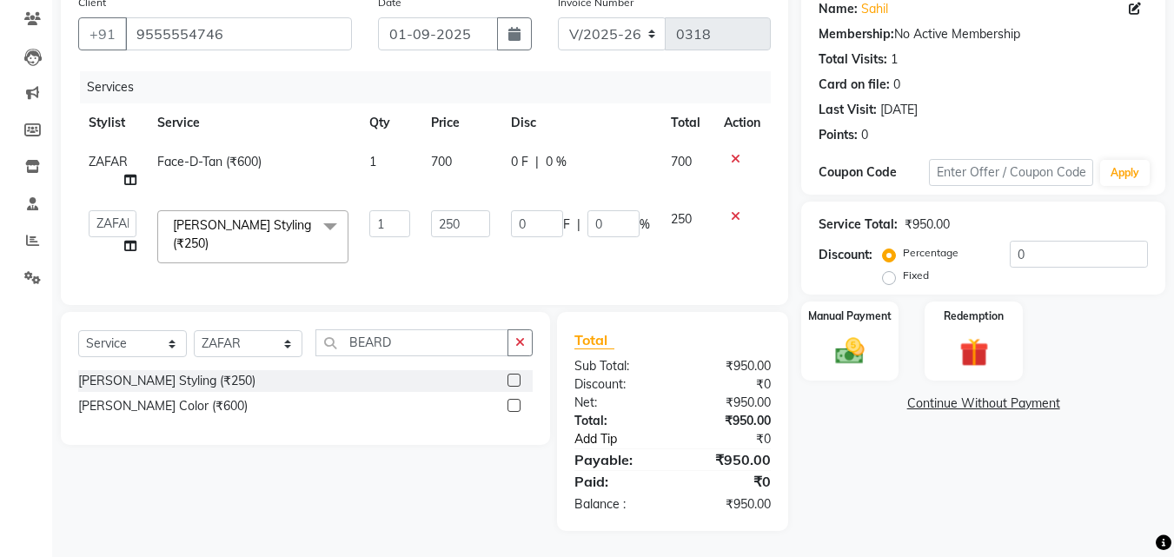
click at [600, 441] on link "Add Tip" at bounding box center [625, 439] width 129 height 18
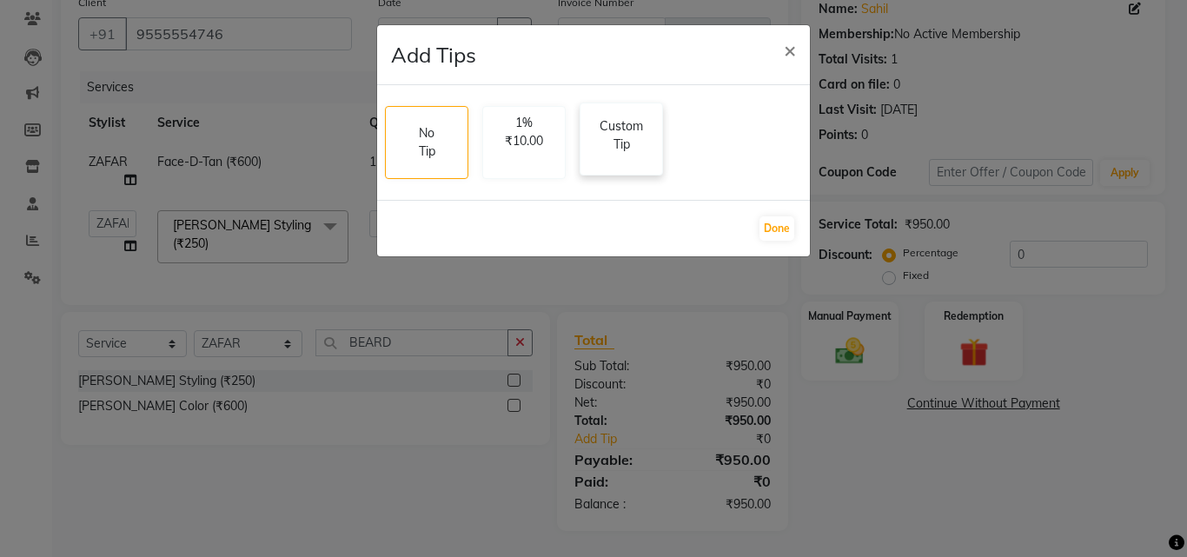
click at [601, 143] on p "Custom Tip" at bounding box center [621, 135] width 61 height 36
select select "87658"
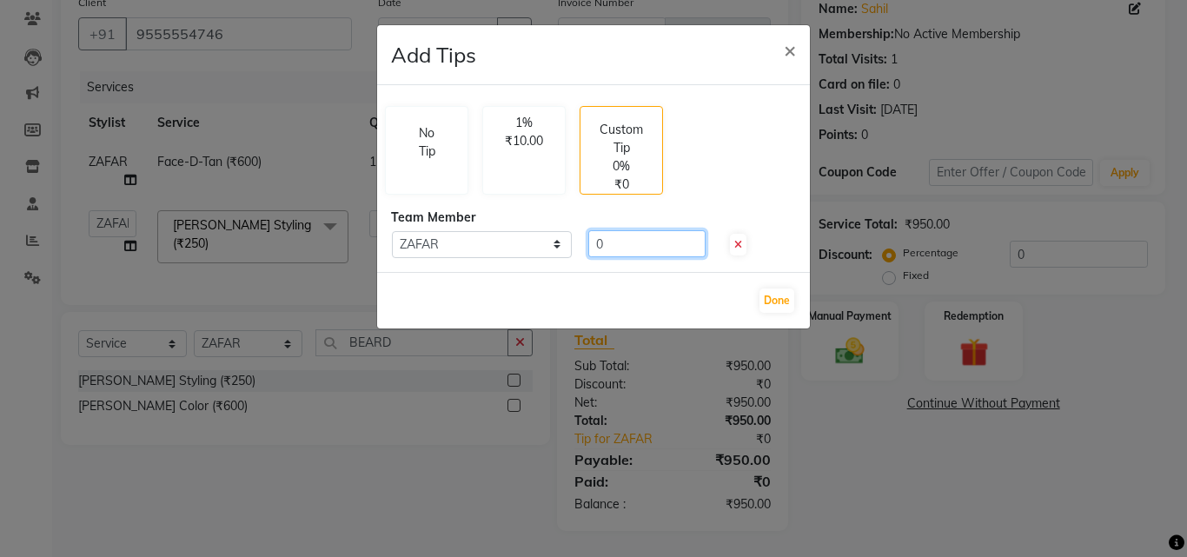
click at [597, 249] on input "0" at bounding box center [646, 243] width 117 height 27
type input "100"
click at [773, 300] on button "Done" at bounding box center [776, 300] width 35 height 24
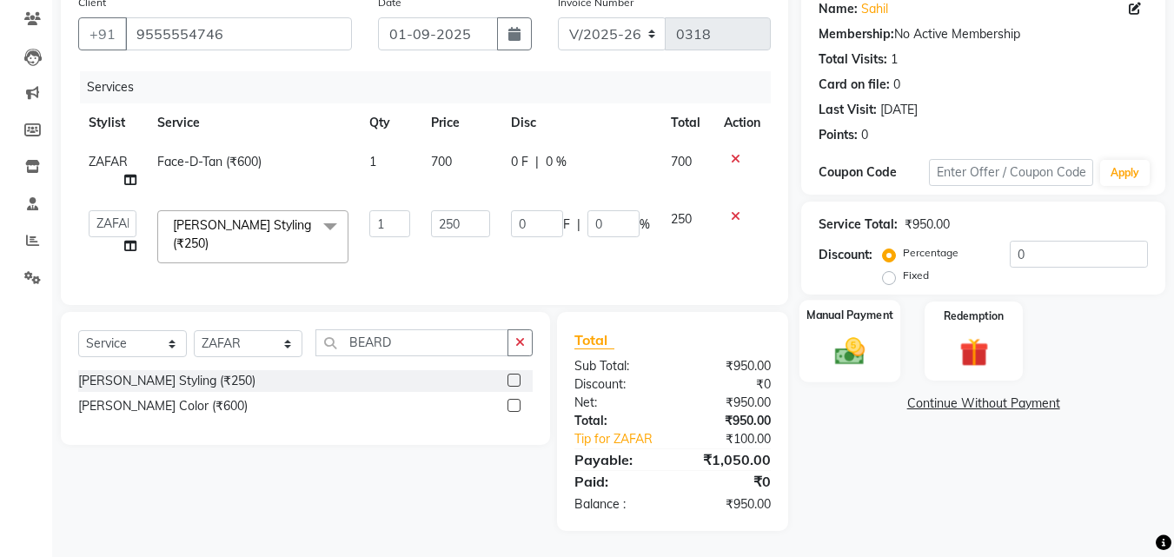
click at [855, 352] on img at bounding box center [849, 351] width 49 height 35
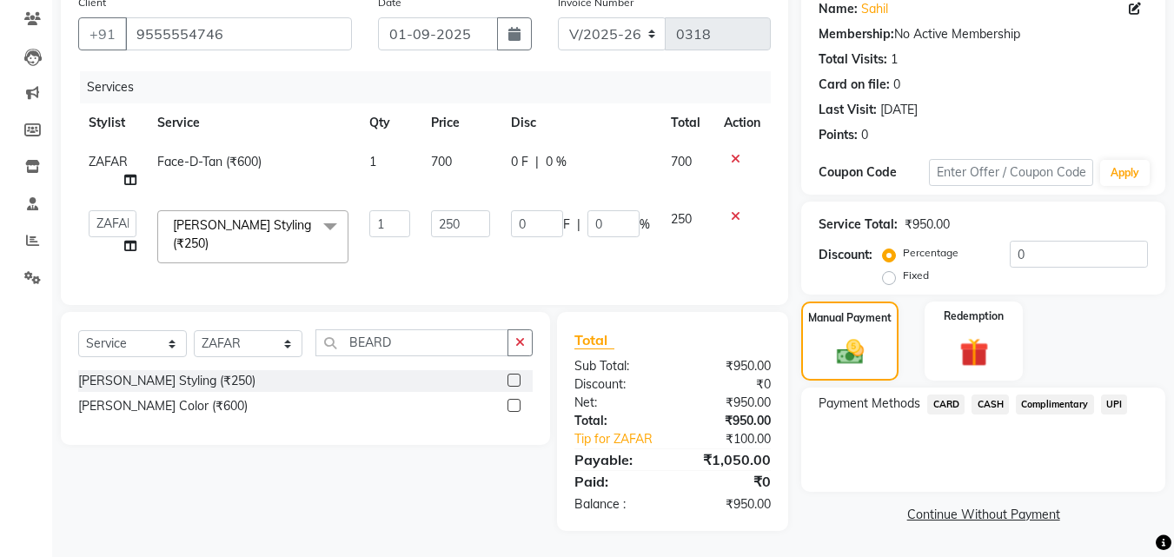
click at [997, 394] on span "CASH" at bounding box center [989, 404] width 37 height 20
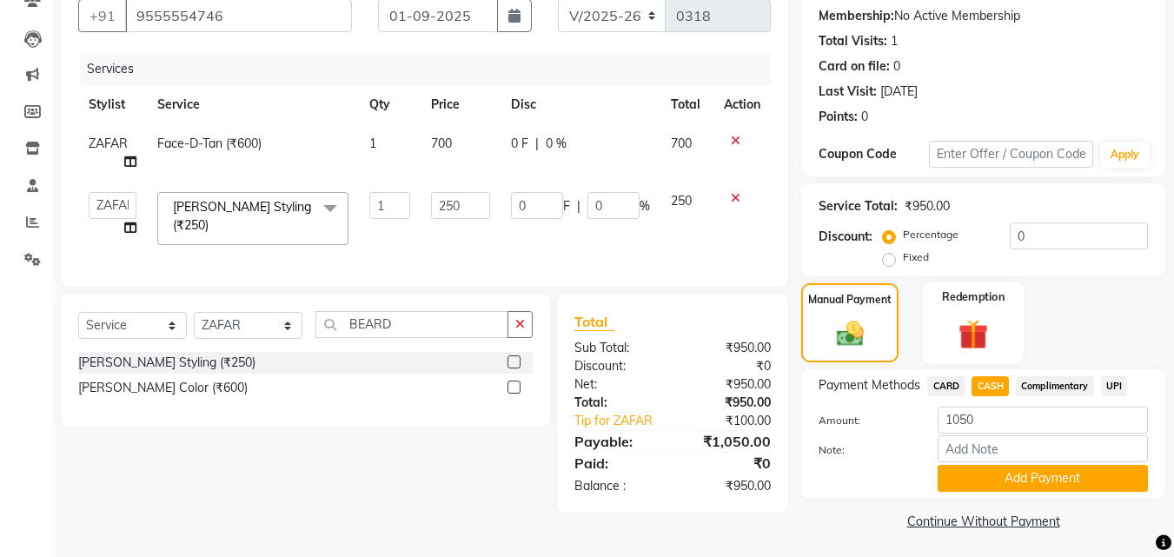
scroll to position [166, 0]
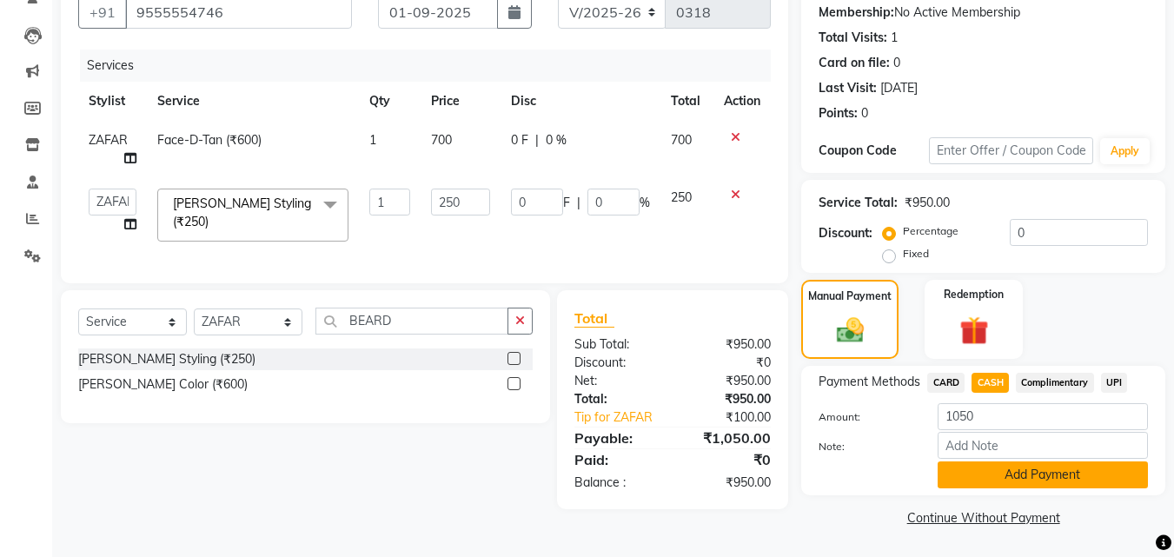
click at [1016, 474] on button "Add Payment" at bounding box center [1043, 474] width 210 height 27
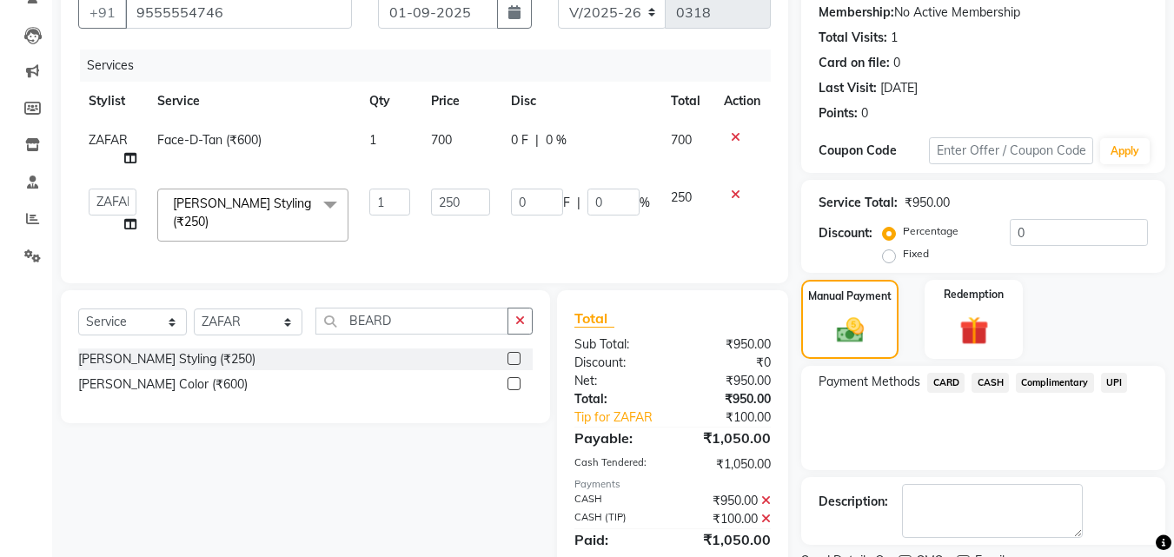
scroll to position [239, 0]
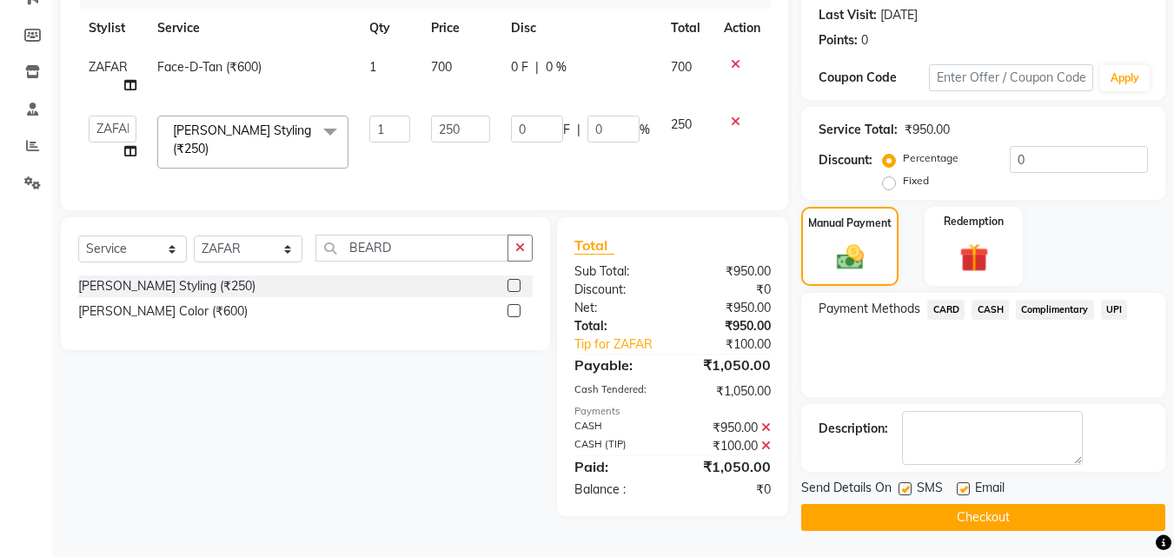
click at [991, 514] on button "Checkout" at bounding box center [983, 517] width 364 height 27
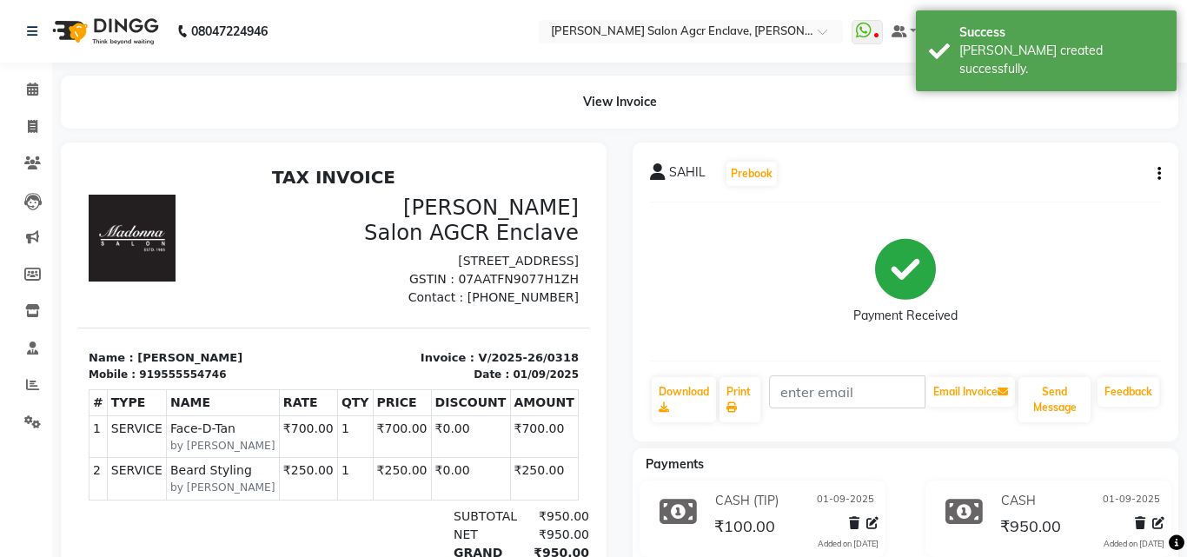
select select "service"
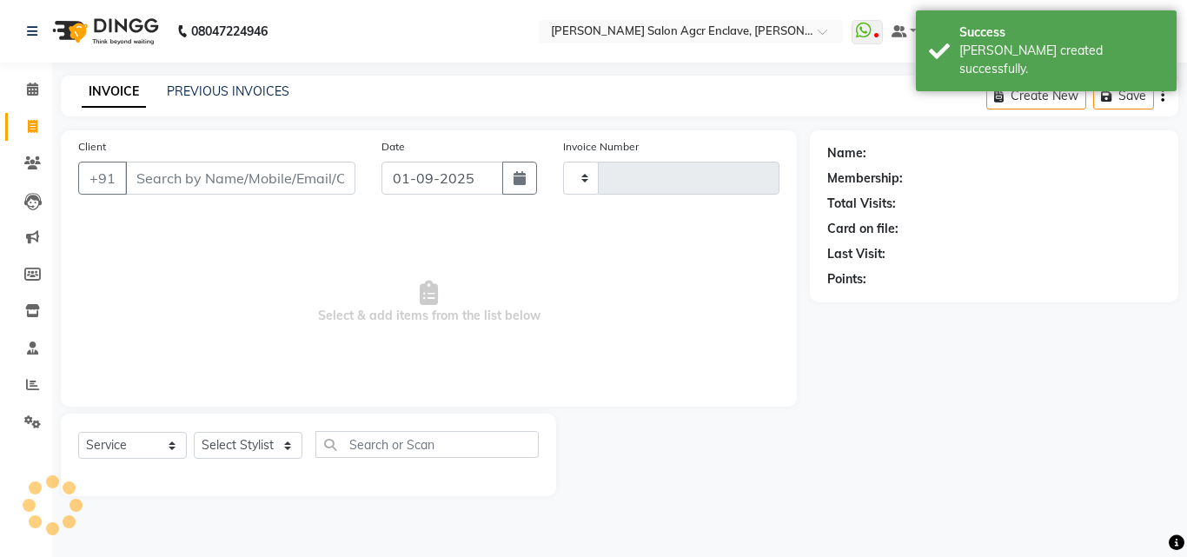
type input "0319"
select select "8560"
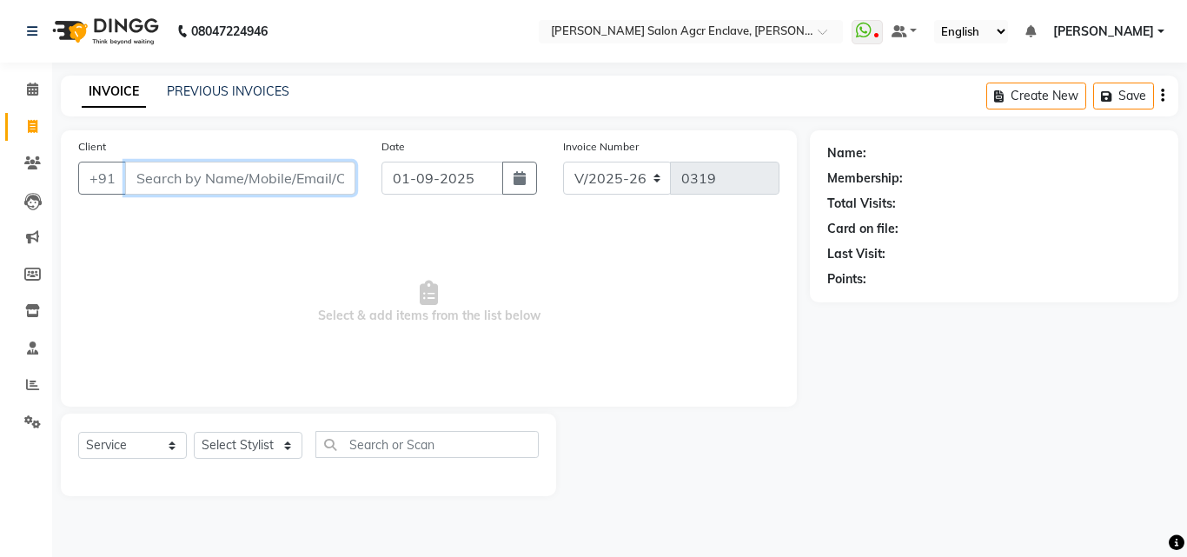
click at [266, 178] on input "Client" at bounding box center [240, 178] width 230 height 33
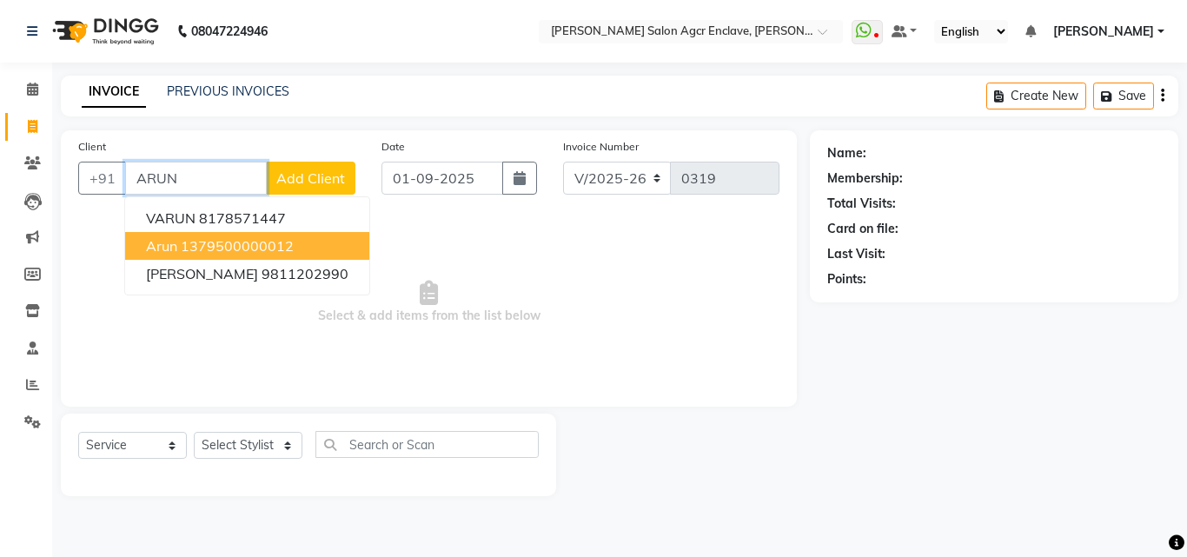
click at [227, 240] on ngb-highlight "1379500000012" at bounding box center [237, 245] width 113 height 17
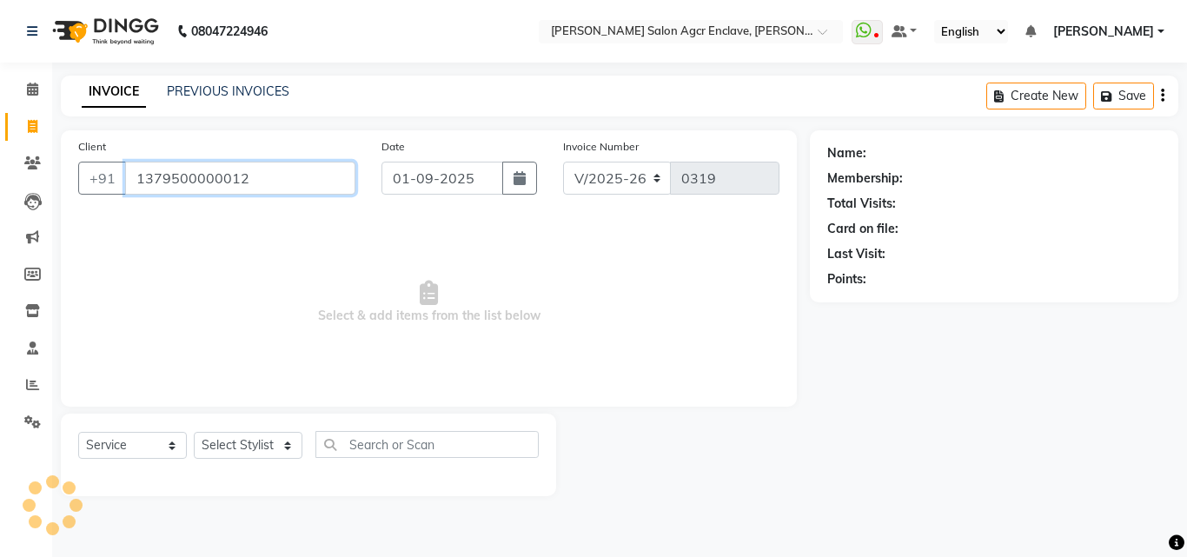
type input "1379500000012"
click at [264, 436] on select "Select Stylist Abhishek [PERSON_NAME] [PERSON_NAME] [PERSON_NAME] Lucky [PERSON…" at bounding box center [248, 445] width 109 height 27
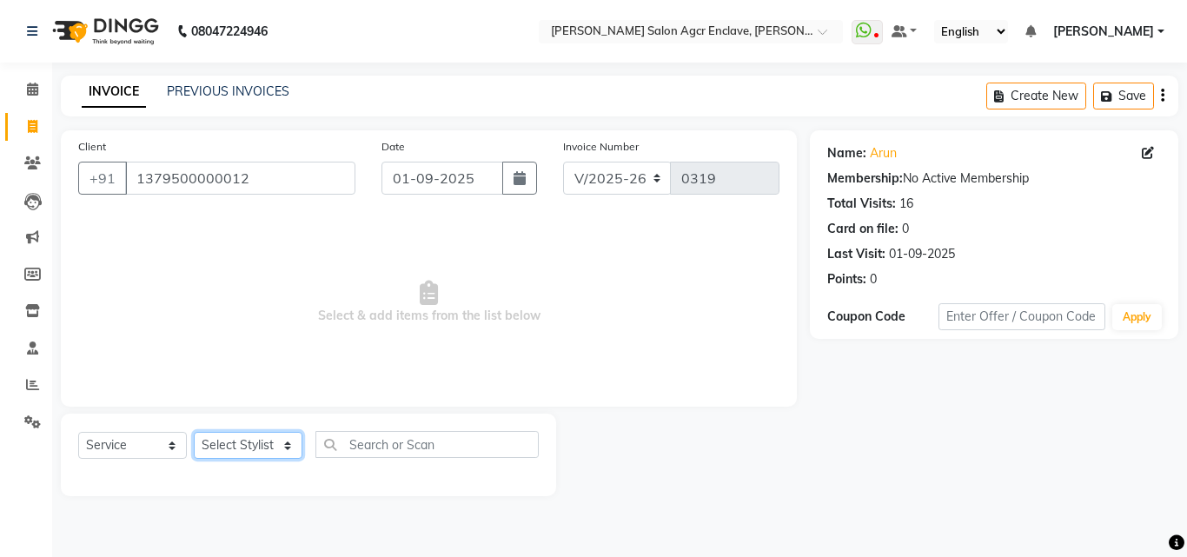
select select "87659"
click at [194, 432] on select "Select Stylist Abhishek [PERSON_NAME] [PERSON_NAME] [PERSON_NAME] Lucky [PERSON…" at bounding box center [248, 445] width 109 height 27
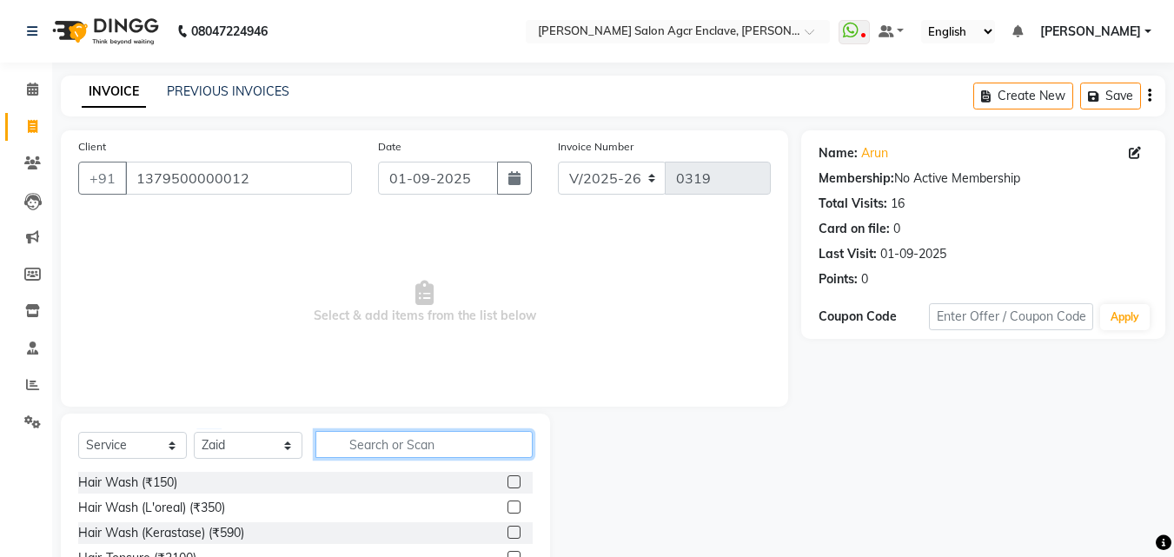
click at [363, 442] on input "text" at bounding box center [423, 444] width 217 height 27
type input "CUT"
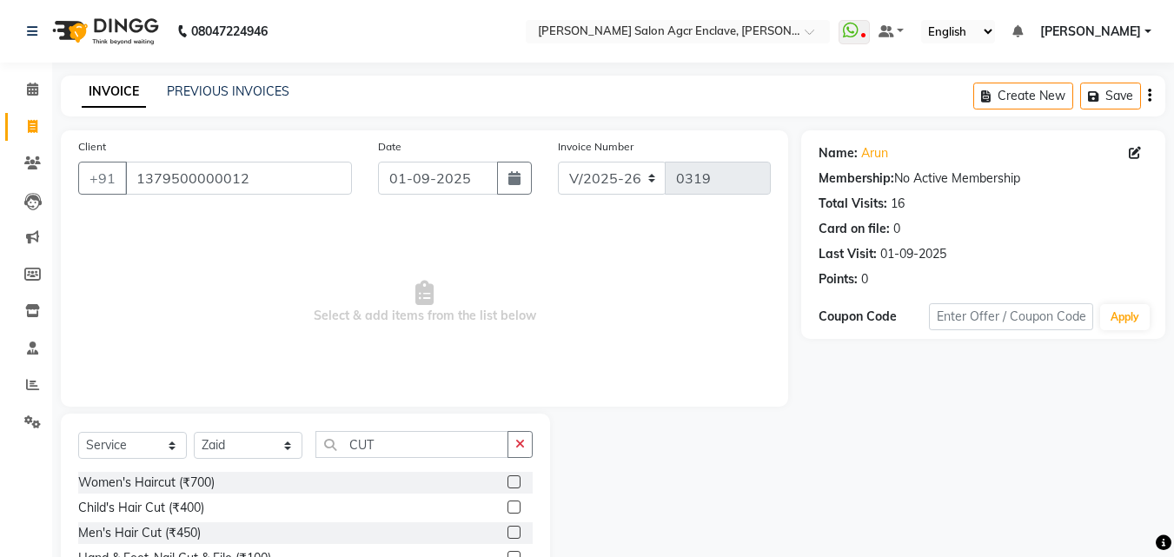
click at [507, 529] on label at bounding box center [513, 532] width 13 height 13
click at [507, 529] on input "checkbox" at bounding box center [512, 532] width 11 height 11
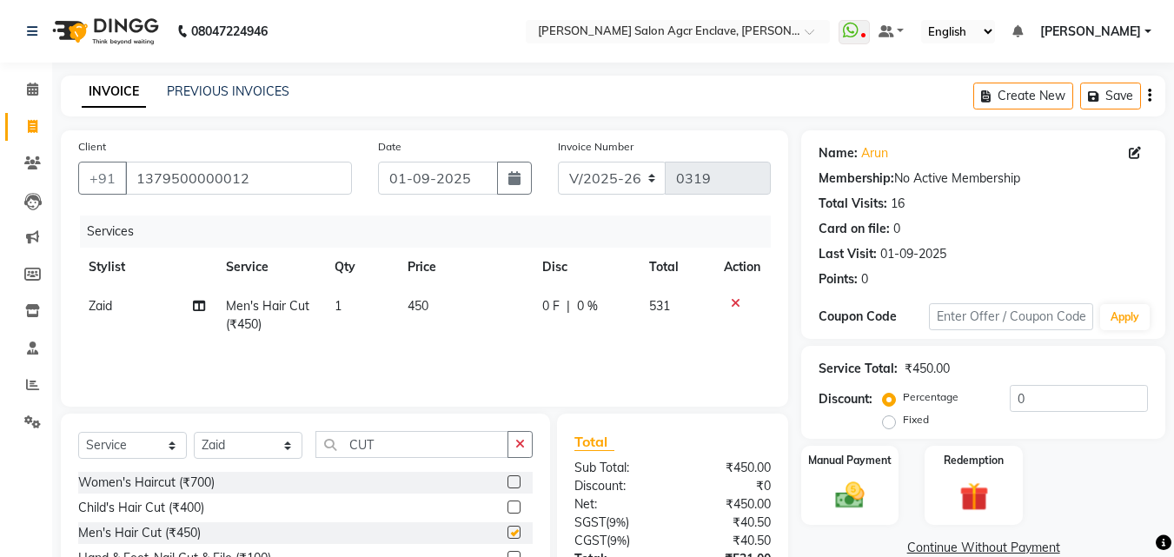
checkbox input "false"
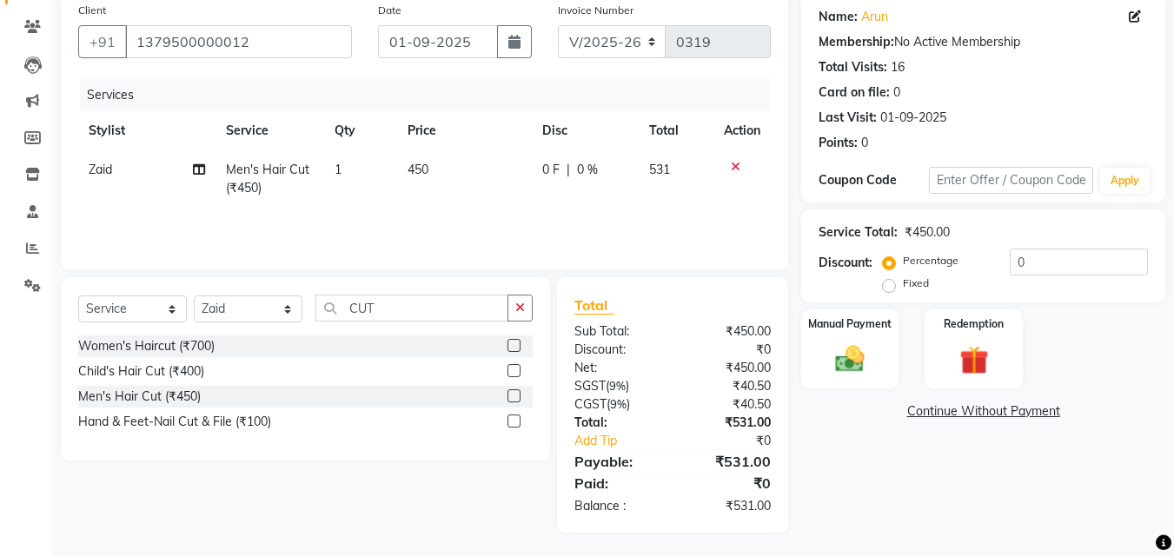
scroll to position [138, 0]
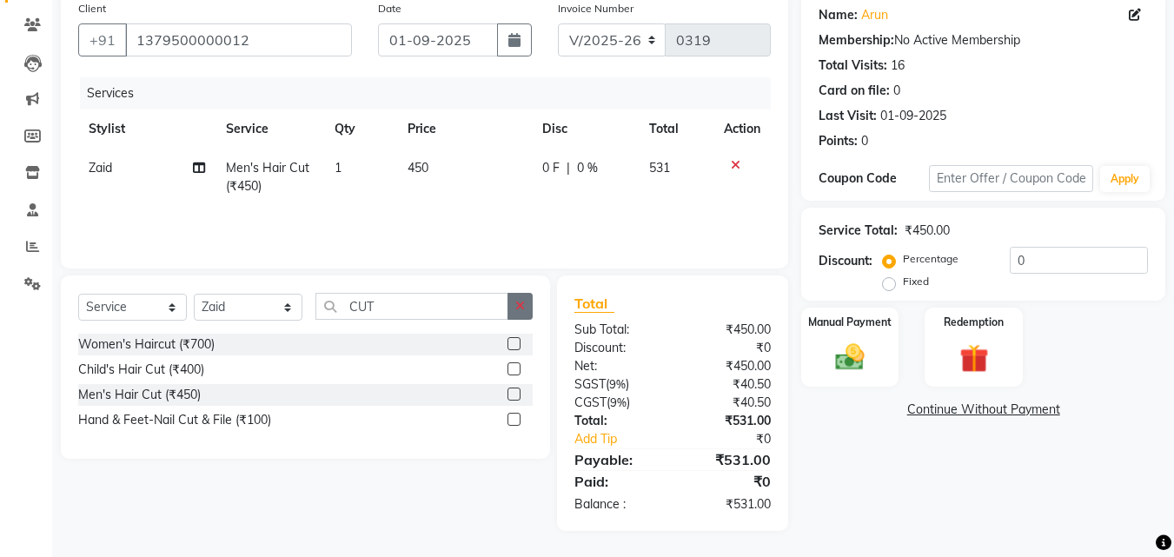
click at [528, 306] on button "button" at bounding box center [519, 306] width 25 height 27
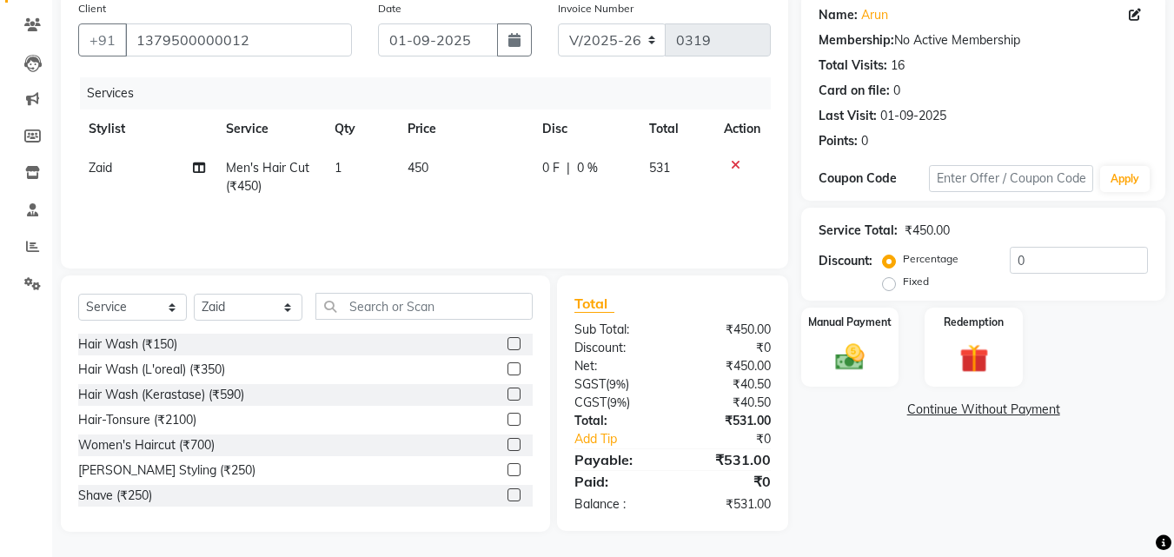
click at [507, 465] on label at bounding box center [513, 469] width 13 height 13
click at [507, 465] on input "checkbox" at bounding box center [512, 470] width 11 height 11
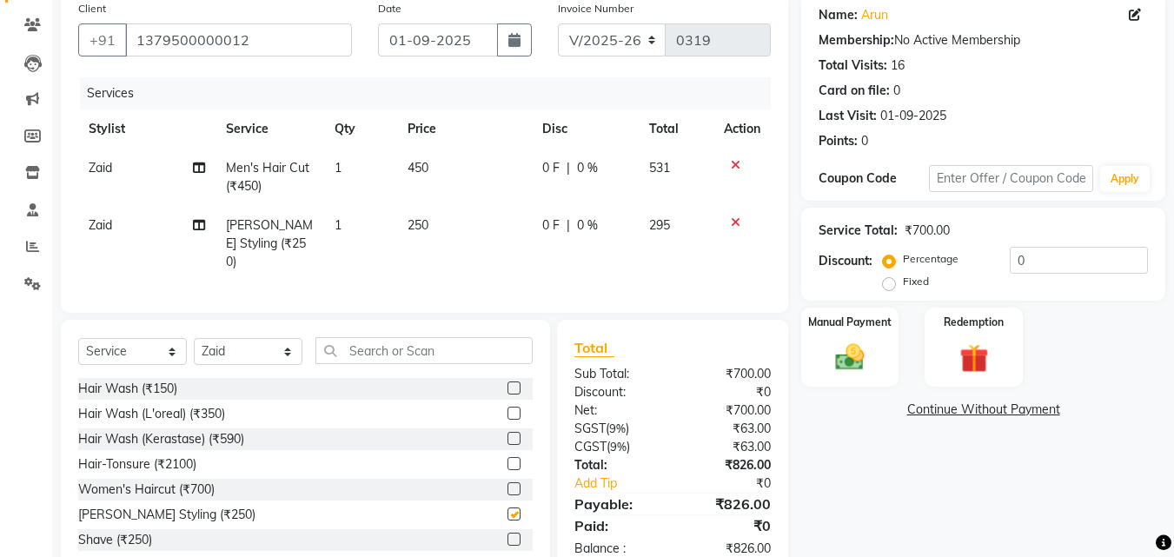
checkbox input "false"
click at [602, 474] on link "Add Tip" at bounding box center [625, 483] width 129 height 18
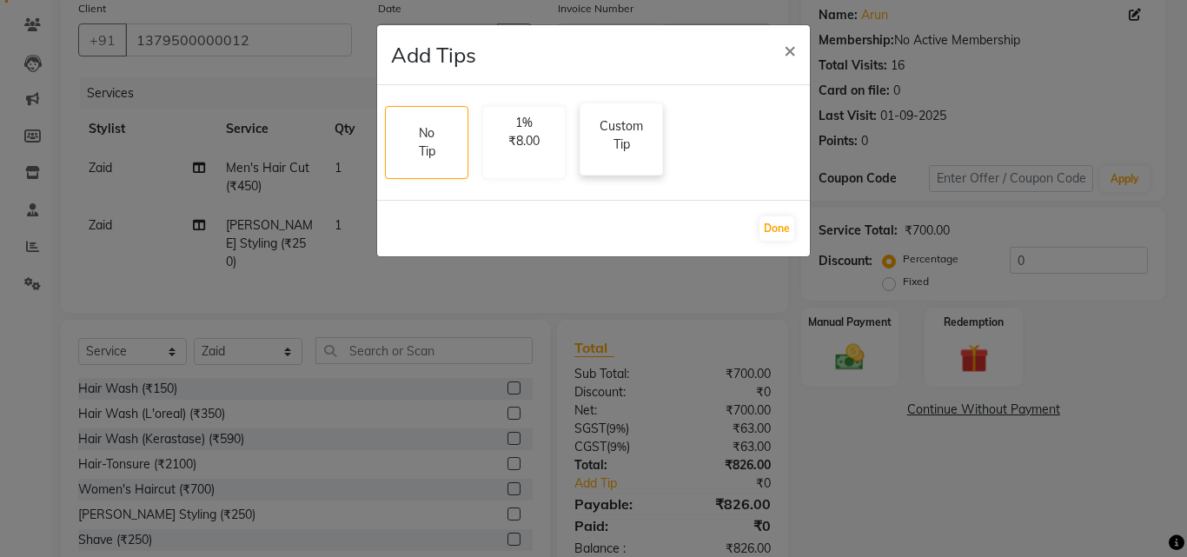
click at [613, 134] on p "Custom Tip" at bounding box center [621, 135] width 61 height 36
select select "87659"
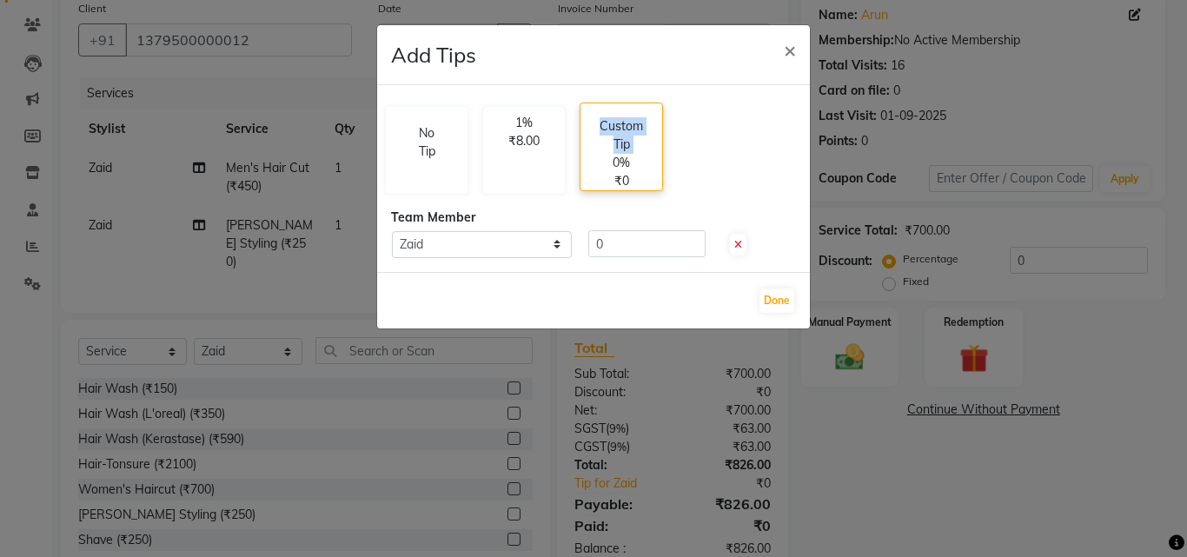
click at [613, 134] on p "Custom Tip" at bounding box center [621, 135] width 61 height 36
click at [610, 233] on input "0" at bounding box center [646, 243] width 117 height 27
type input "100"
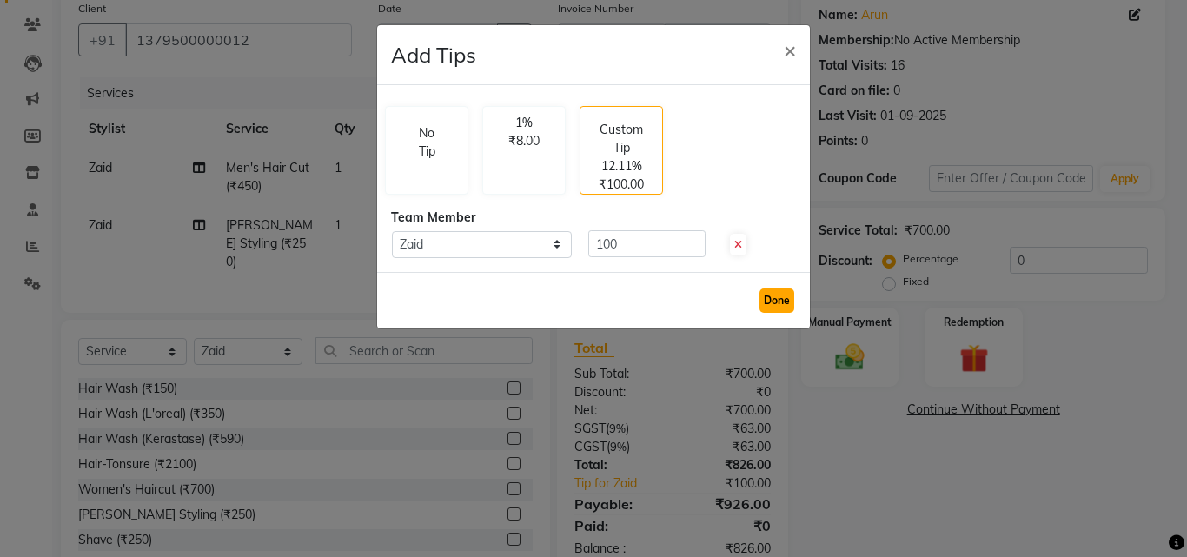
click at [772, 298] on button "Done" at bounding box center [776, 300] width 35 height 24
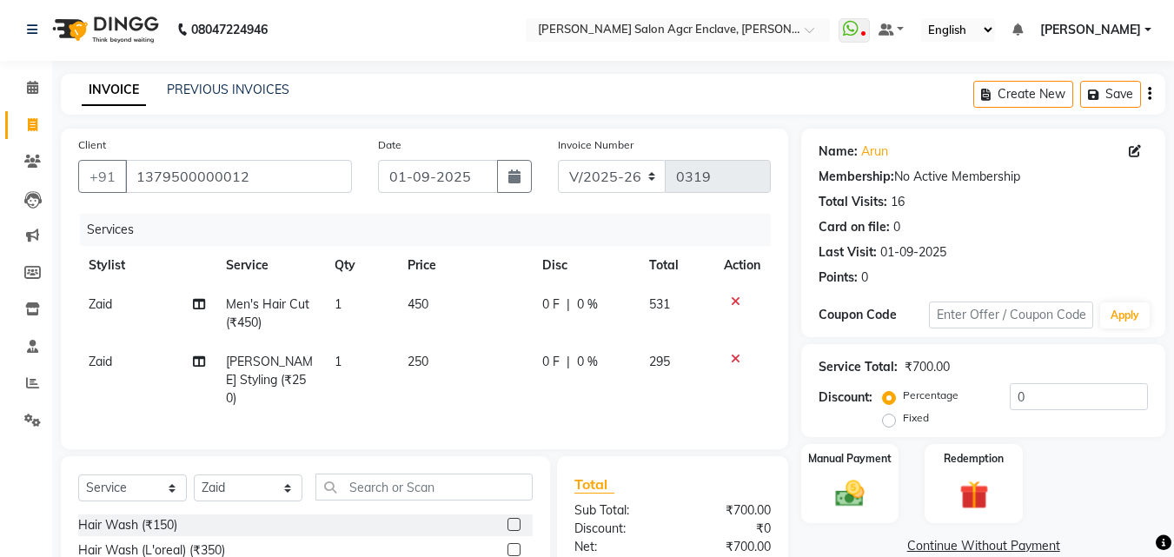
scroll to position [0, 0]
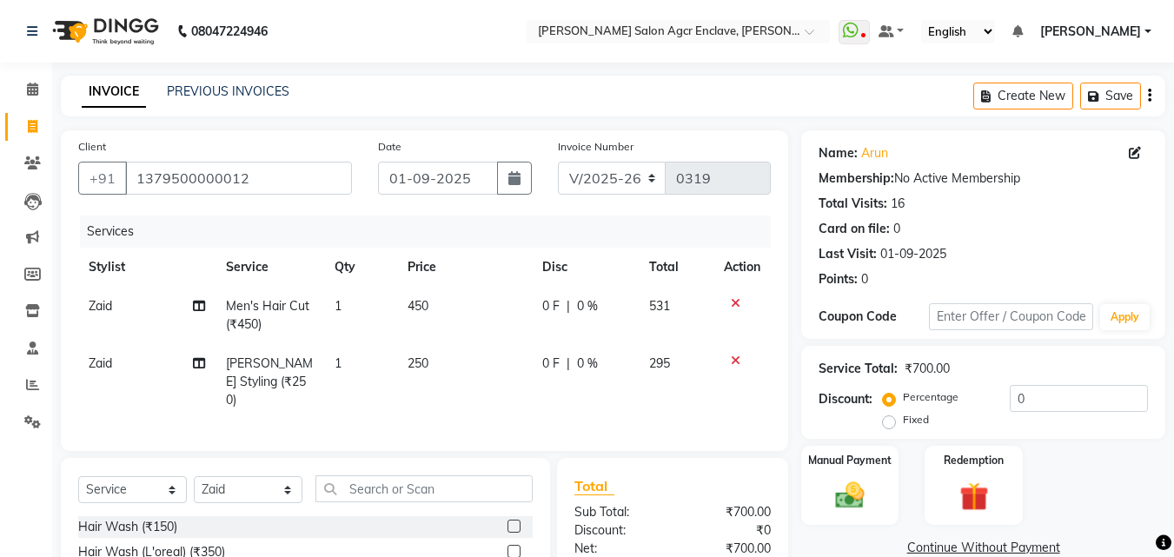
click at [1146, 91] on div "Create New Save" at bounding box center [1069, 96] width 192 height 41
click at [1152, 96] on div "Create New Save" at bounding box center [1069, 96] width 192 height 41
click at [1149, 96] on icon "button" at bounding box center [1149, 96] width 3 height 1
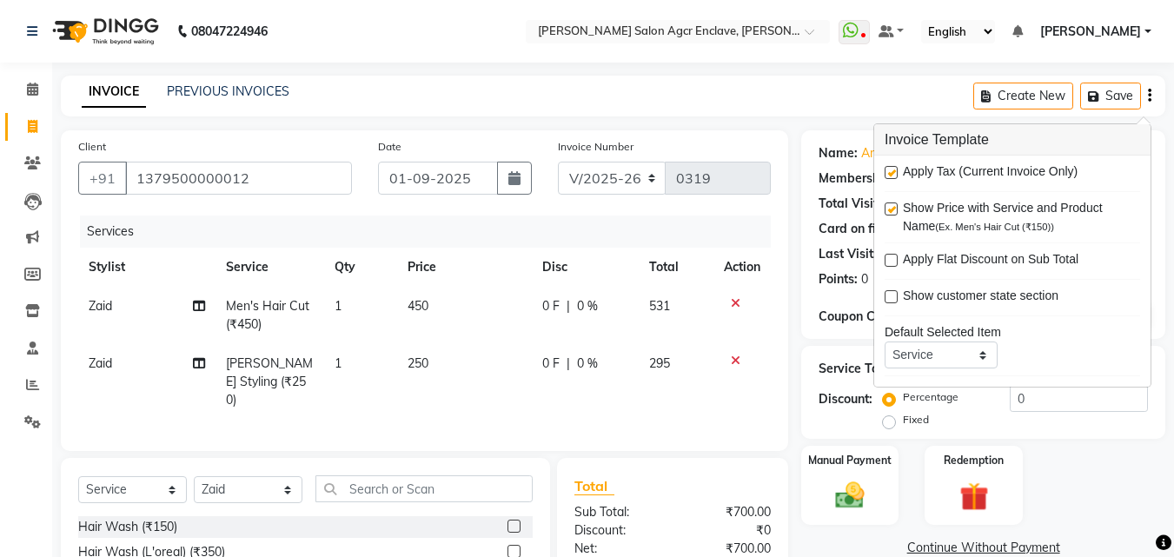
click at [887, 170] on label at bounding box center [891, 172] width 13 height 13
click at [887, 170] on input "checkbox" at bounding box center [890, 173] width 11 height 11
checkbox input "false"
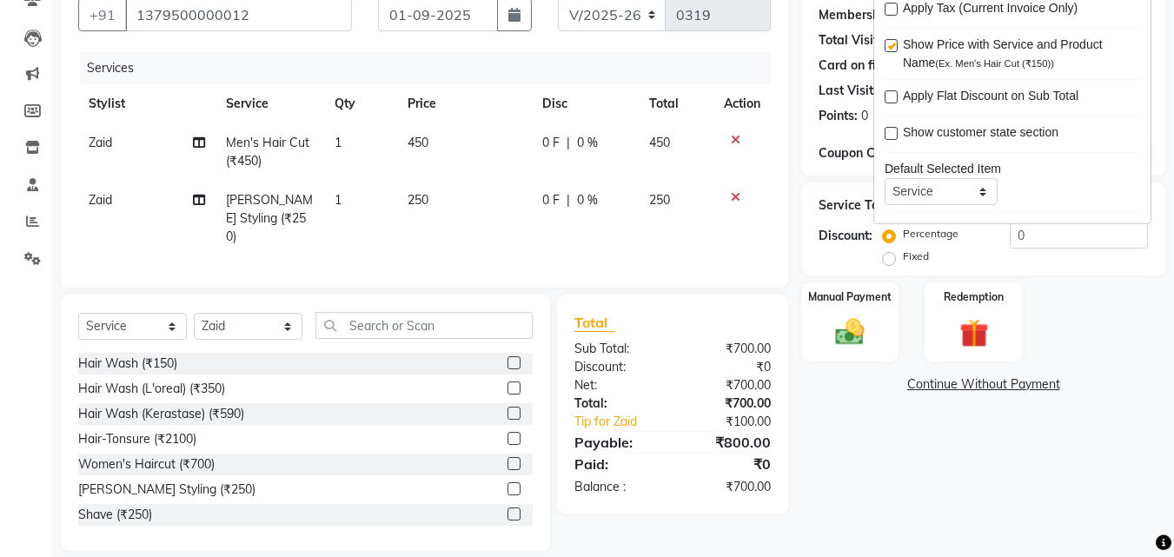
scroll to position [178, 0]
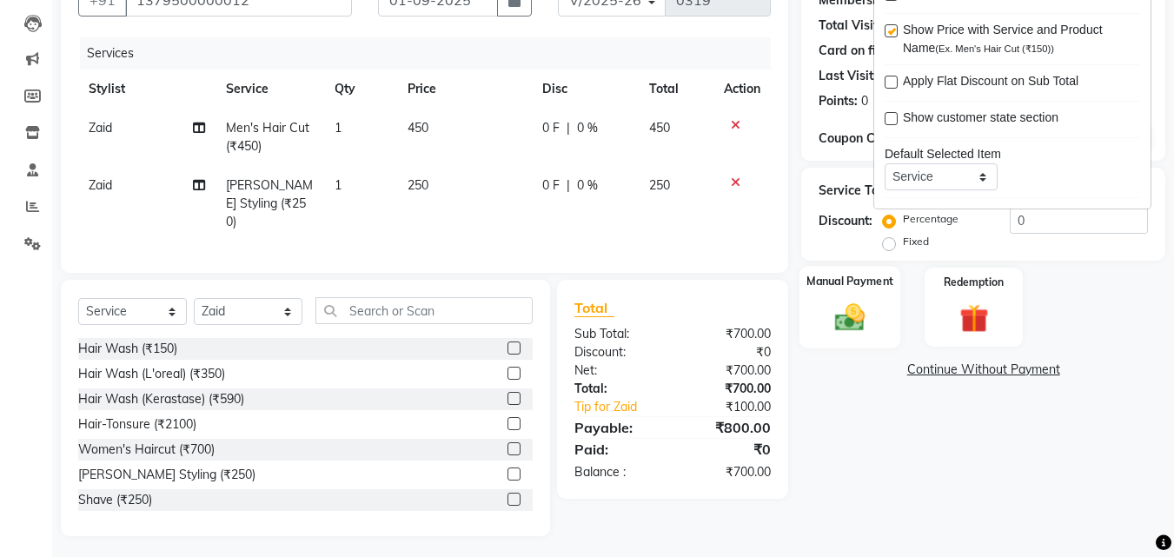
click at [855, 316] on img at bounding box center [849, 317] width 49 height 35
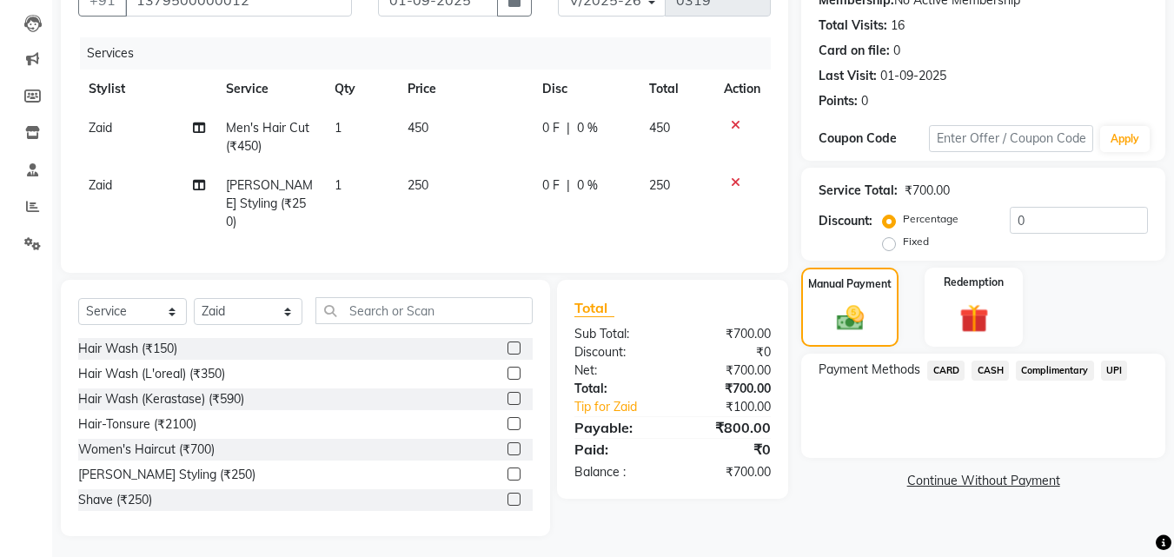
click at [1112, 368] on span "UPI" at bounding box center [1114, 371] width 27 height 20
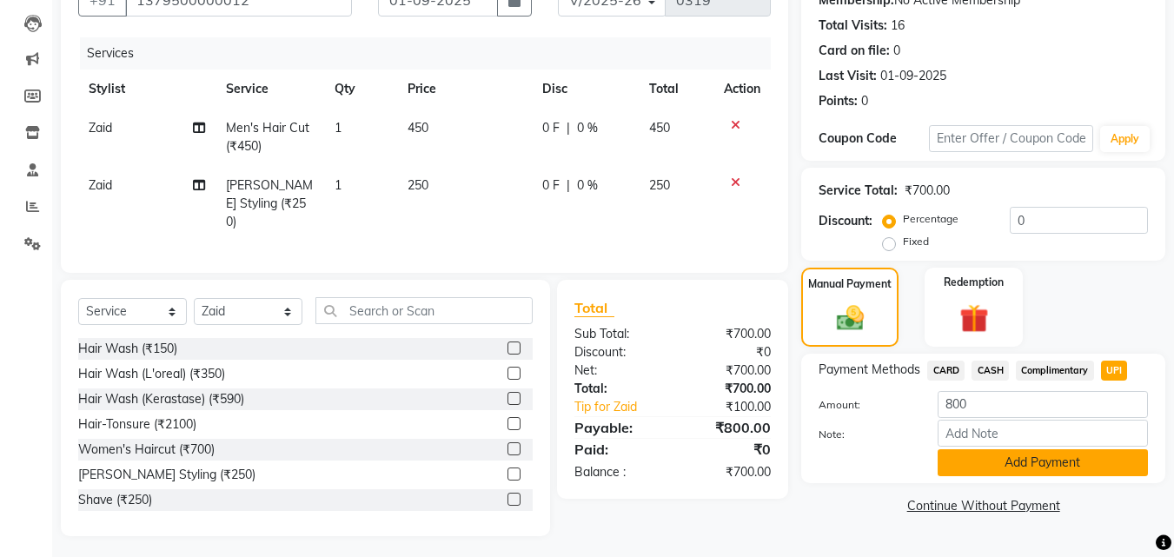
click at [1020, 470] on button "Add Payment" at bounding box center [1043, 462] width 210 height 27
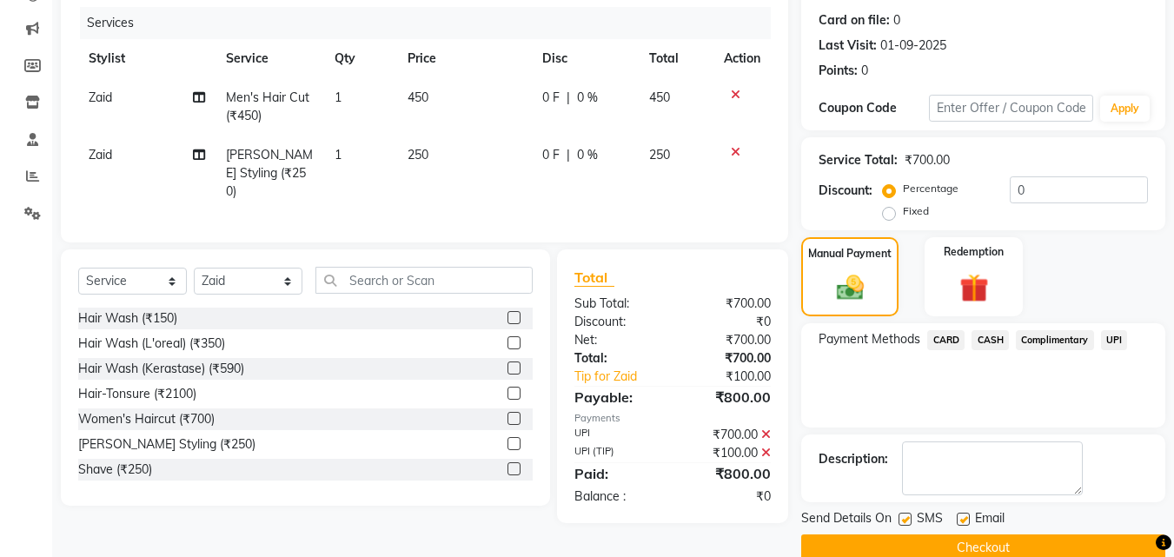
scroll to position [239, 0]
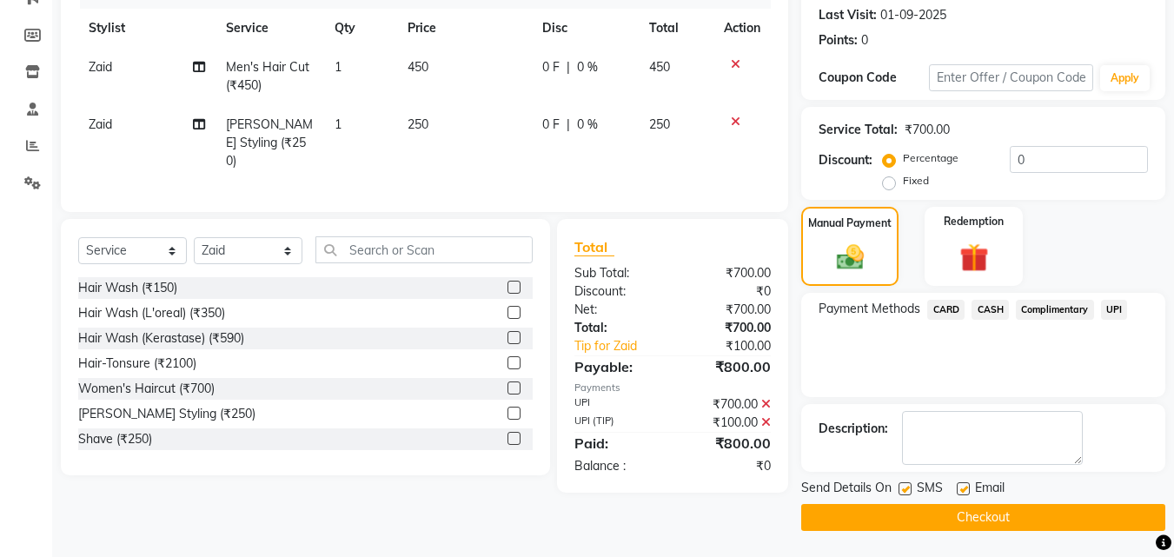
click at [972, 517] on button "Checkout" at bounding box center [983, 517] width 364 height 27
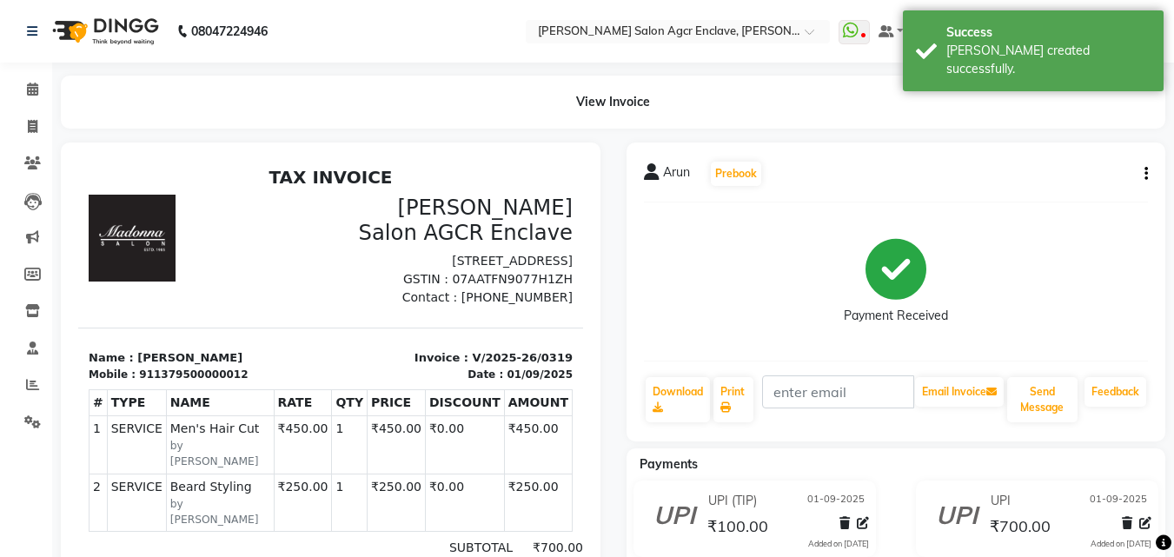
select select "service"
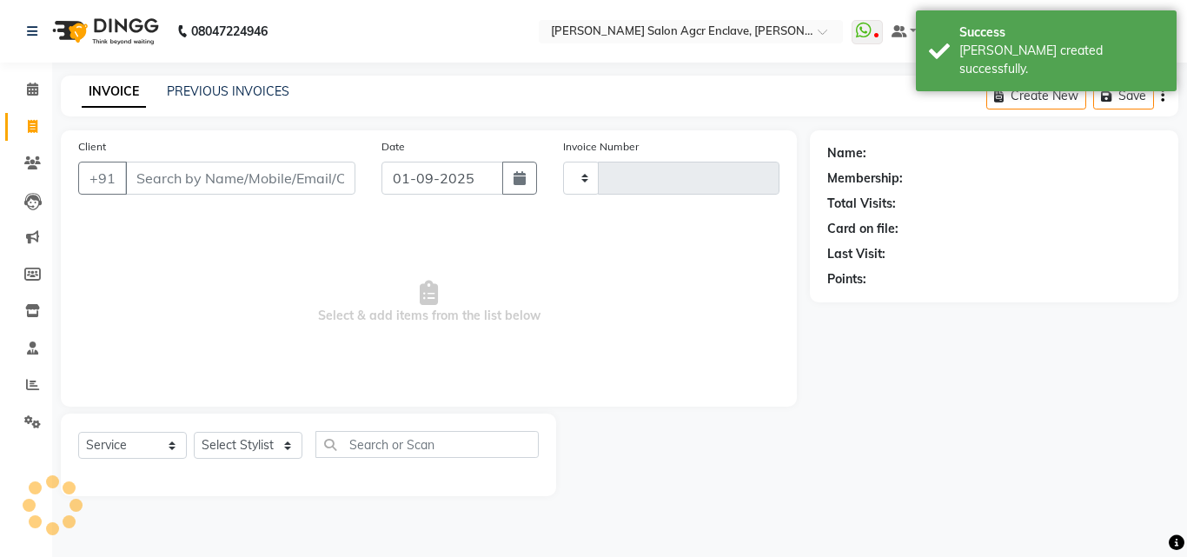
type input "0320"
select select "8560"
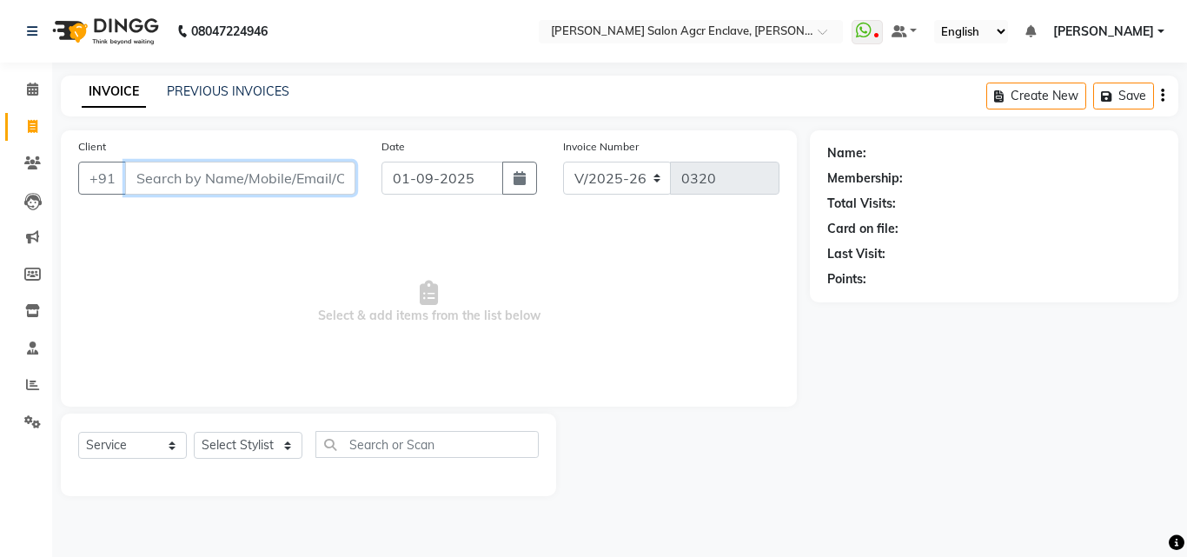
click at [259, 176] on input "Client" at bounding box center [240, 178] width 230 height 33
type input "B"
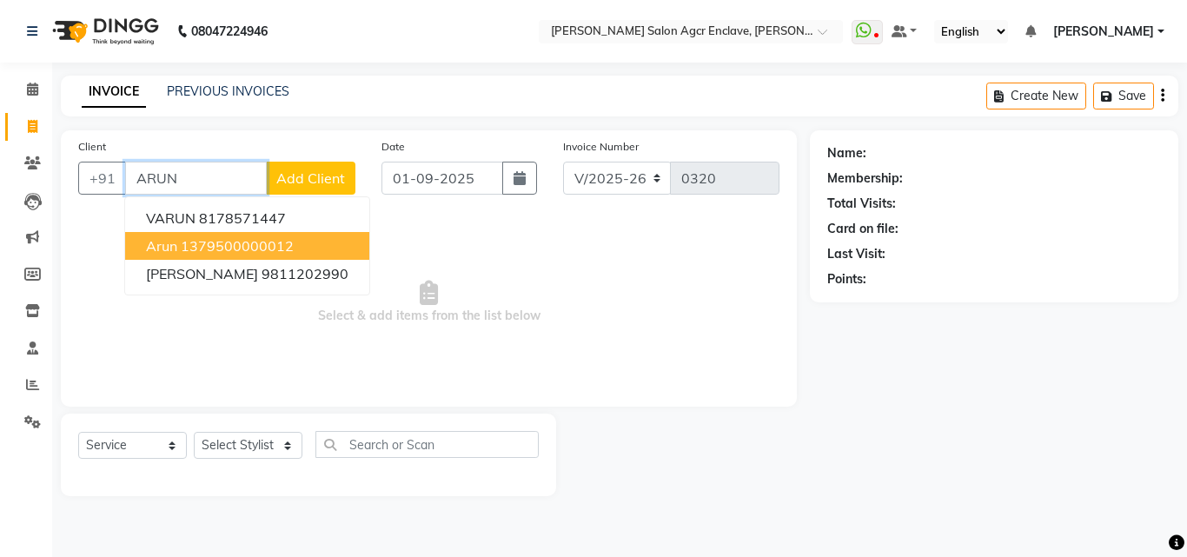
click at [257, 240] on ngb-highlight "1379500000012" at bounding box center [237, 245] width 113 height 17
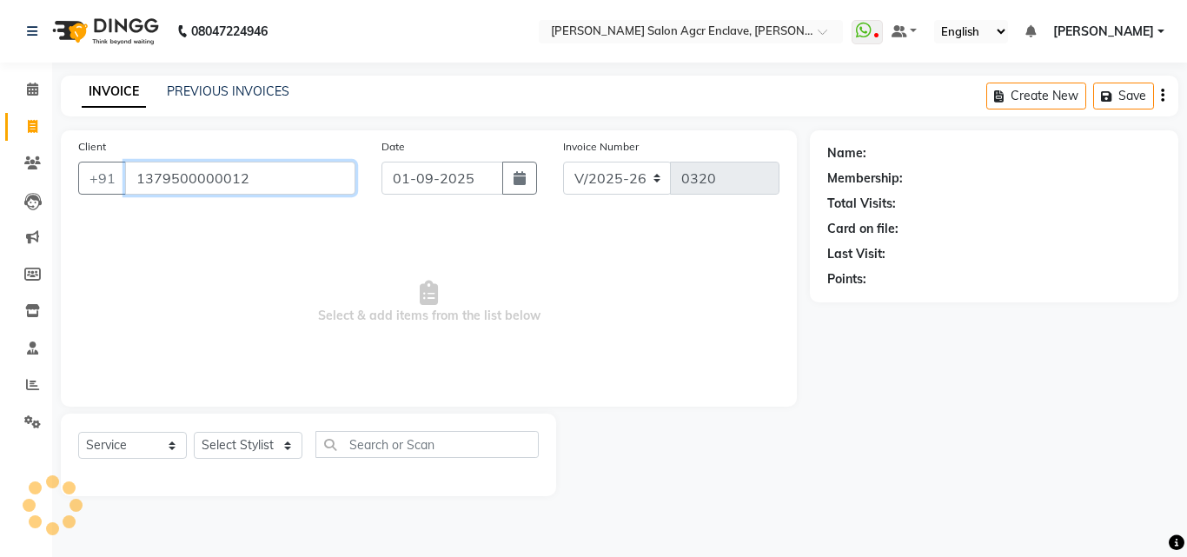
type input "1379500000012"
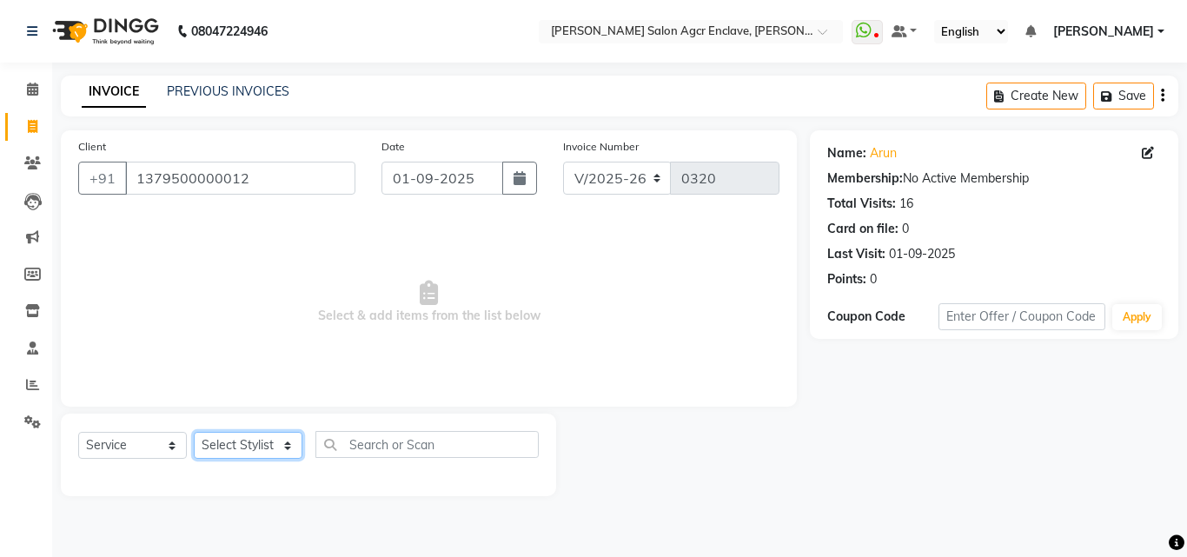
click at [264, 443] on select "Select Stylist Abhishek [PERSON_NAME] [PERSON_NAME] [PERSON_NAME] Lucky [PERSON…" at bounding box center [248, 445] width 109 height 27
select select "87656"
click at [194, 432] on select "Select Stylist Abhishek [PERSON_NAME] [PERSON_NAME] [PERSON_NAME] Lucky [PERSON…" at bounding box center [248, 445] width 109 height 27
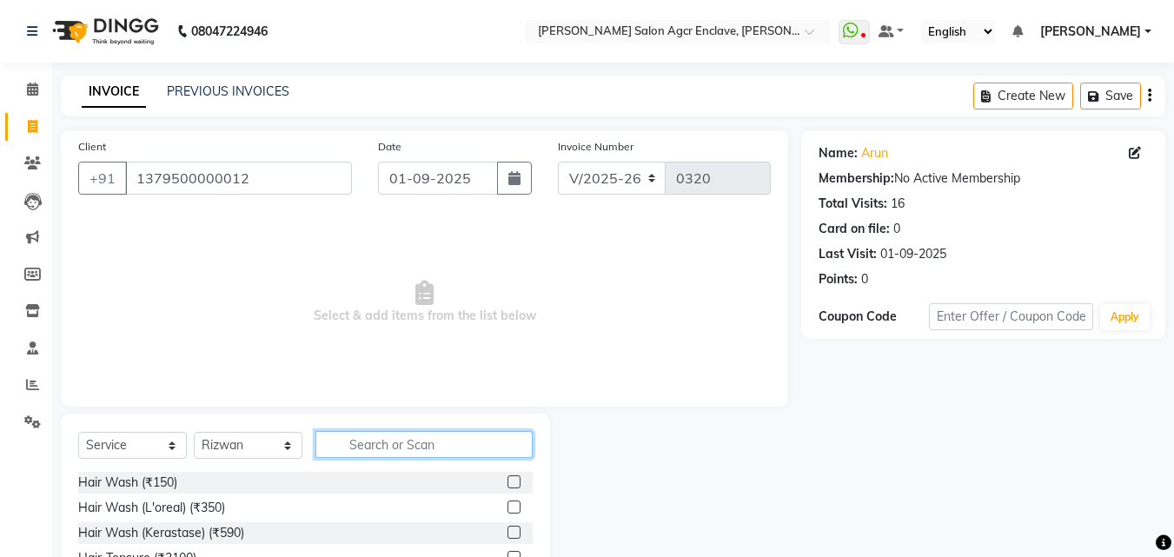
click at [368, 445] on input "text" at bounding box center [423, 444] width 217 height 27
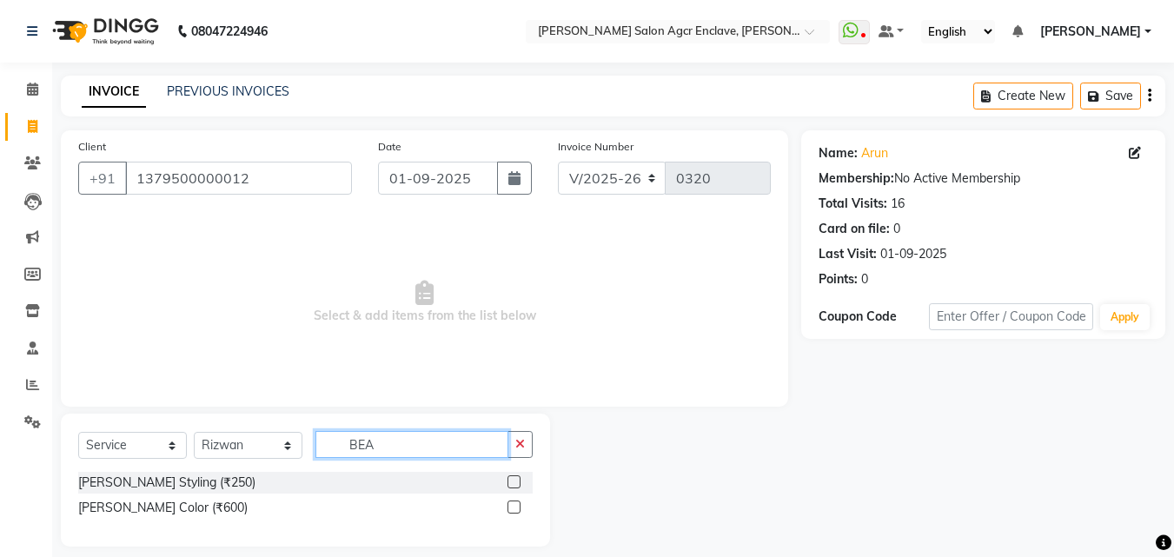
type input "BEA"
click at [514, 481] on label at bounding box center [513, 481] width 13 height 13
click at [514, 481] on input "checkbox" at bounding box center [512, 482] width 11 height 11
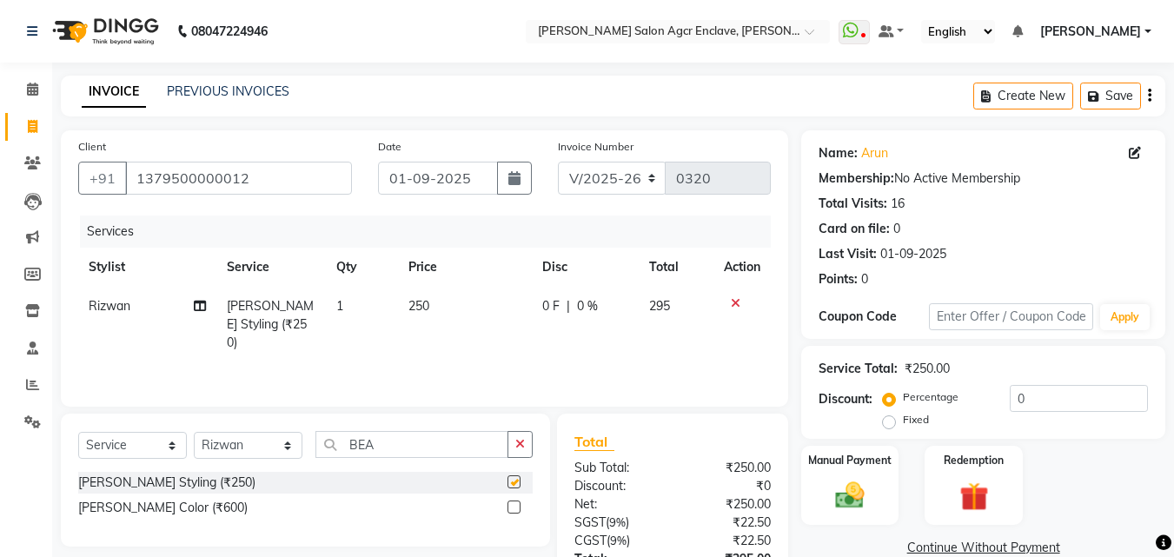
checkbox input "false"
click at [421, 301] on span "250" at bounding box center [418, 306] width 21 height 16
click at [421, 301] on td "250" at bounding box center [465, 325] width 134 height 76
select select "87656"
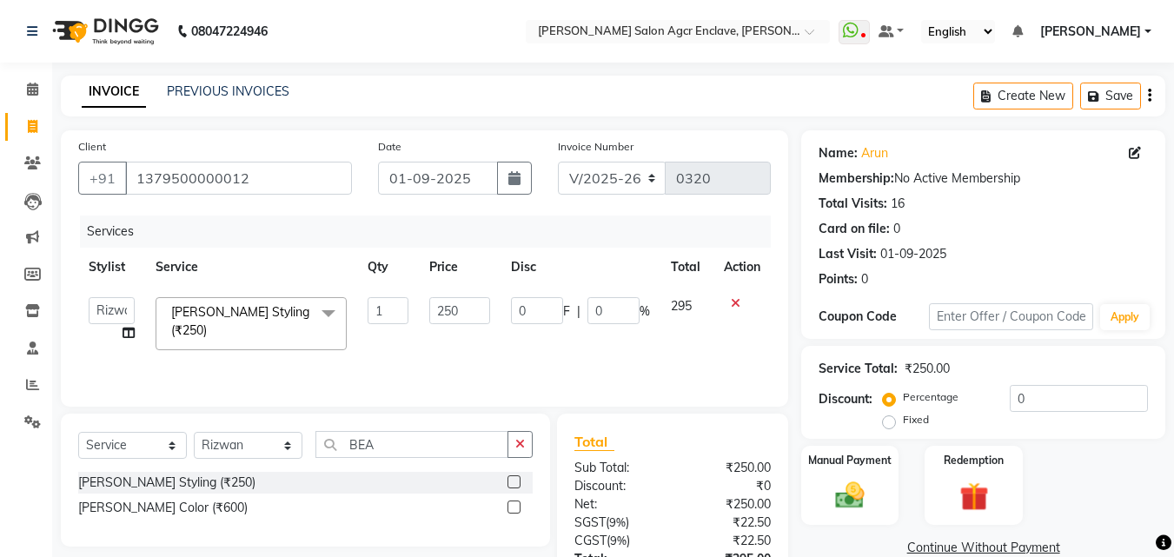
click at [421, 301] on td "250" at bounding box center [459, 324] width 81 height 74
click at [450, 340] on td "250" at bounding box center [459, 324] width 81 height 74
click at [450, 305] on input "250" at bounding box center [459, 310] width 60 height 27
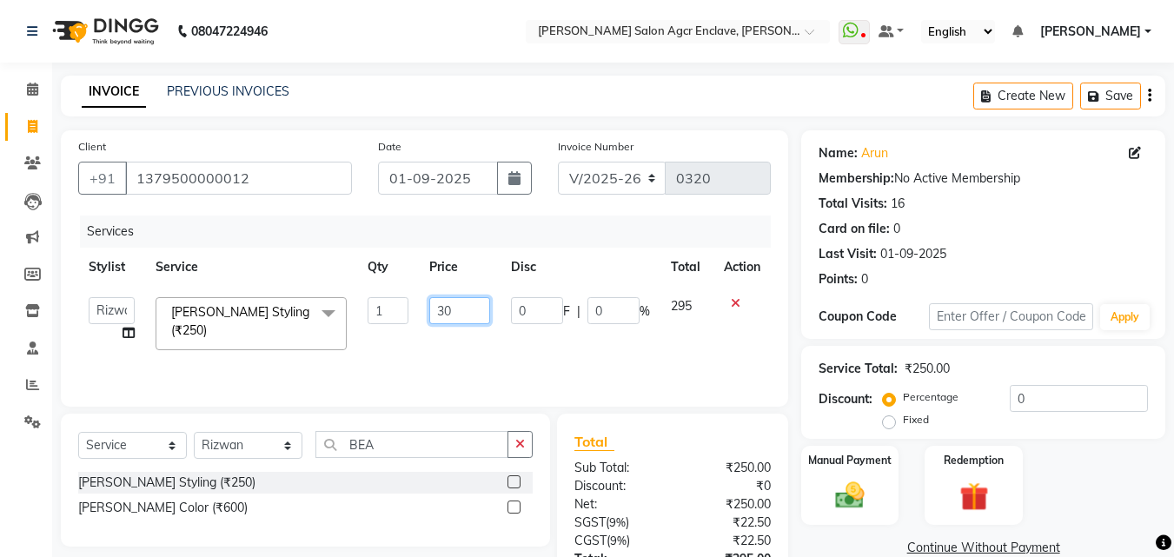
type input "300"
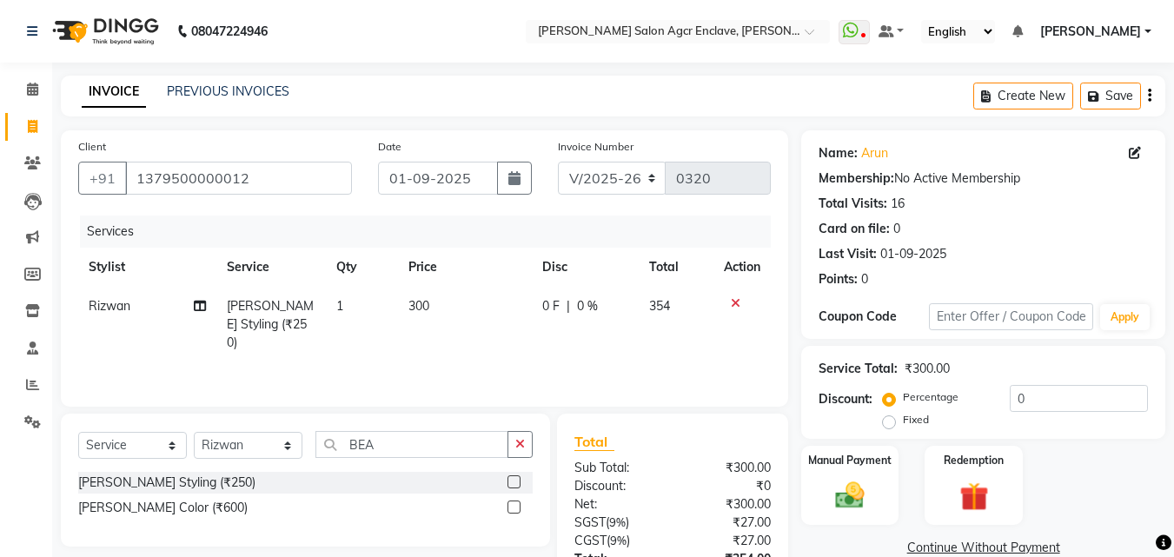
click at [1148, 92] on button "button" at bounding box center [1149, 96] width 3 height 41
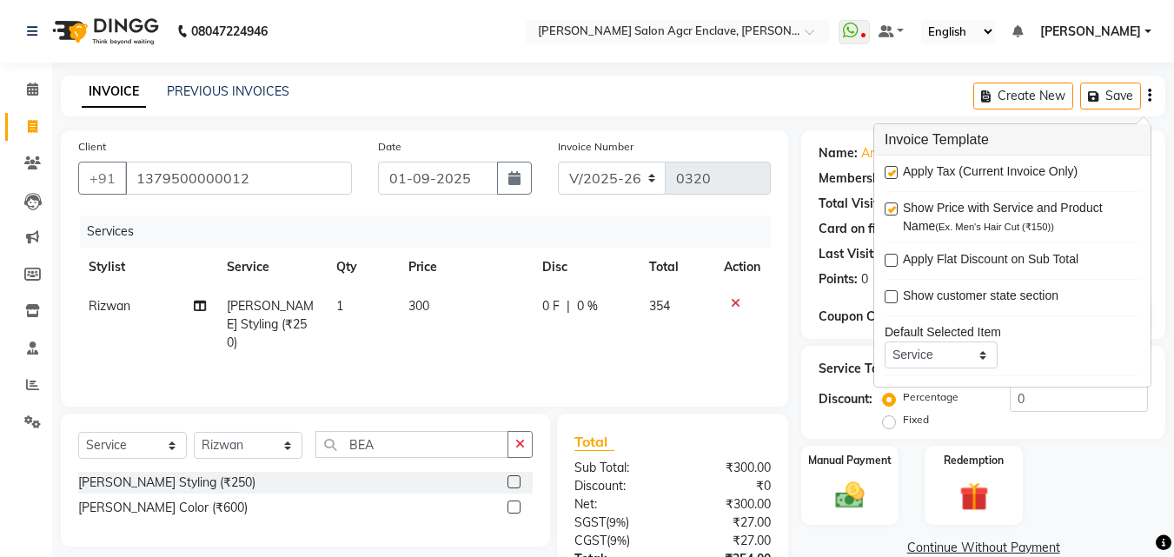
click at [890, 169] on label at bounding box center [891, 172] width 13 height 13
click at [890, 169] on input "checkbox" at bounding box center [890, 173] width 11 height 11
checkbox input "false"
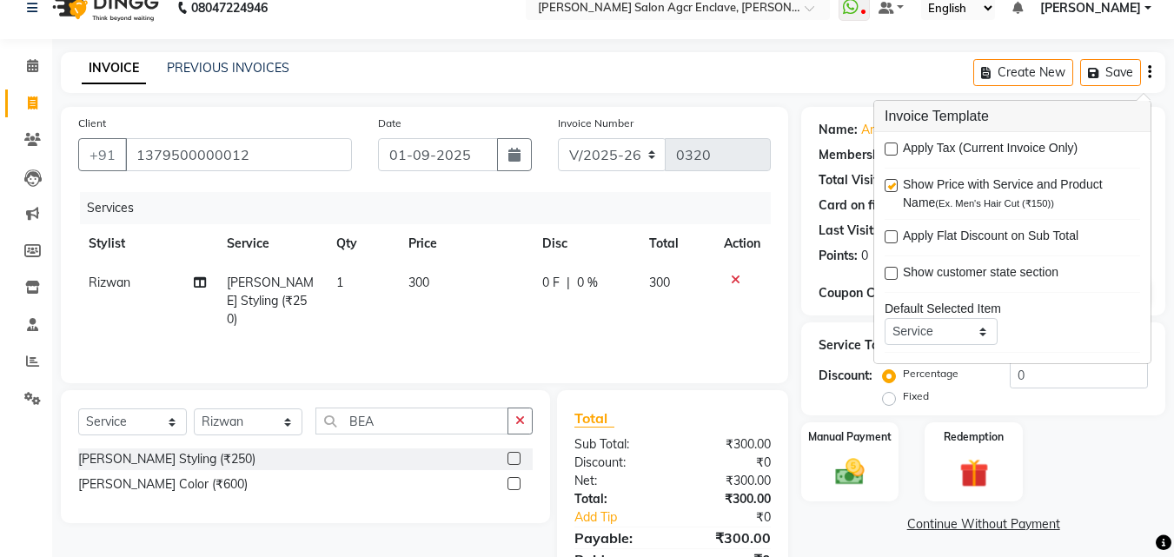
scroll to position [102, 0]
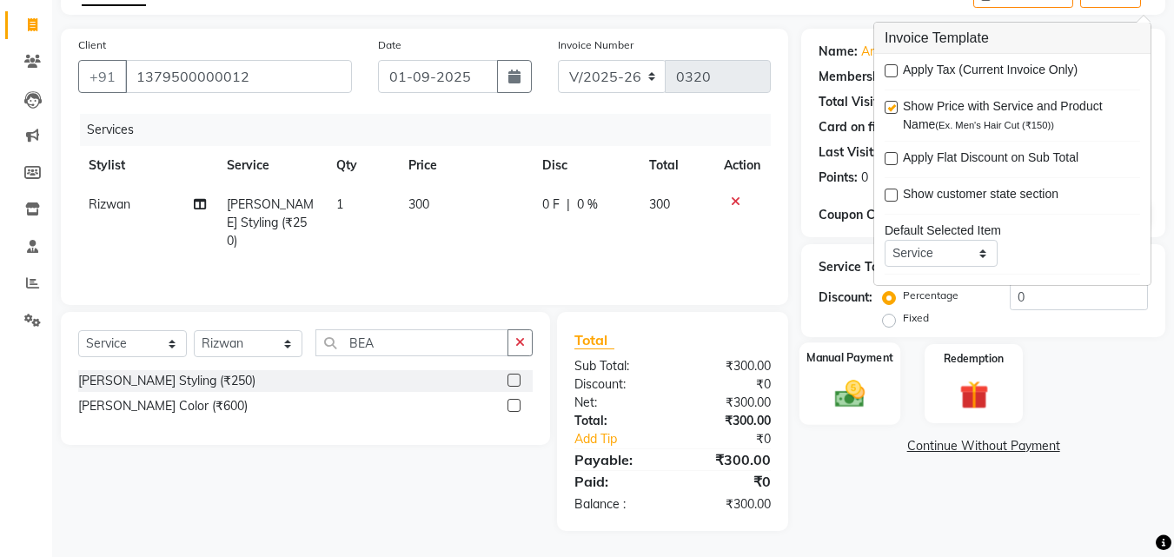
click at [862, 389] on img at bounding box center [849, 393] width 49 height 35
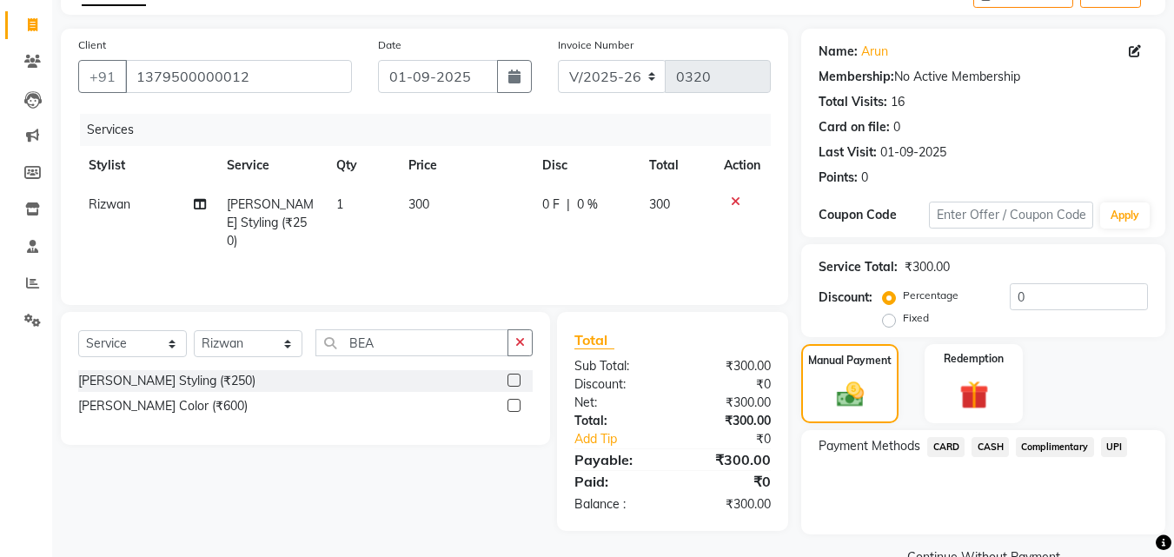
click at [993, 441] on span "CASH" at bounding box center [989, 447] width 37 height 20
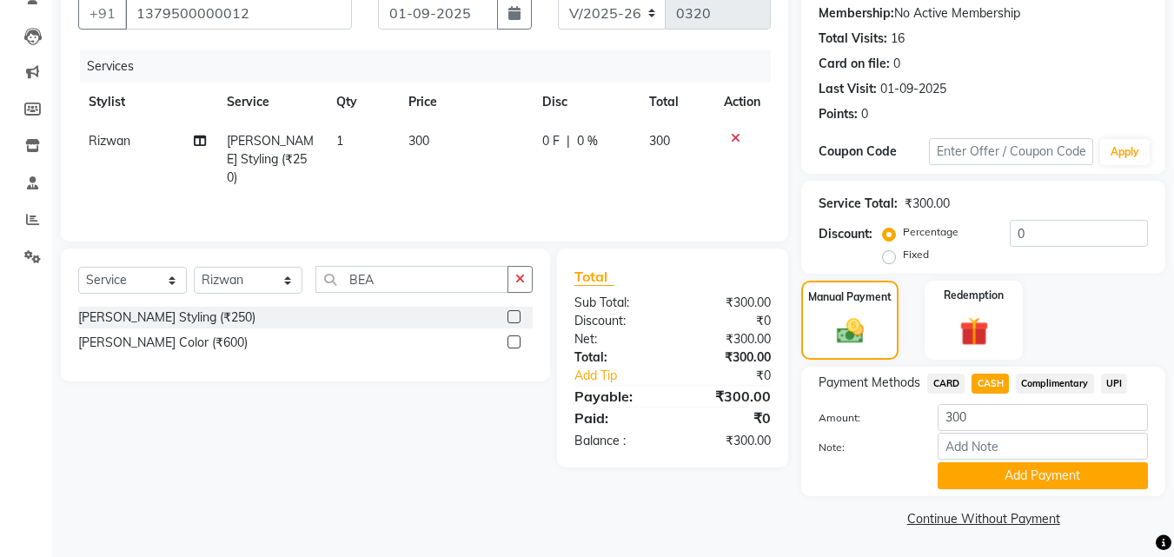
scroll to position [166, 0]
click at [998, 470] on button "Add Payment" at bounding box center [1043, 474] width 210 height 27
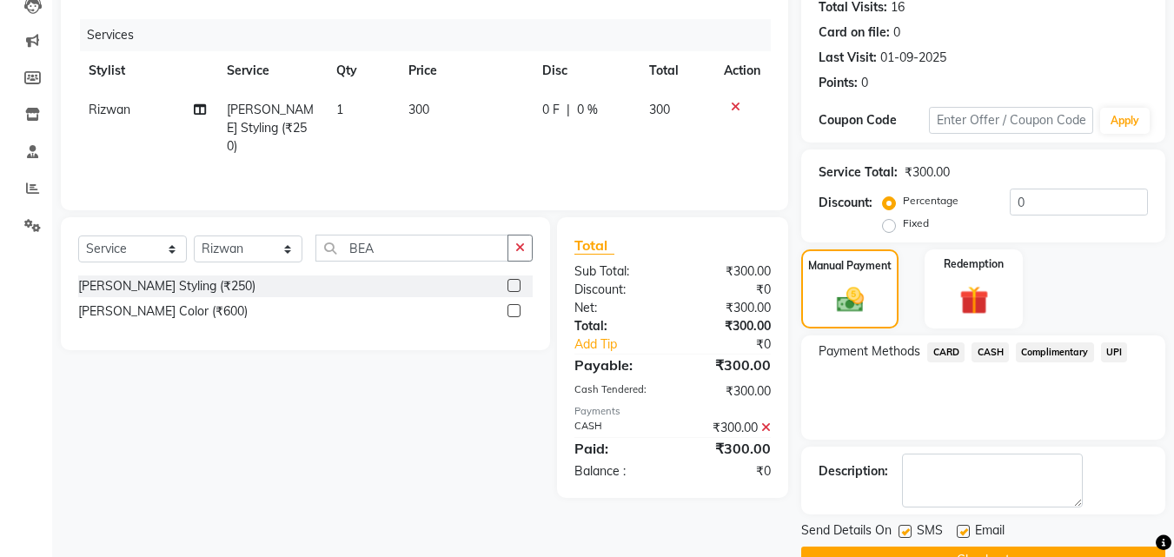
scroll to position [239, 0]
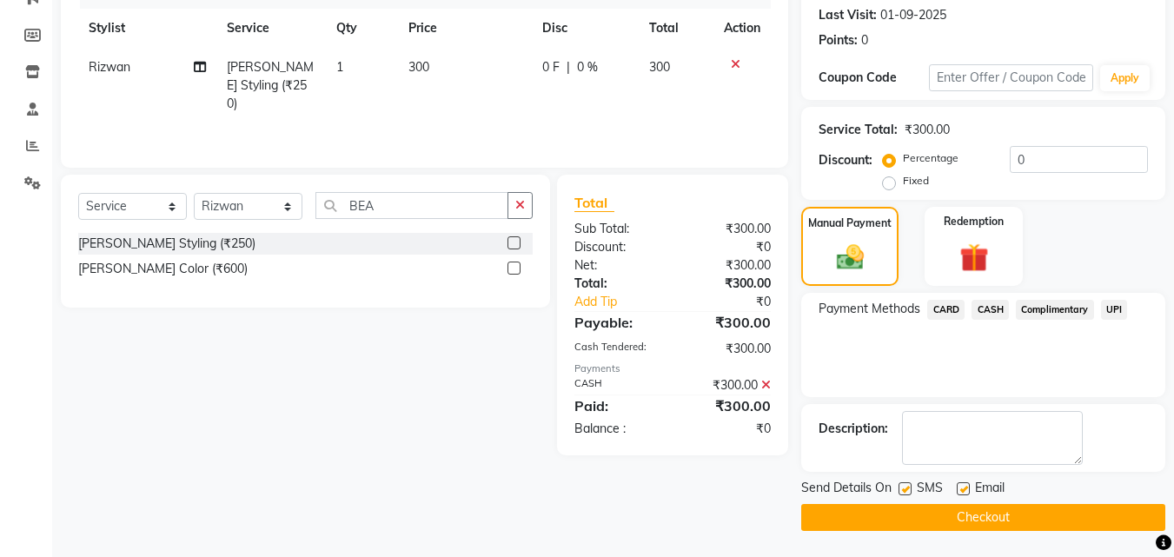
click at [978, 512] on button "Checkout" at bounding box center [983, 517] width 364 height 27
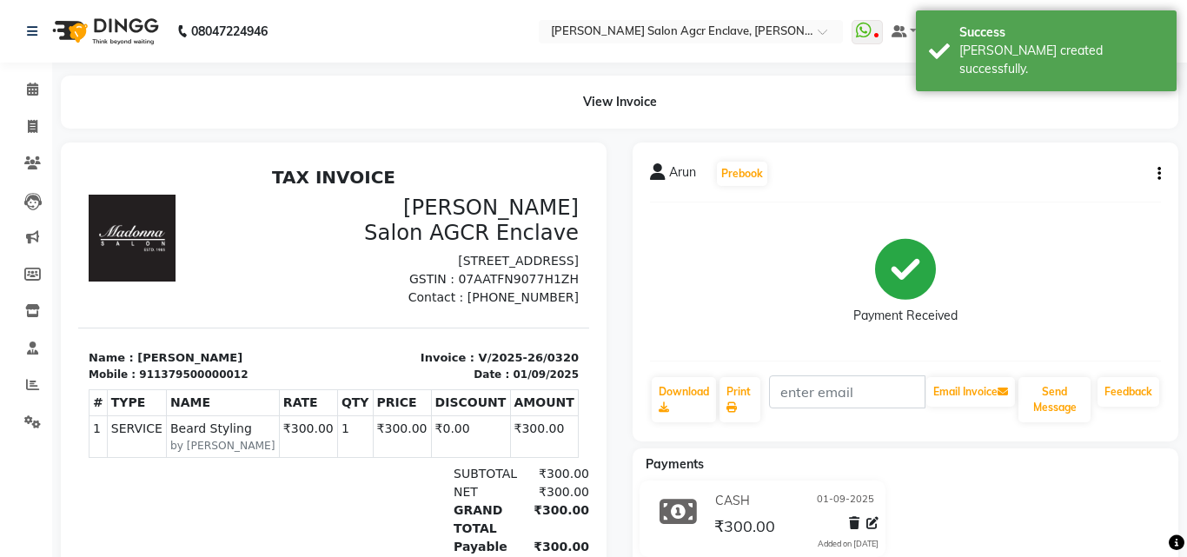
select select "8560"
select select "service"
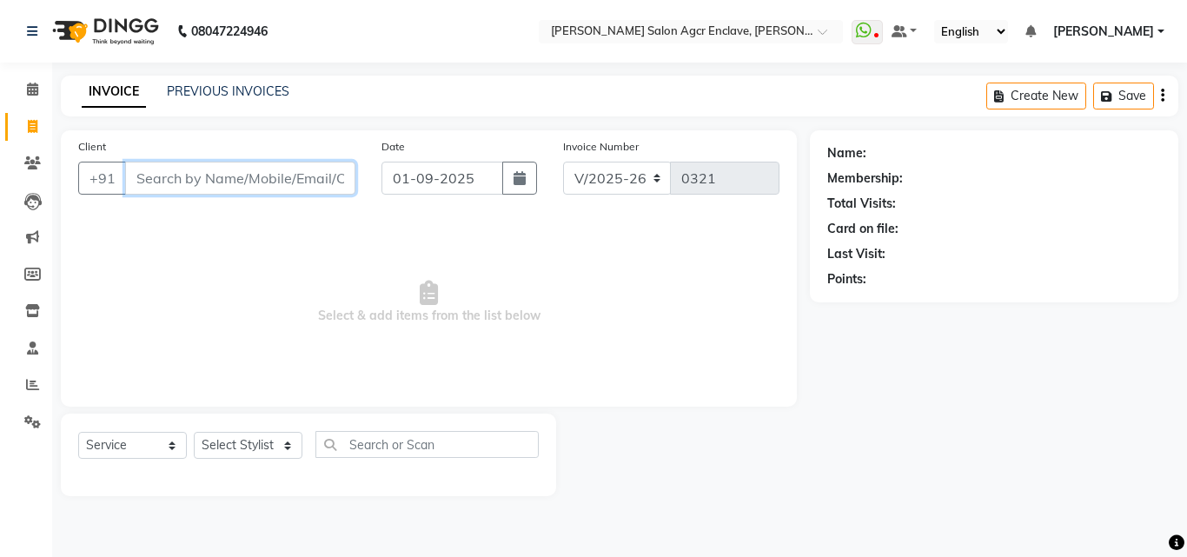
click at [273, 184] on input "Client" at bounding box center [240, 178] width 230 height 33
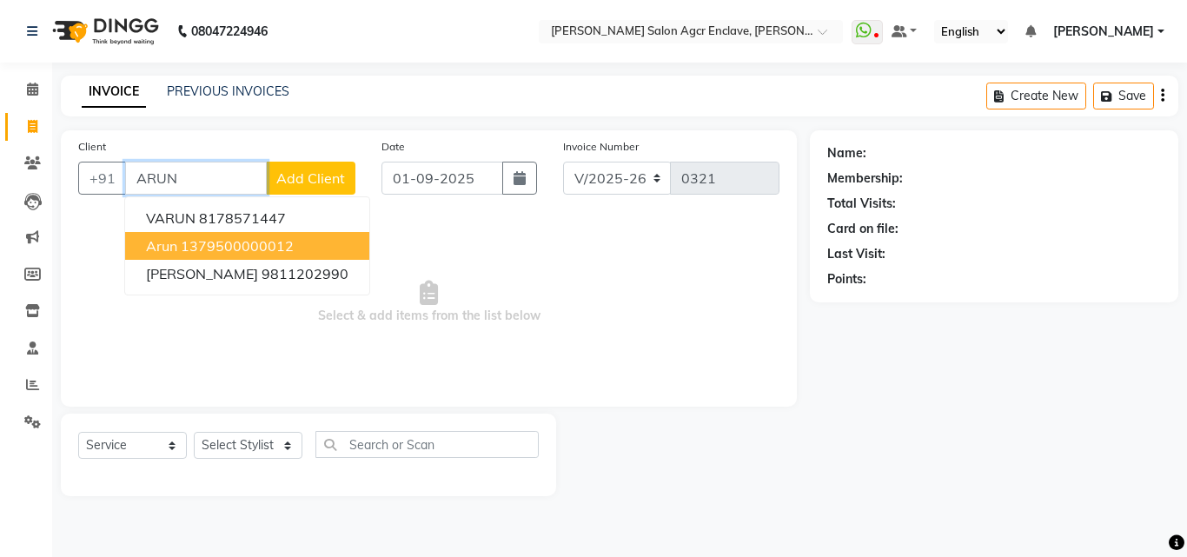
click at [227, 239] on ngb-highlight "1379500000012" at bounding box center [237, 245] width 113 height 17
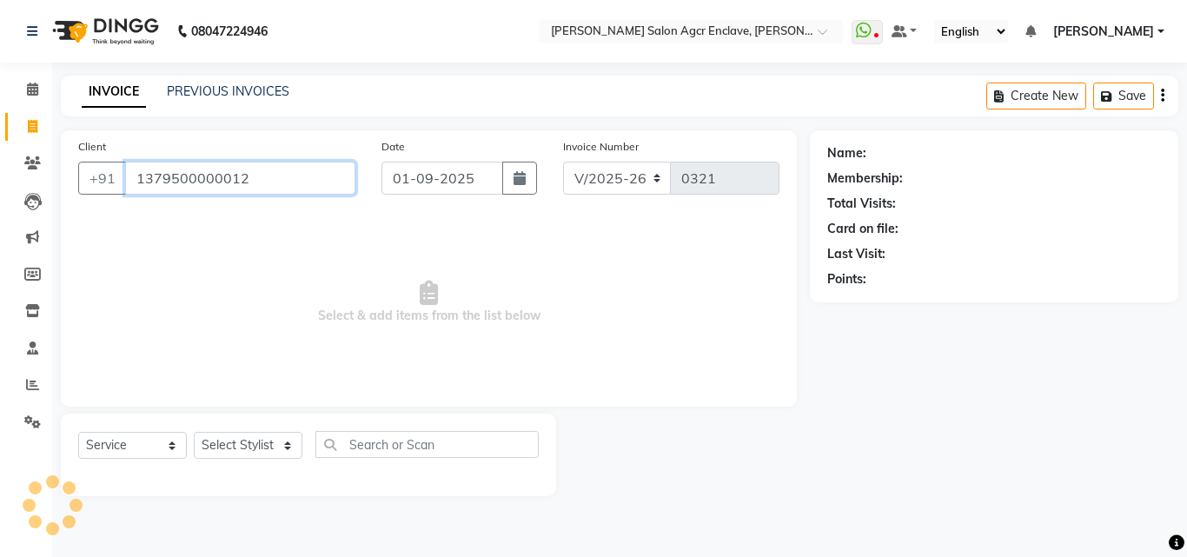
type input "1379500000012"
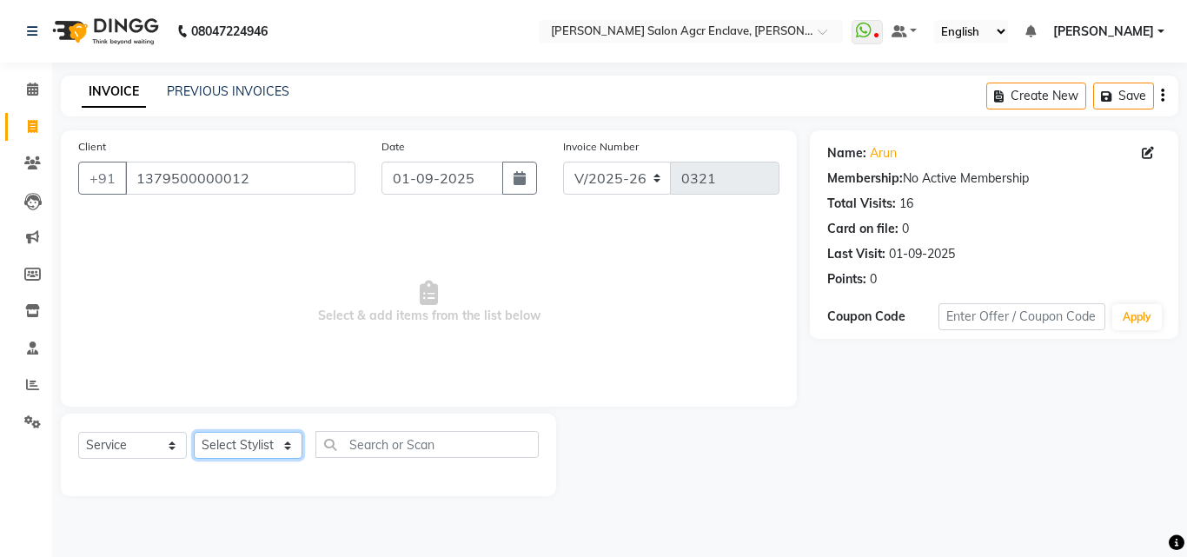
click at [275, 446] on select "Select Stylist Abhishek [PERSON_NAME] [PERSON_NAME] [PERSON_NAME] Lucky [PERSON…" at bounding box center [248, 445] width 109 height 27
select select "87658"
click at [194, 432] on select "Select Stylist Abhishek [PERSON_NAME] [PERSON_NAME] [PERSON_NAME] Lucky [PERSON…" at bounding box center [248, 445] width 109 height 27
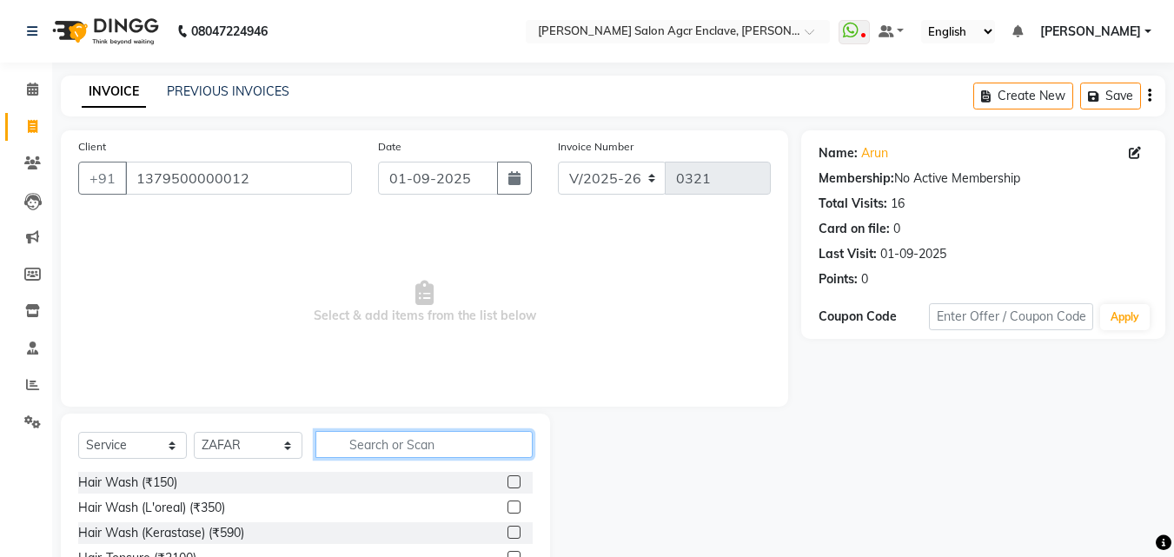
click at [373, 454] on input "text" at bounding box center [423, 444] width 217 height 27
type input "CUT"
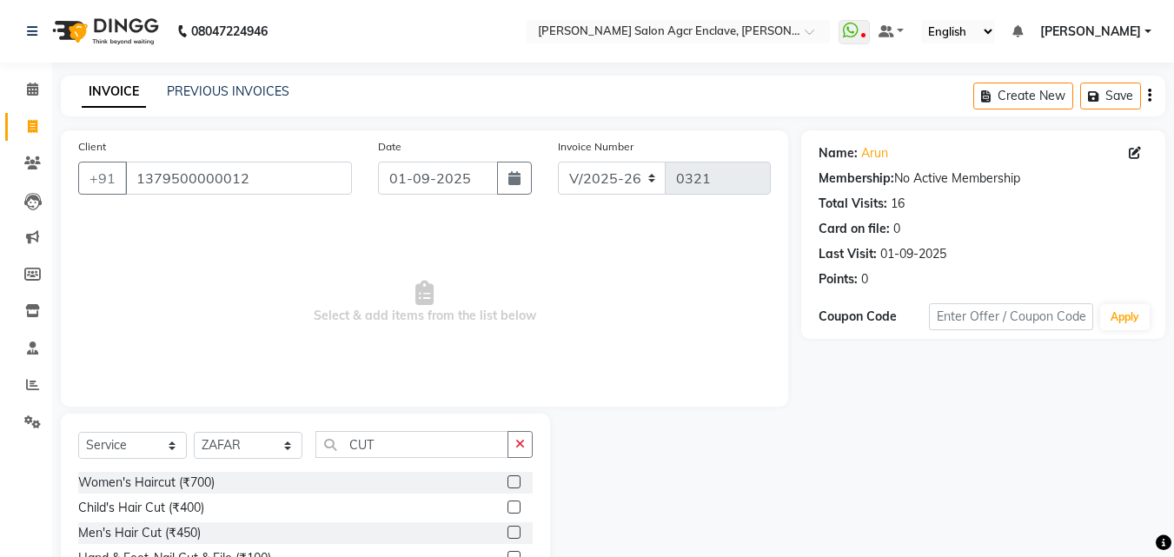
click at [513, 504] on label at bounding box center [513, 506] width 13 height 13
click at [513, 504] on input "checkbox" at bounding box center [512, 507] width 11 height 11
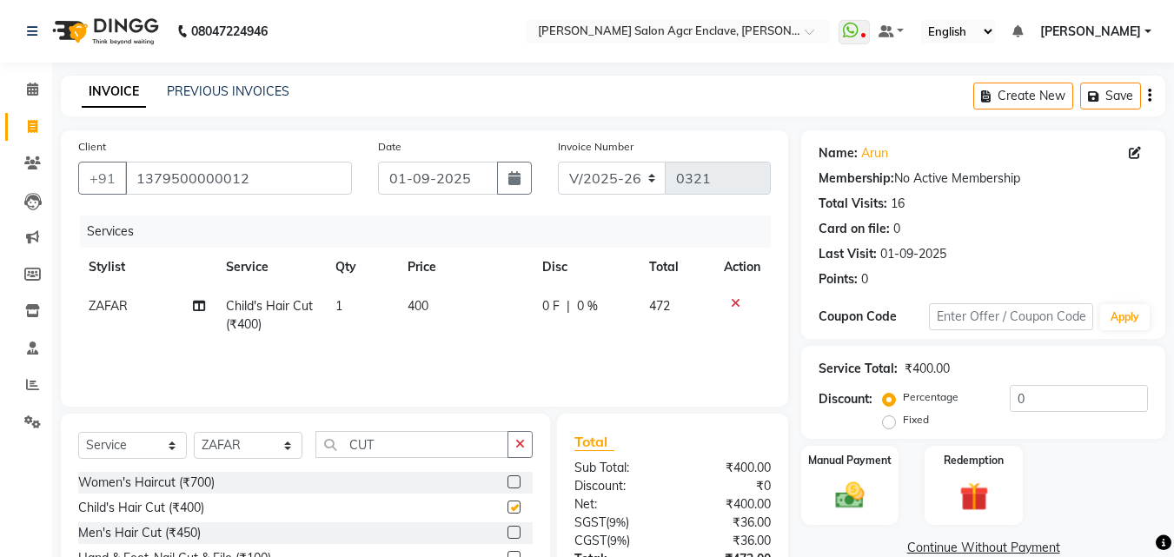
checkbox input "false"
click at [1150, 96] on icon "button" at bounding box center [1149, 96] width 3 height 1
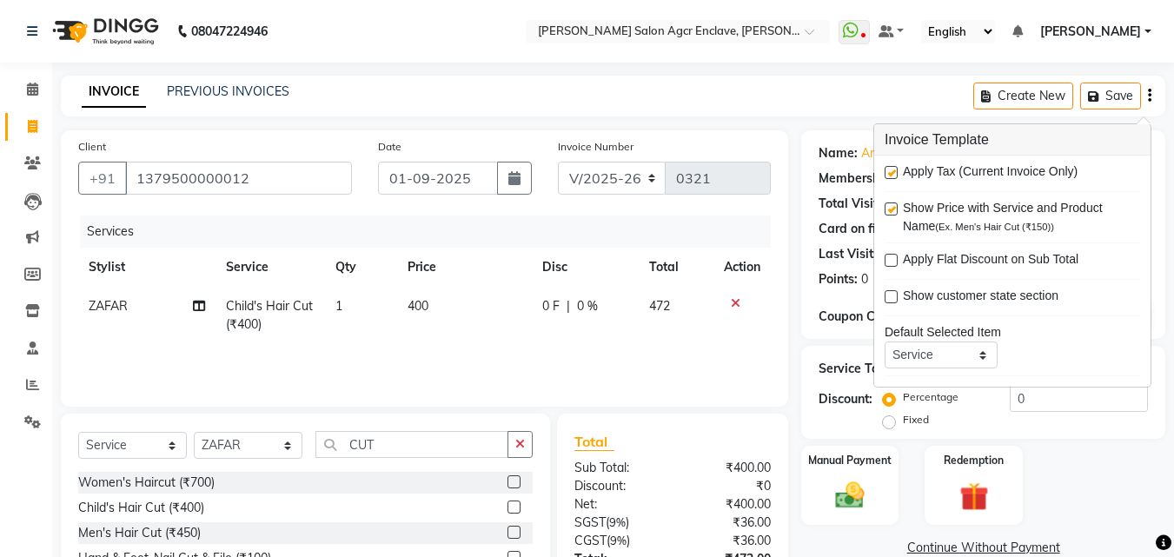
click at [895, 167] on label at bounding box center [891, 172] width 13 height 13
click at [895, 168] on input "checkbox" at bounding box center [890, 173] width 11 height 11
checkbox input "false"
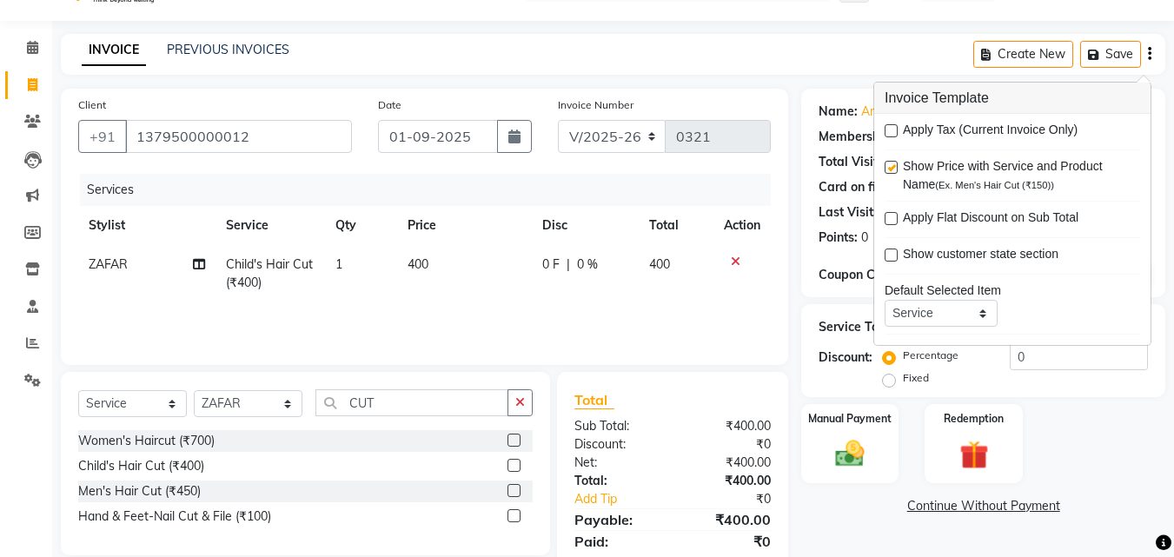
scroll to position [102, 0]
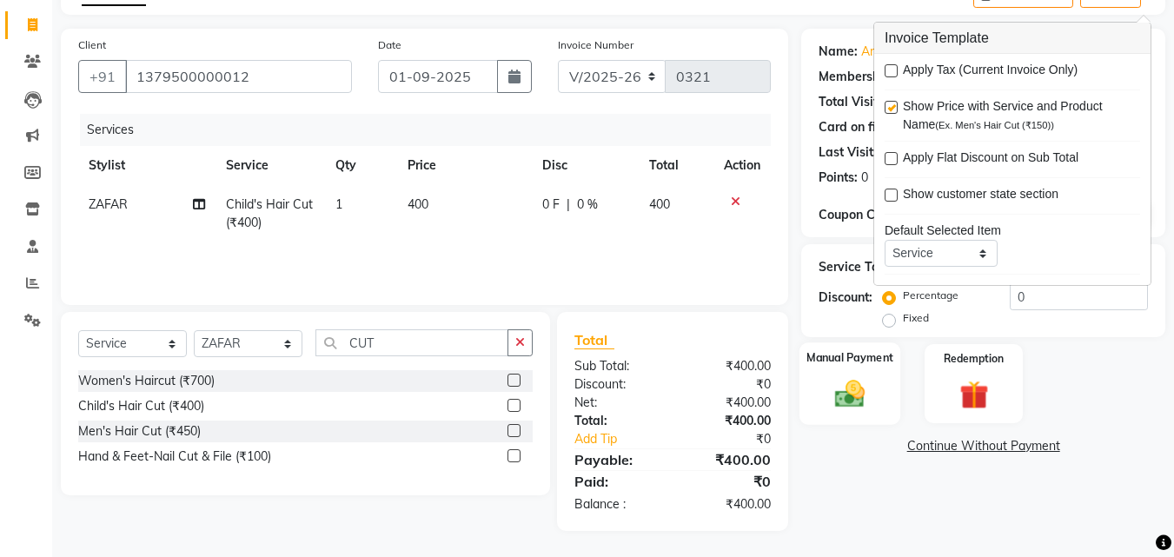
click at [827, 401] on img at bounding box center [849, 393] width 49 height 35
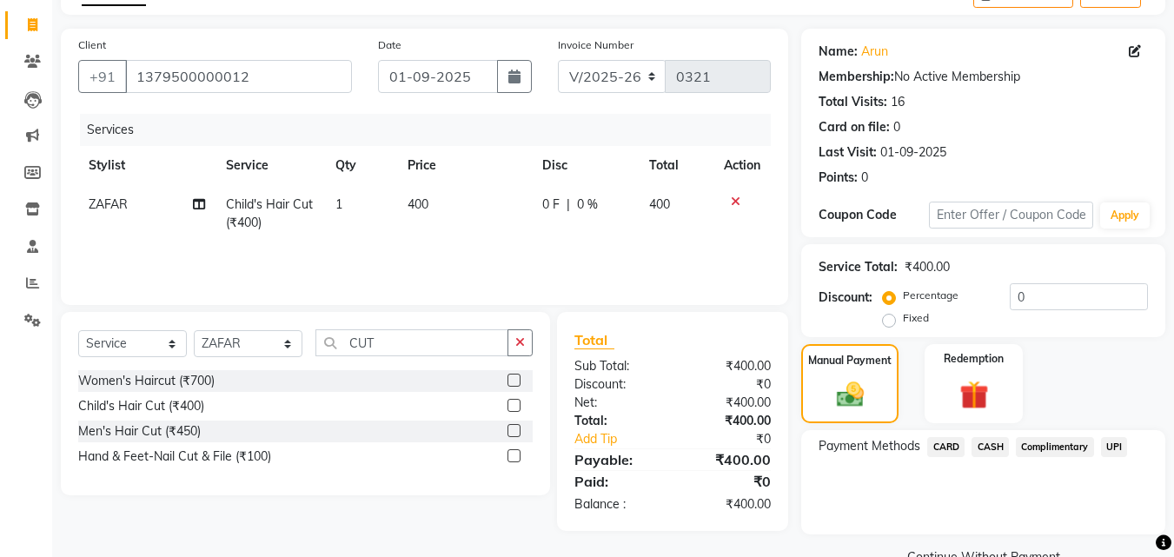
click at [987, 442] on span "CASH" at bounding box center [989, 447] width 37 height 20
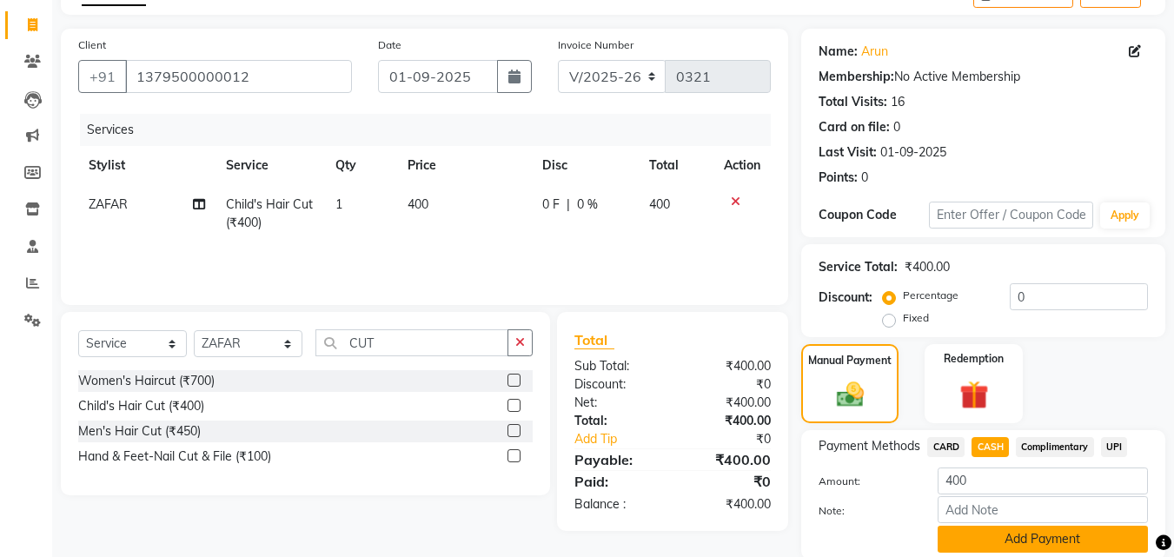
click at [1001, 527] on button "Add Payment" at bounding box center [1043, 539] width 210 height 27
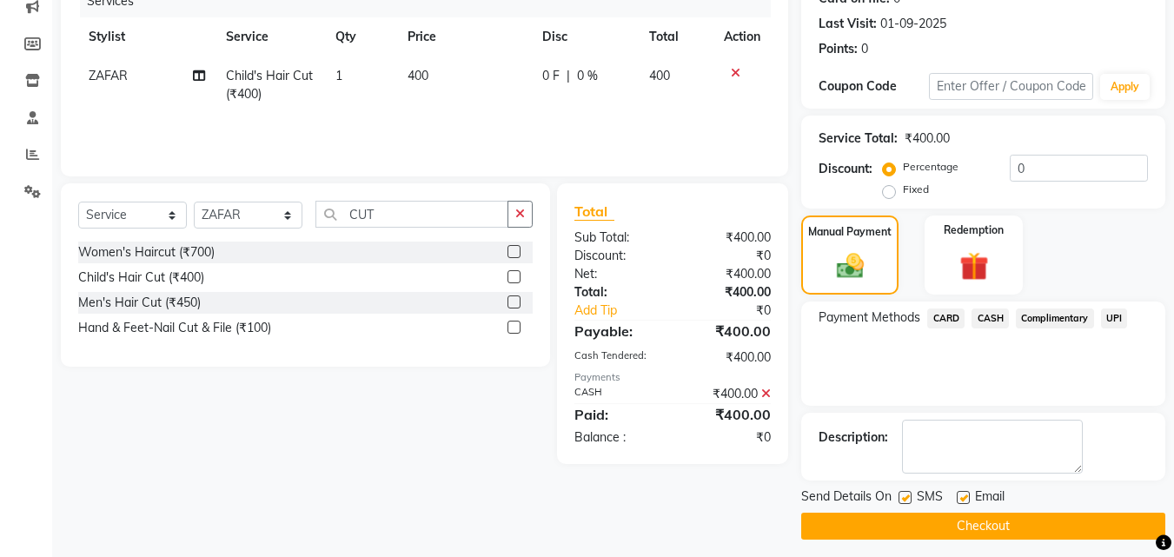
scroll to position [239, 0]
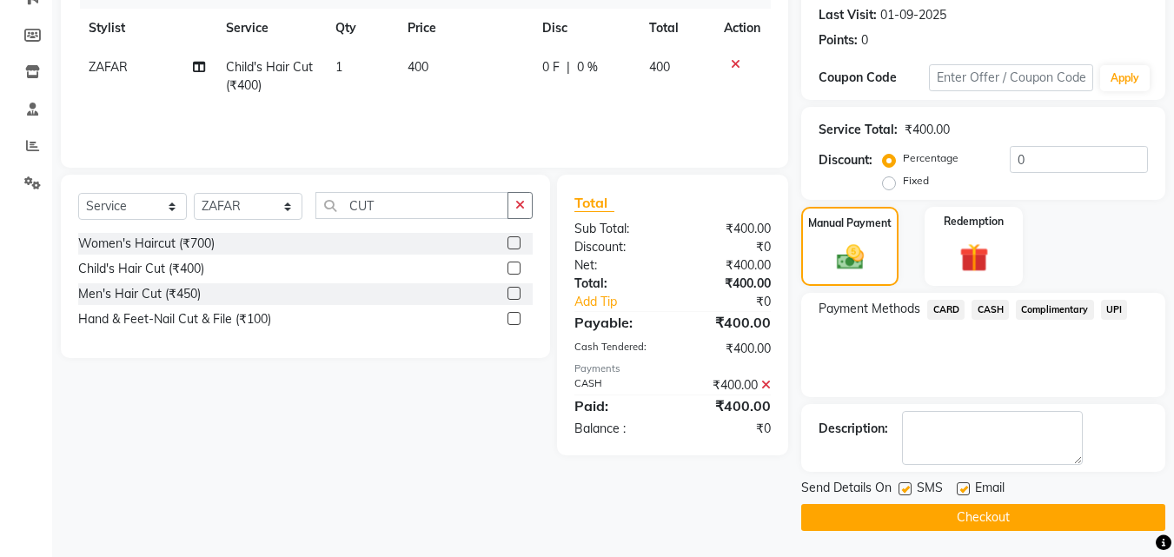
click at [930, 514] on button "Checkout" at bounding box center [983, 517] width 364 height 27
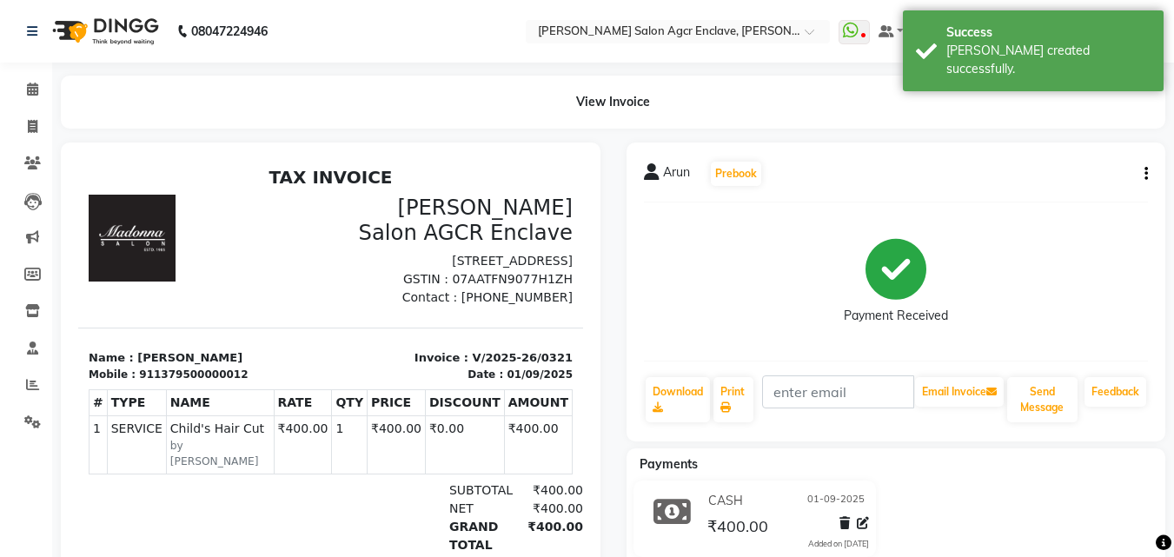
select select "service"
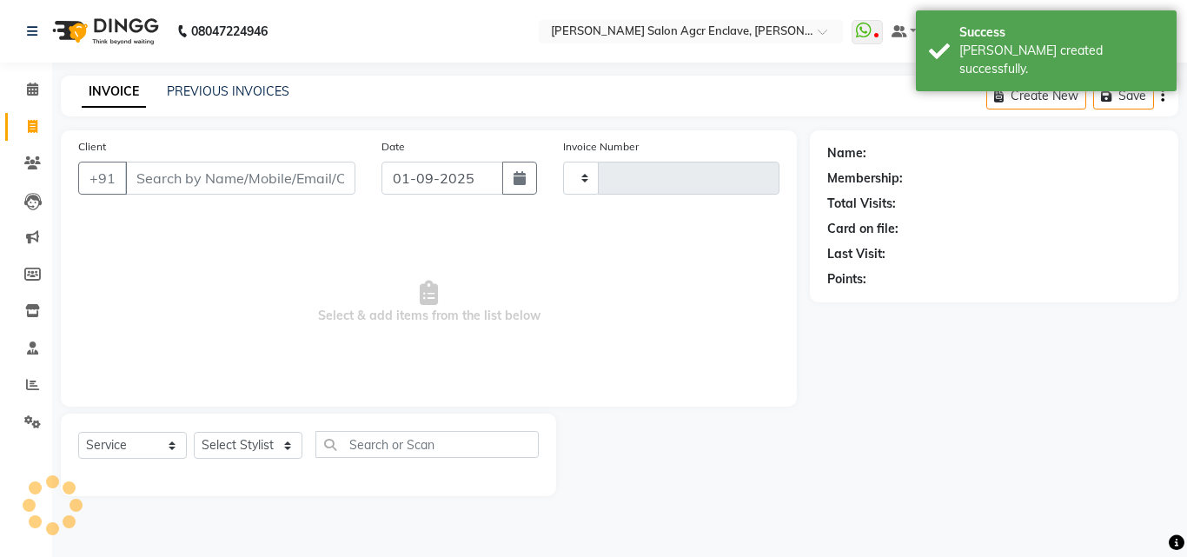
type input "0322"
select select "8560"
click at [238, 176] on input "Client" at bounding box center [240, 178] width 230 height 33
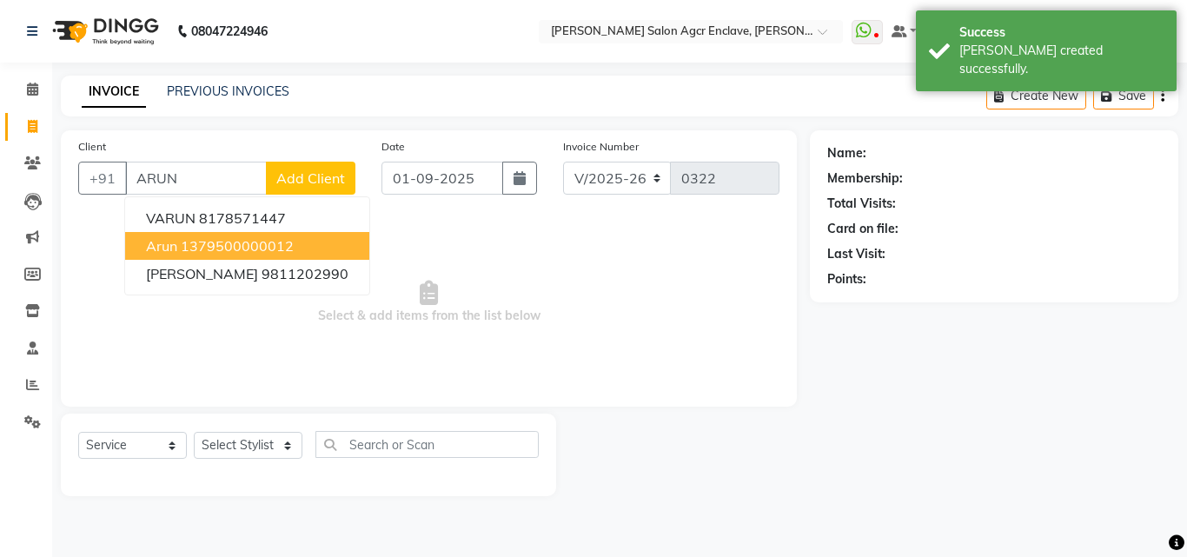
click at [219, 240] on ngb-highlight "1379500000012" at bounding box center [237, 245] width 113 height 17
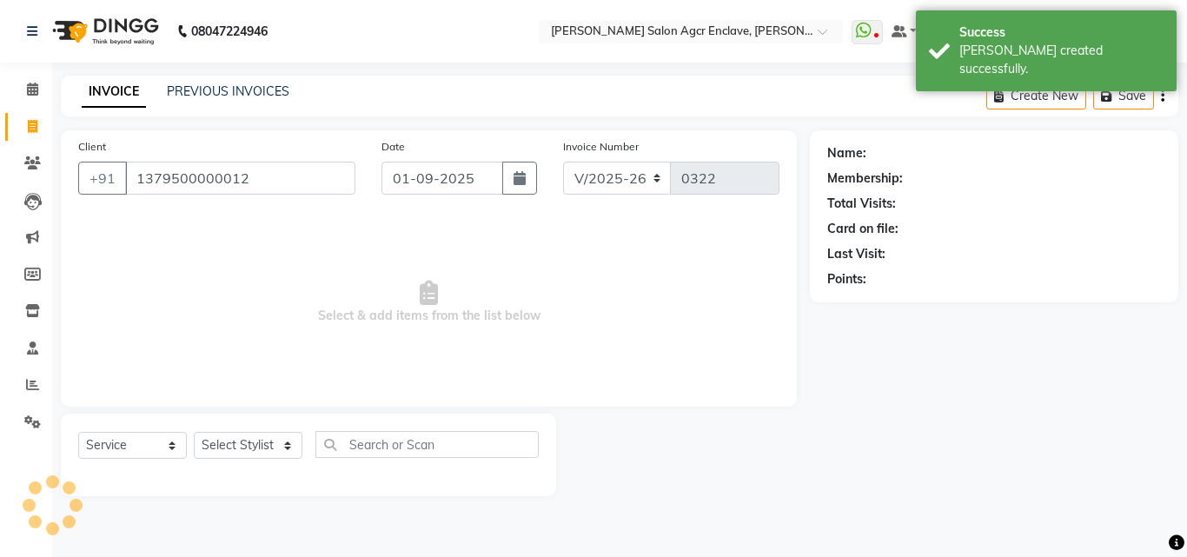
type input "1379500000012"
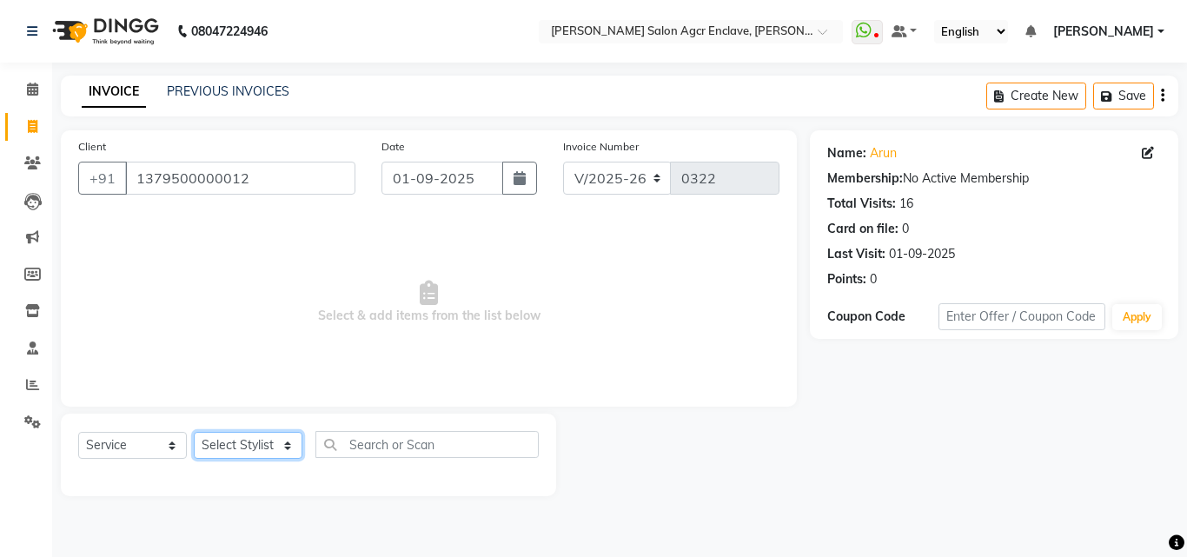
click at [243, 452] on select "Select Stylist Abhishek [PERSON_NAME] [PERSON_NAME] [PERSON_NAME] Lucky [PERSON…" at bounding box center [248, 445] width 109 height 27
select select "87658"
click at [194, 432] on select "Select Stylist Abhishek [PERSON_NAME] [PERSON_NAME] [PERSON_NAME] Lucky [PERSON…" at bounding box center [248, 445] width 109 height 27
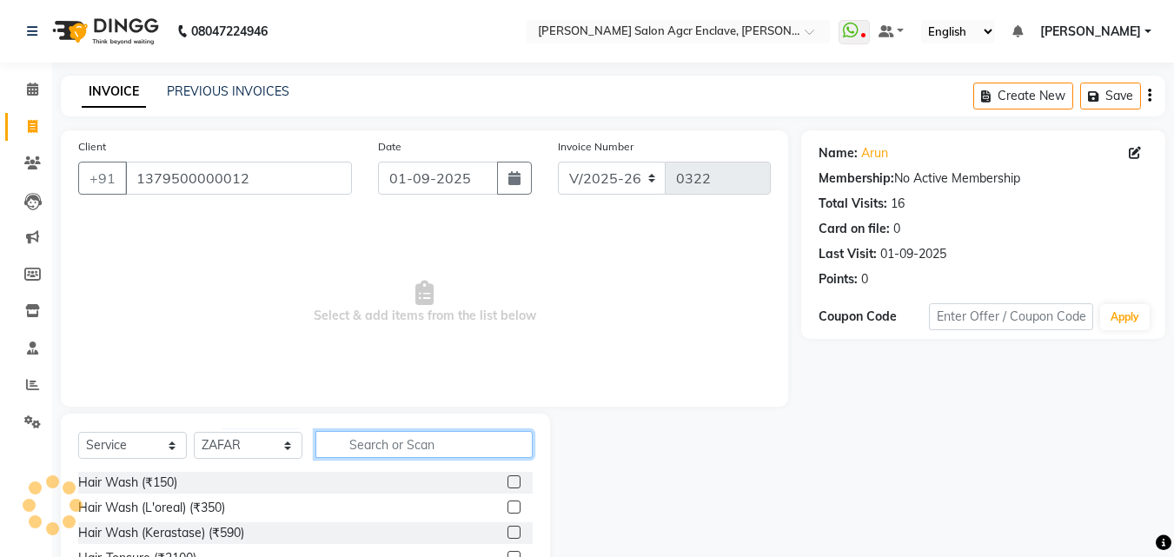
click at [367, 447] on input "text" at bounding box center [423, 444] width 217 height 27
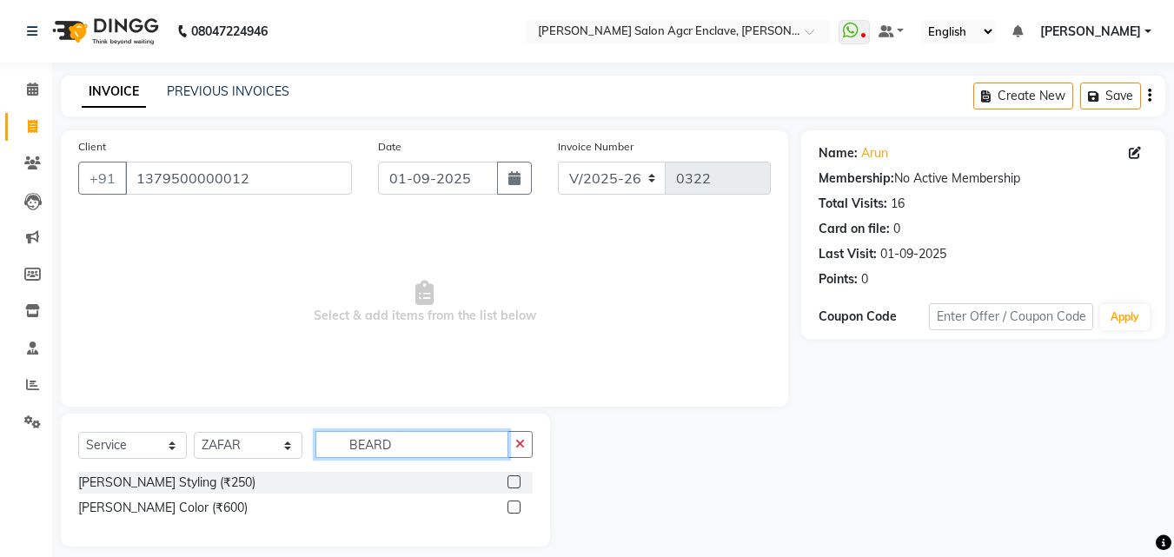
type input "BEARD"
click at [518, 481] on label at bounding box center [513, 481] width 13 height 13
click at [518, 481] on input "checkbox" at bounding box center [512, 482] width 11 height 11
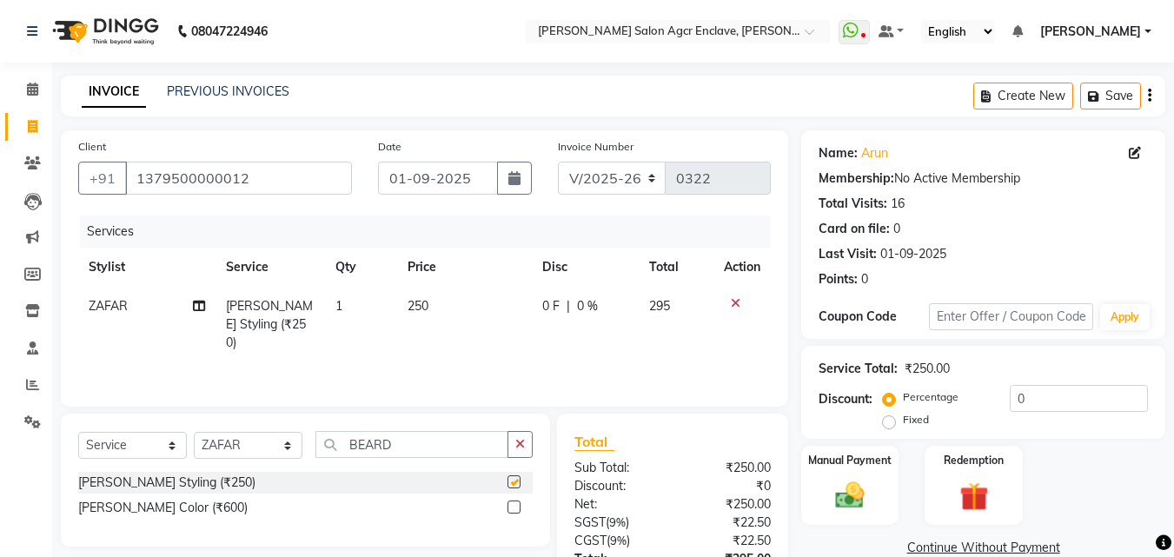
checkbox input "false"
click at [421, 301] on span "250" at bounding box center [418, 306] width 21 height 16
select select "87658"
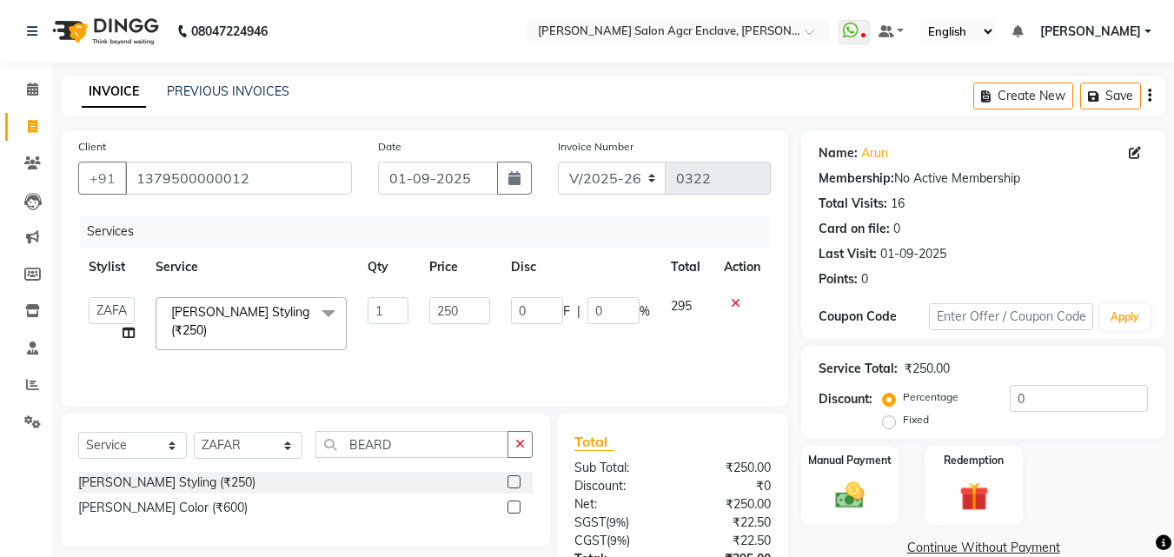
click at [421, 301] on td "250" at bounding box center [459, 324] width 81 height 74
click at [454, 310] on input "250" at bounding box center [459, 310] width 60 height 27
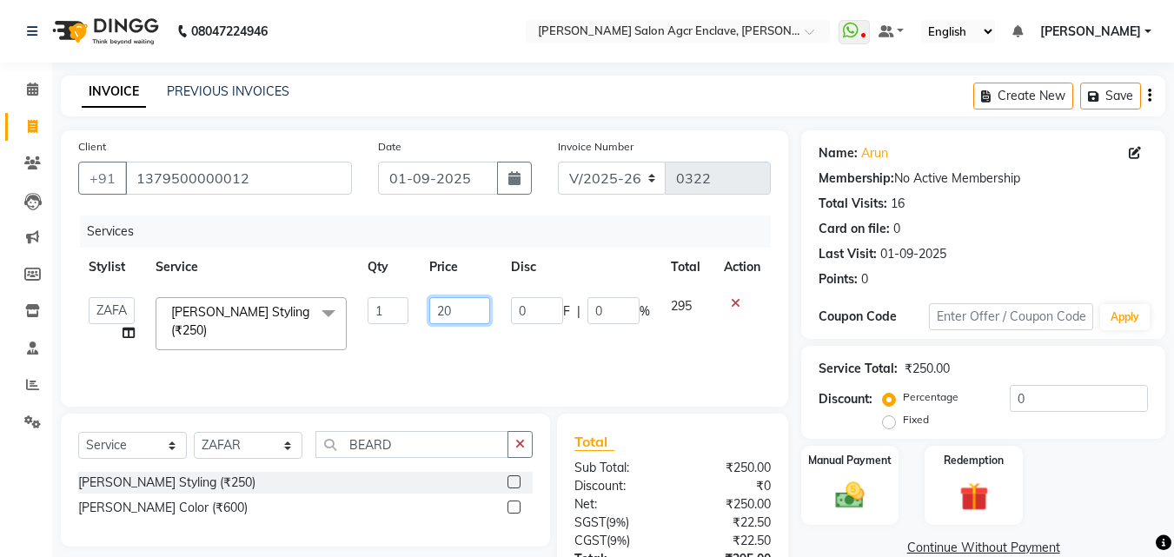
type input "200"
click at [1150, 96] on icon "button" at bounding box center [1149, 96] width 3 height 1
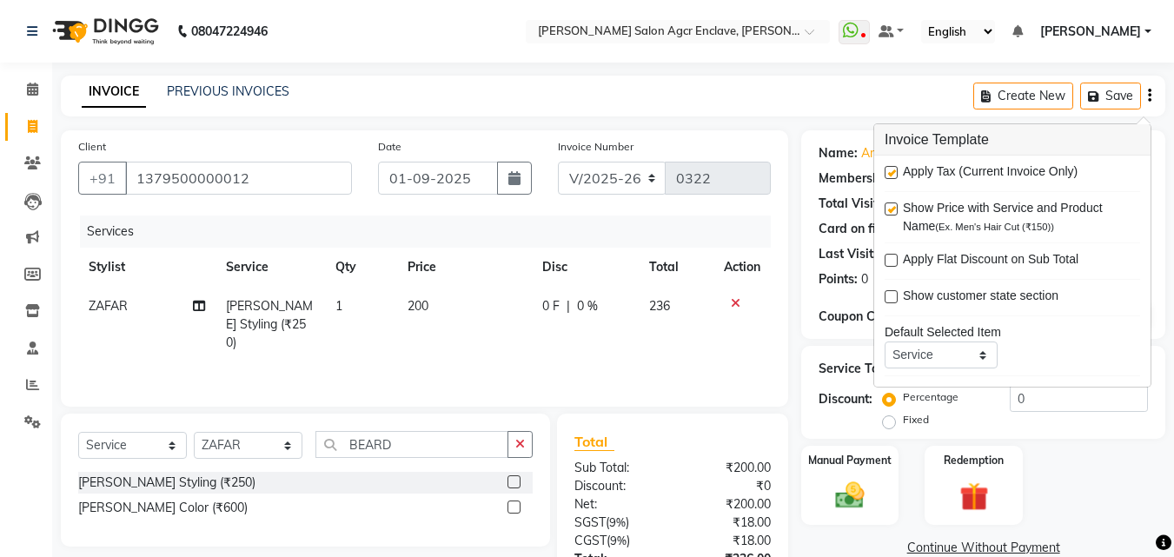
click at [892, 172] on label at bounding box center [891, 172] width 13 height 13
click at [892, 172] on input "checkbox" at bounding box center [890, 173] width 11 height 11
checkbox input "false"
click at [834, 495] on img at bounding box center [849, 495] width 49 height 35
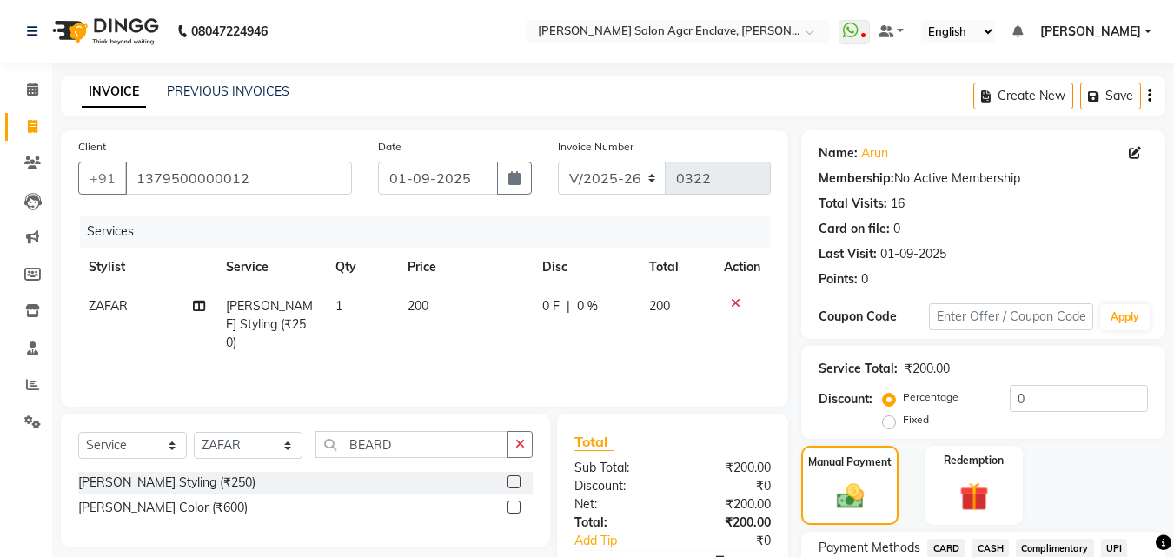
click at [989, 540] on span "CASH" at bounding box center [989, 549] width 37 height 20
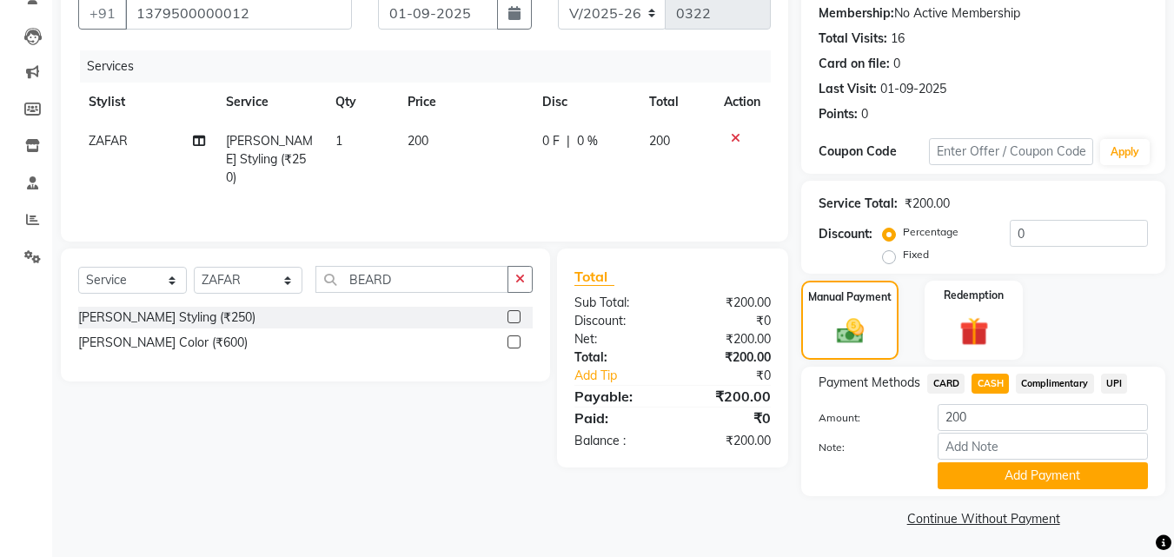
scroll to position [166, 0]
click at [985, 470] on button "Add Payment" at bounding box center [1043, 474] width 210 height 27
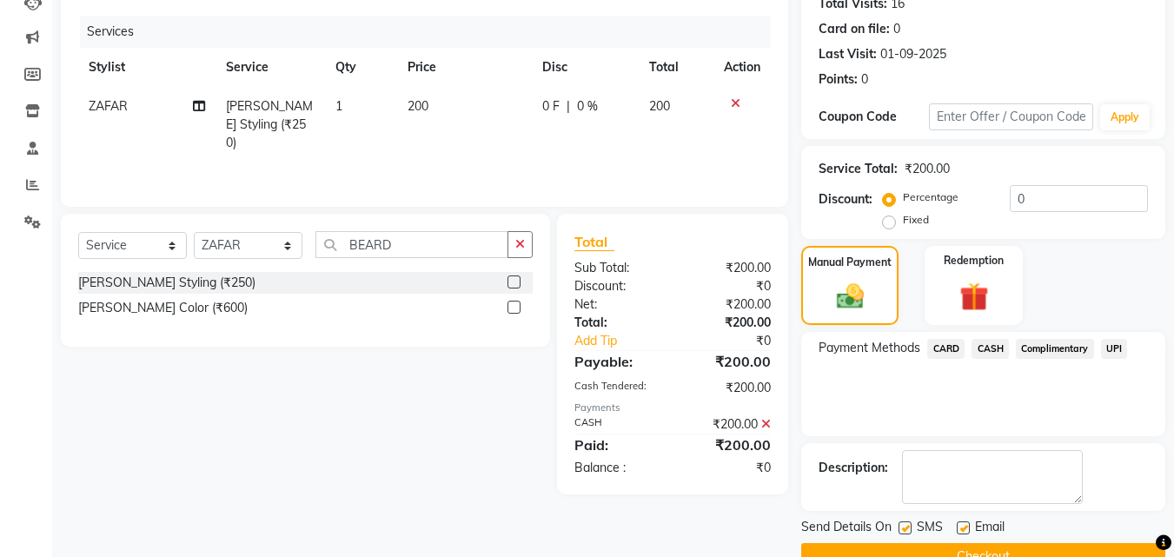
scroll to position [239, 0]
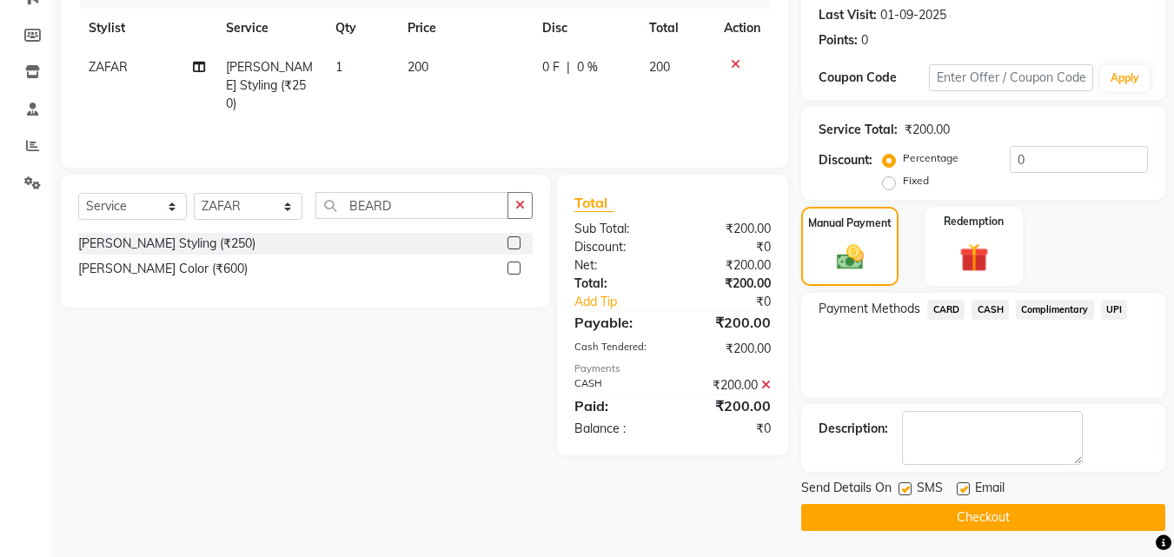
click at [920, 515] on button "Checkout" at bounding box center [983, 517] width 364 height 27
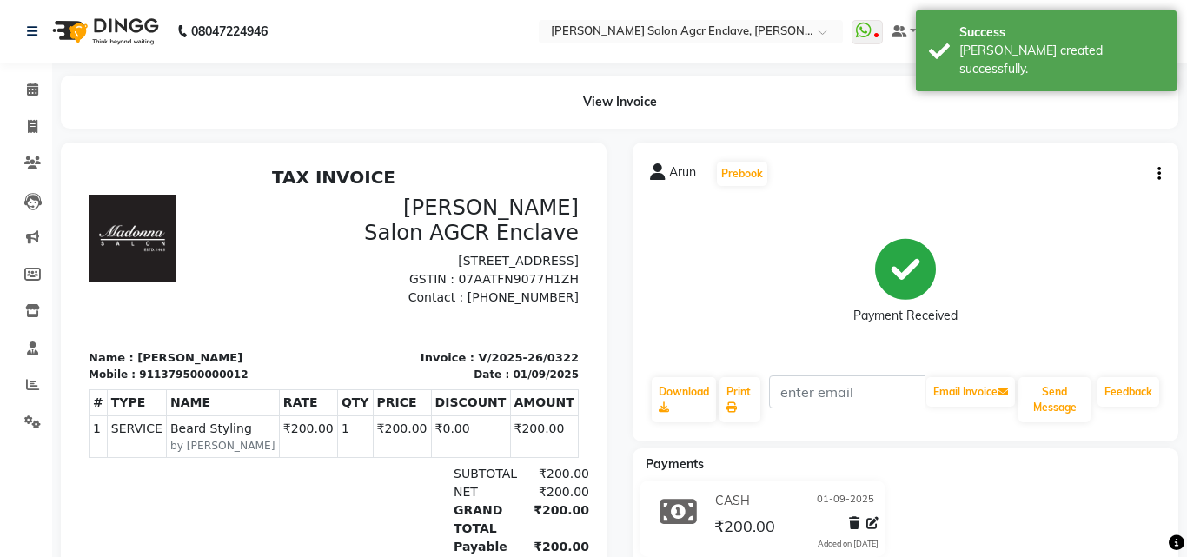
select select "service"
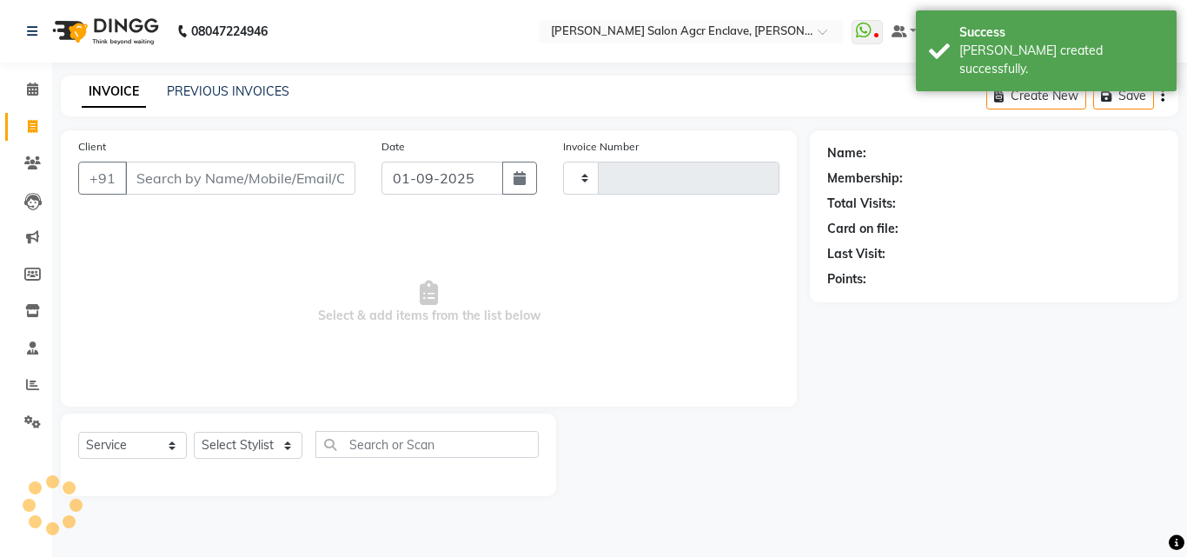
type input "0323"
select select "8560"
click at [194, 182] on input "Client" at bounding box center [240, 178] width 230 height 33
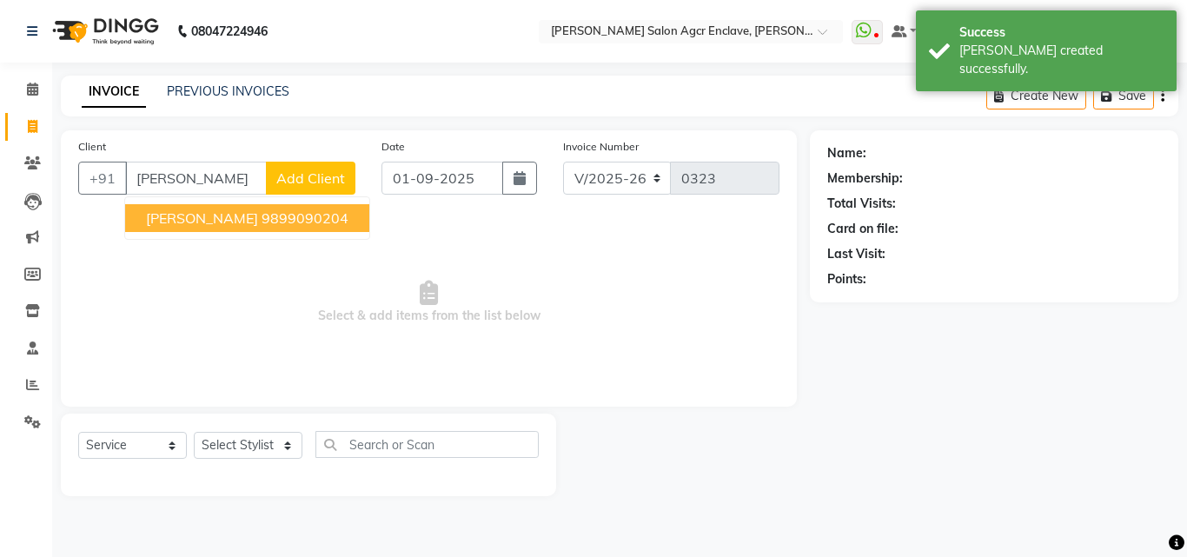
click at [212, 212] on span "[PERSON_NAME]" at bounding box center [202, 217] width 112 height 17
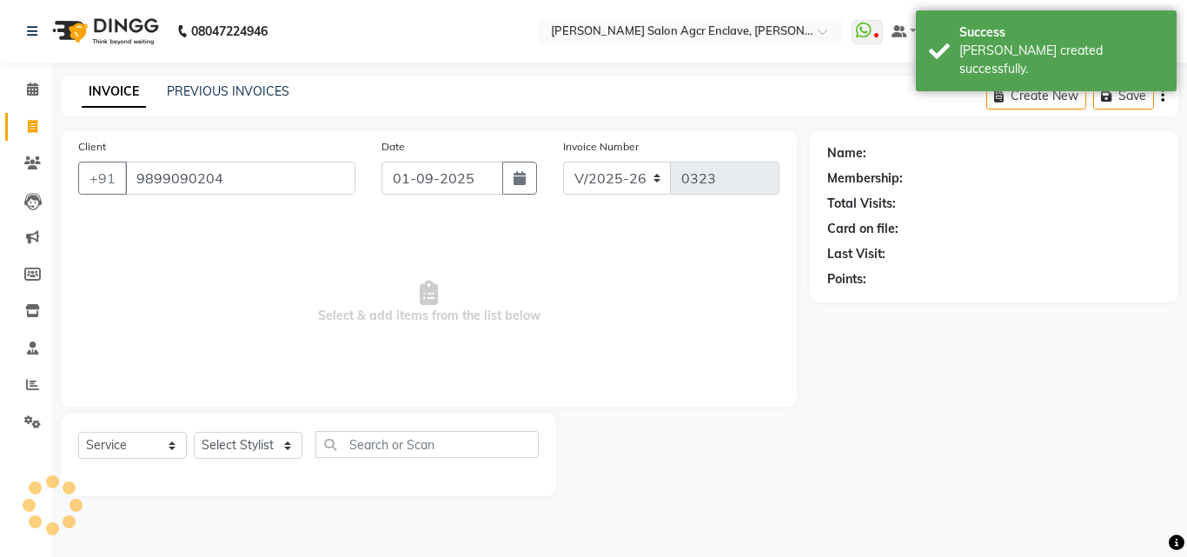
type input "9899090204"
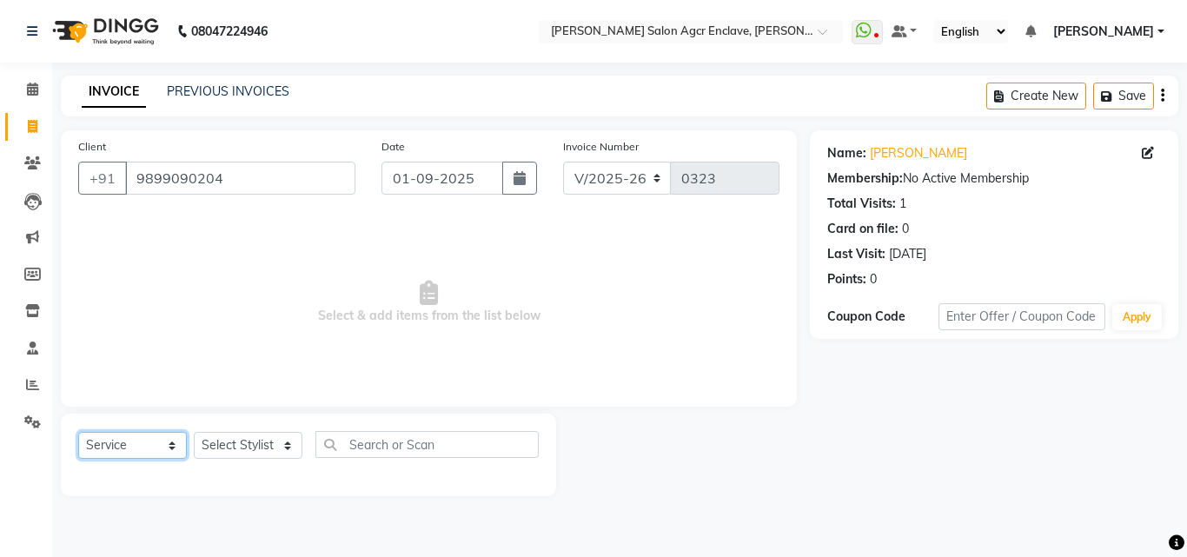
click at [161, 441] on select "Select Service Product Membership Package Voucher Prepaid Gift Card" at bounding box center [132, 445] width 109 height 27
select select "product"
click at [78, 432] on select "Select Service Product Membership Package Voucher Prepaid Gift Card" at bounding box center [132, 445] width 109 height 27
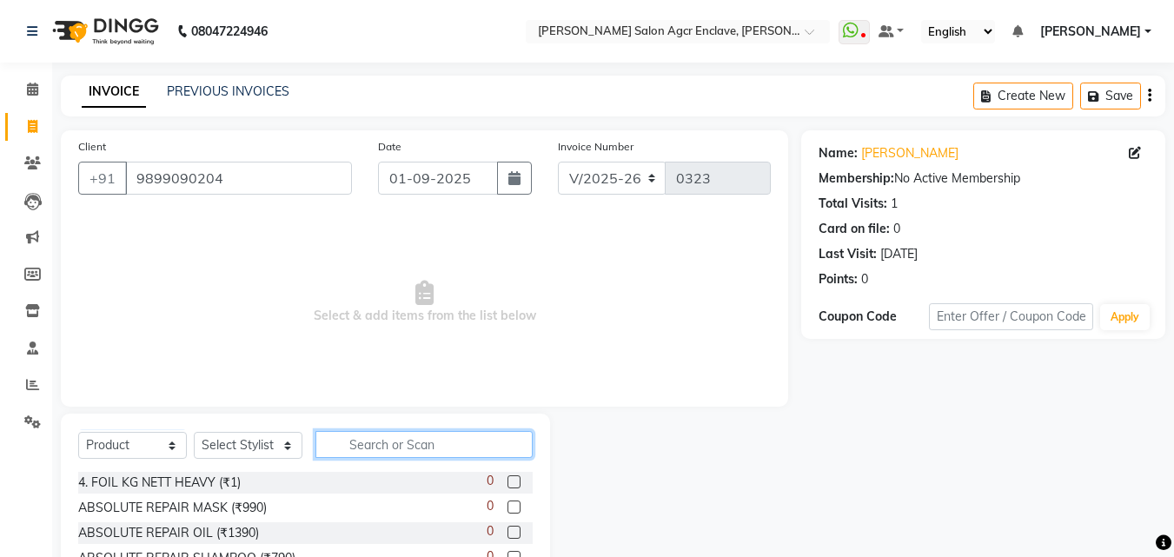
click at [362, 441] on input "text" at bounding box center [423, 444] width 217 height 27
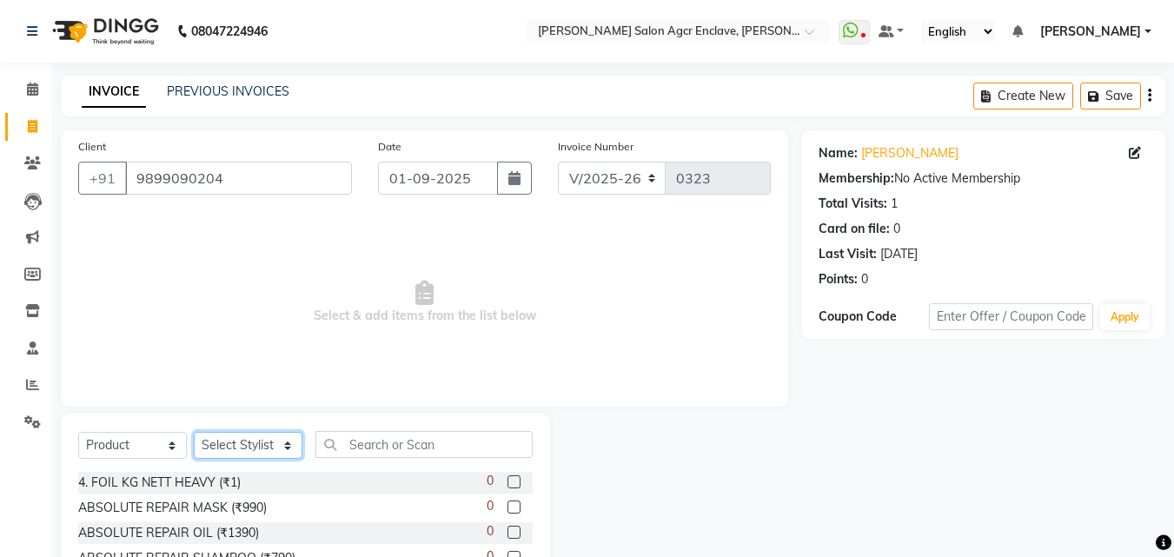
click at [226, 442] on select "Select Stylist Abhishek [PERSON_NAME] [PERSON_NAME] [PERSON_NAME] Lucky [PERSON…" at bounding box center [248, 445] width 109 height 27
select select "87650"
click at [194, 432] on select "Select Stylist Abhishek [PERSON_NAME] [PERSON_NAME] [PERSON_NAME] Lucky [PERSON…" at bounding box center [248, 445] width 109 height 27
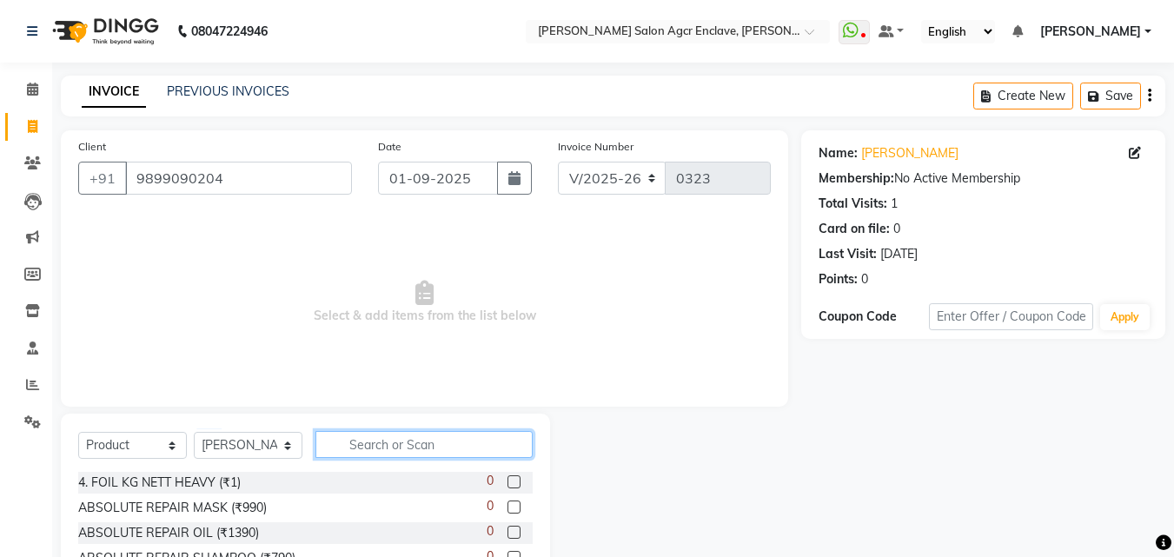
click at [364, 444] on input "text" at bounding box center [423, 444] width 217 height 27
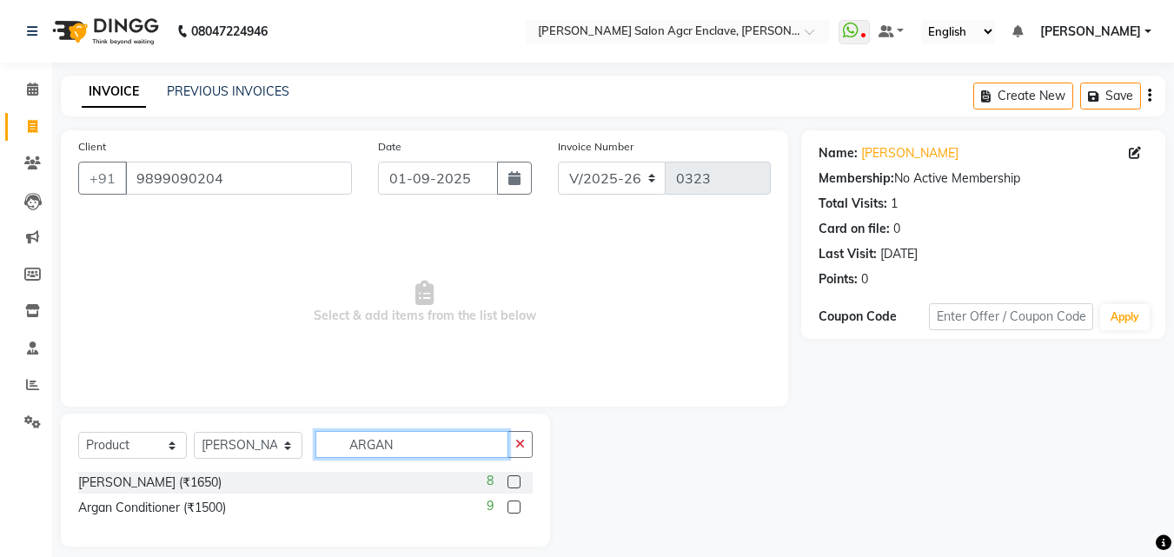
type input "ARGAN"
click at [512, 475] on label at bounding box center [513, 481] width 13 height 13
click at [512, 477] on input "checkbox" at bounding box center [512, 482] width 11 height 11
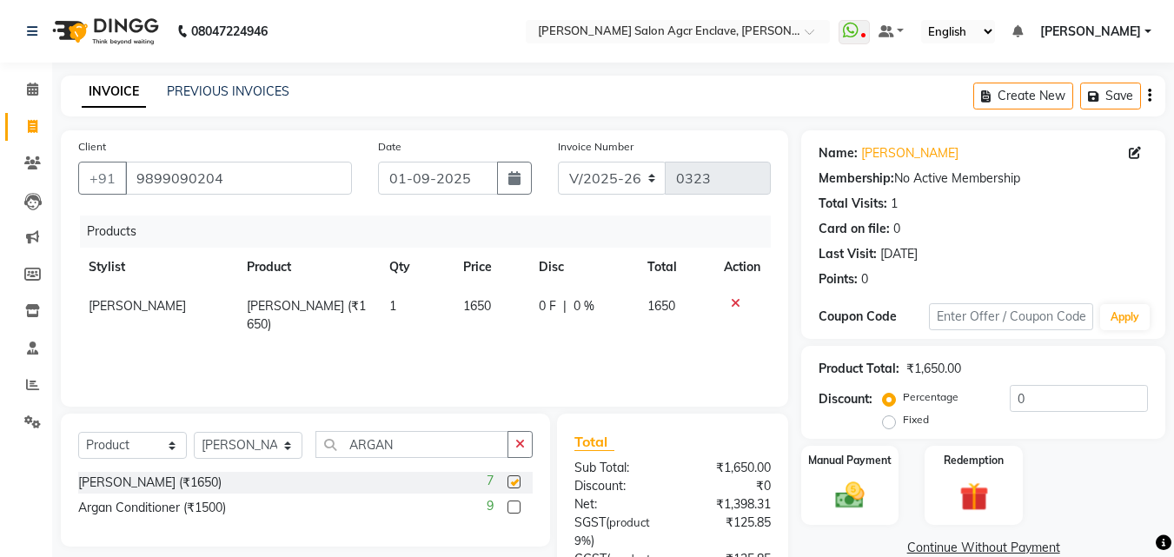
checkbox input "false"
click at [513, 504] on label at bounding box center [513, 506] width 13 height 13
click at [513, 504] on input "checkbox" at bounding box center [512, 507] width 11 height 11
checkbox input "false"
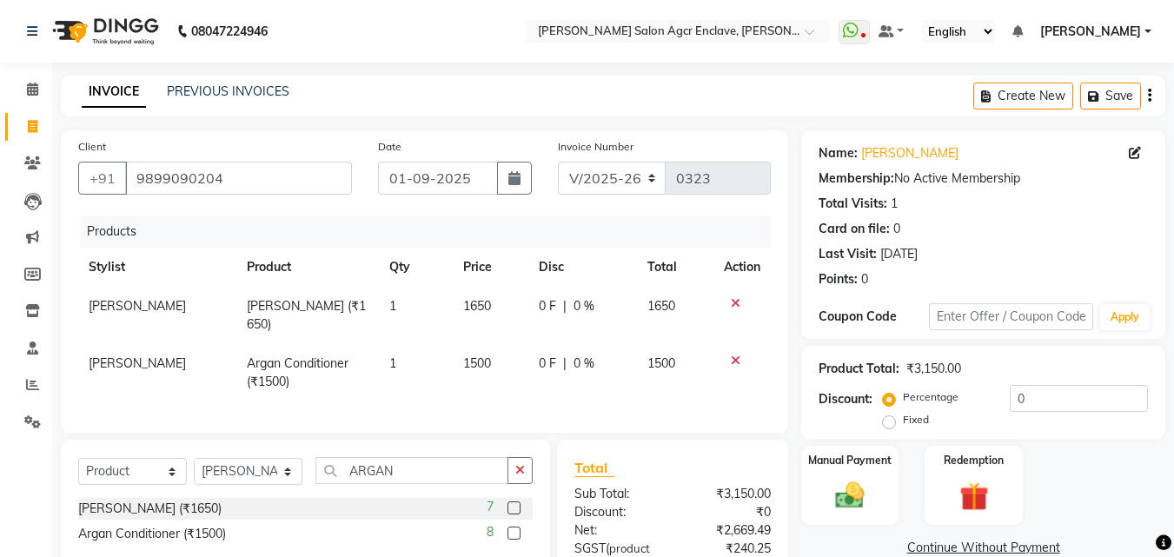
click at [468, 364] on span "1500" at bounding box center [477, 363] width 28 height 16
select select "87650"
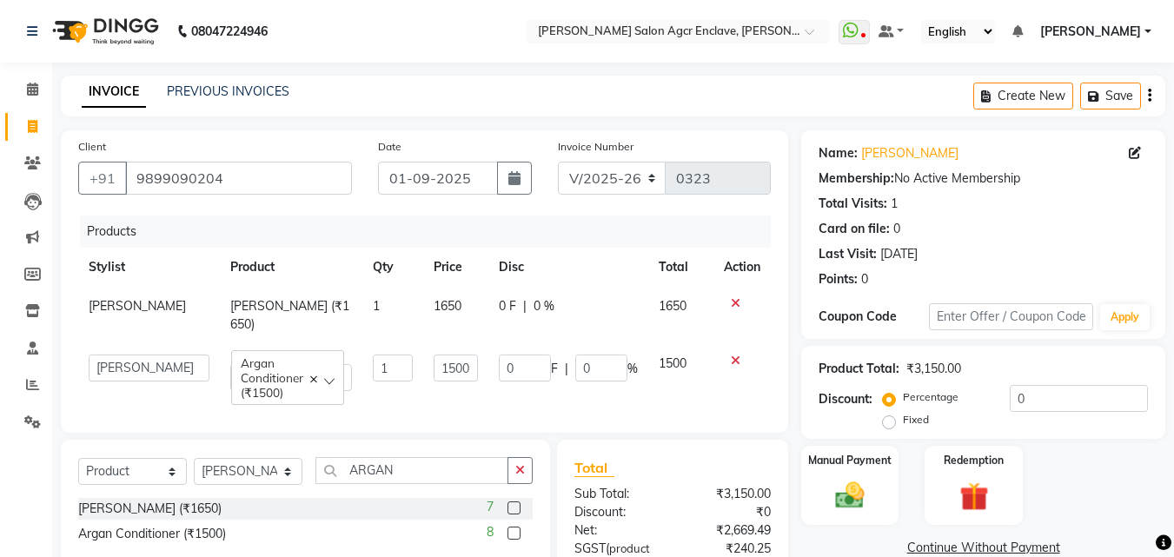
click at [468, 364] on input "1500" at bounding box center [456, 368] width 44 height 27
type input "1650"
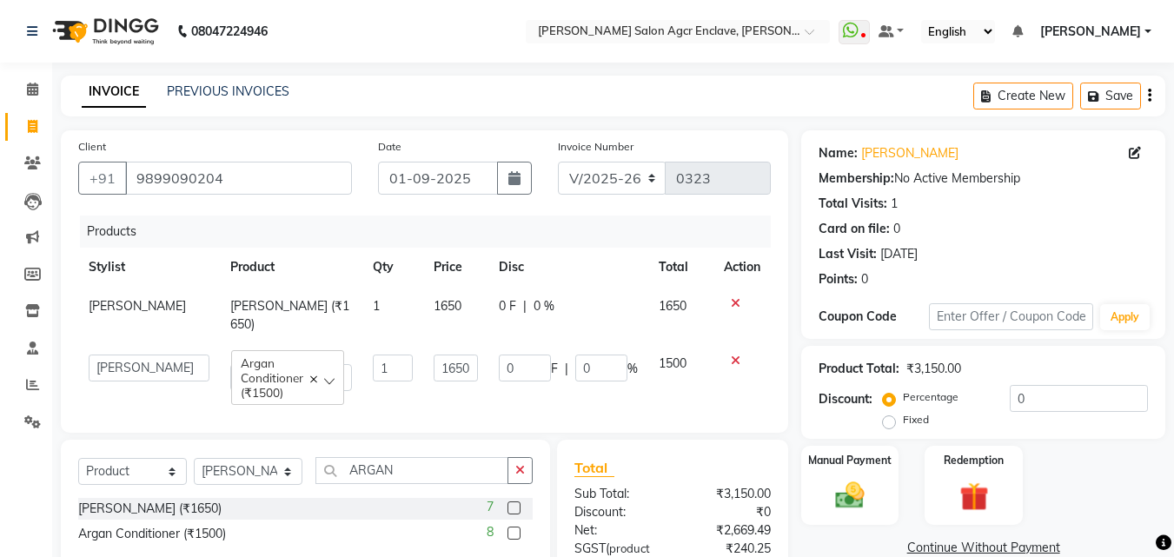
click at [613, 396] on td "0 F | 0 %" at bounding box center [568, 372] width 160 height 57
select select "87650"
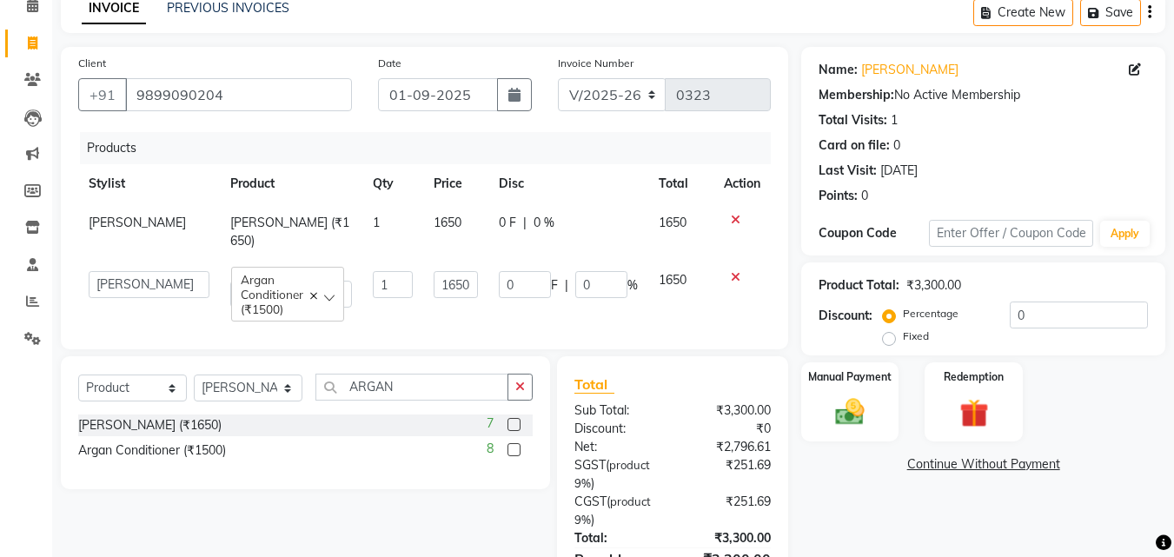
scroll to position [56, 0]
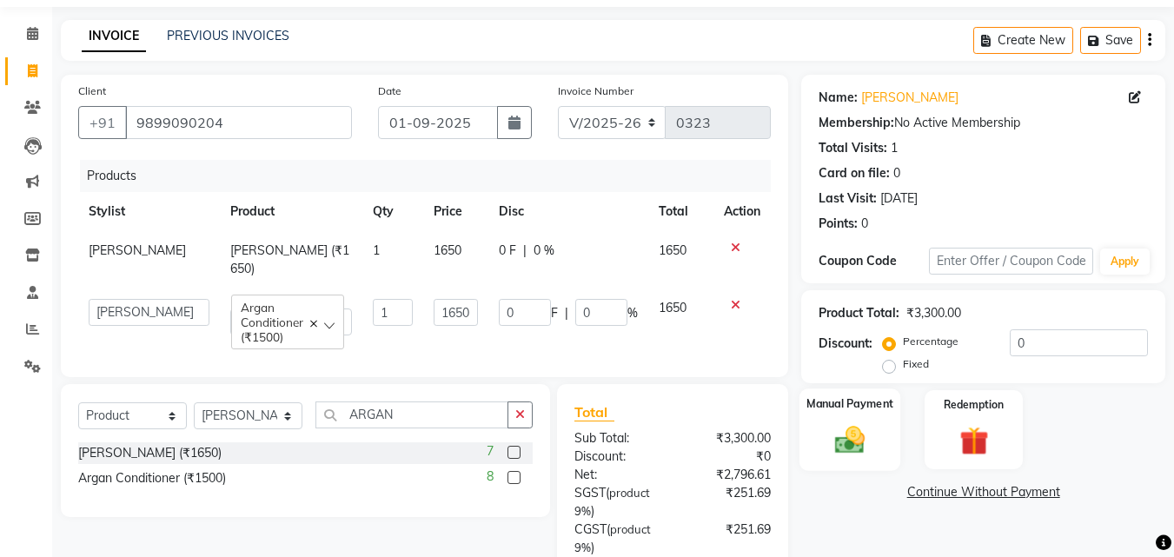
click at [857, 438] on img at bounding box center [849, 439] width 49 height 35
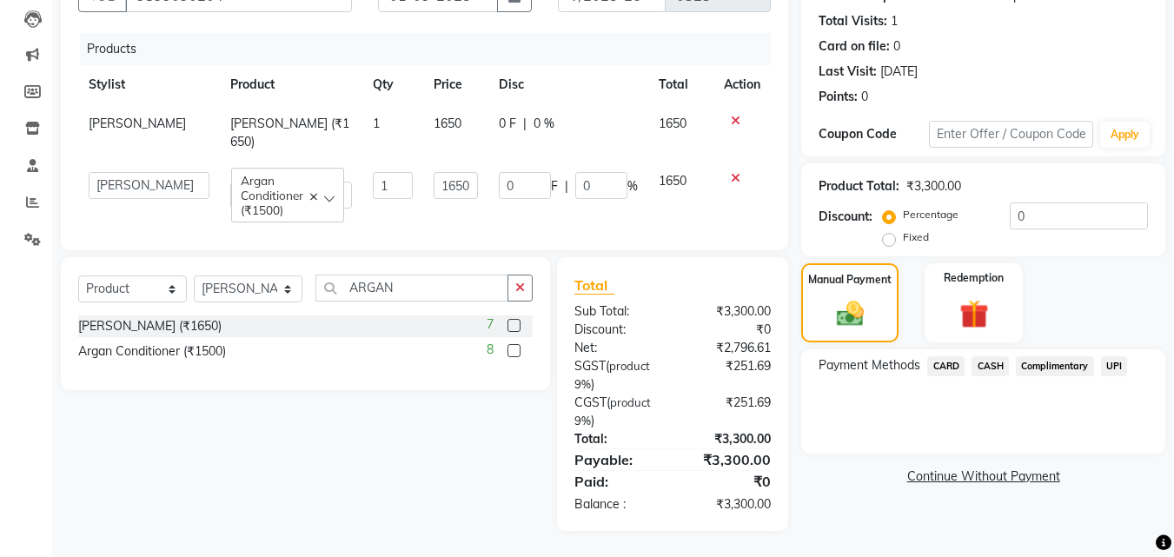
scroll to position [196, 0]
click at [989, 356] on span "CASH" at bounding box center [989, 366] width 37 height 20
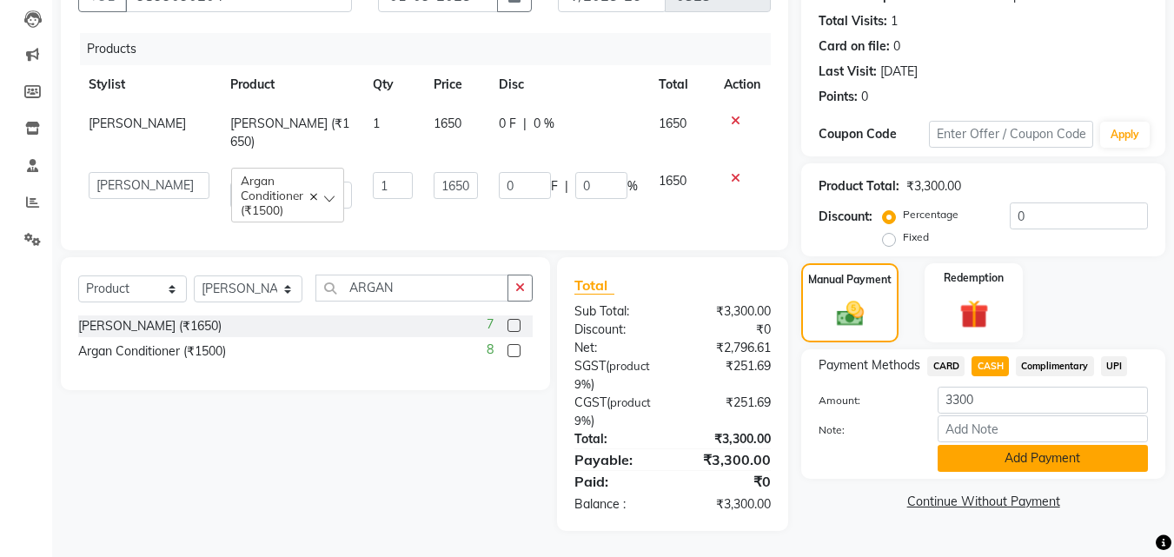
click at [989, 445] on button "Add Payment" at bounding box center [1043, 458] width 210 height 27
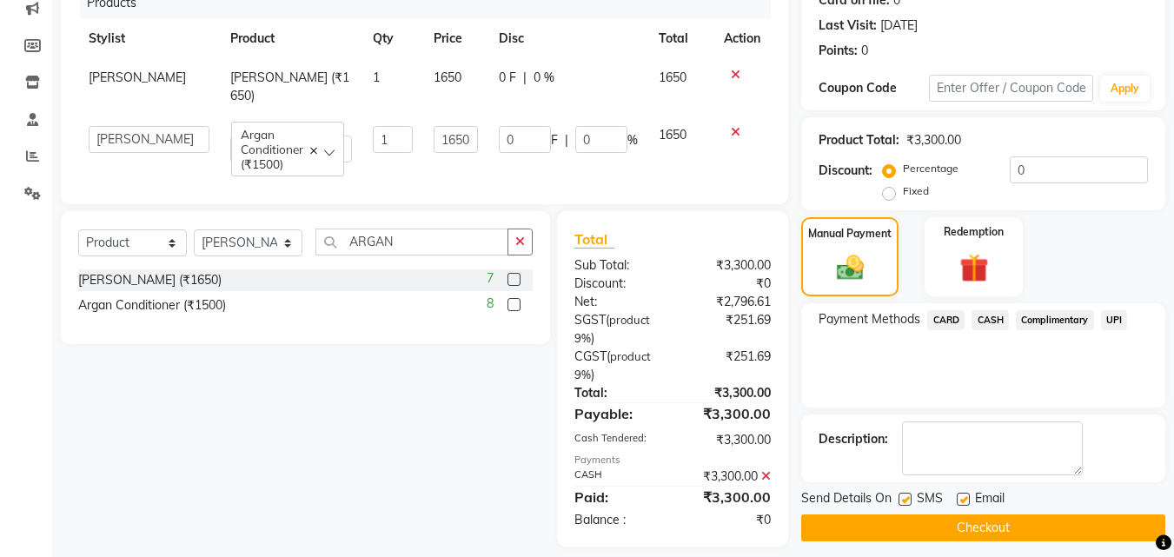
scroll to position [257, 0]
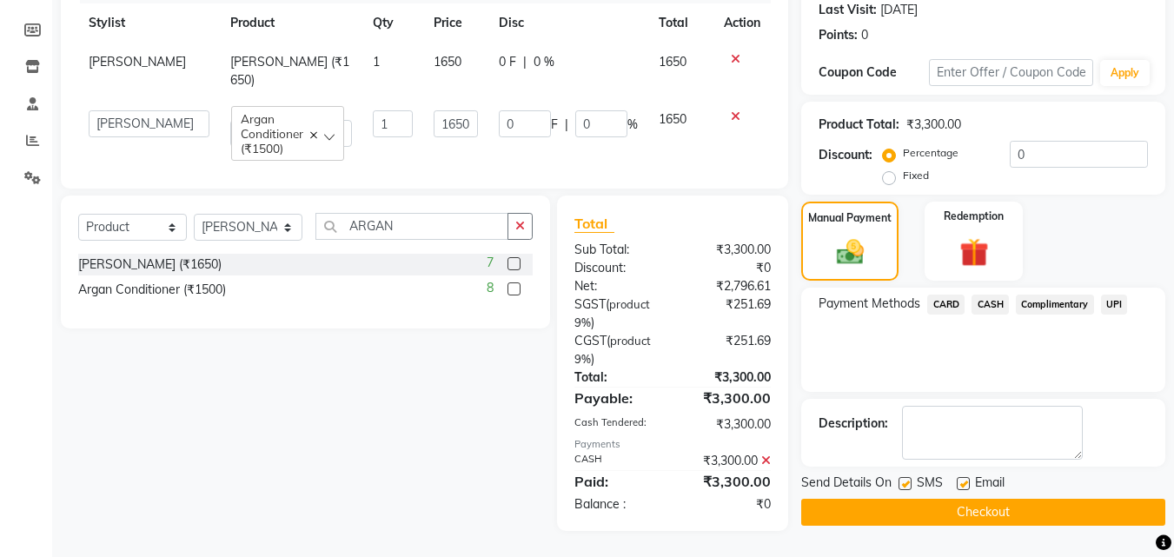
click at [962, 499] on button "Checkout" at bounding box center [983, 512] width 364 height 27
